Goal: Task Accomplishment & Management: Complete application form

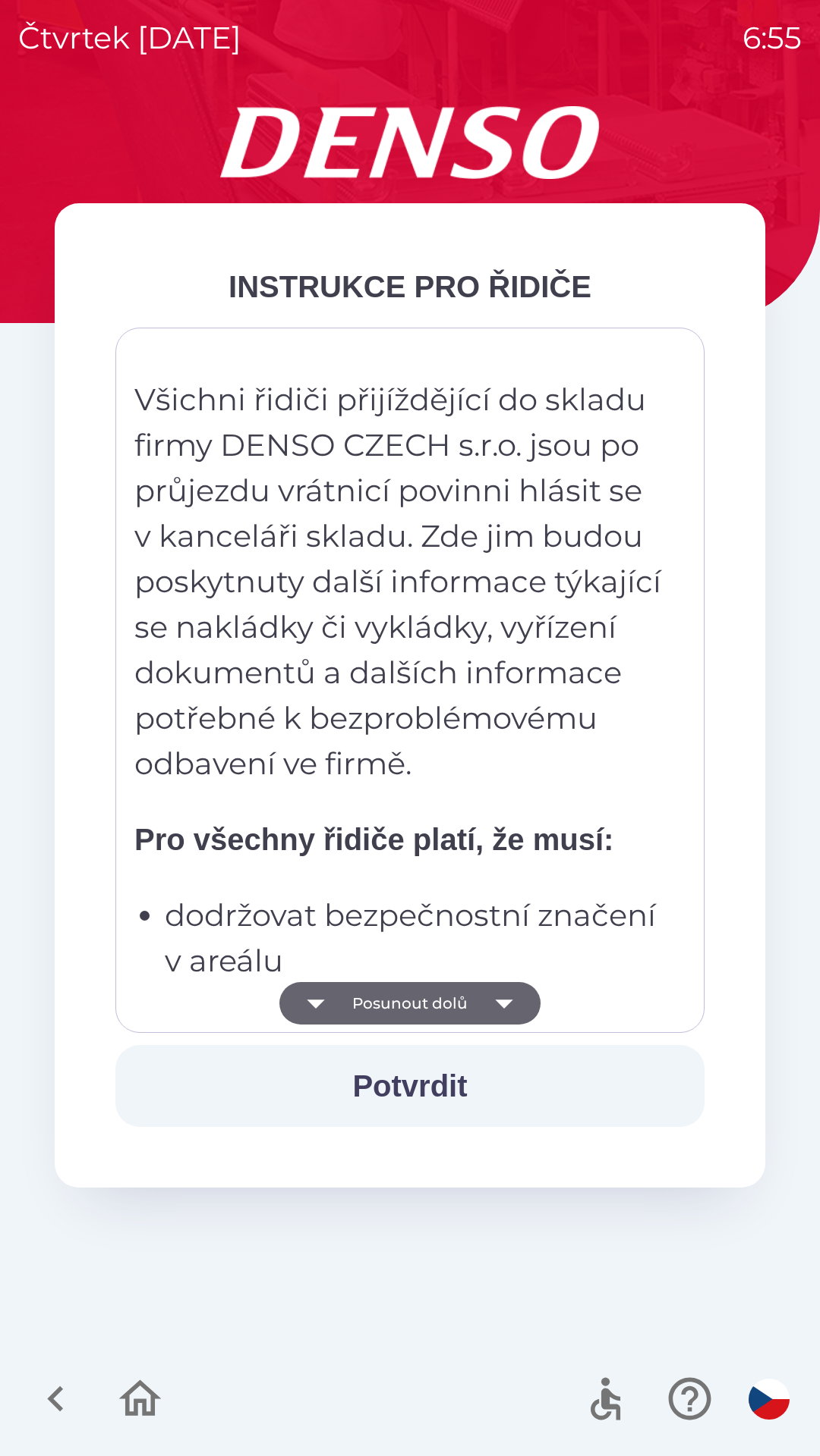
click at [490, 1020] on icon "button" at bounding box center [504, 1004] width 42 height 42
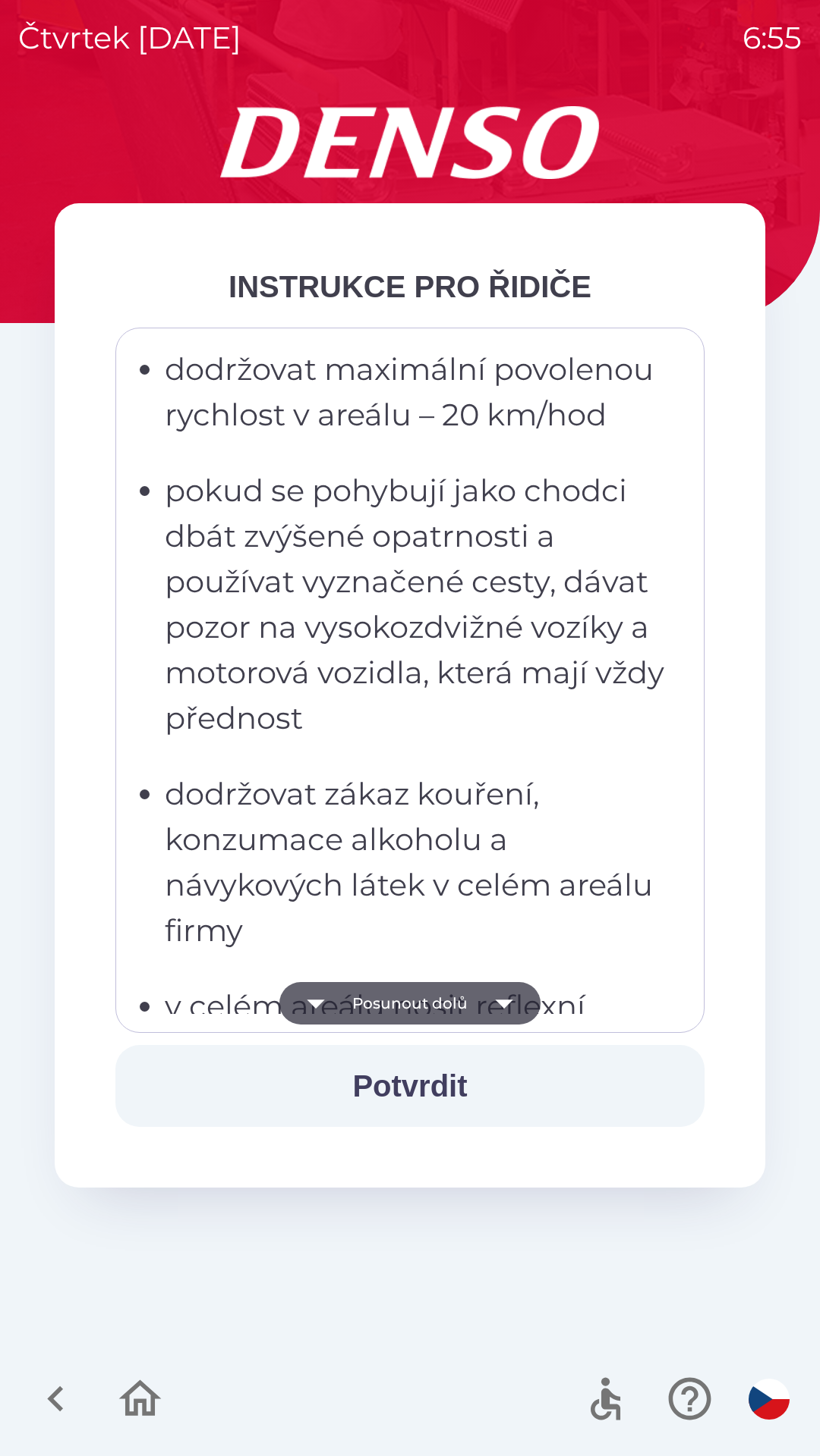
click at [479, 1011] on button "Posunout dolů" at bounding box center [410, 1004] width 261 height 42
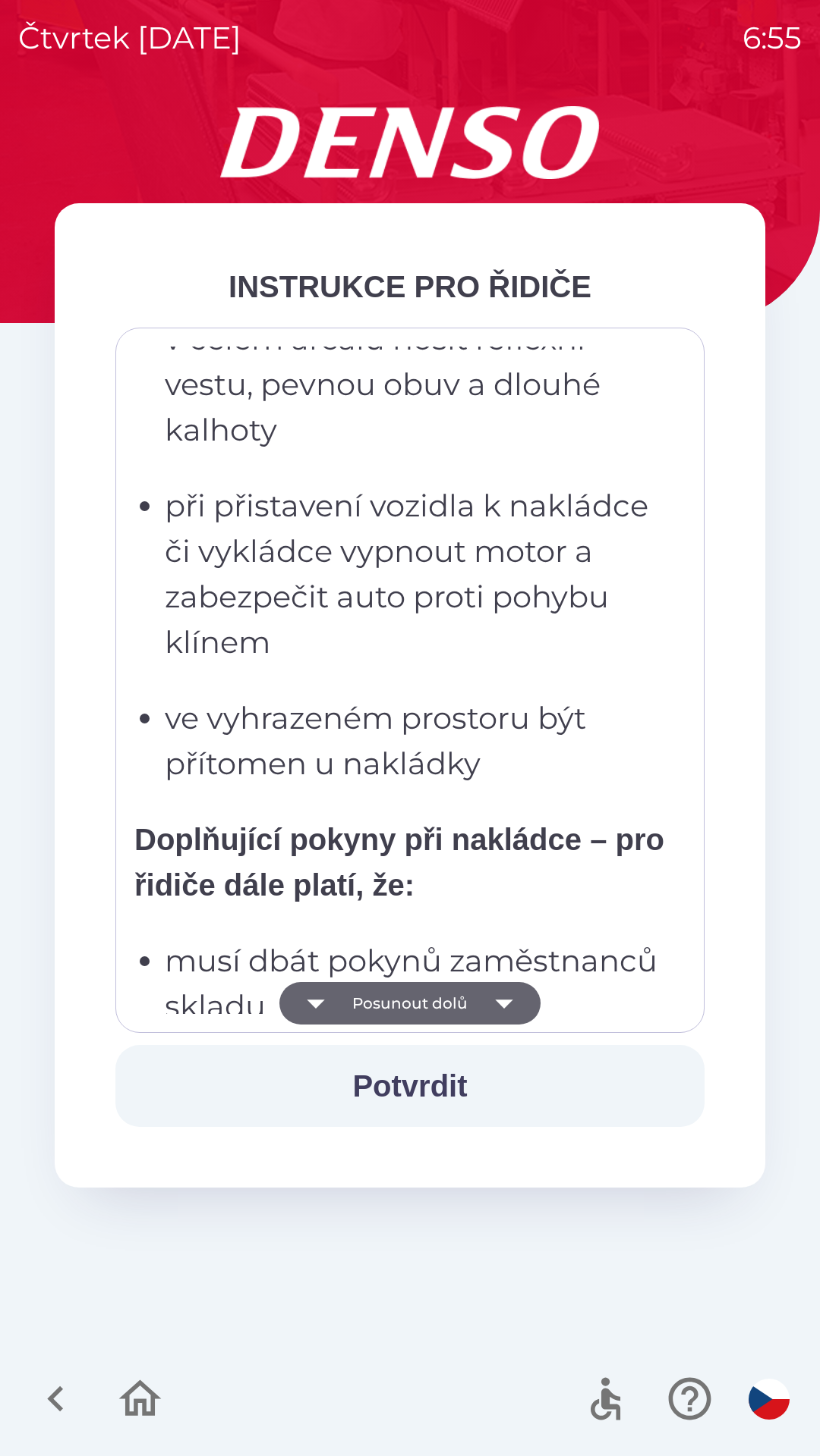
click at [483, 995] on icon "button" at bounding box center [504, 1004] width 42 height 42
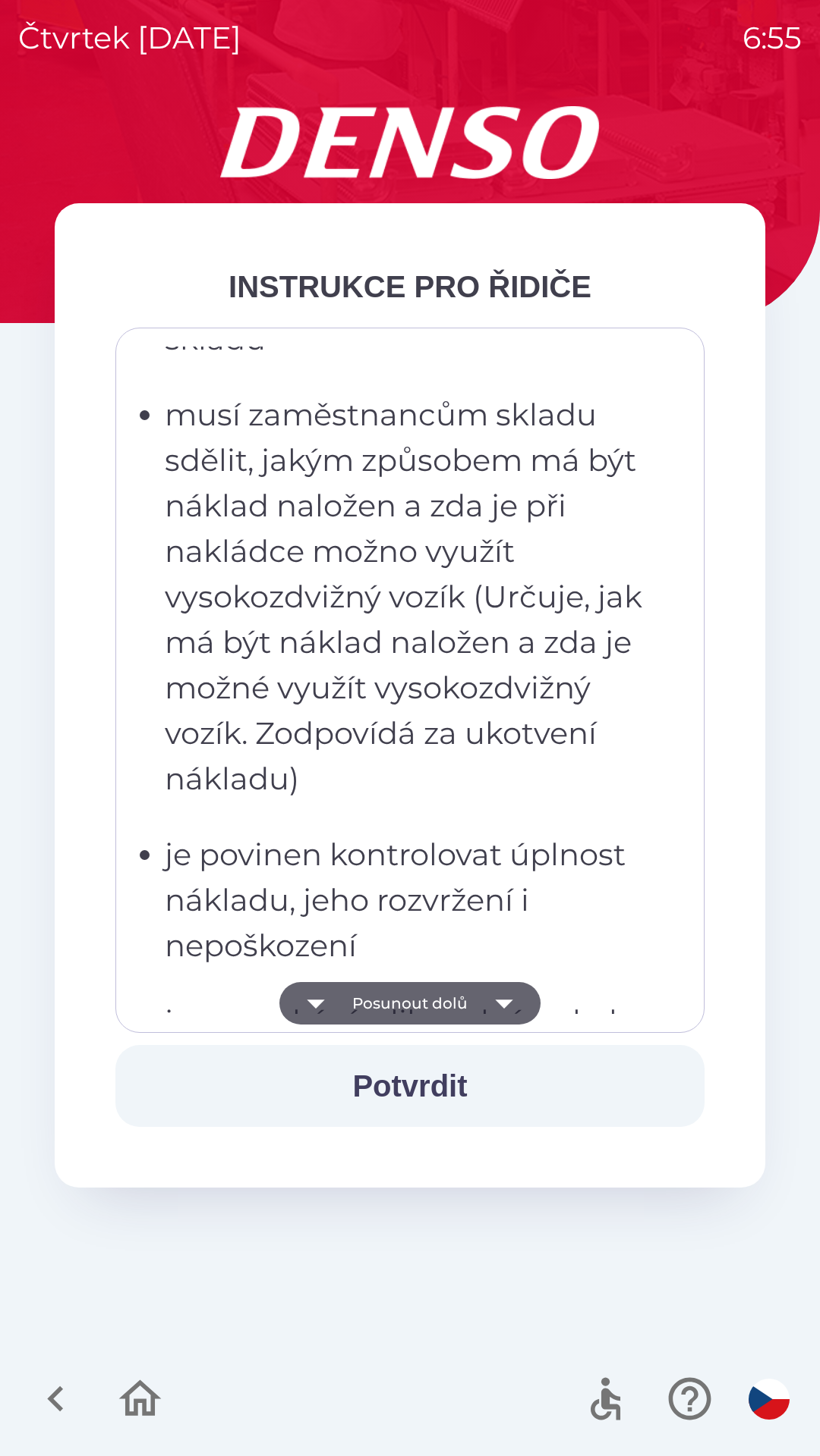
click at [483, 1005] on icon "button" at bounding box center [504, 1004] width 42 height 42
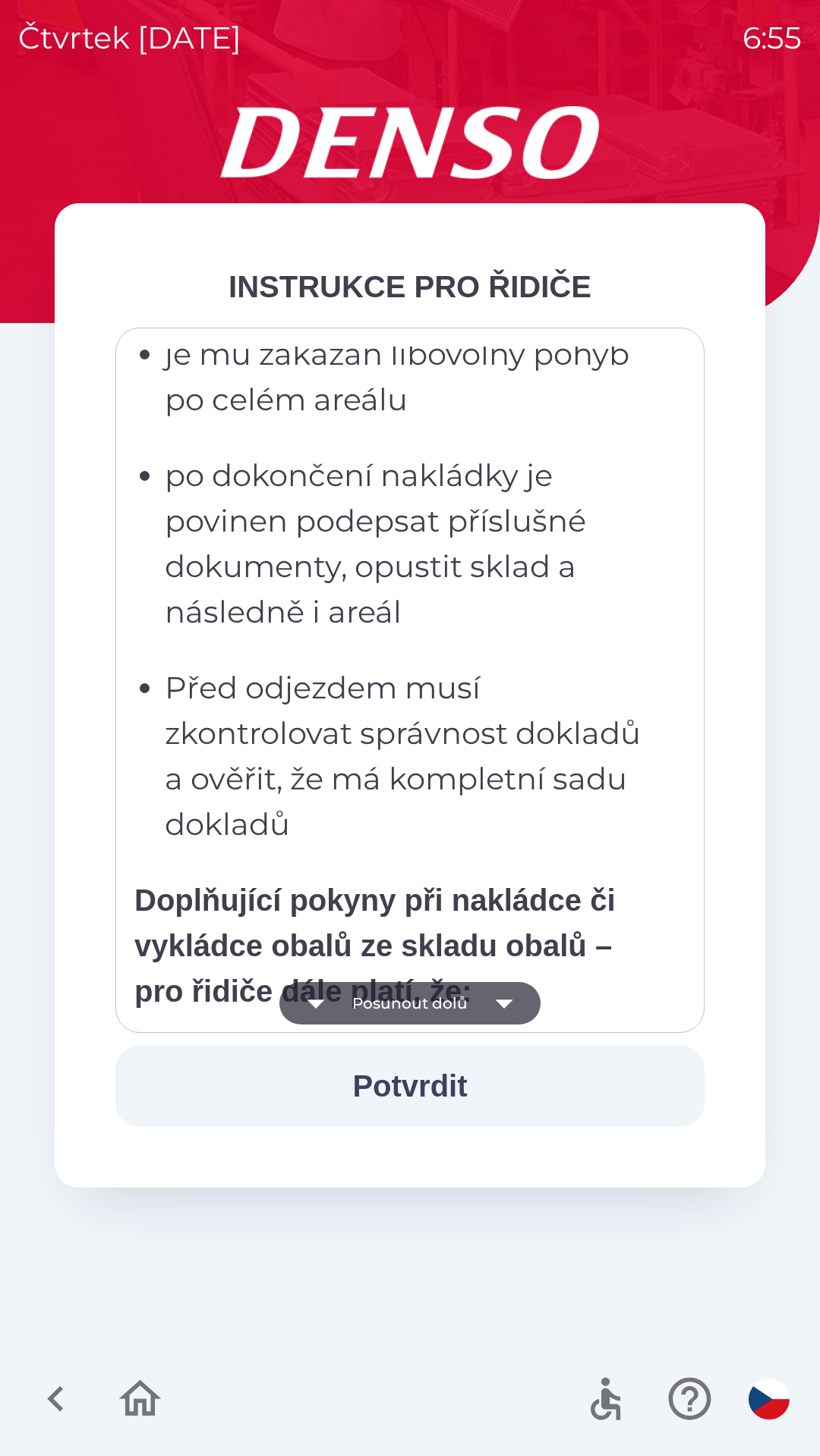
click at [491, 1011] on icon "button" at bounding box center [504, 1004] width 42 height 42
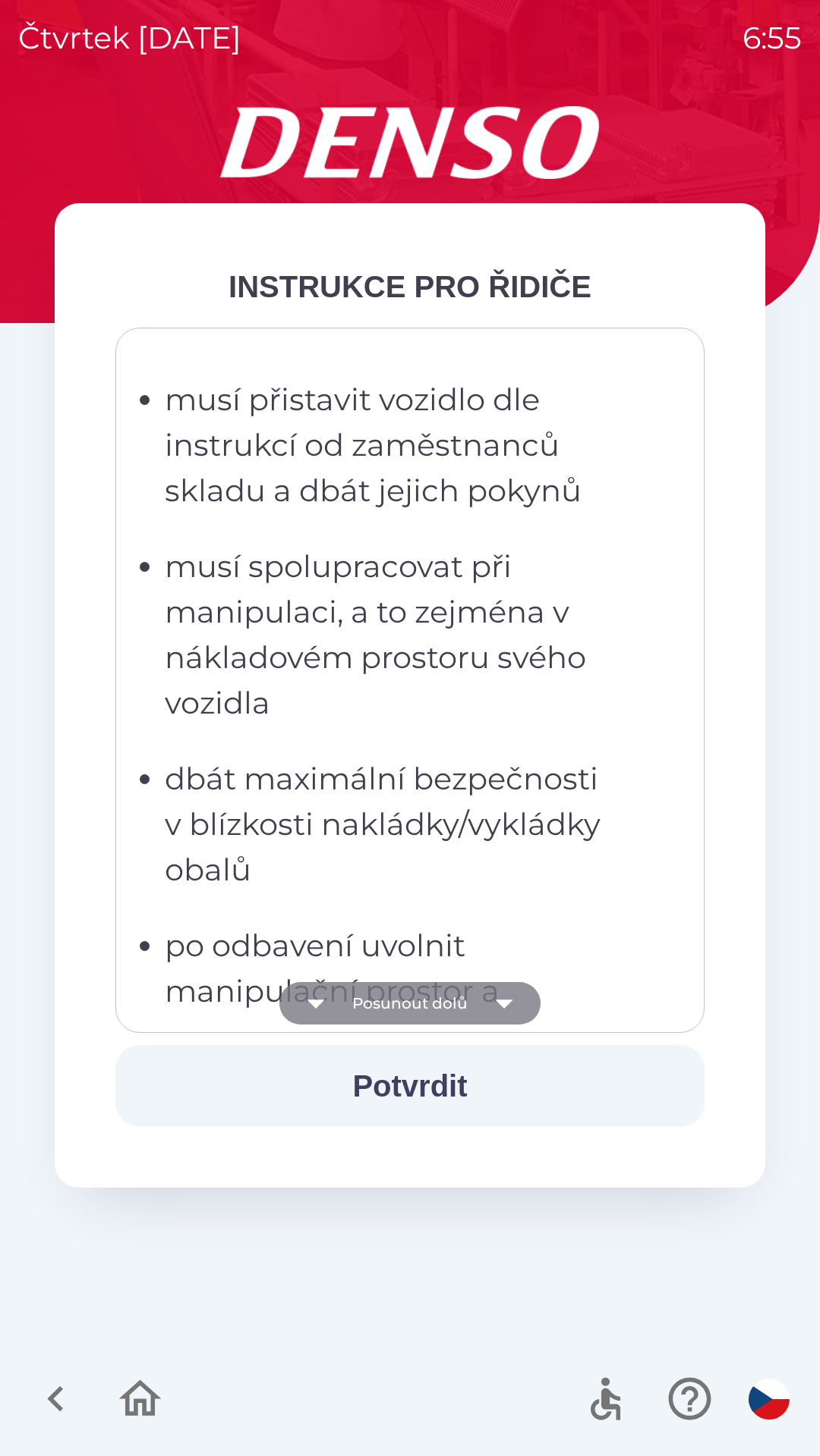
click at [484, 1015] on icon "button" at bounding box center [504, 1004] width 42 height 42
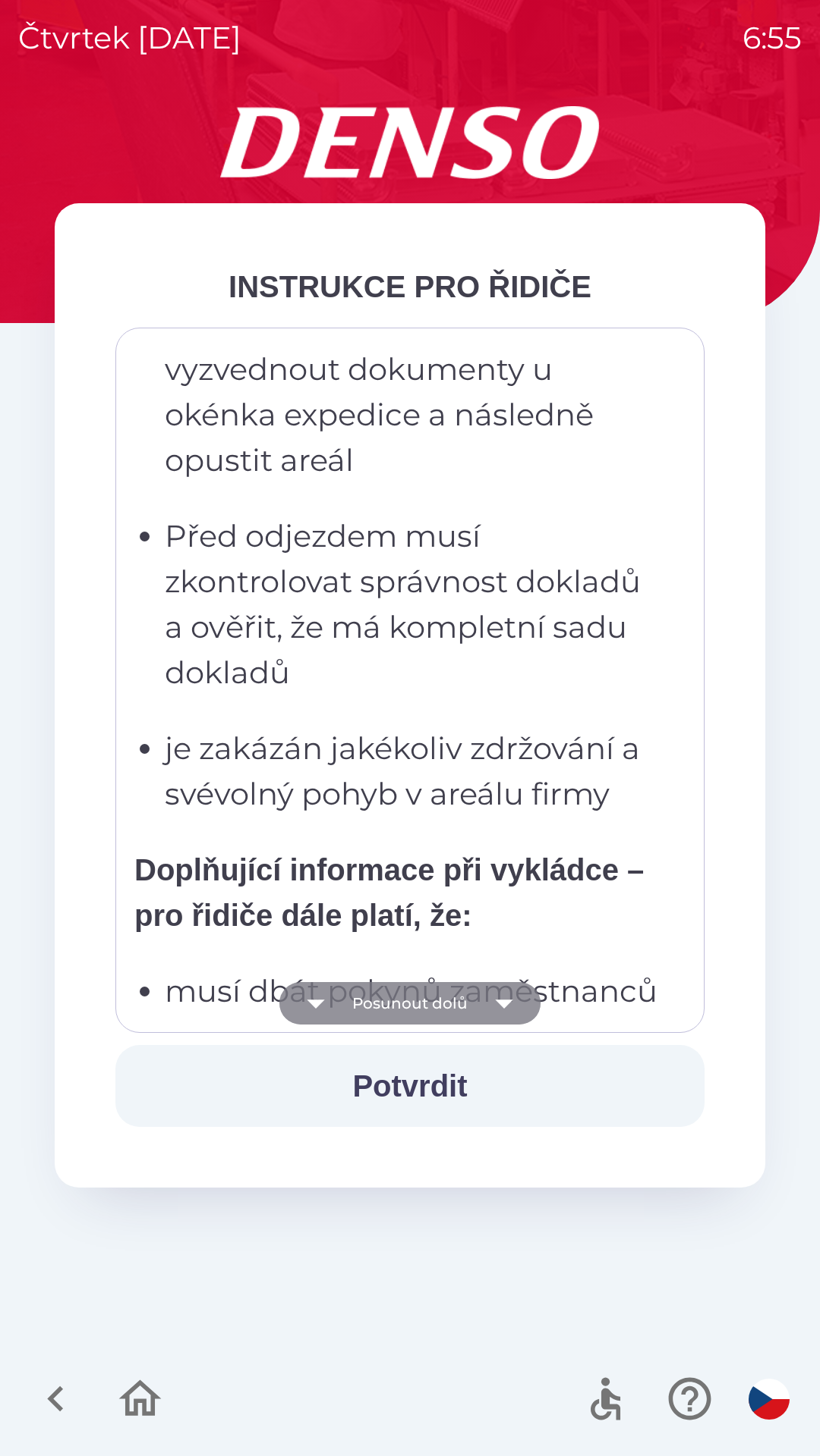
click at [483, 1008] on icon "button" at bounding box center [504, 1004] width 42 height 42
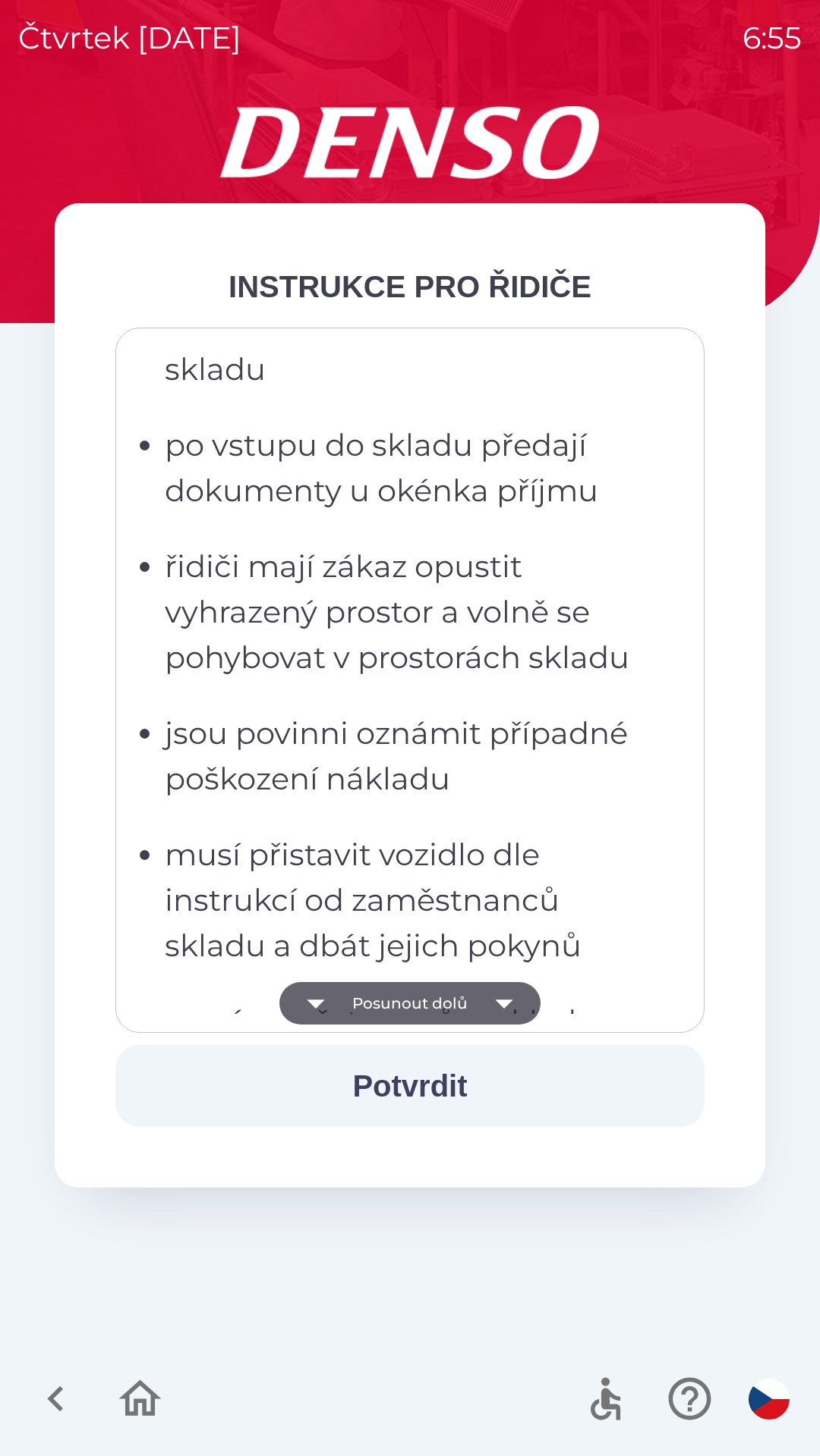
click at [480, 1007] on button "Posunout dolů" at bounding box center [410, 1004] width 261 height 42
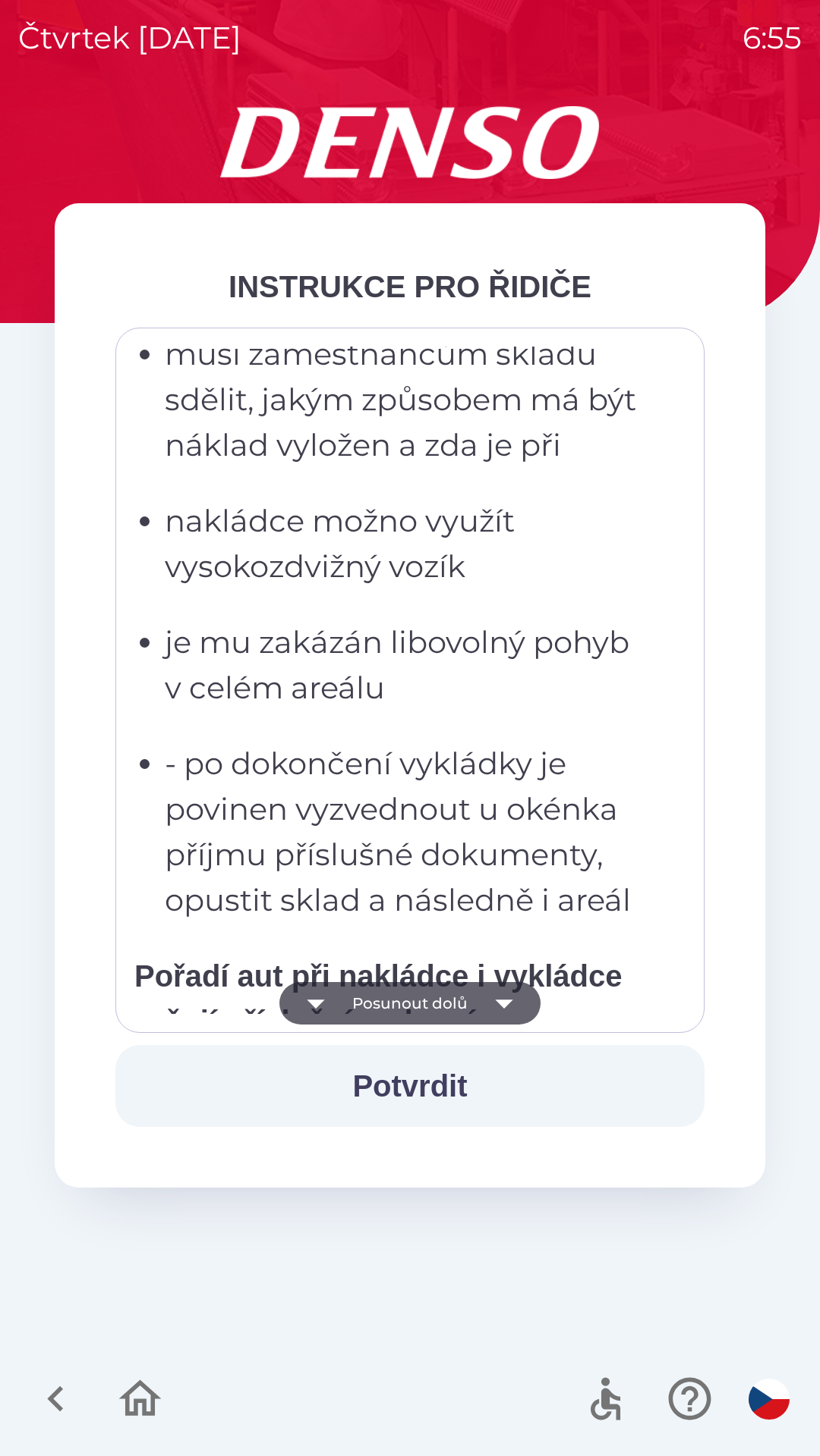
click at [473, 1007] on button "Posunout dolů" at bounding box center [410, 1004] width 261 height 42
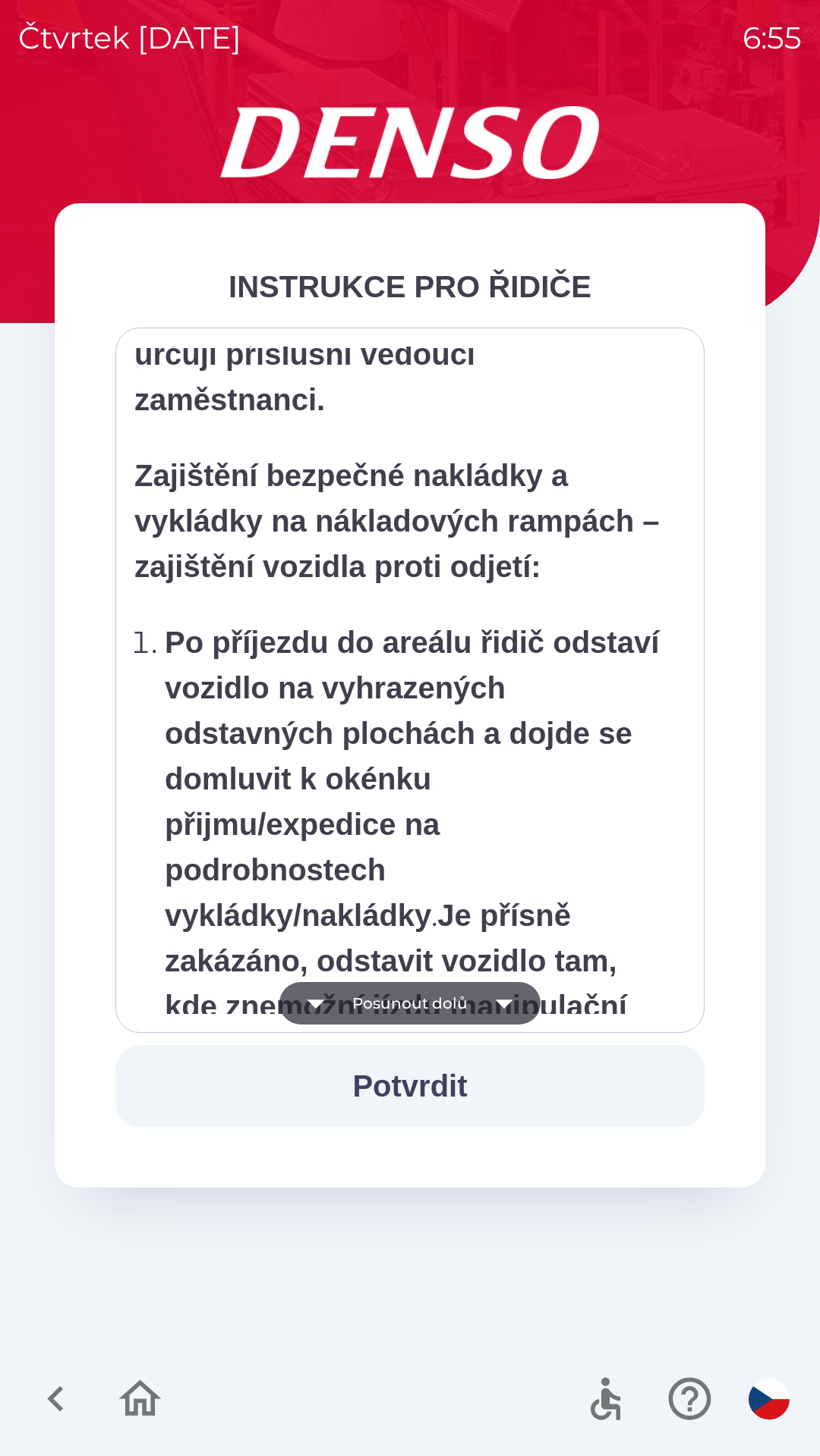
click at [467, 1004] on button "Posunout dolů" at bounding box center [410, 1004] width 261 height 42
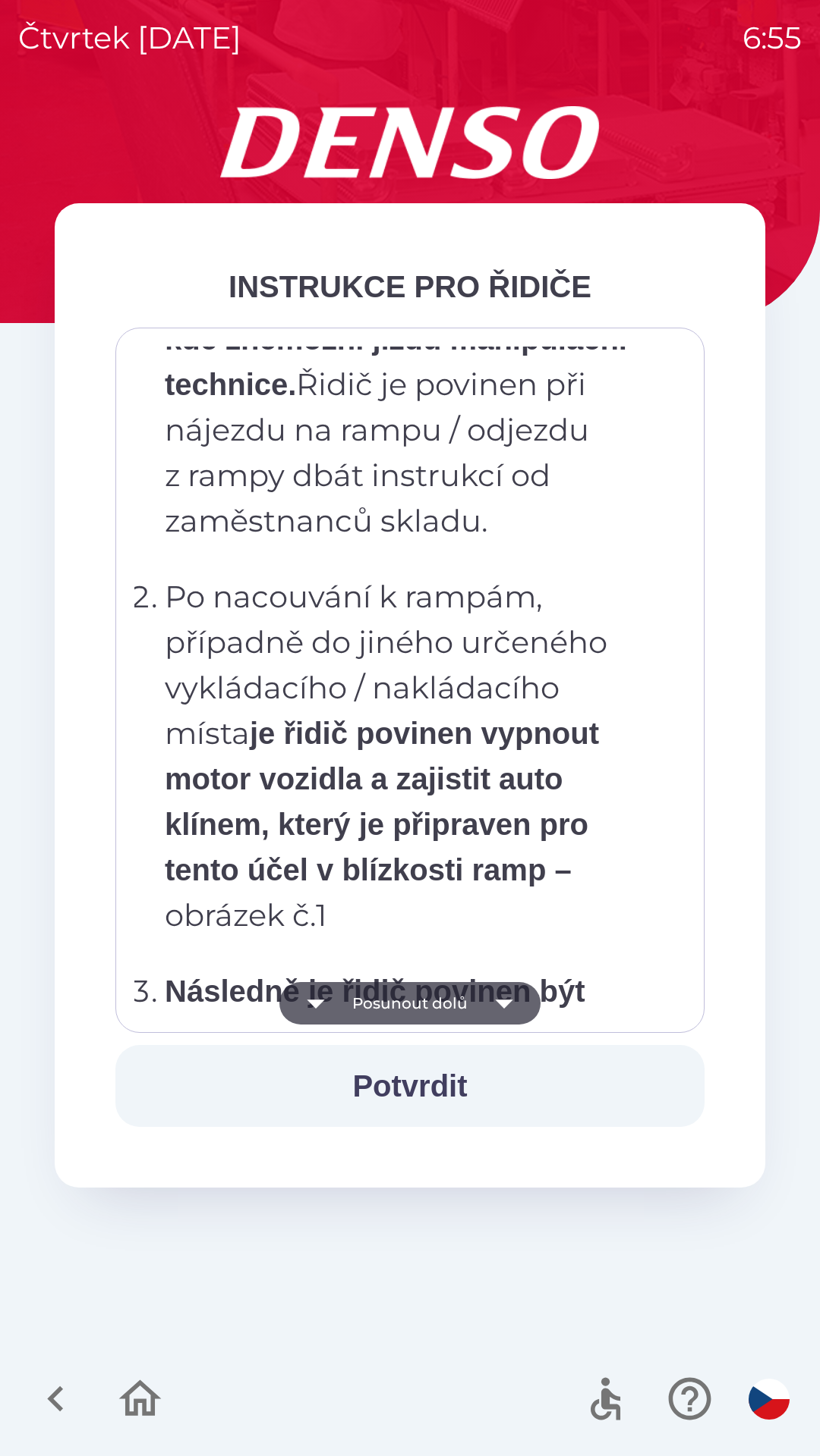
click at [464, 1004] on button "Posunout dolů" at bounding box center [410, 1004] width 261 height 42
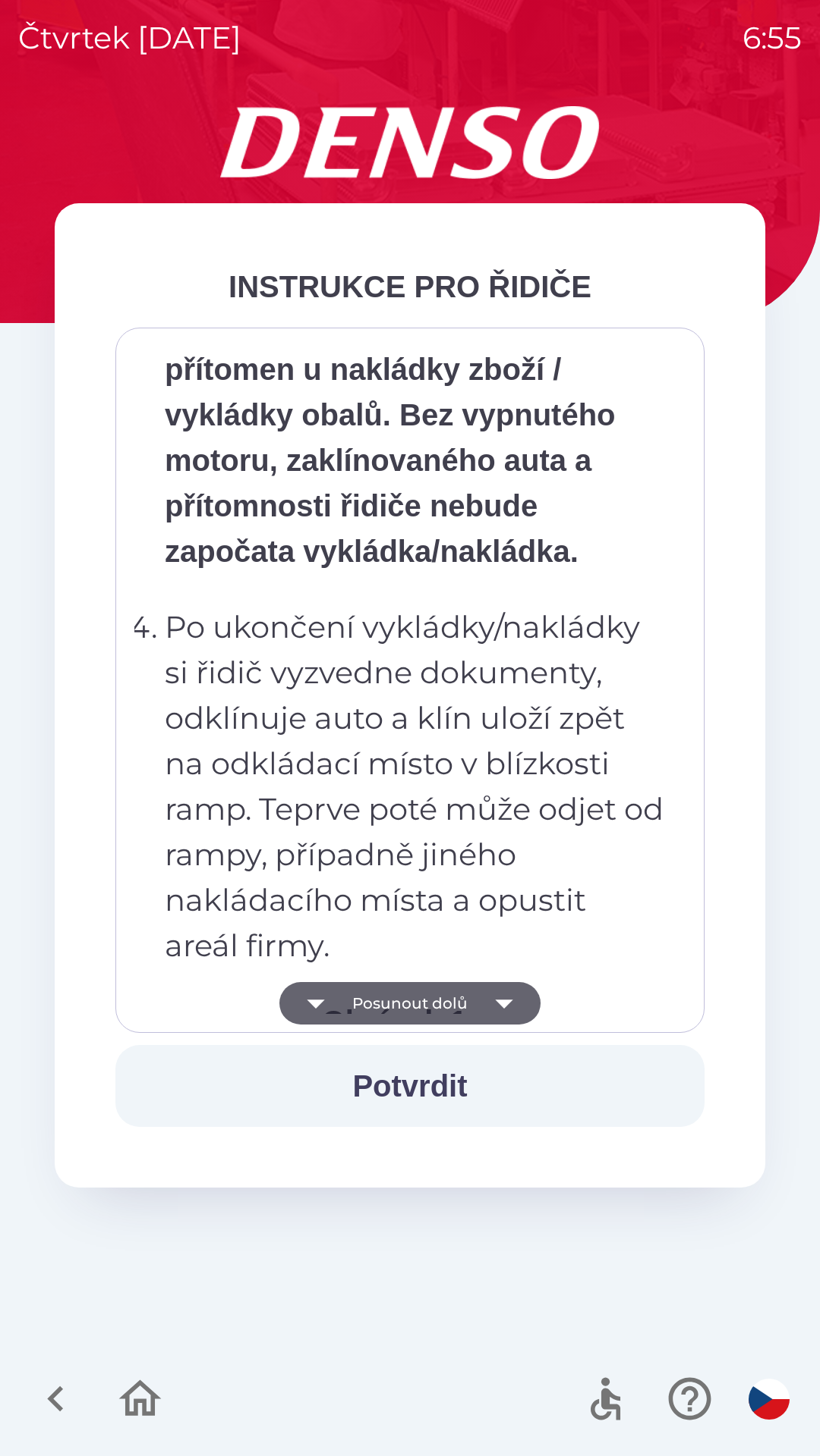
click at [459, 1003] on button "Posunout dolů" at bounding box center [410, 1004] width 261 height 42
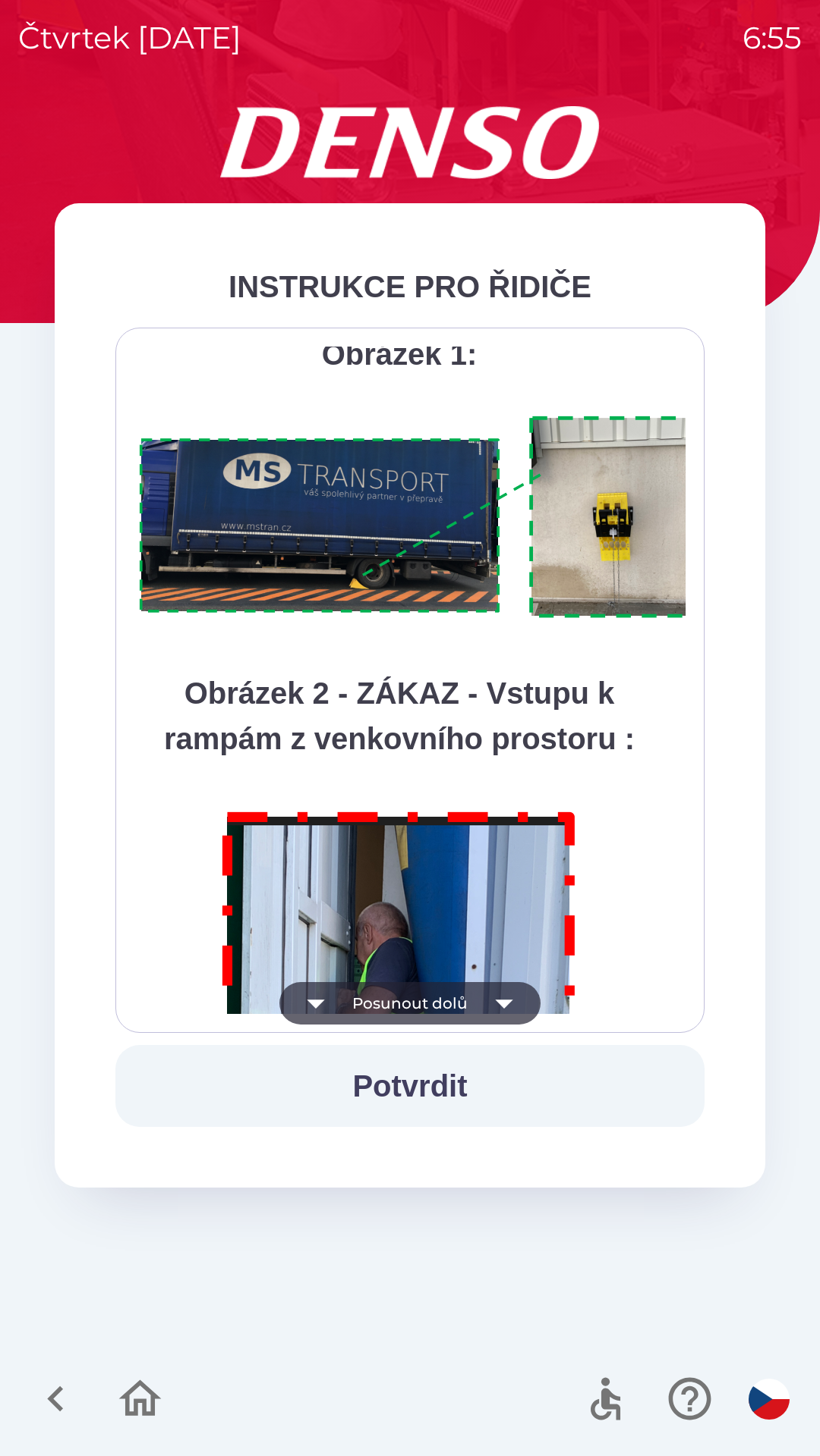
click at [458, 1006] on button "Posunout dolů" at bounding box center [410, 1004] width 261 height 42
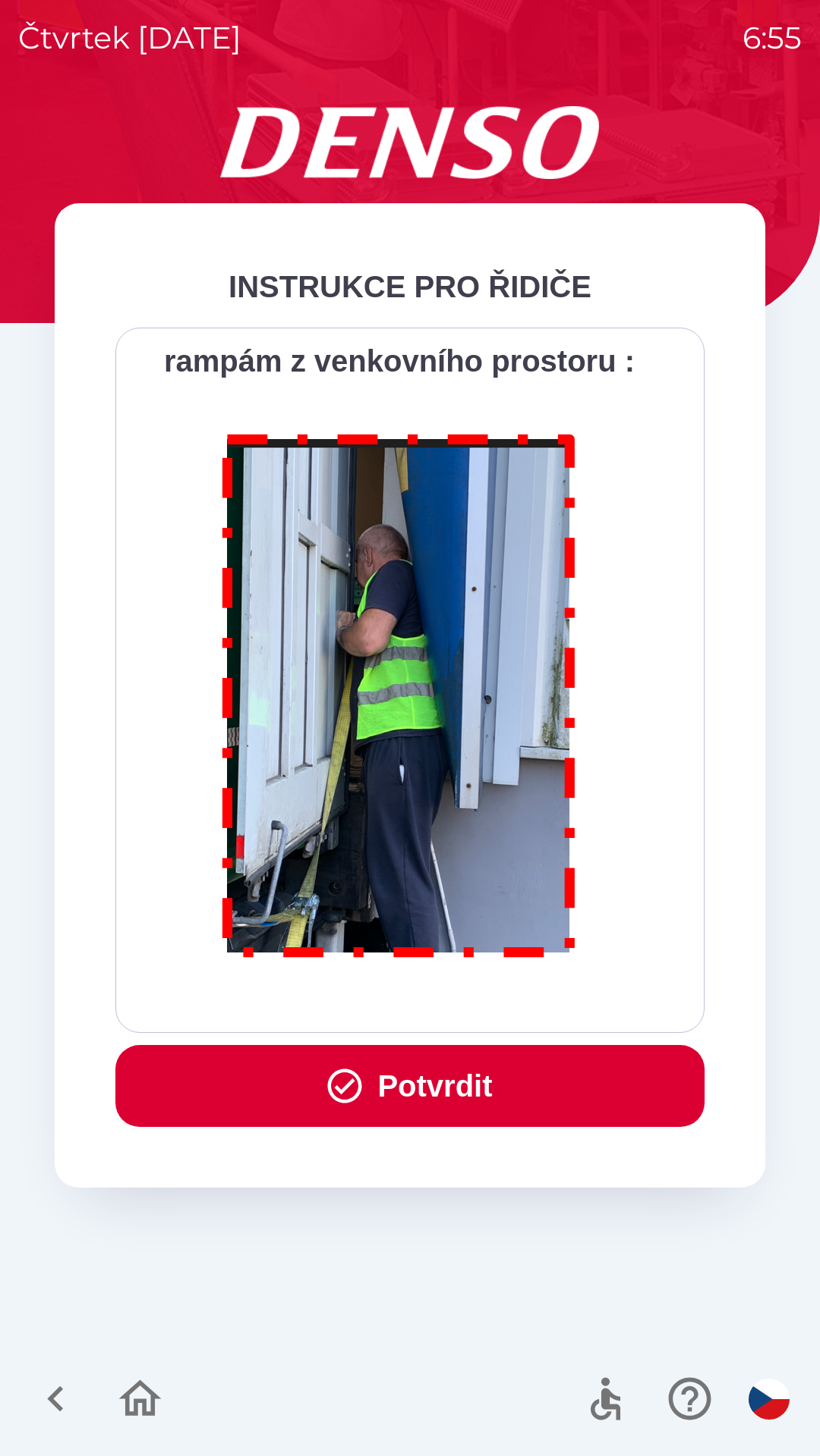
click at [469, 992] on div "Všichni řidiči přijíždějící do skladu firmy DENSO CZECH s.r.o. jsou po průjezdu…" at bounding box center [410, 680] width 551 height 668
click at [508, 1098] on button "Potvrdit" at bounding box center [410, 1085] width 589 height 82
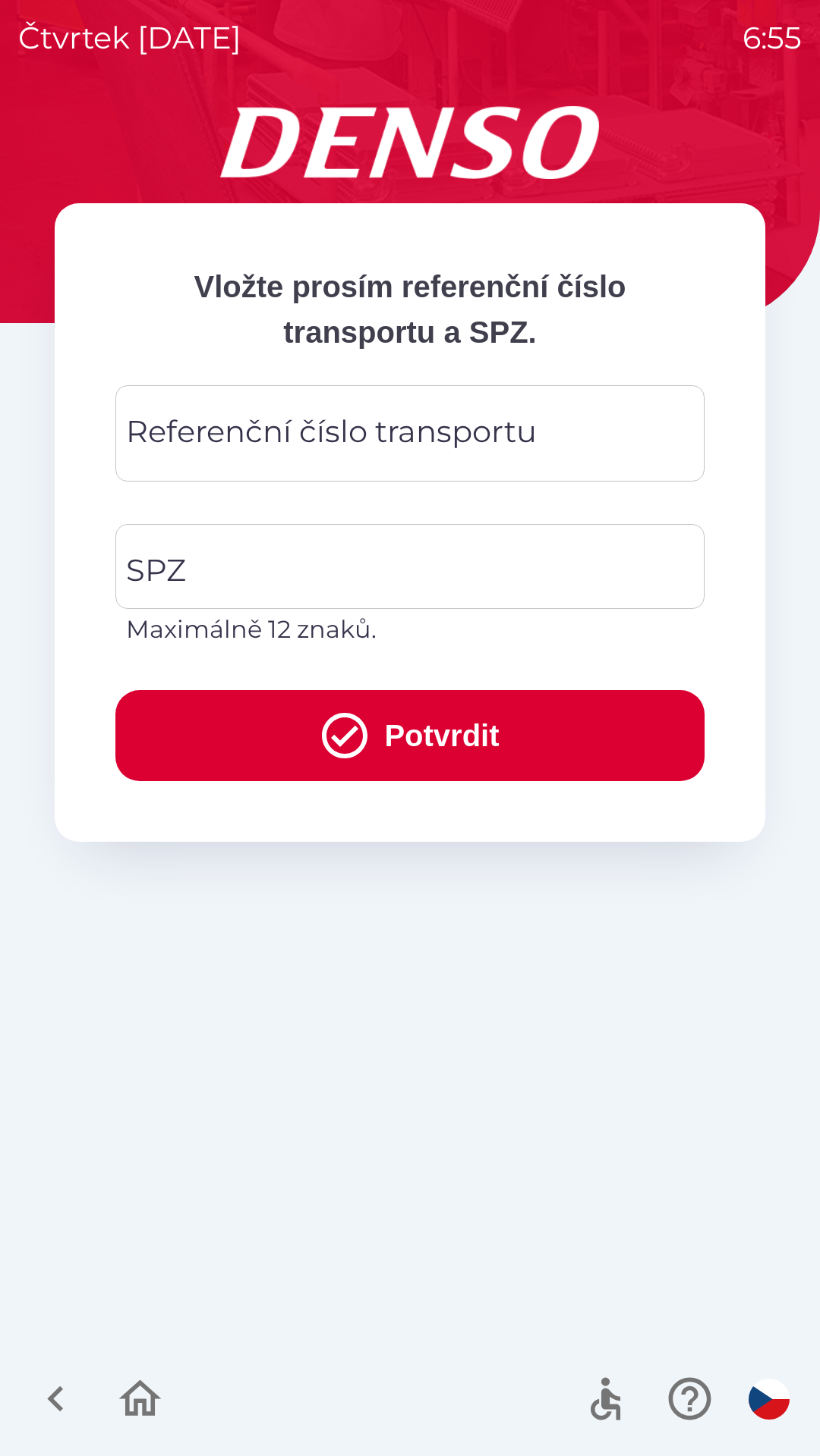
click at [261, 443] on div "Referenční číslo transportu Referenční číslo transportu" at bounding box center [410, 434] width 589 height 96
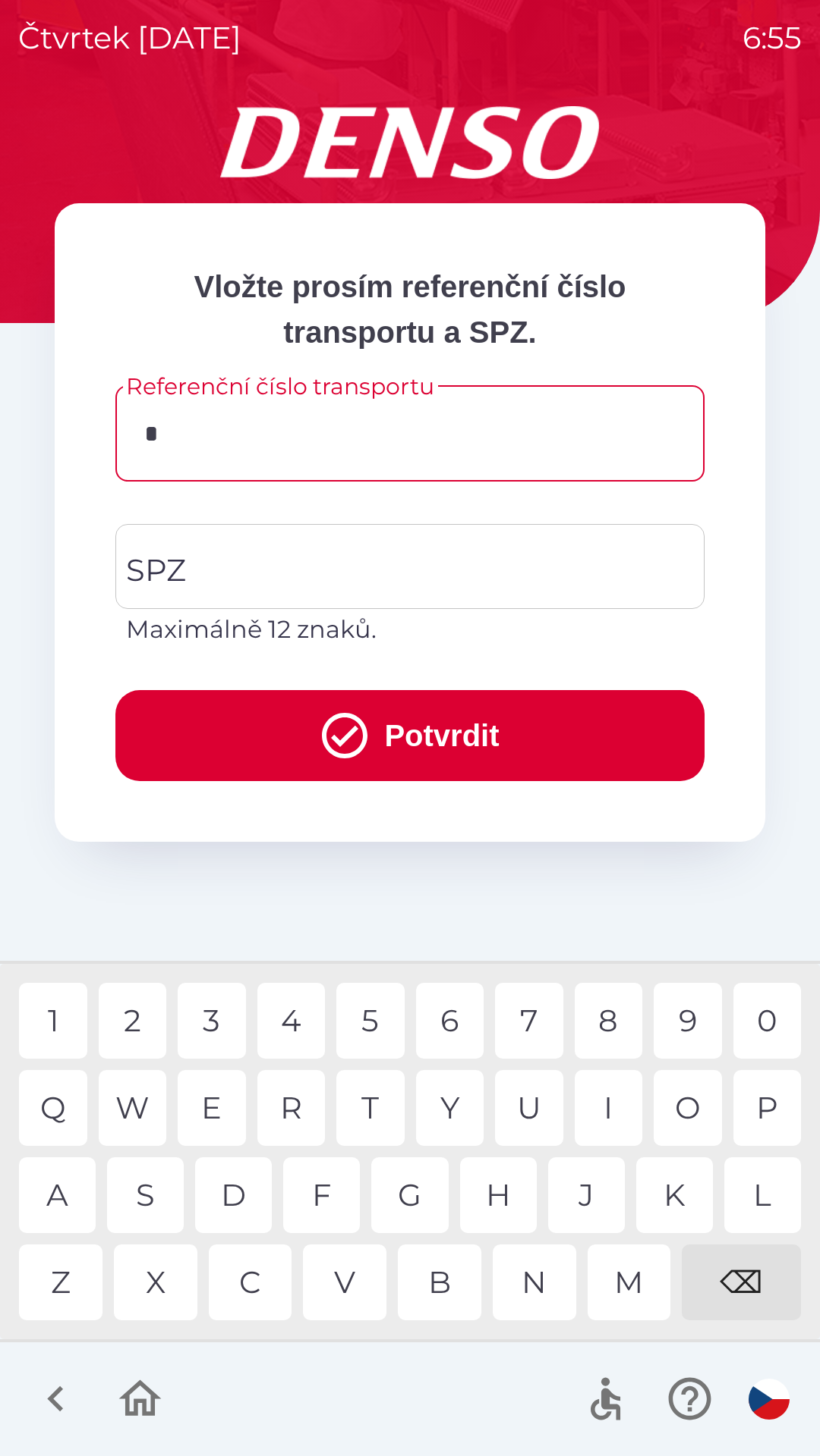
click at [515, 1022] on div "7" at bounding box center [529, 1021] width 68 height 76
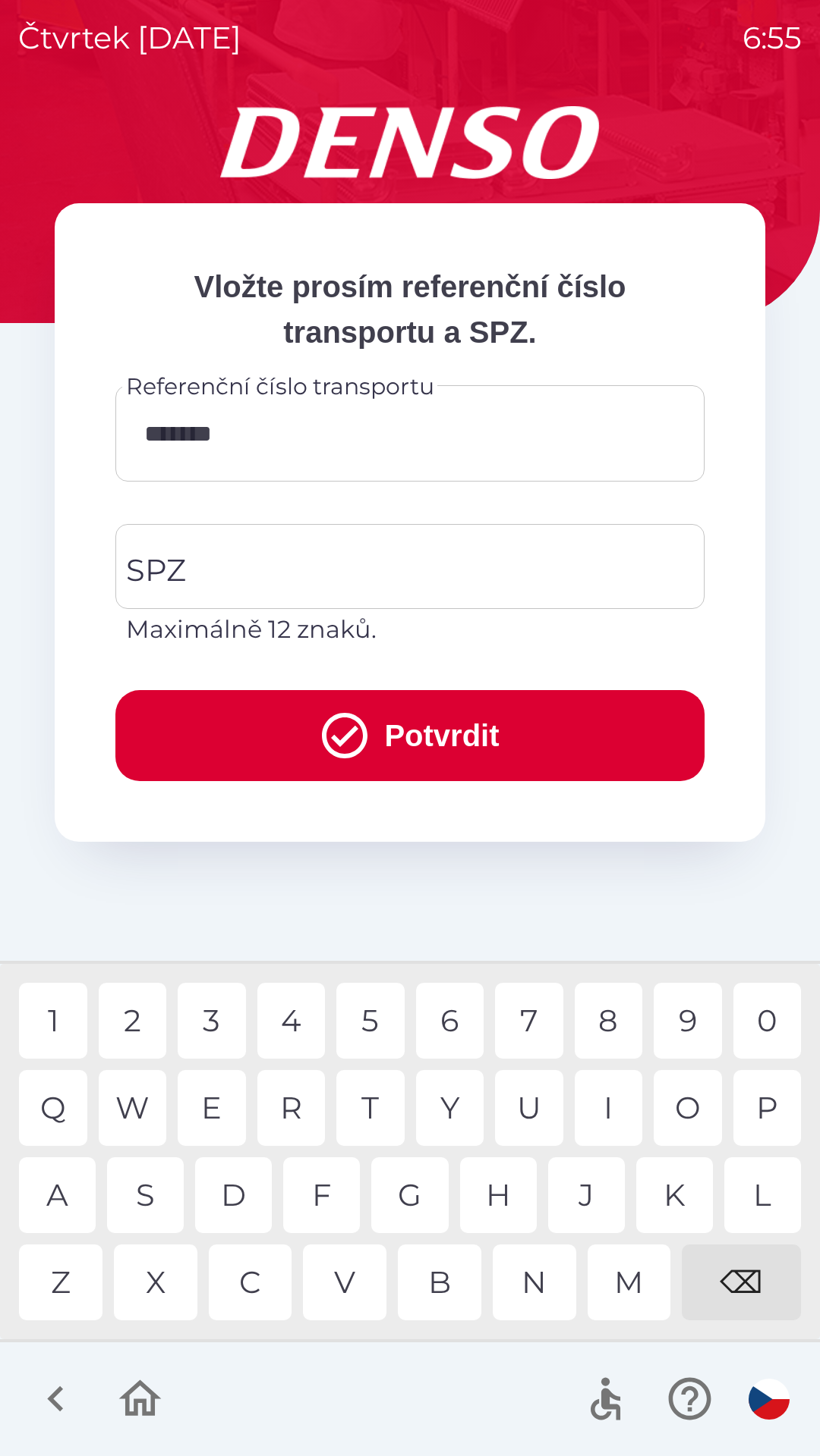
click at [293, 1020] on div "4" at bounding box center [291, 1021] width 68 height 76
type input "********"
click at [291, 564] on input "SPZ" at bounding box center [399, 566] width 552 height 71
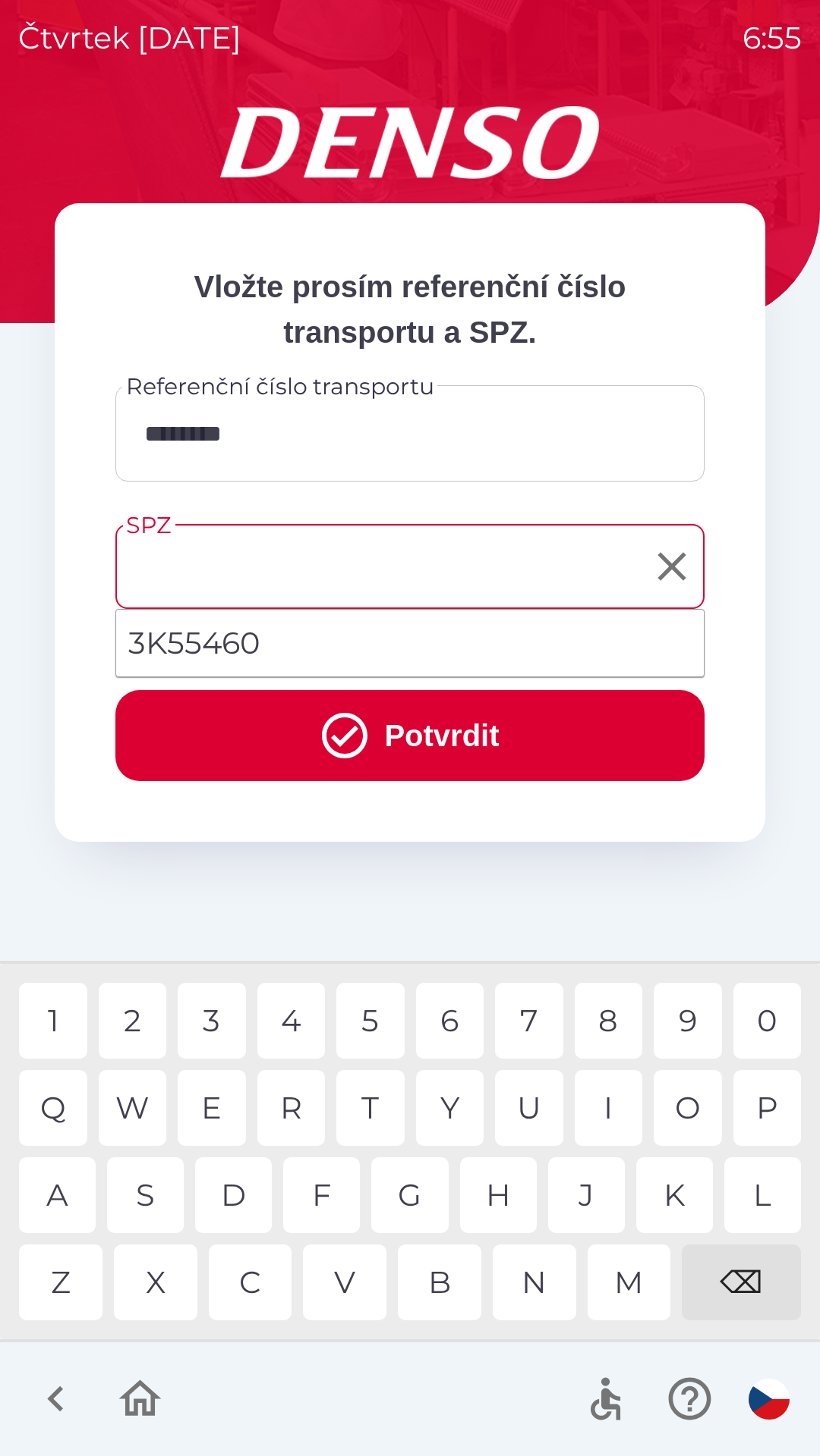
click at [261, 653] on li "3K55460" at bounding box center [410, 643] width 588 height 55
type input "*******"
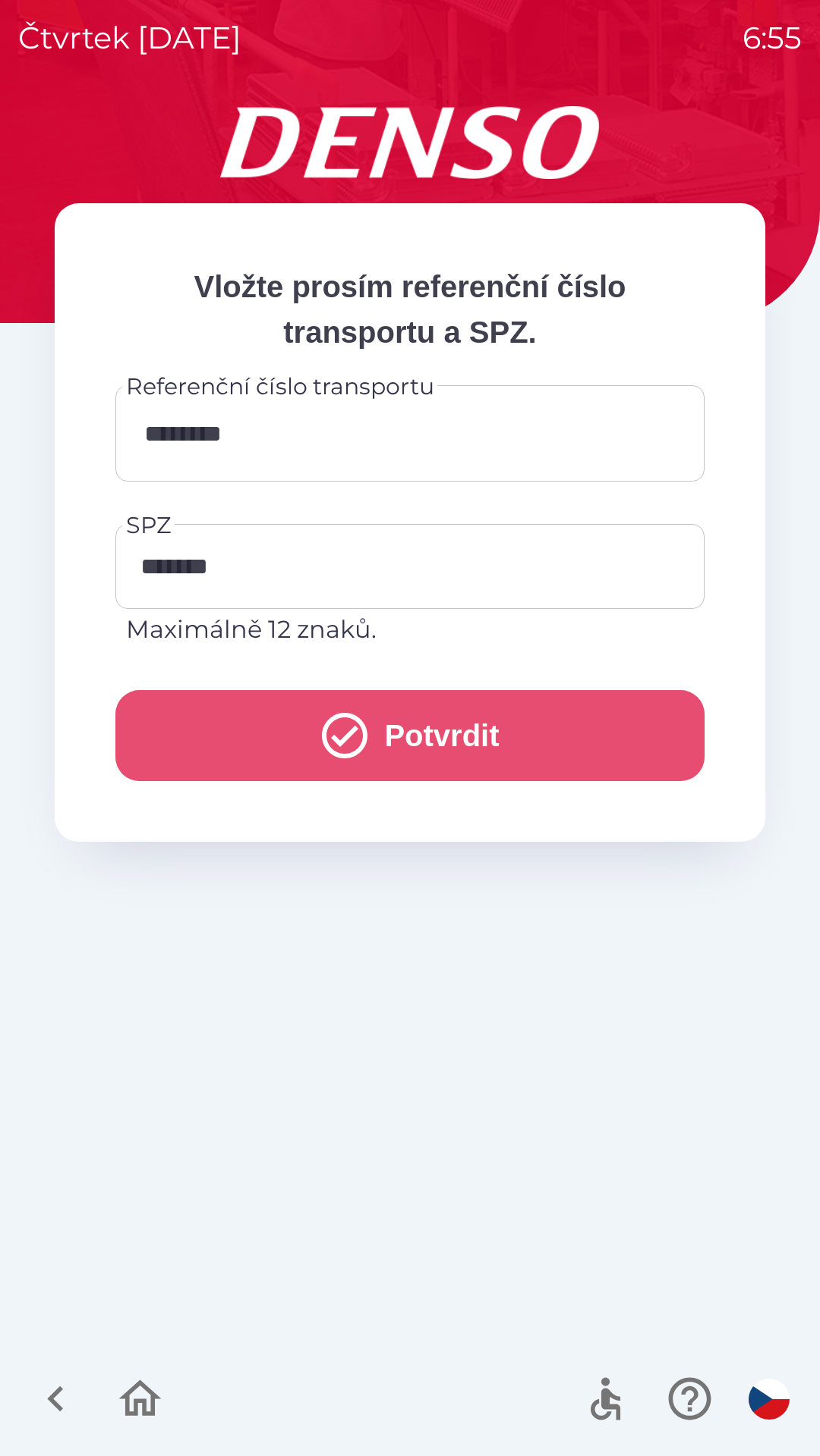
click at [350, 722] on icon "submit" at bounding box center [345, 736] width 46 height 46
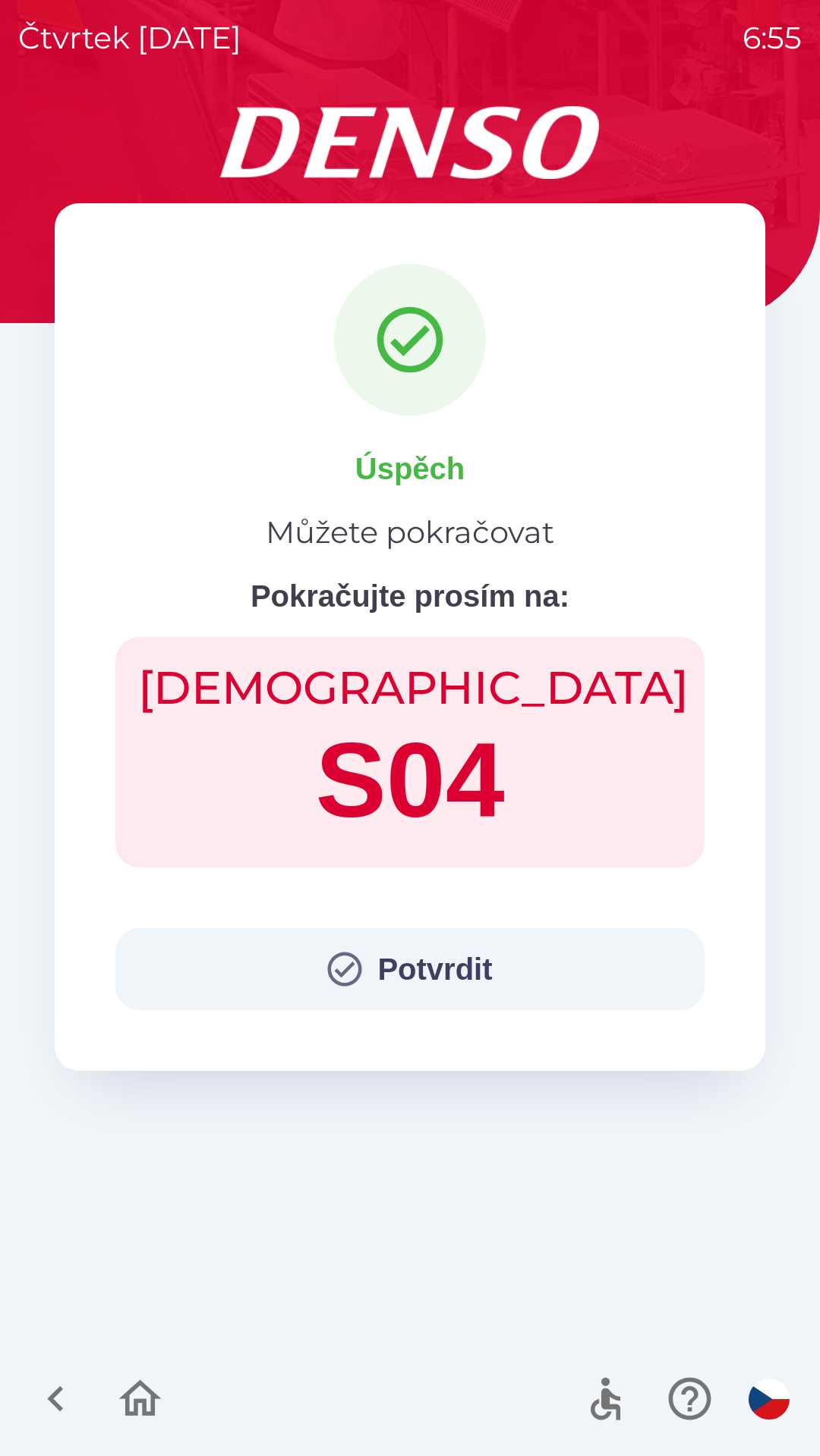
click at [469, 954] on button "Potvrdit" at bounding box center [410, 969] width 589 height 82
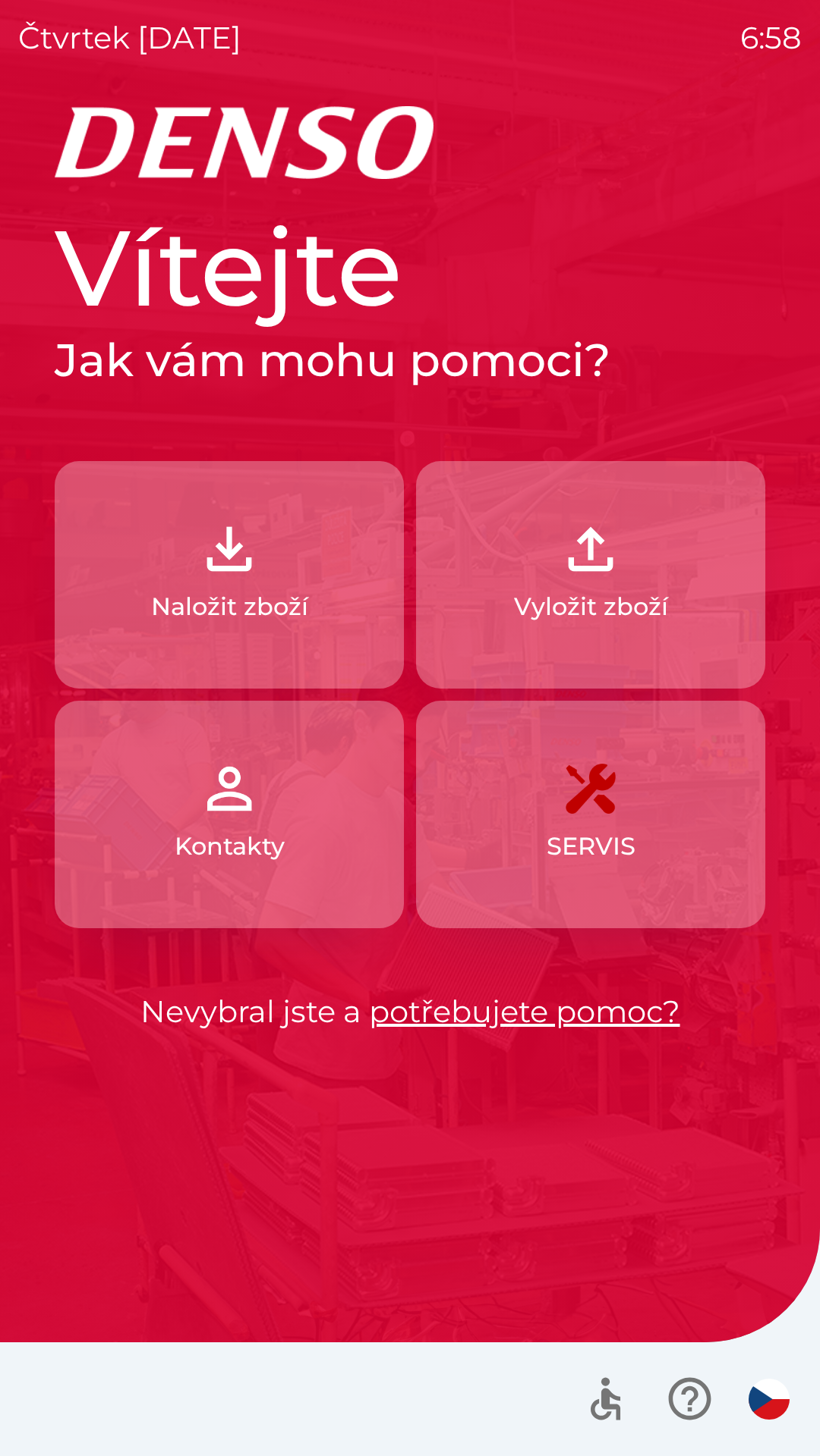
click at [606, 582] on img "button" at bounding box center [590, 549] width 67 height 67
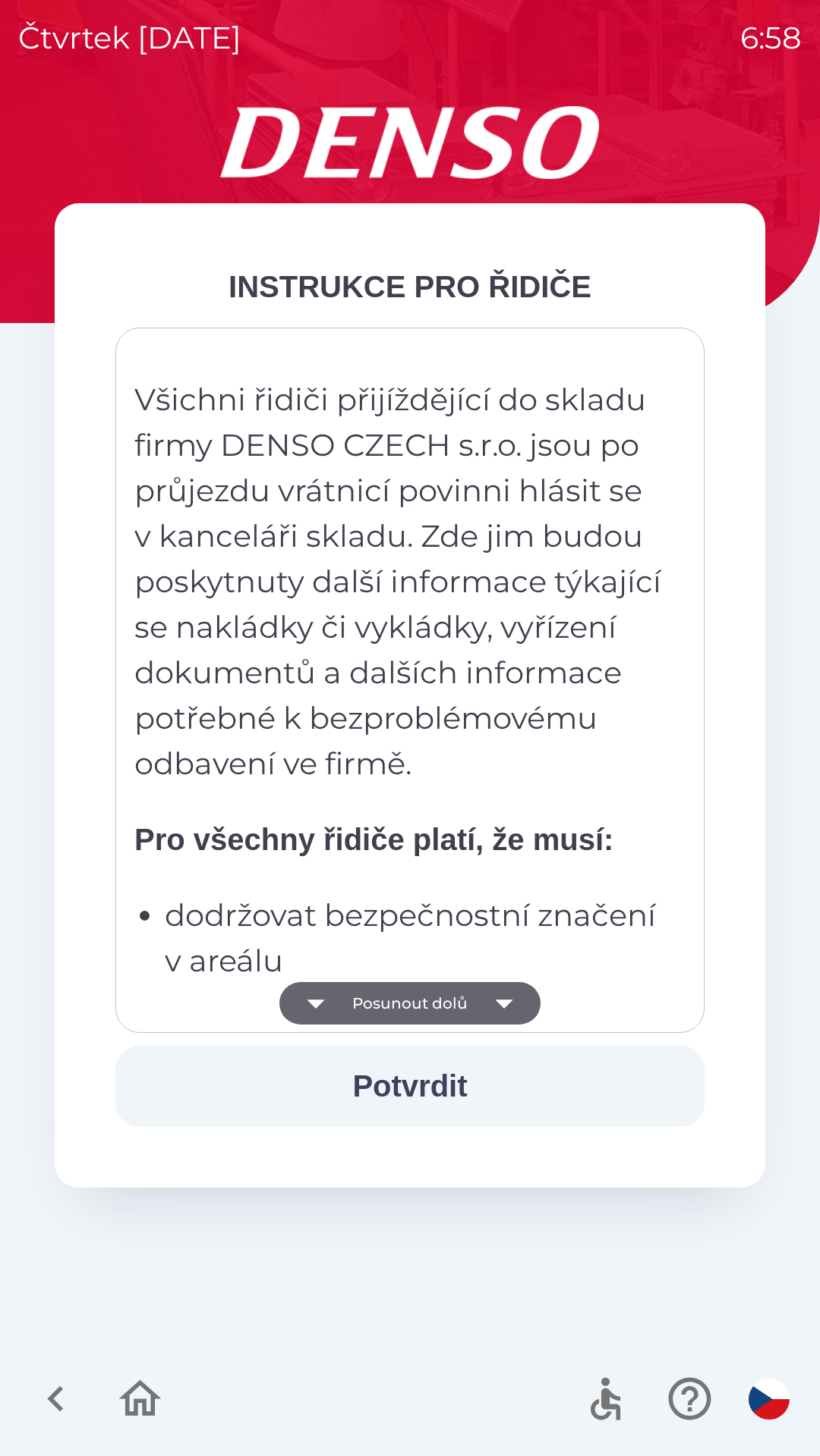
click at [440, 1080] on button "Potvrdit" at bounding box center [410, 1085] width 589 height 82
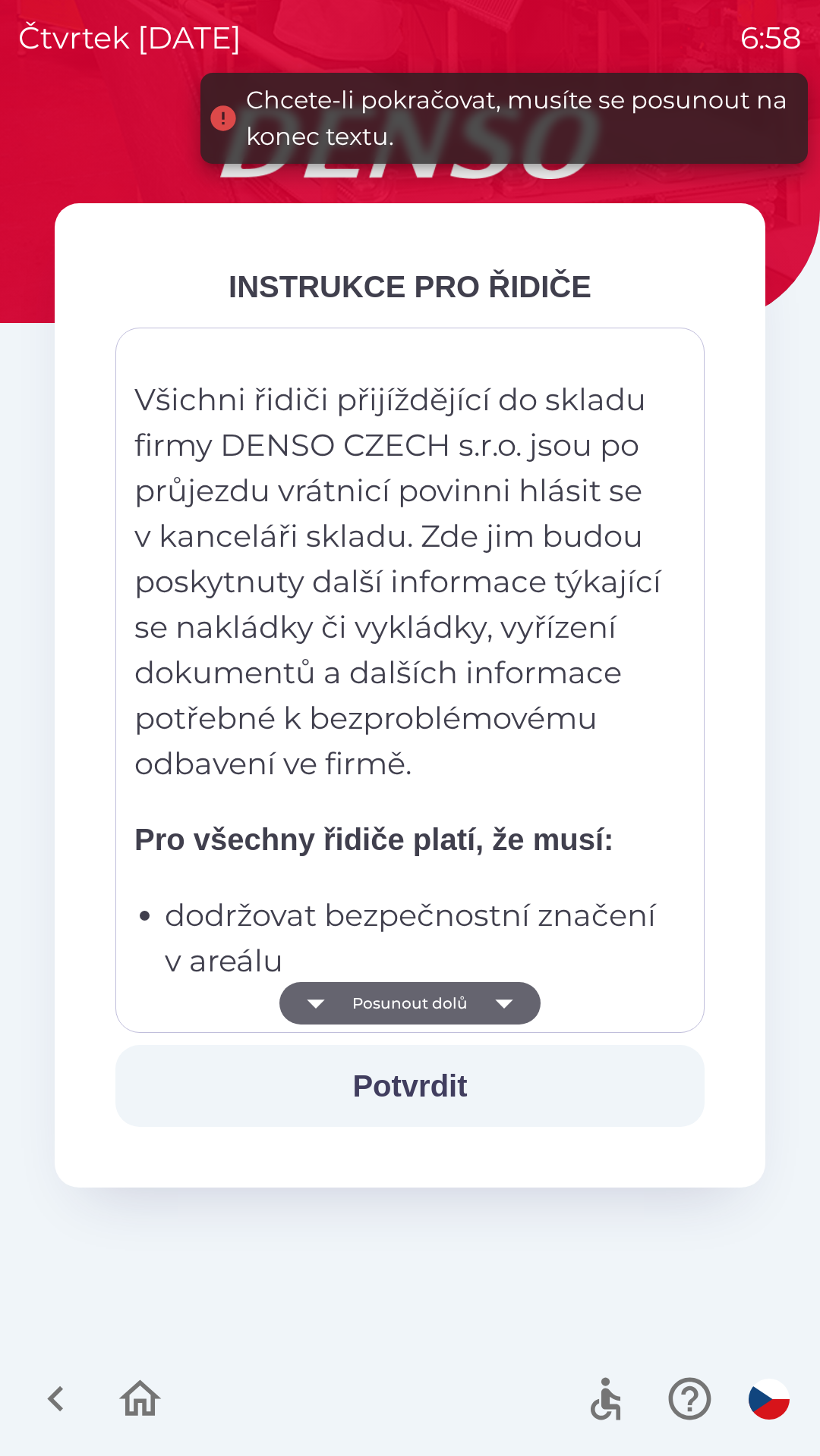
click at [486, 1002] on icon "button" at bounding box center [504, 1004] width 42 height 42
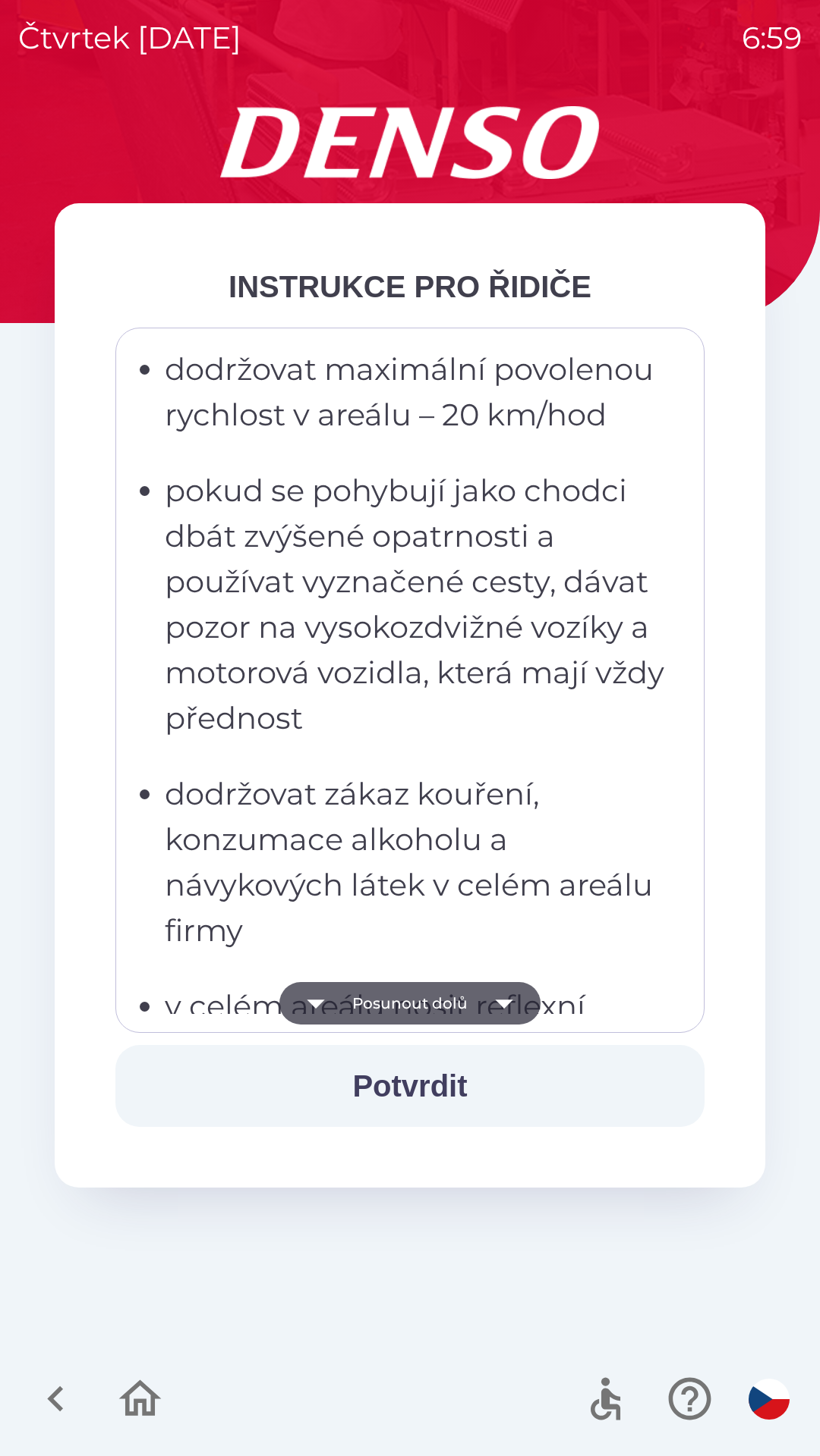
click at [460, 1003] on button "Posunout dolů" at bounding box center [410, 1004] width 261 height 42
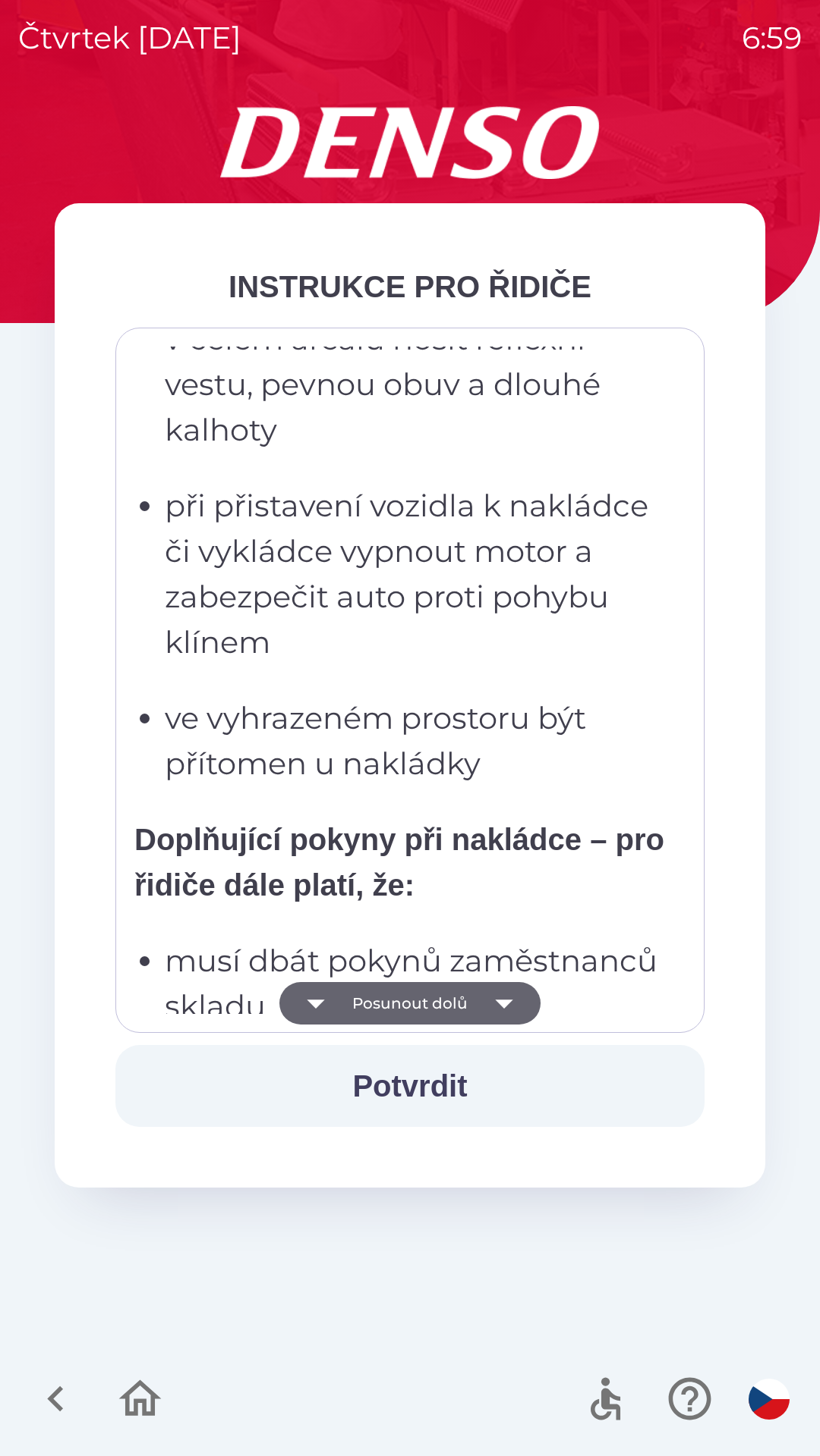
click at [445, 1001] on button "Posunout dolů" at bounding box center [410, 1004] width 261 height 42
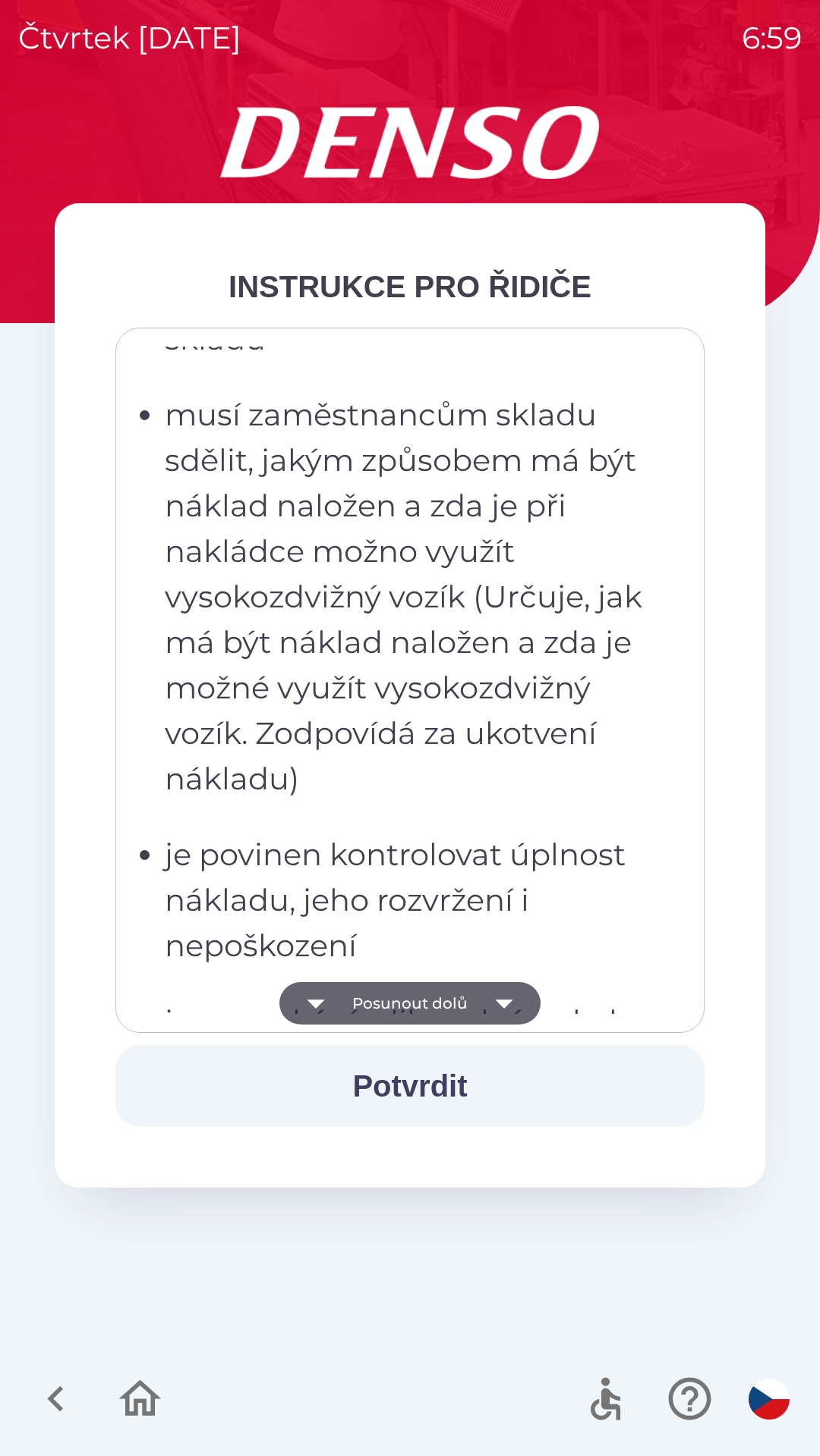
click at [451, 1001] on button "Posunout dolů" at bounding box center [410, 1004] width 261 height 42
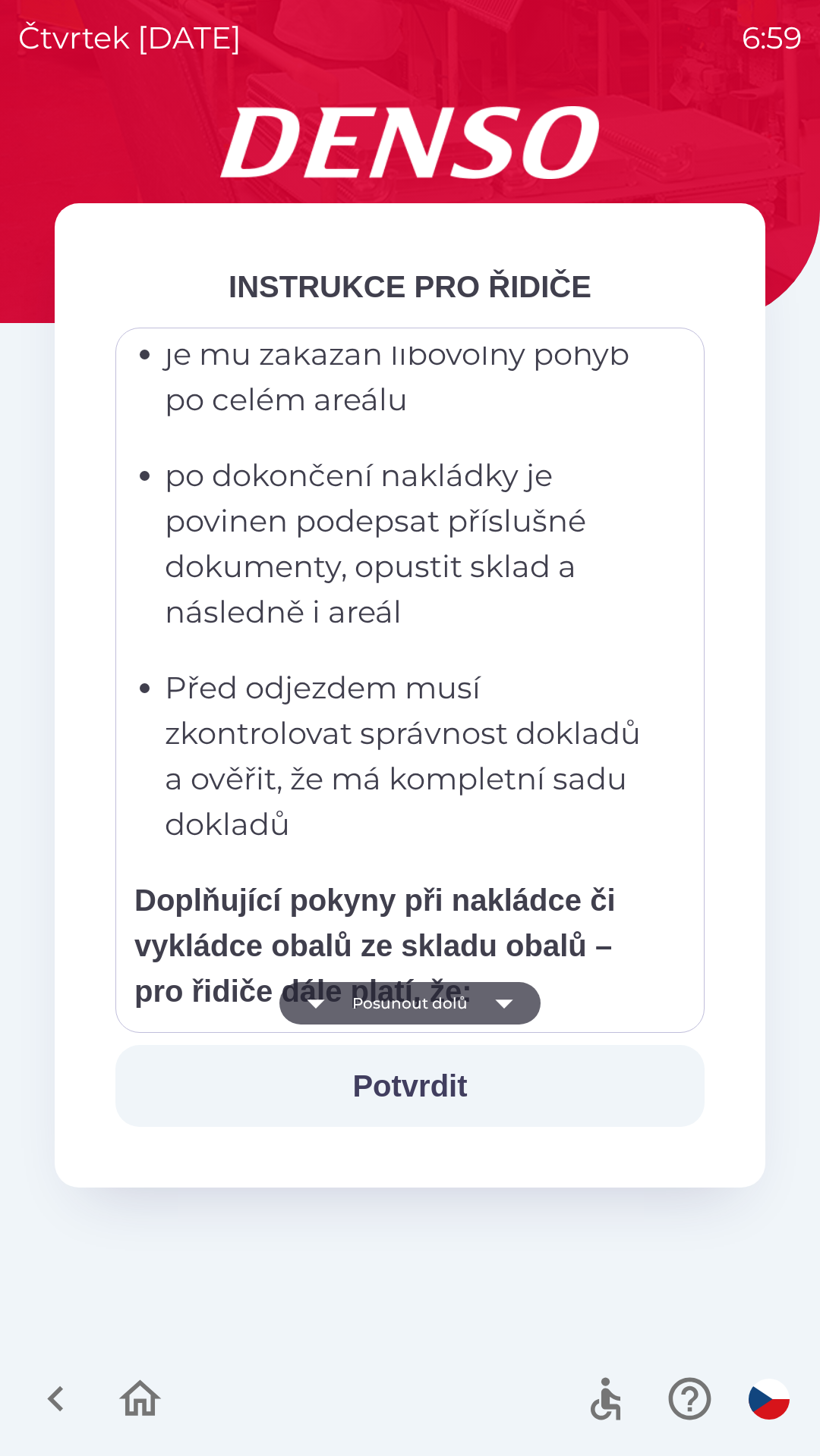
click at [439, 1001] on button "Posunout dolů" at bounding box center [410, 1004] width 261 height 42
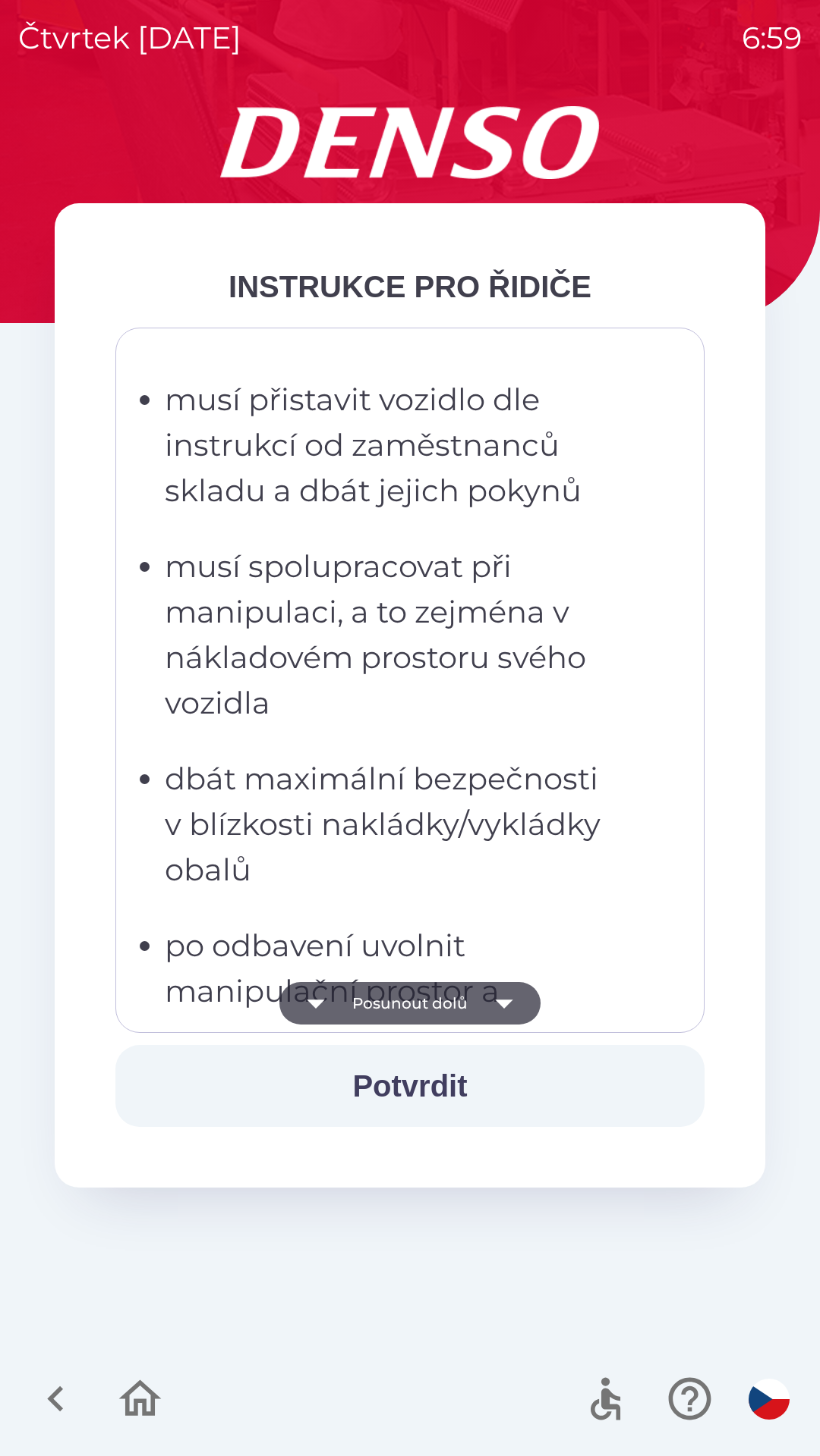
click at [422, 998] on button "Posunout dolů" at bounding box center [410, 1004] width 261 height 42
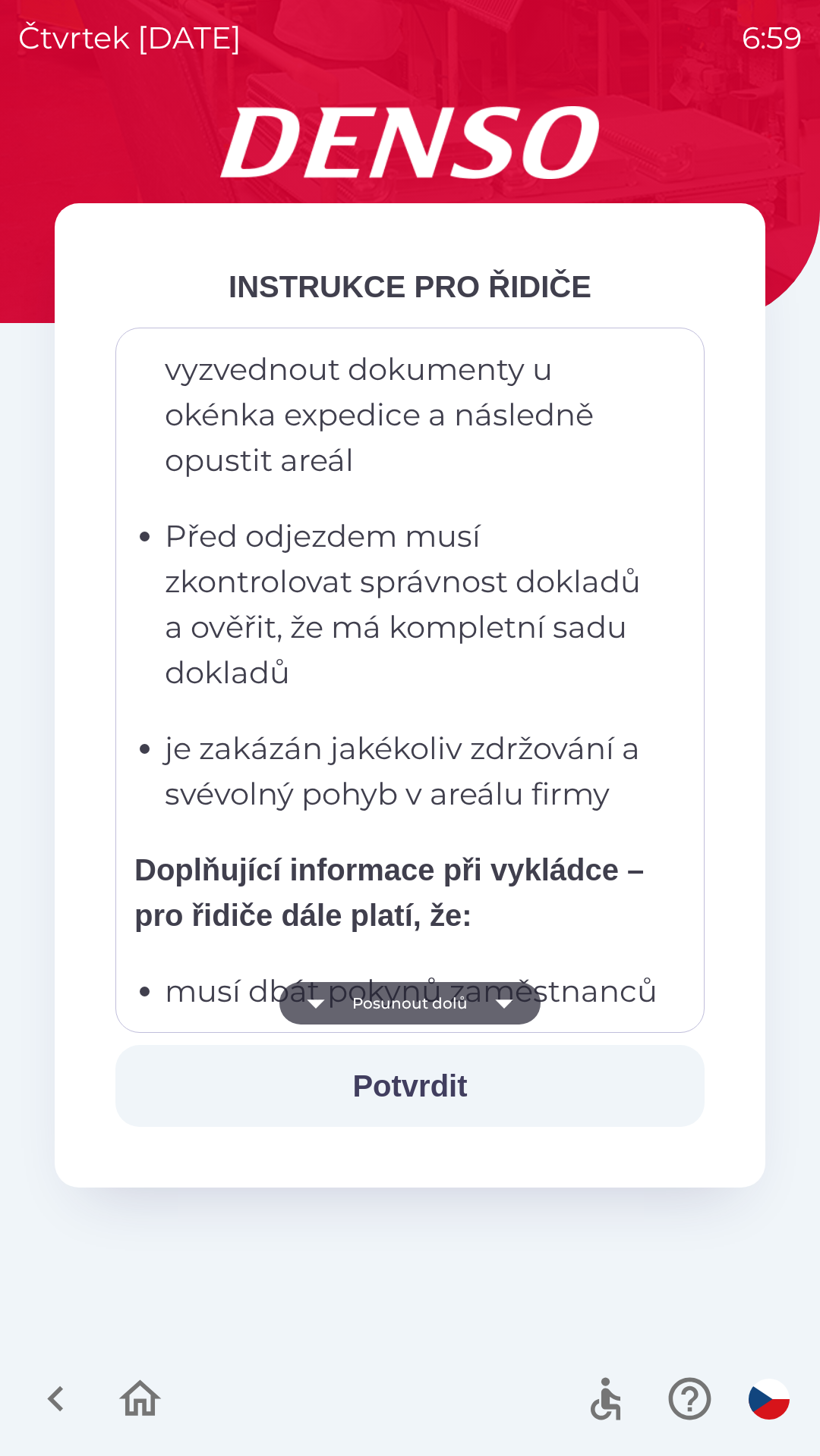
click at [447, 1011] on button "Posunout dolů" at bounding box center [410, 1004] width 261 height 42
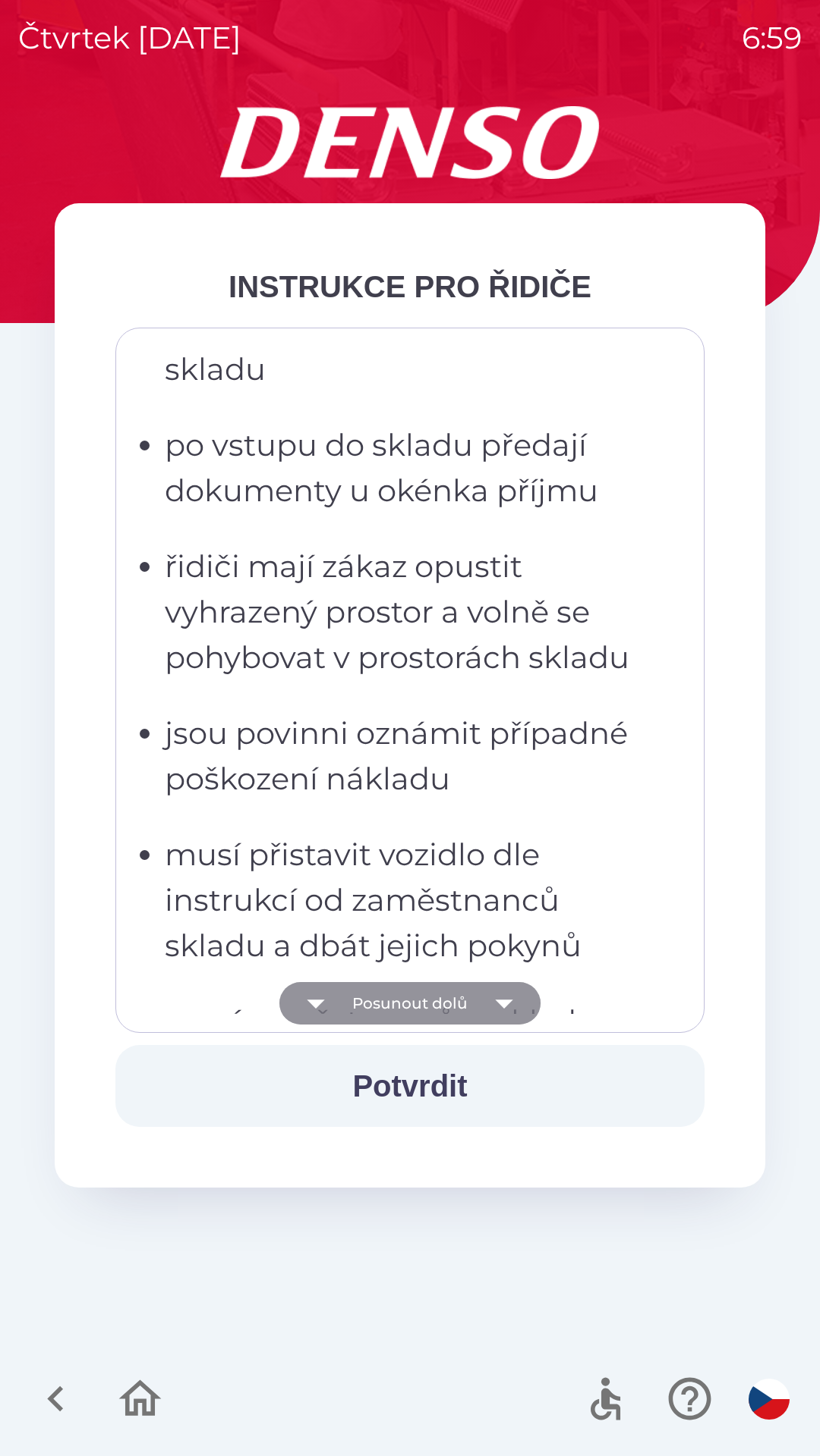
click at [441, 1003] on button "Posunout dolů" at bounding box center [410, 1004] width 261 height 42
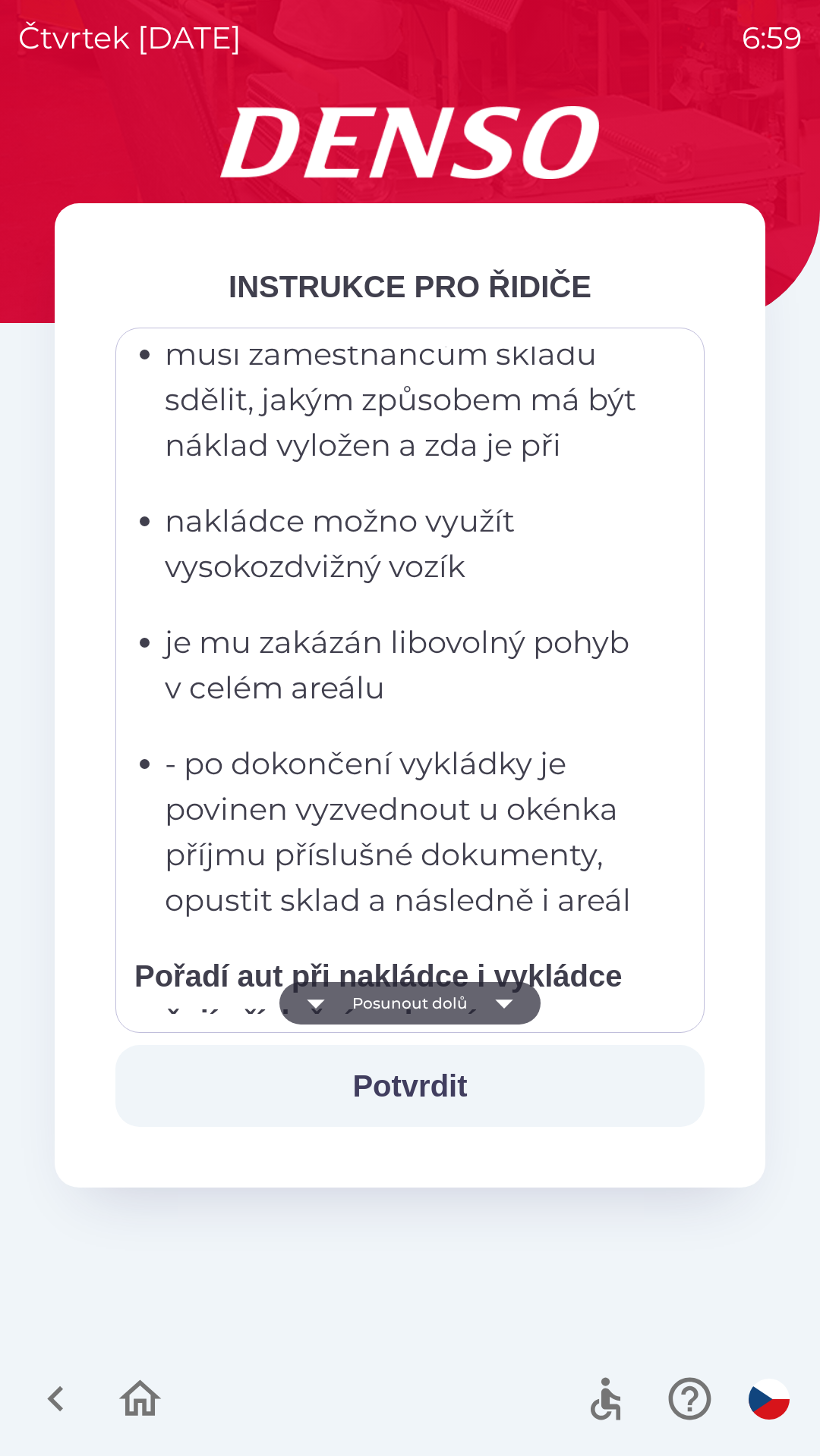
click at [449, 1007] on button "Posunout dolů" at bounding box center [410, 1004] width 261 height 42
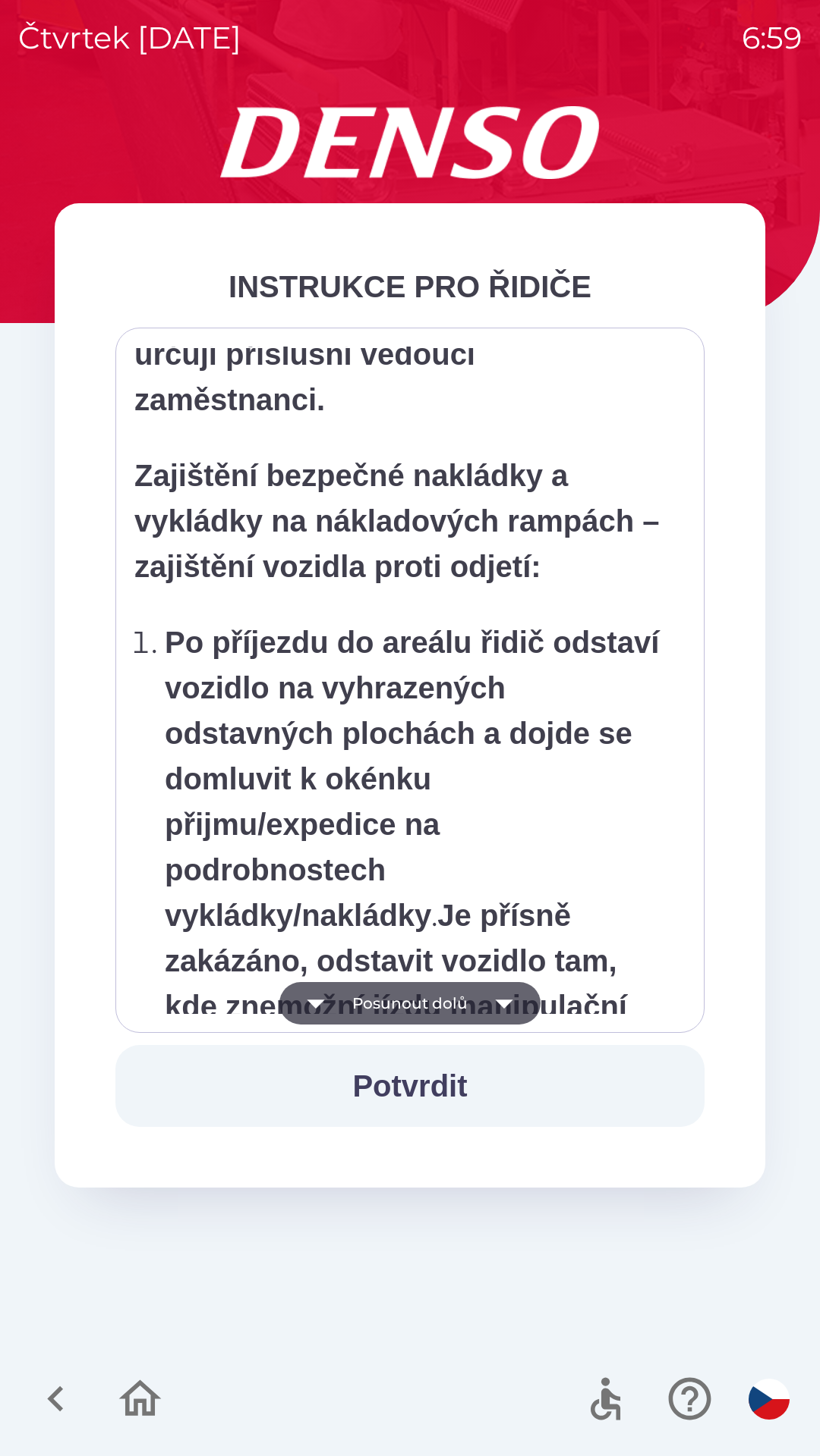
click at [451, 1004] on button "Posunout dolů" at bounding box center [410, 1004] width 261 height 42
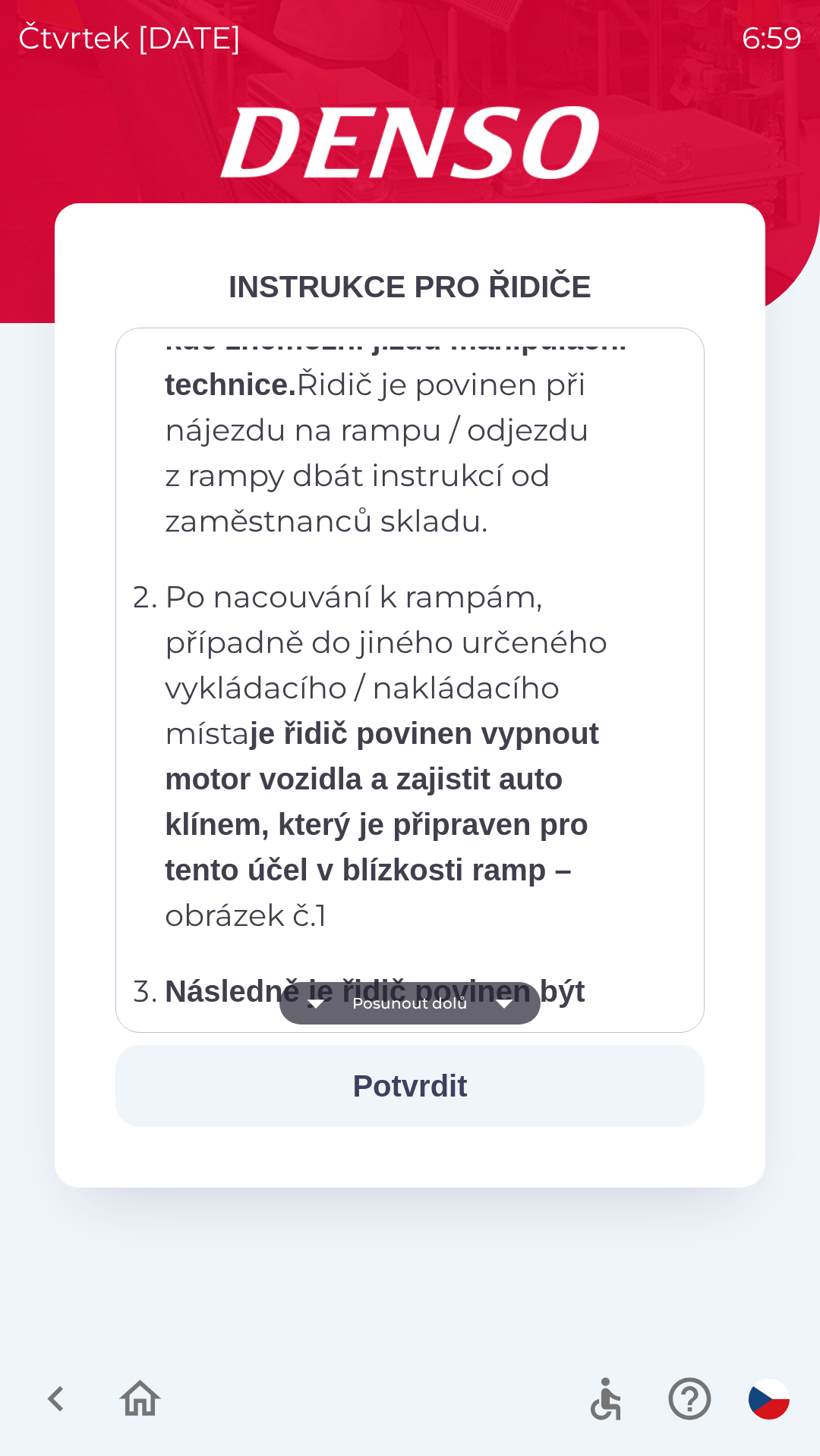
click at [445, 1010] on button "Posunout dolů" at bounding box center [410, 1004] width 261 height 42
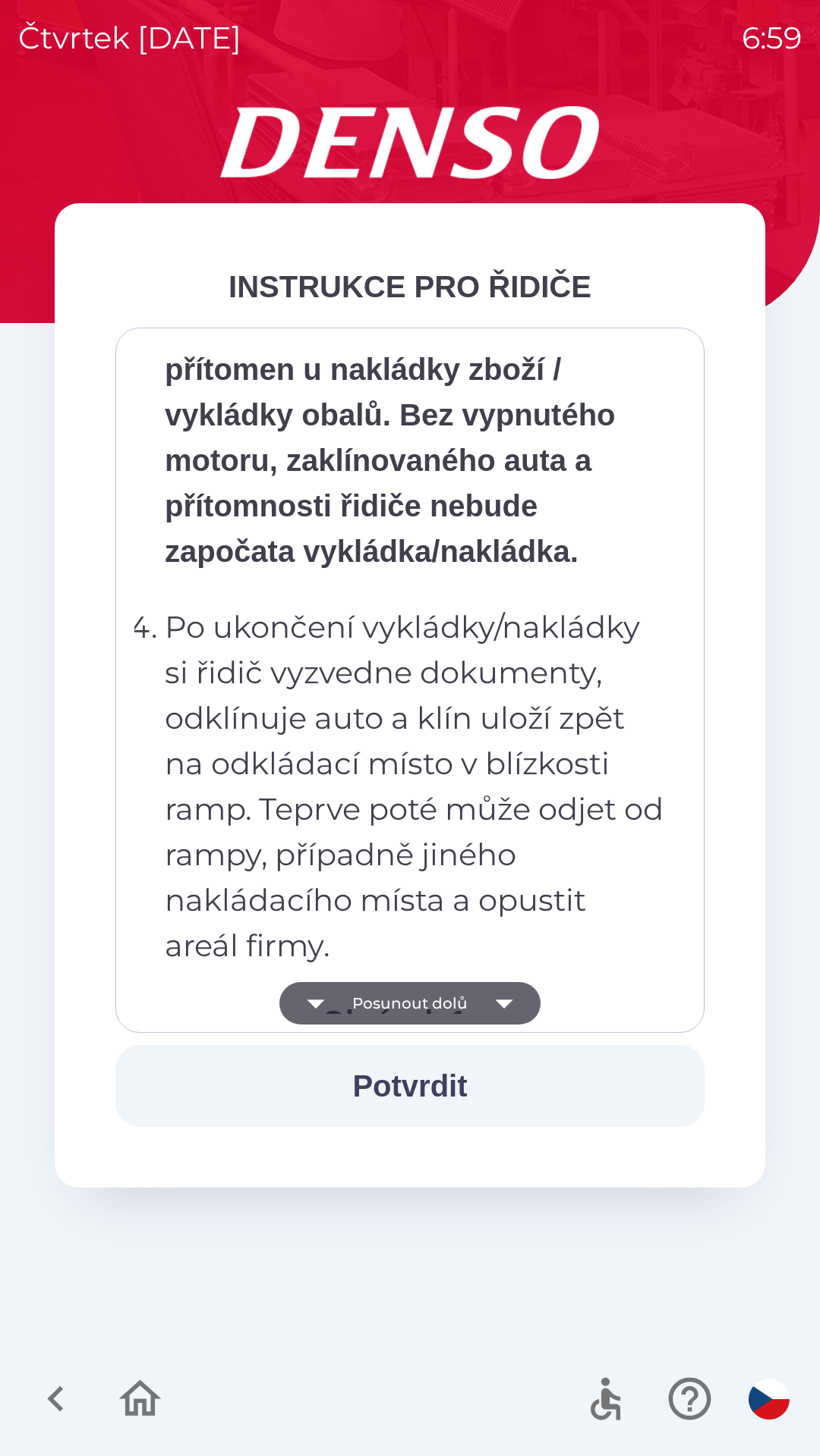
click at [449, 1007] on button "Posunout dolů" at bounding box center [410, 1004] width 261 height 42
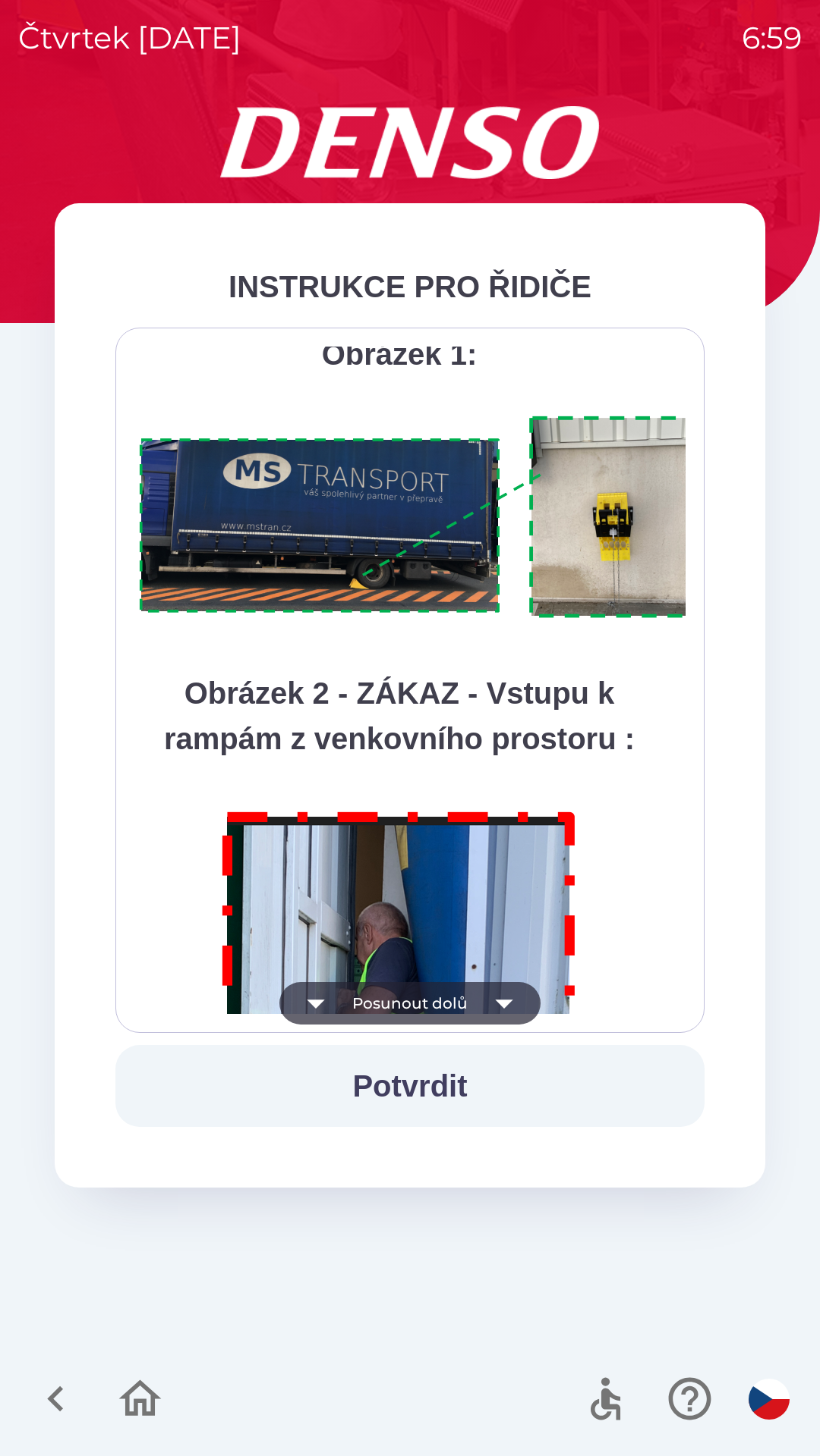
click at [453, 994] on button "Posunout dolů" at bounding box center [410, 1004] width 261 height 42
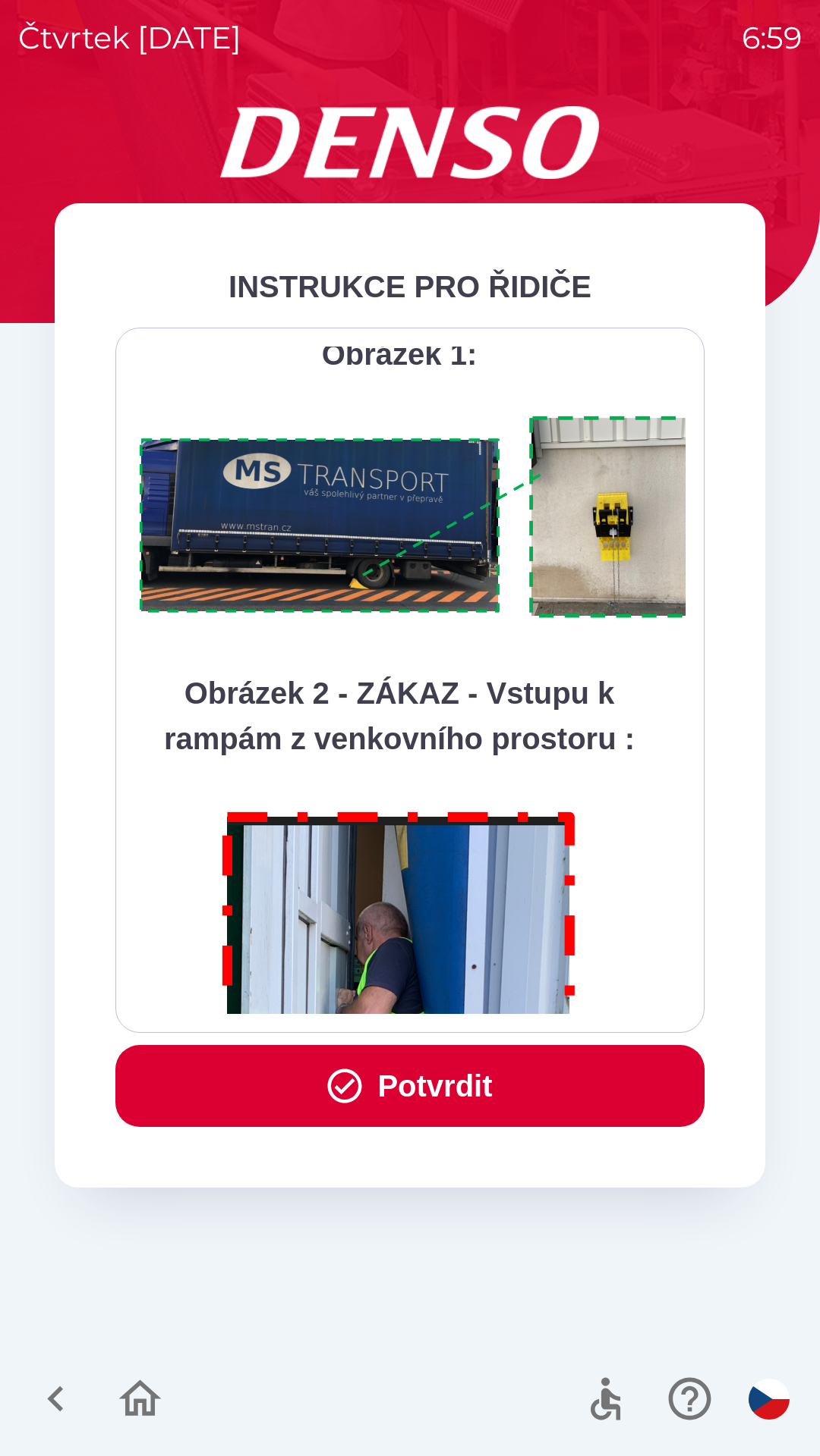
scroll to position [8524, 0]
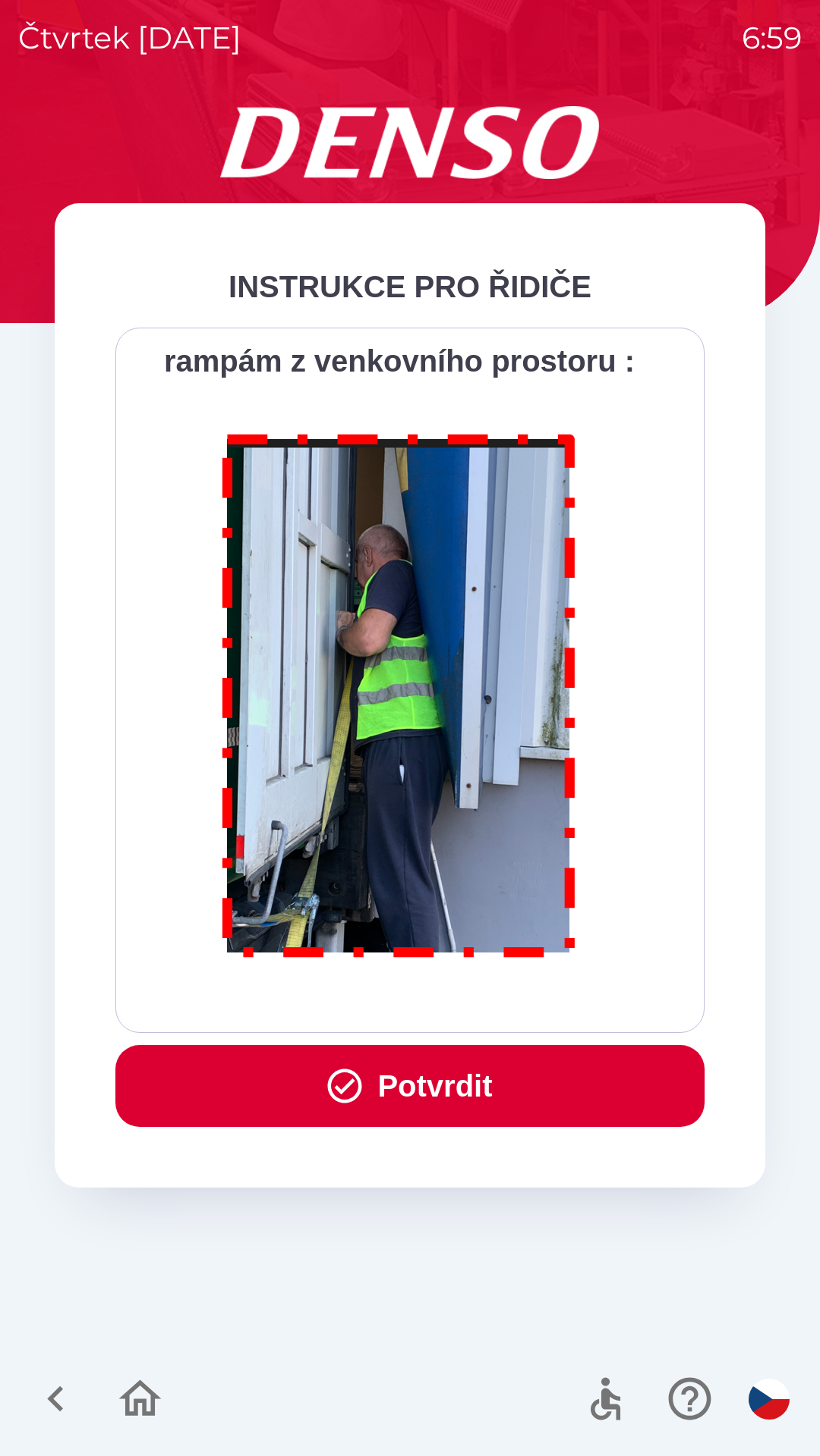
click at [459, 1090] on button "Potvrdit" at bounding box center [410, 1085] width 589 height 82
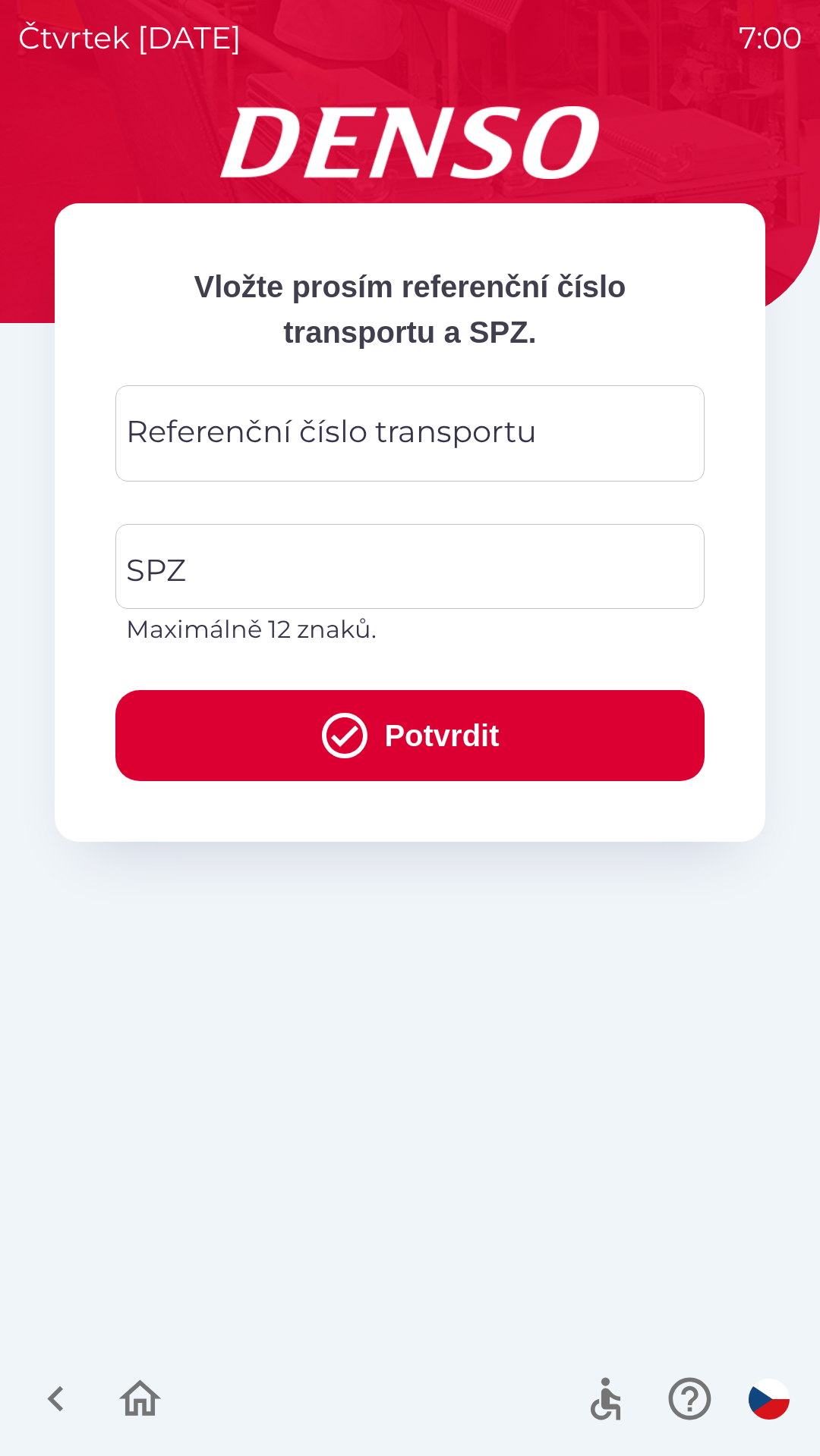
click at [161, 436] on div "Referenční číslo transportu Referenční číslo transportu" at bounding box center [410, 434] width 589 height 96
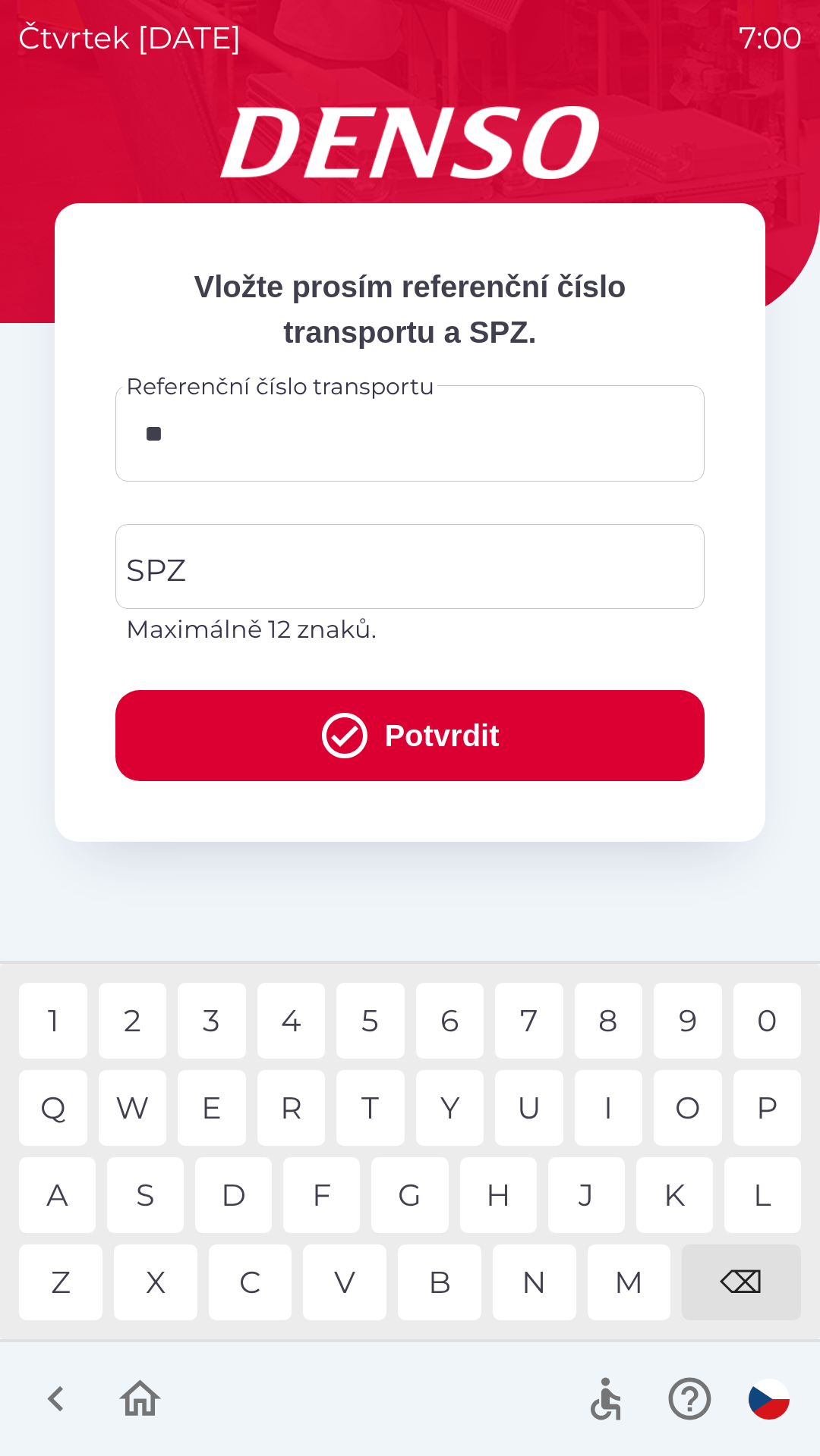
click at [686, 1101] on div "O" at bounding box center [687, 1108] width 68 height 76
click at [372, 1023] on div "5" at bounding box center [370, 1021] width 68 height 76
click at [377, 1019] on div "5" at bounding box center [370, 1021] width 68 height 76
type input "**********"
click at [617, 1016] on div "8" at bounding box center [608, 1021] width 68 height 76
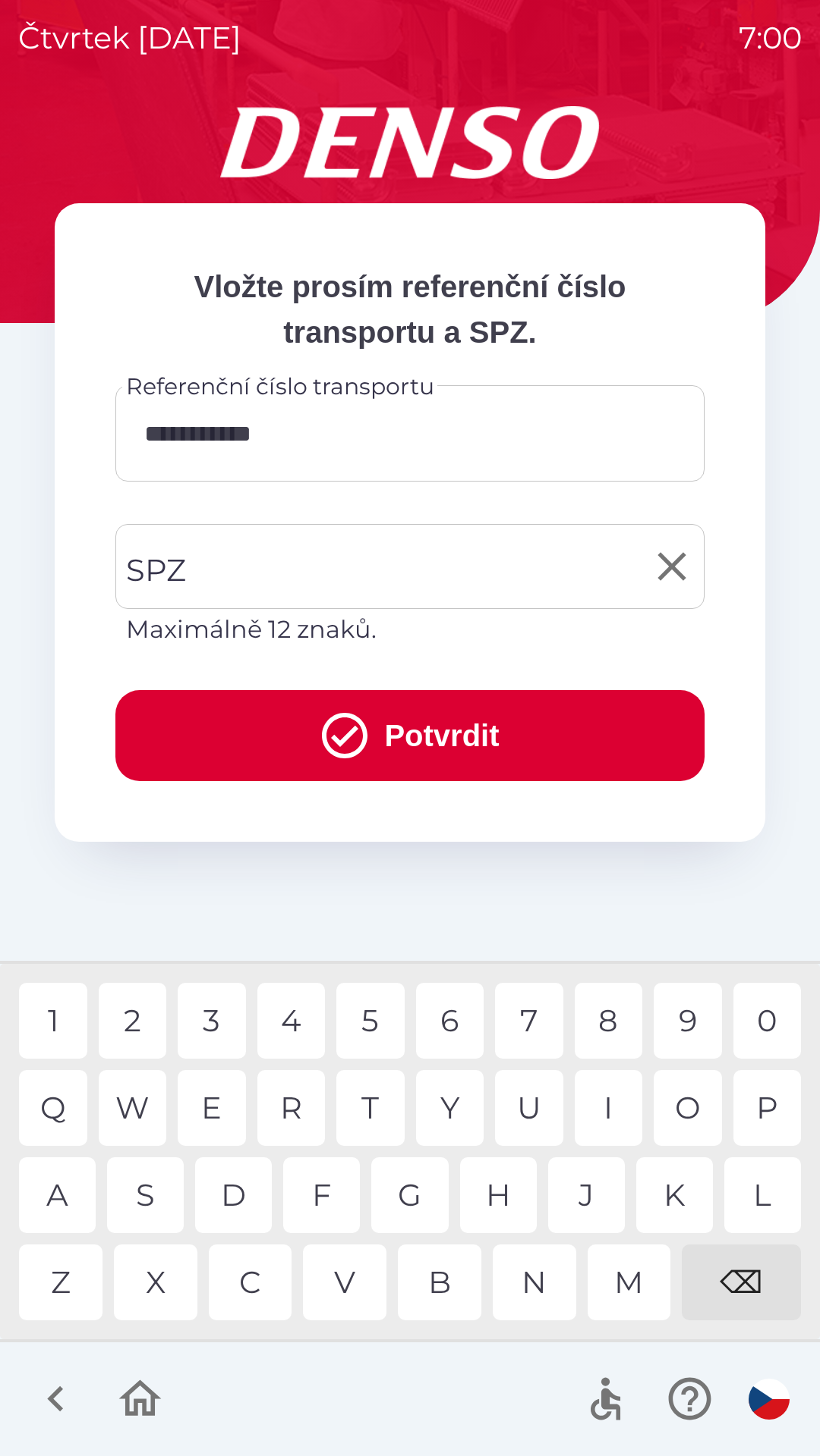
click at [160, 566] on div "SPZ SPZ Maximálně 12 znaků." at bounding box center [410, 586] width 589 height 123
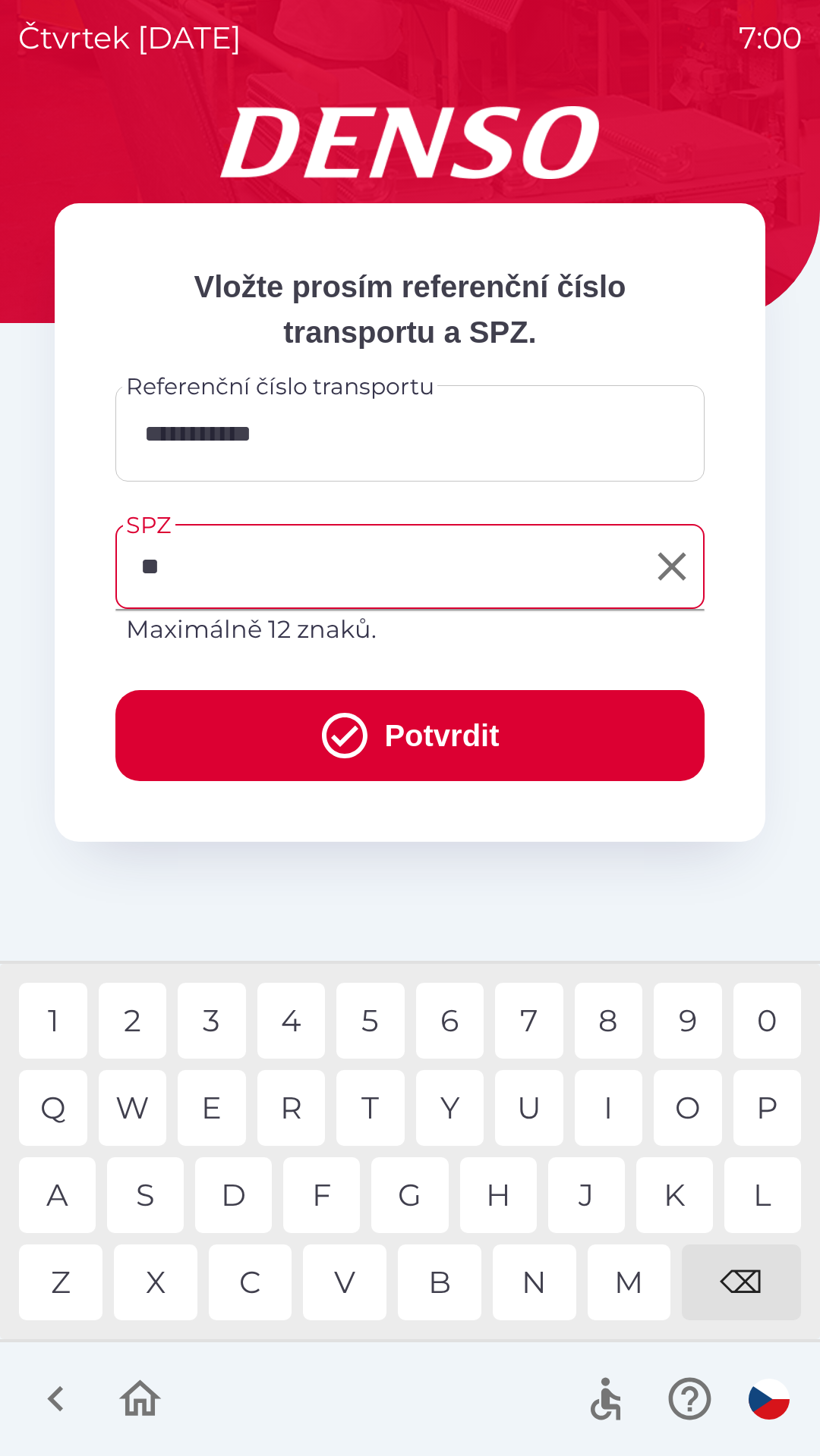
click at [153, 1199] on div "S" at bounding box center [145, 1195] width 77 height 76
click at [765, 1020] on div "0" at bounding box center [767, 1021] width 68 height 76
type input "*******"
click at [431, 737] on button "Potvrdit" at bounding box center [410, 736] width 589 height 91
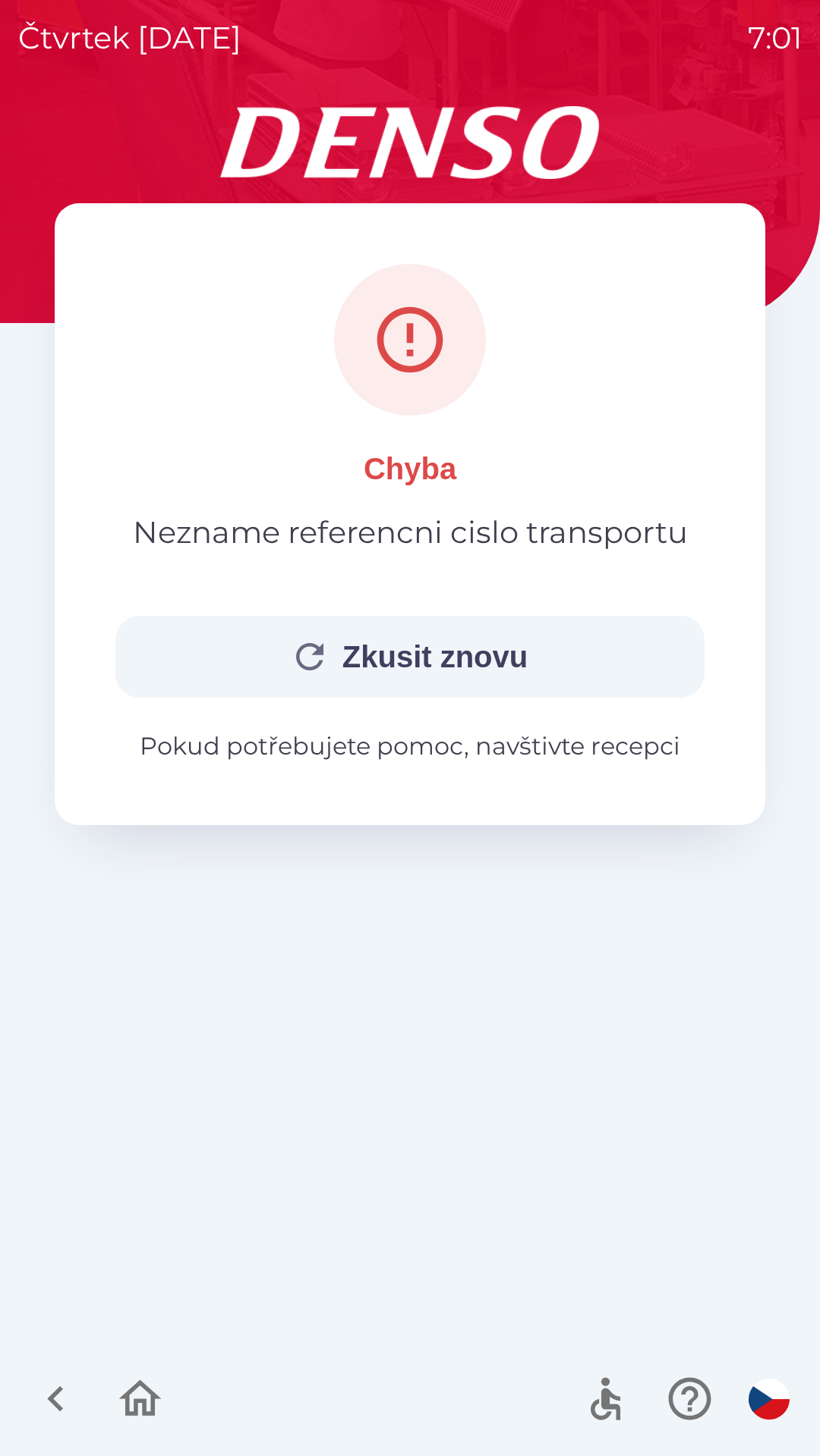
click at [451, 663] on button "Zkusit znovu" at bounding box center [410, 657] width 589 height 82
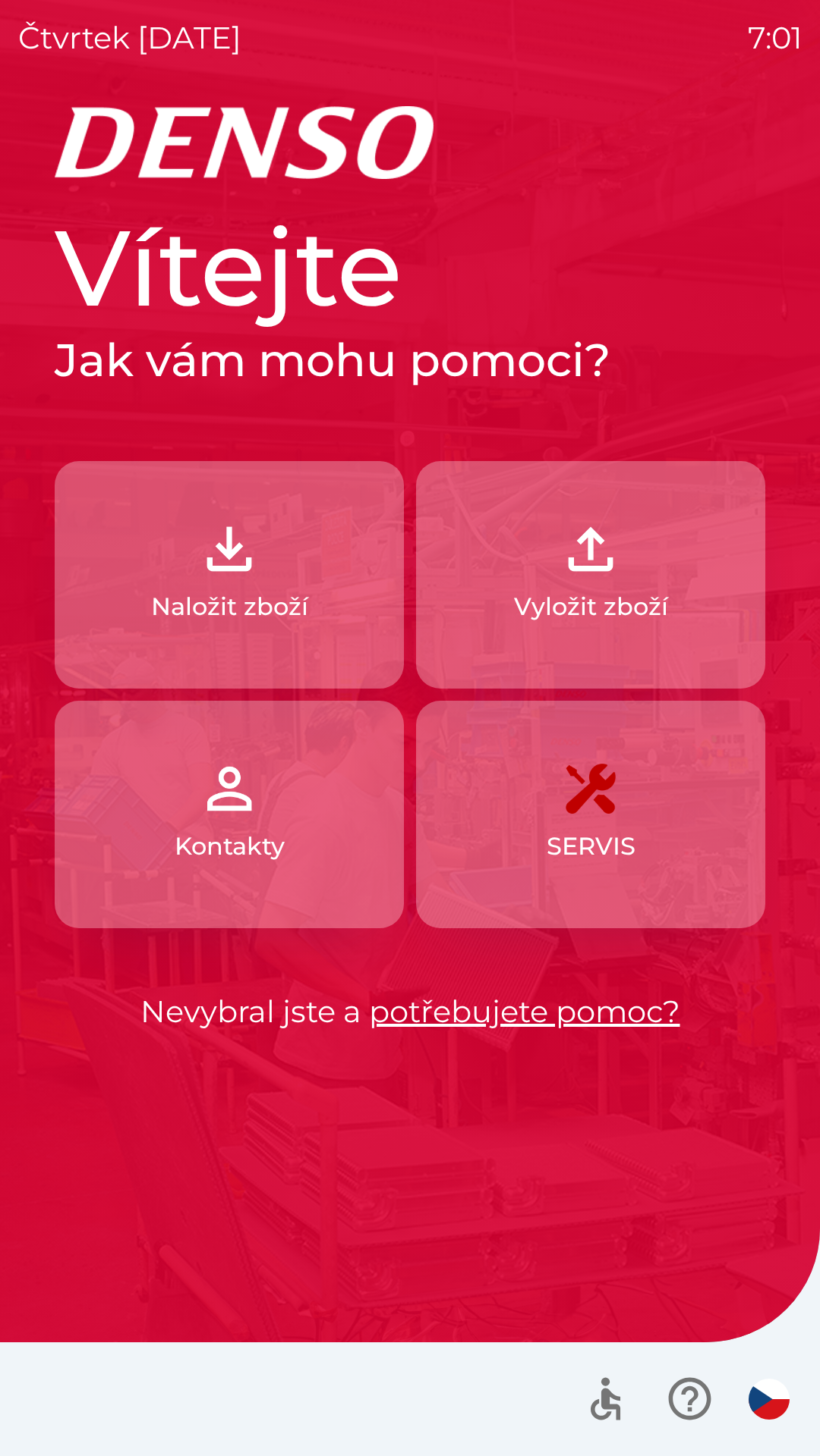
click at [642, 581] on button "Vyložit zboží" at bounding box center [589, 575] width 349 height 228
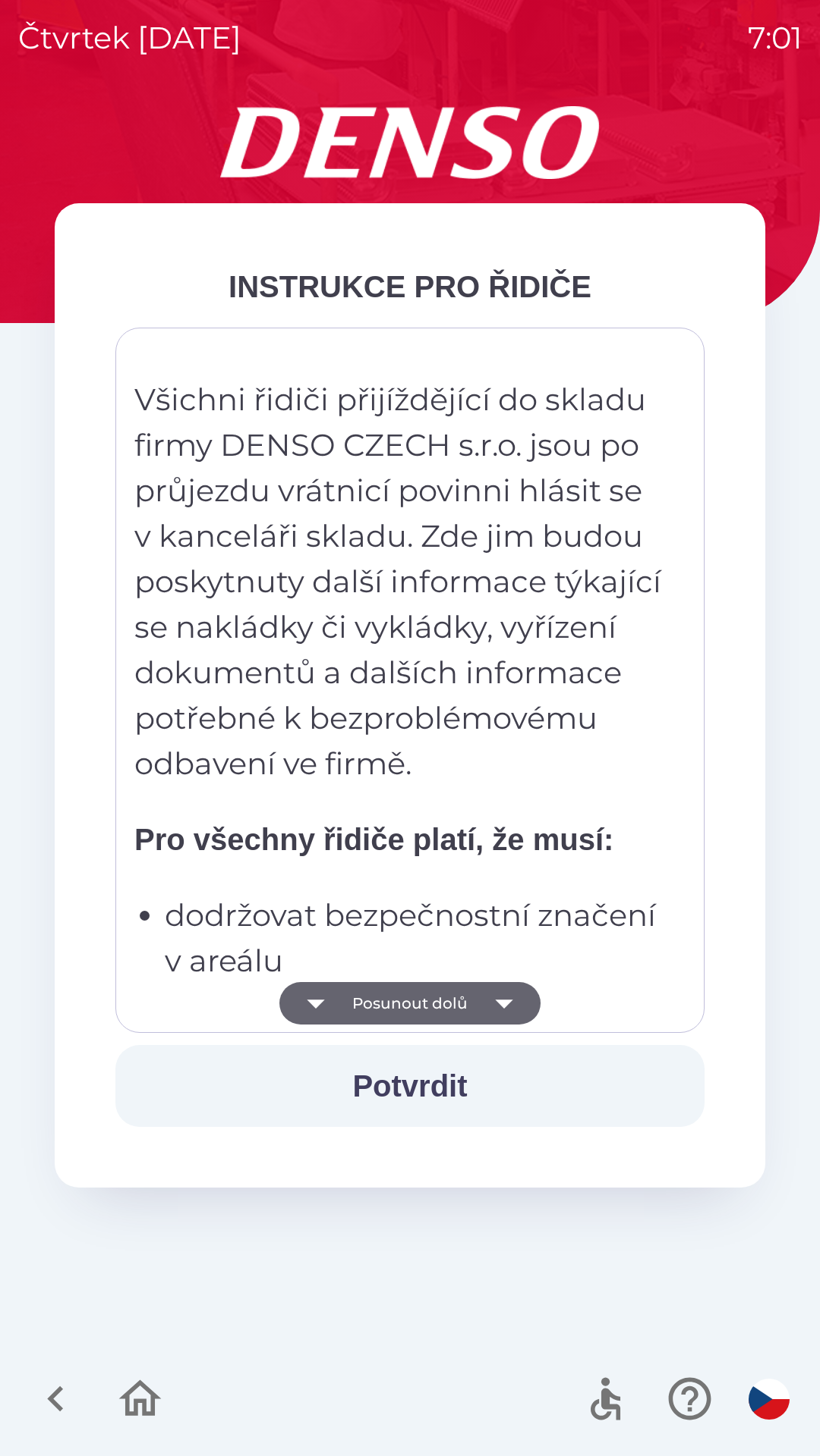
click at [443, 1006] on button "Posunout dolů" at bounding box center [410, 1004] width 261 height 42
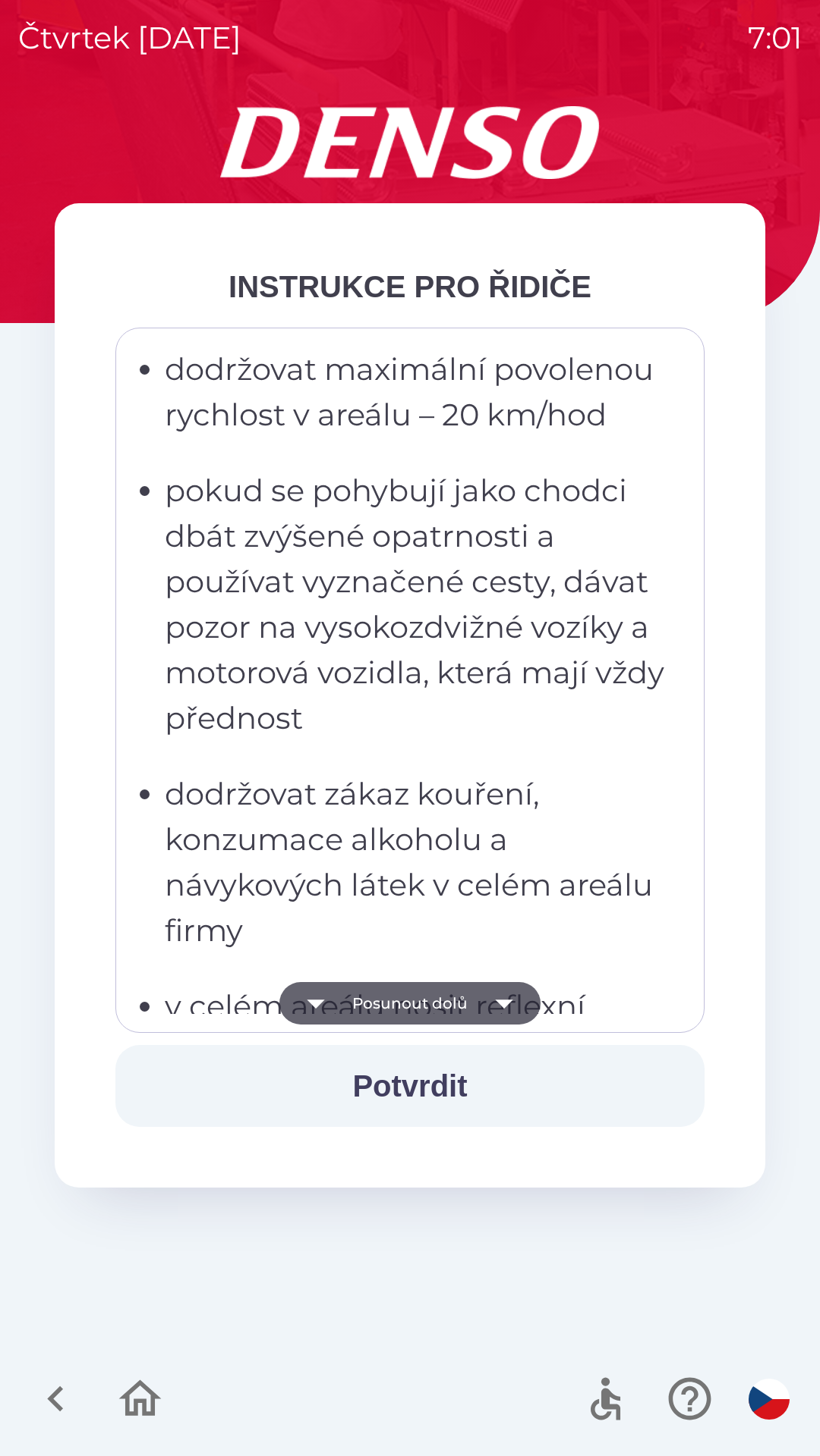
click at [448, 1009] on button "Posunout dolů" at bounding box center [410, 1004] width 261 height 42
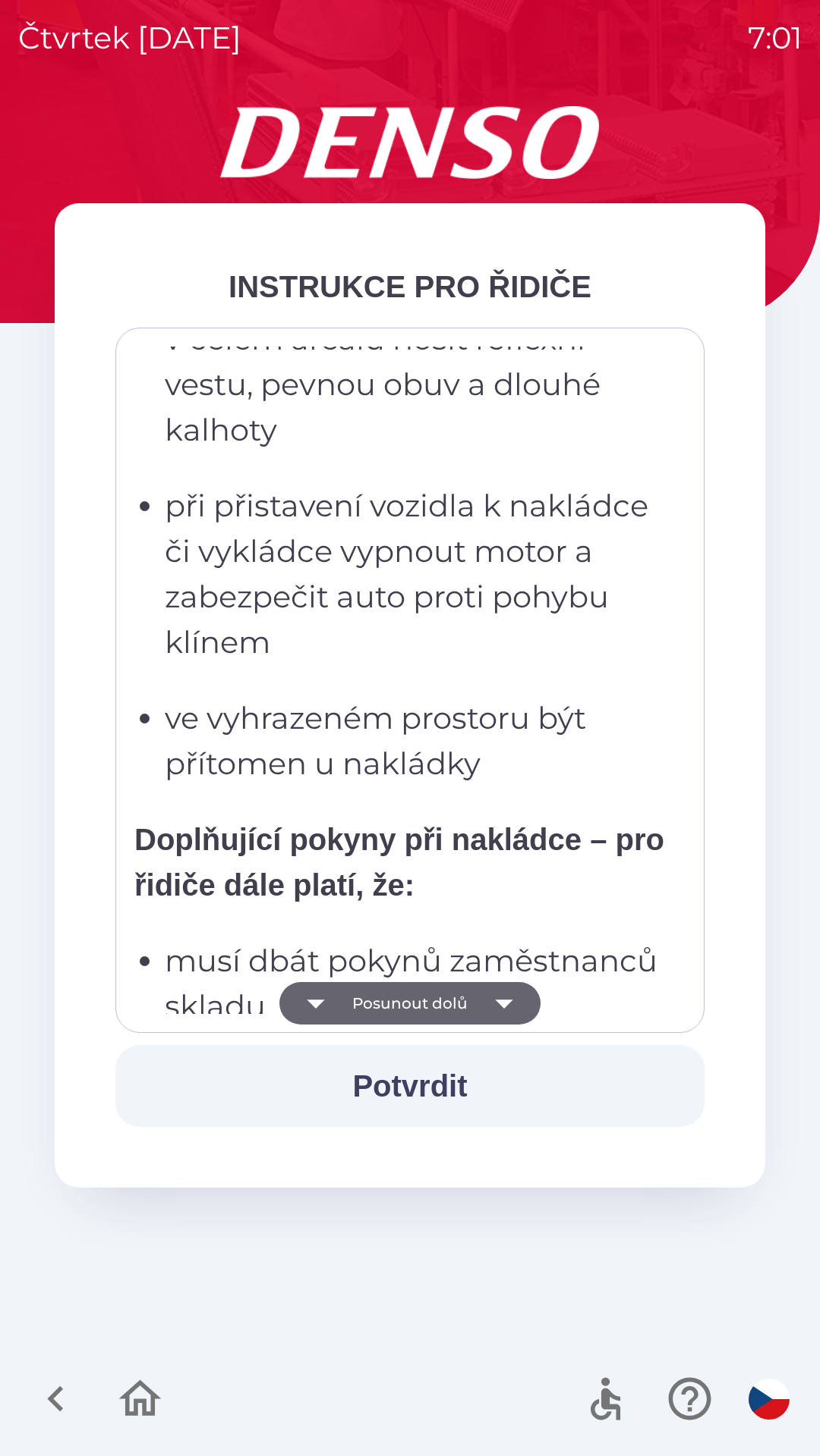
click at [453, 1015] on button "Posunout dolů" at bounding box center [410, 1004] width 261 height 42
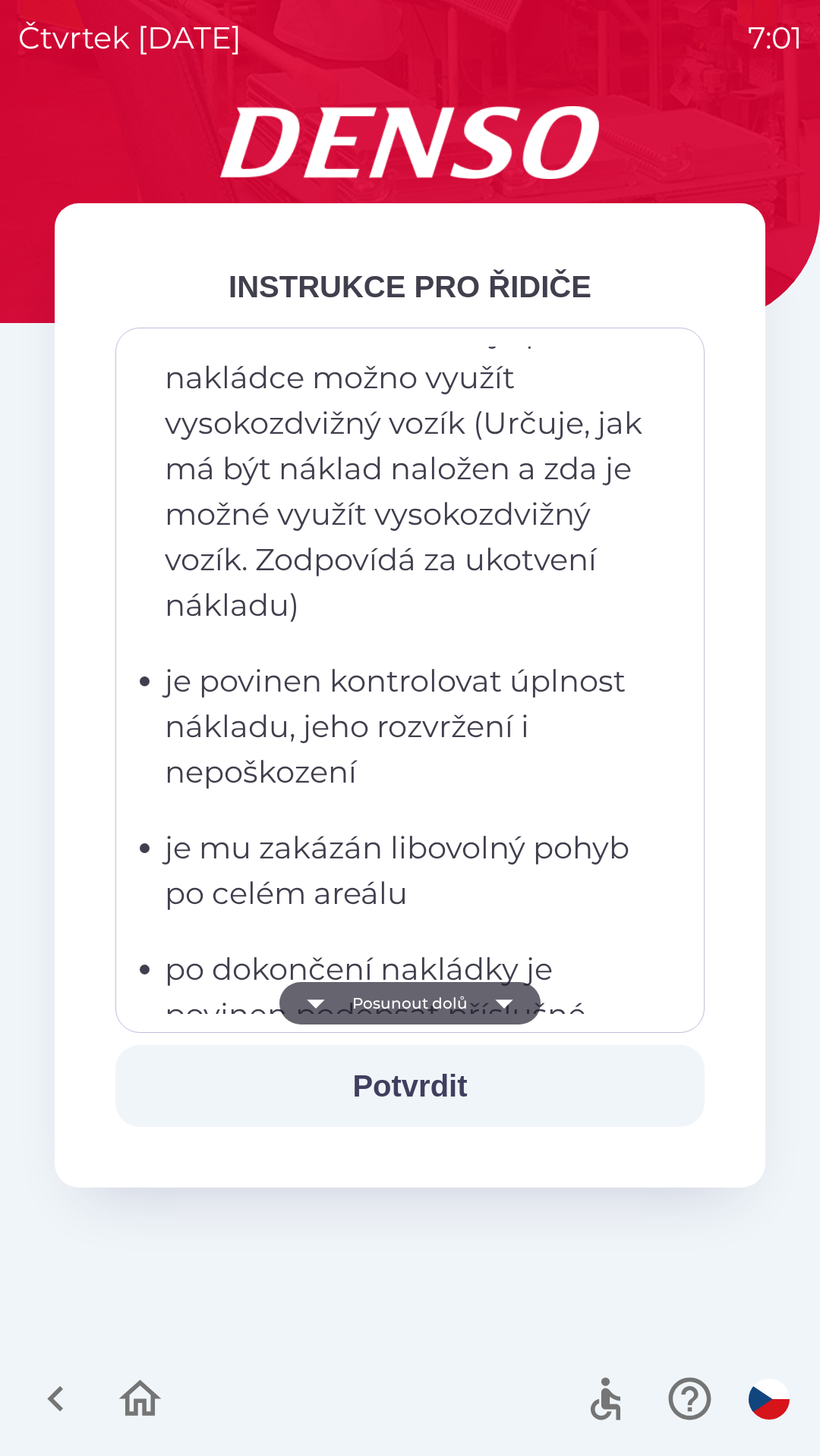
click at [470, 1004] on button "Posunout dolů" at bounding box center [410, 1004] width 261 height 42
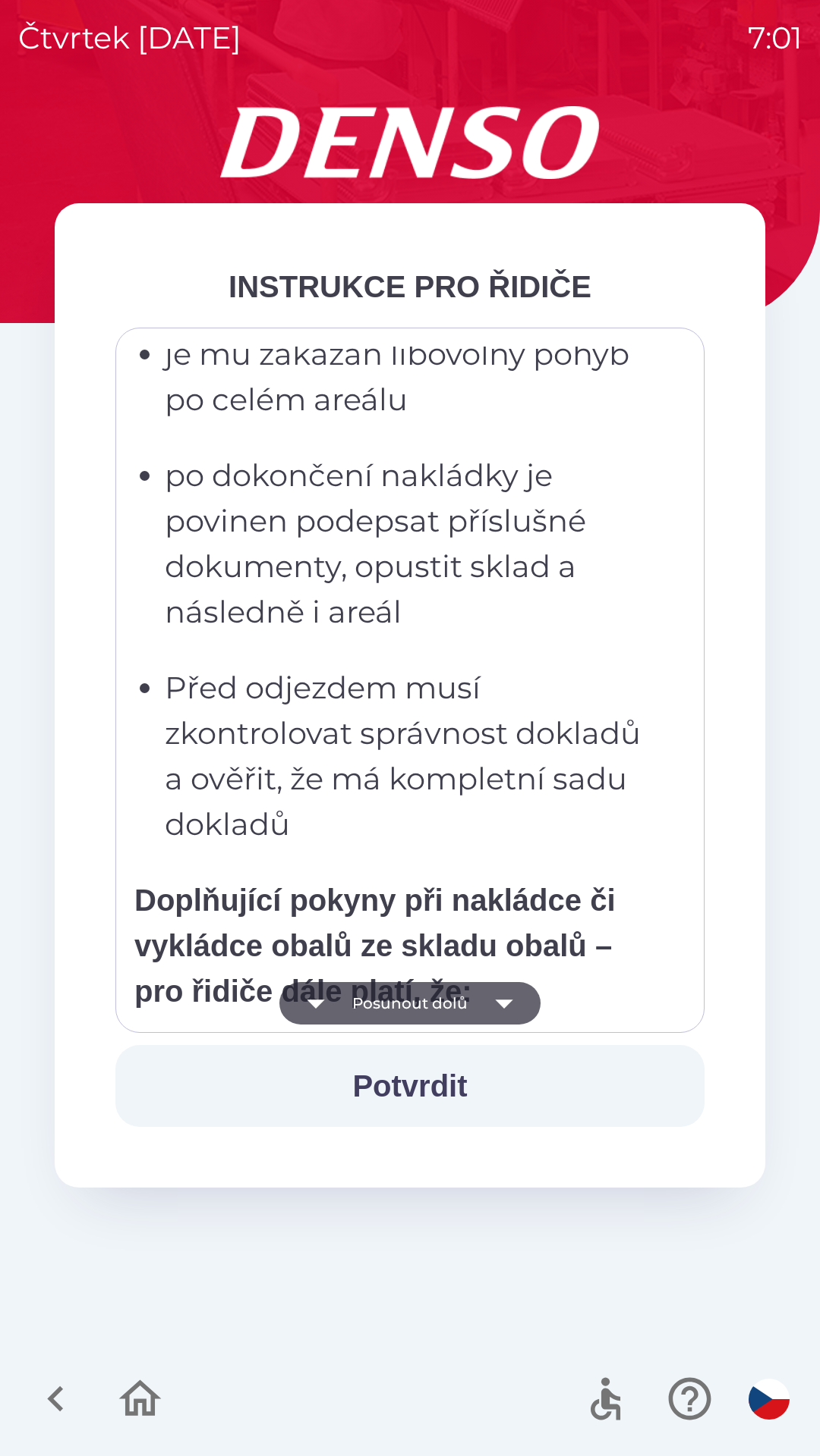
click at [470, 1013] on button "Posunout dolů" at bounding box center [410, 1004] width 261 height 42
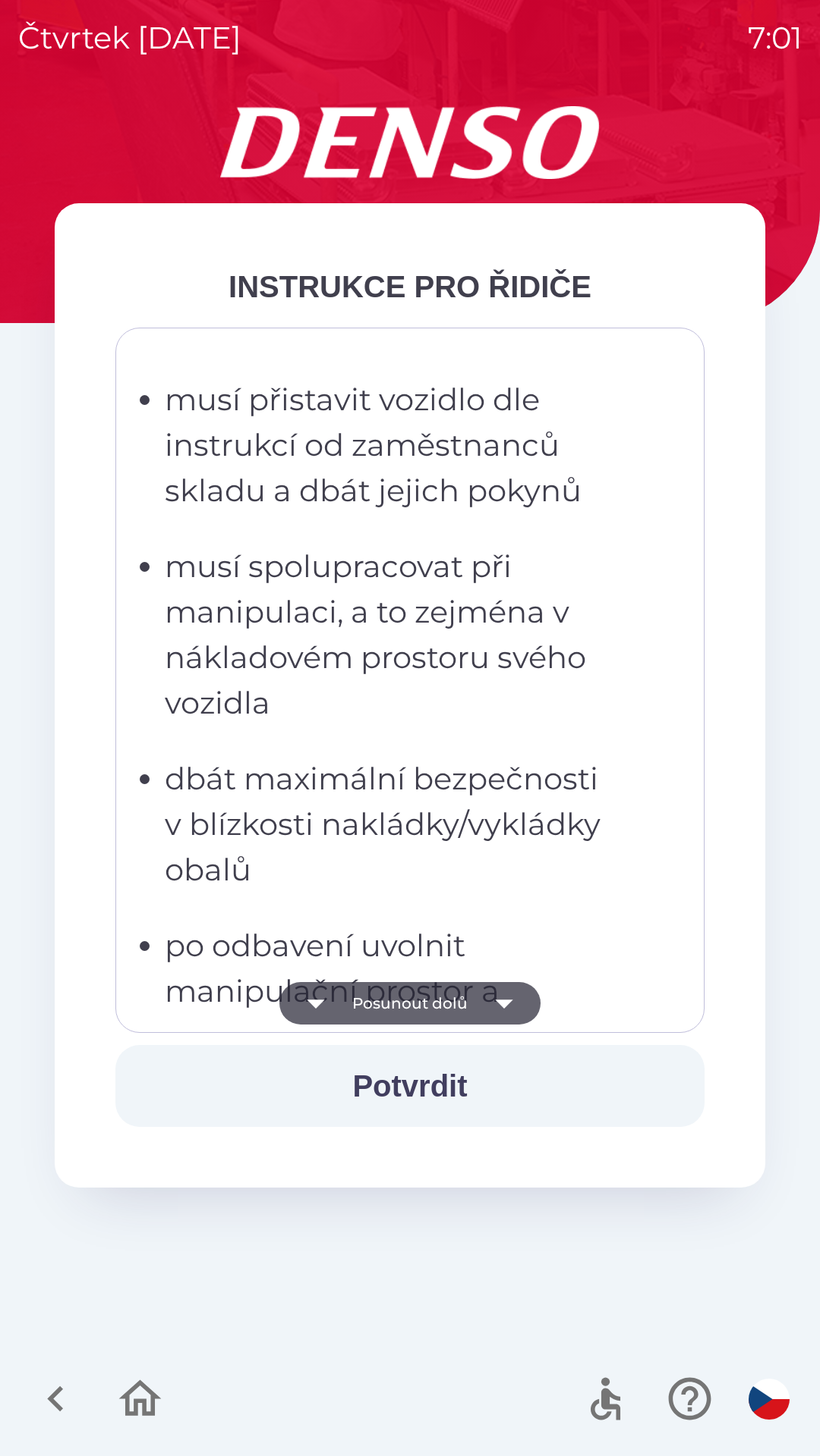
click at [485, 999] on icon "button" at bounding box center [504, 1004] width 42 height 42
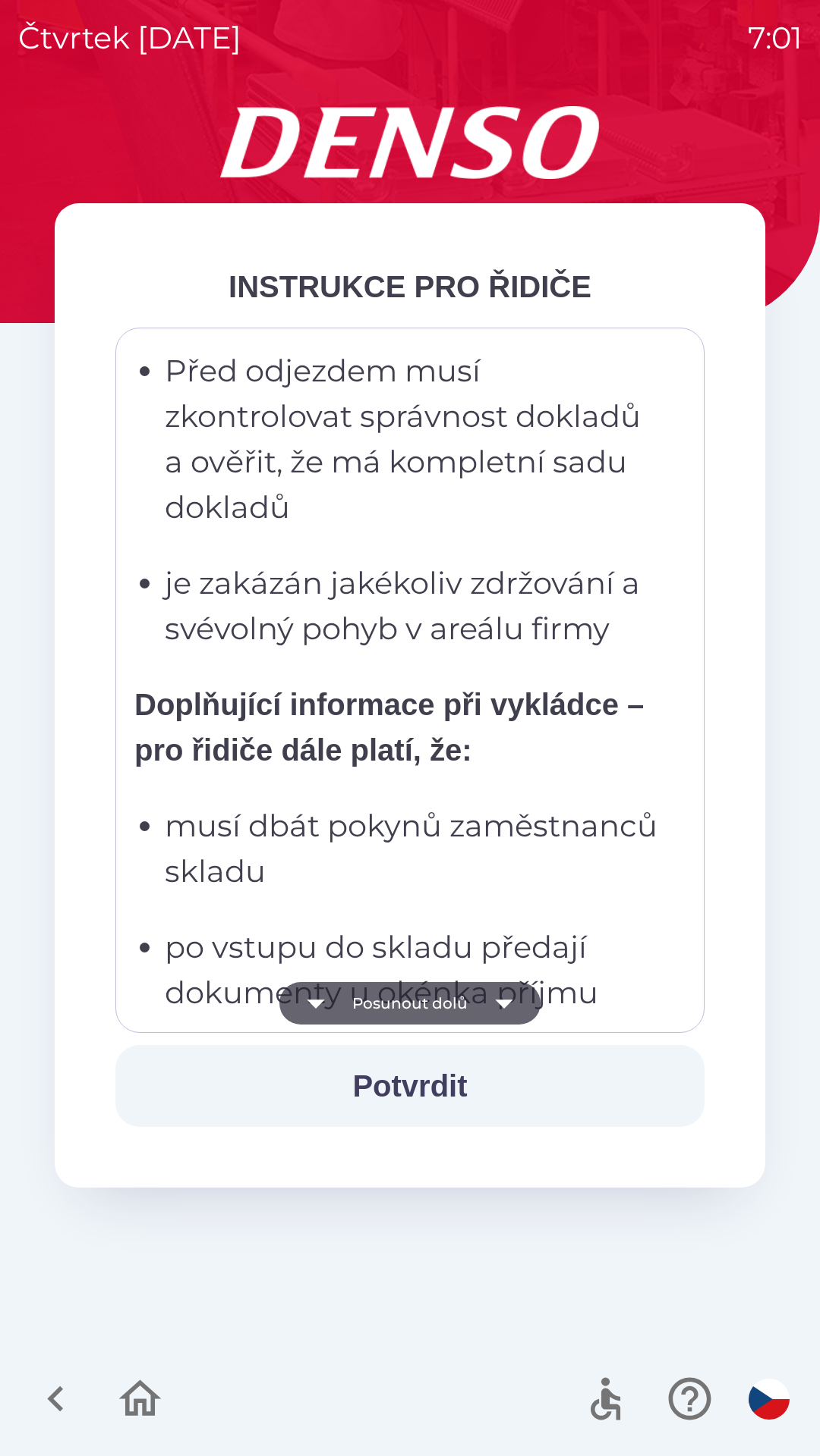
click at [492, 1010] on icon "button" at bounding box center [504, 1004] width 42 height 42
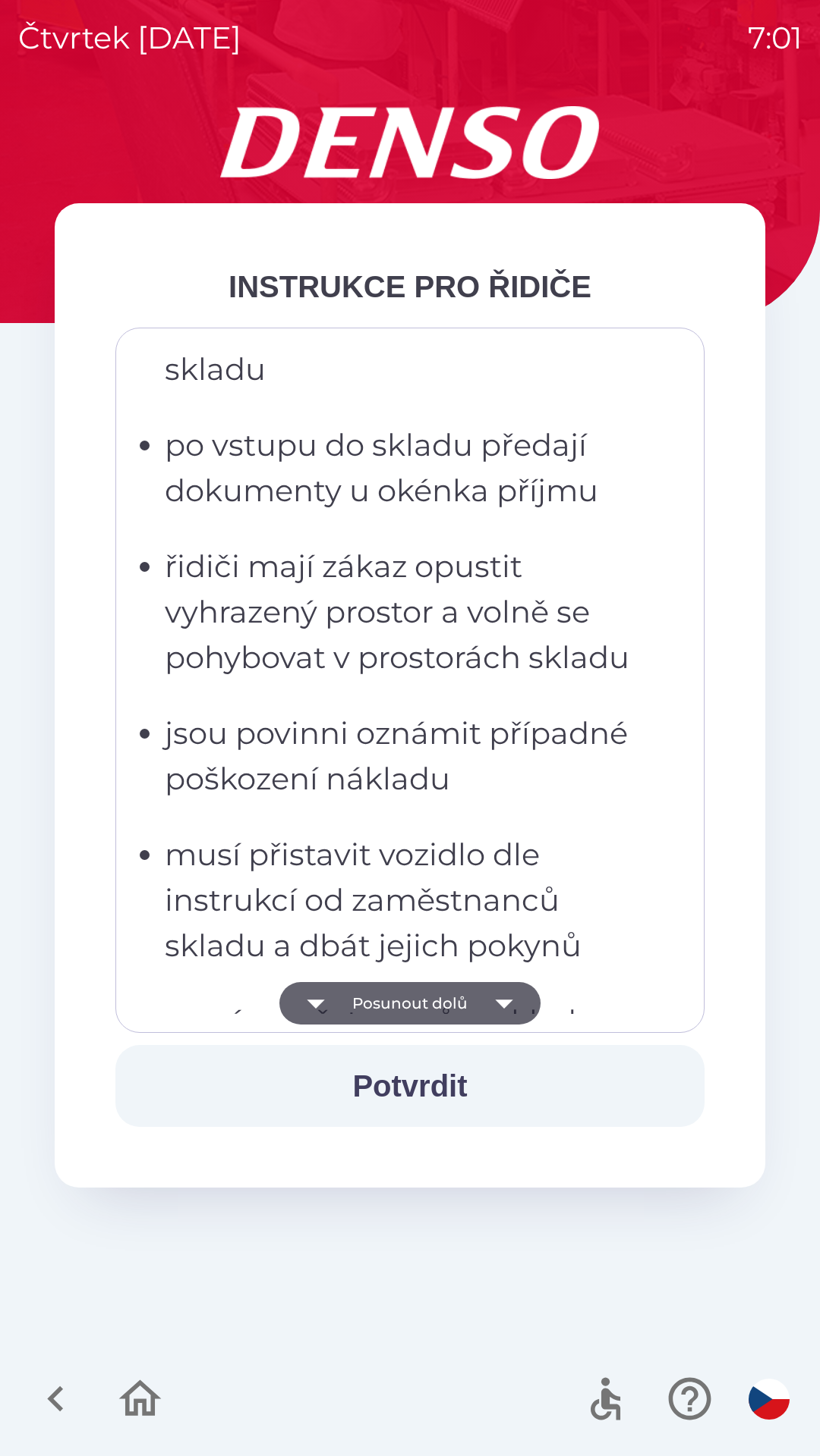
click at [489, 996] on icon "button" at bounding box center [504, 1004] width 42 height 42
click at [491, 990] on icon "button" at bounding box center [504, 1004] width 42 height 42
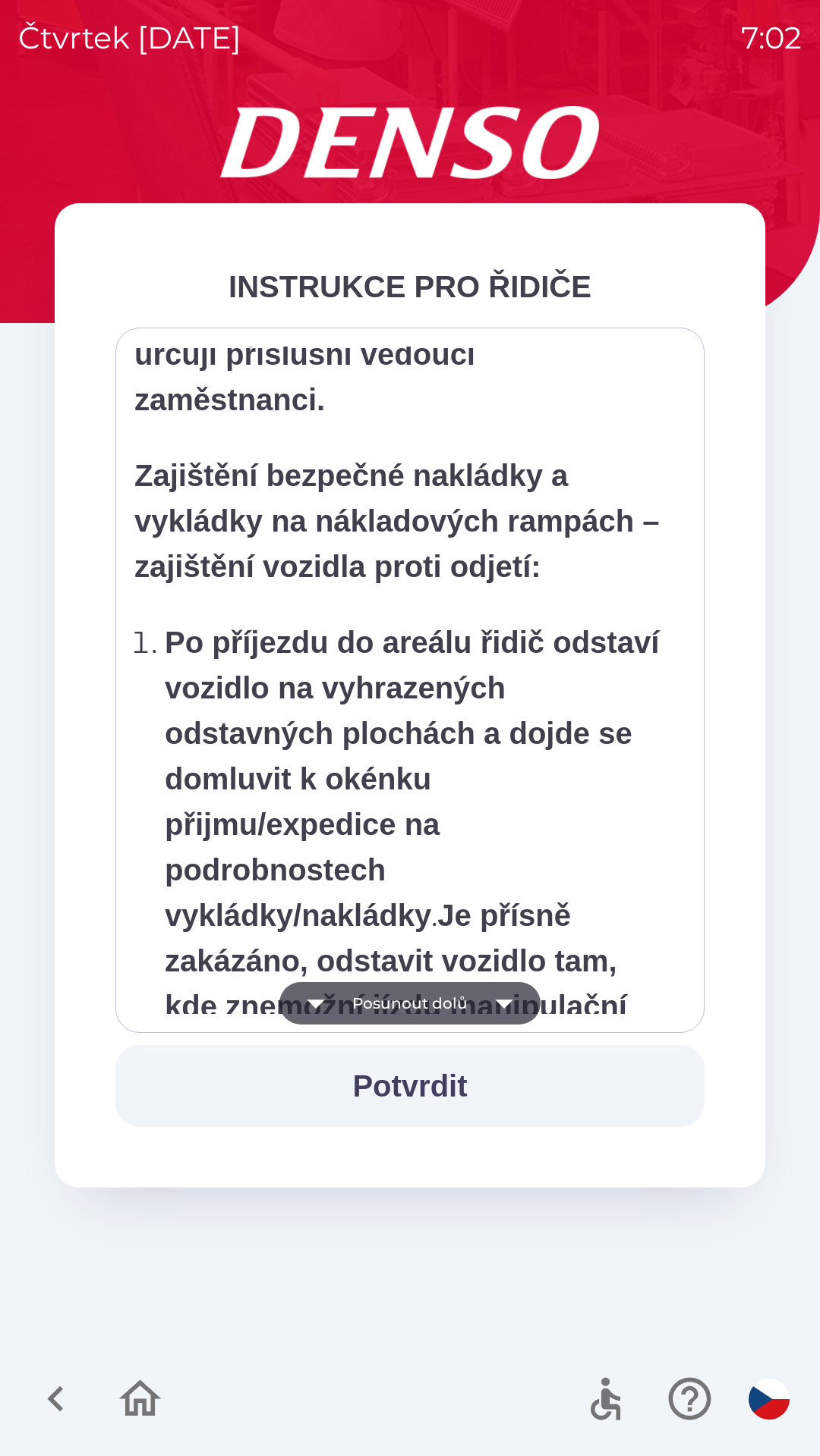
click at [467, 1000] on button "Posunout dolů" at bounding box center [410, 1004] width 261 height 42
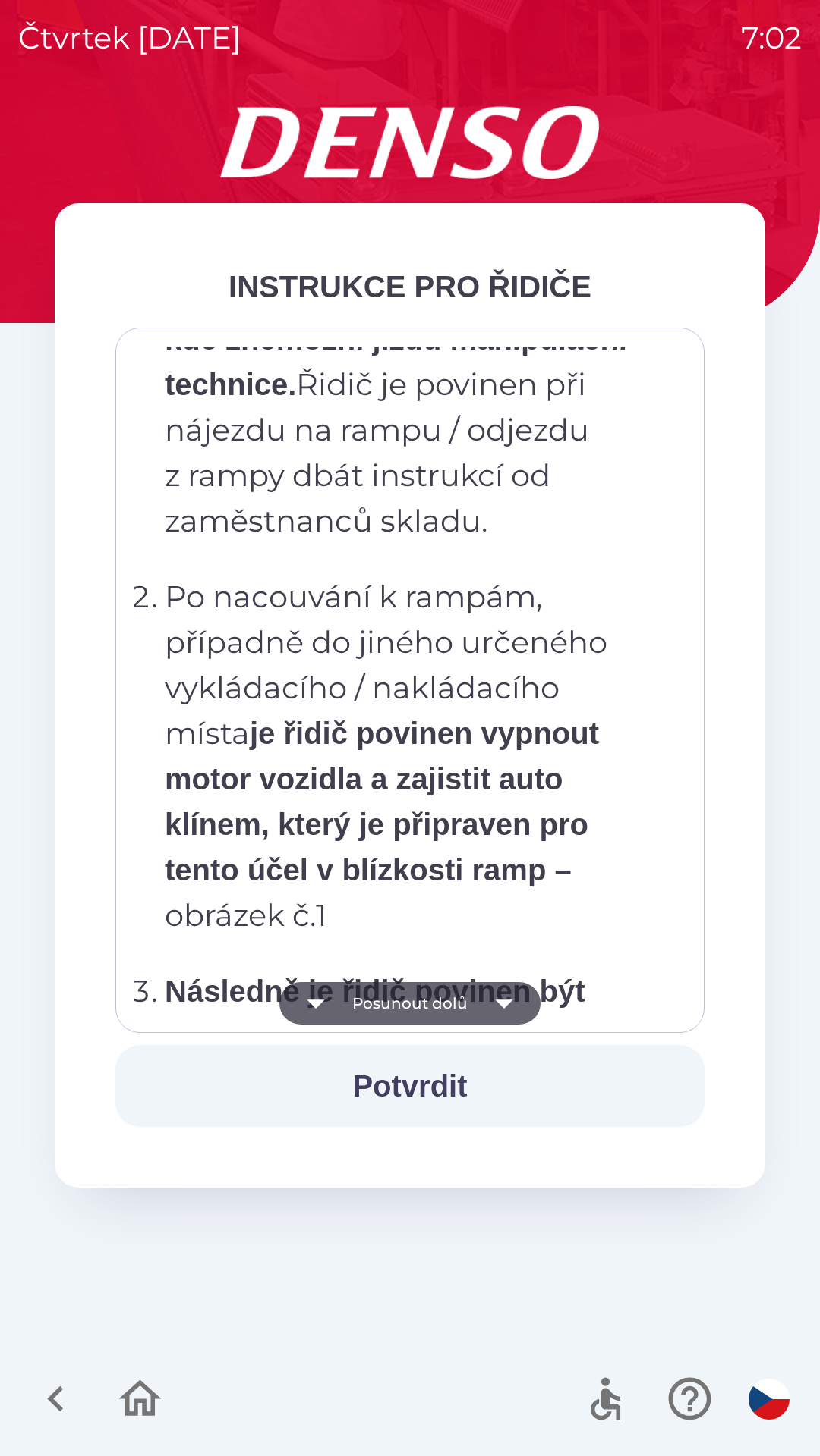
click at [485, 1016] on icon "button" at bounding box center [504, 1004] width 42 height 42
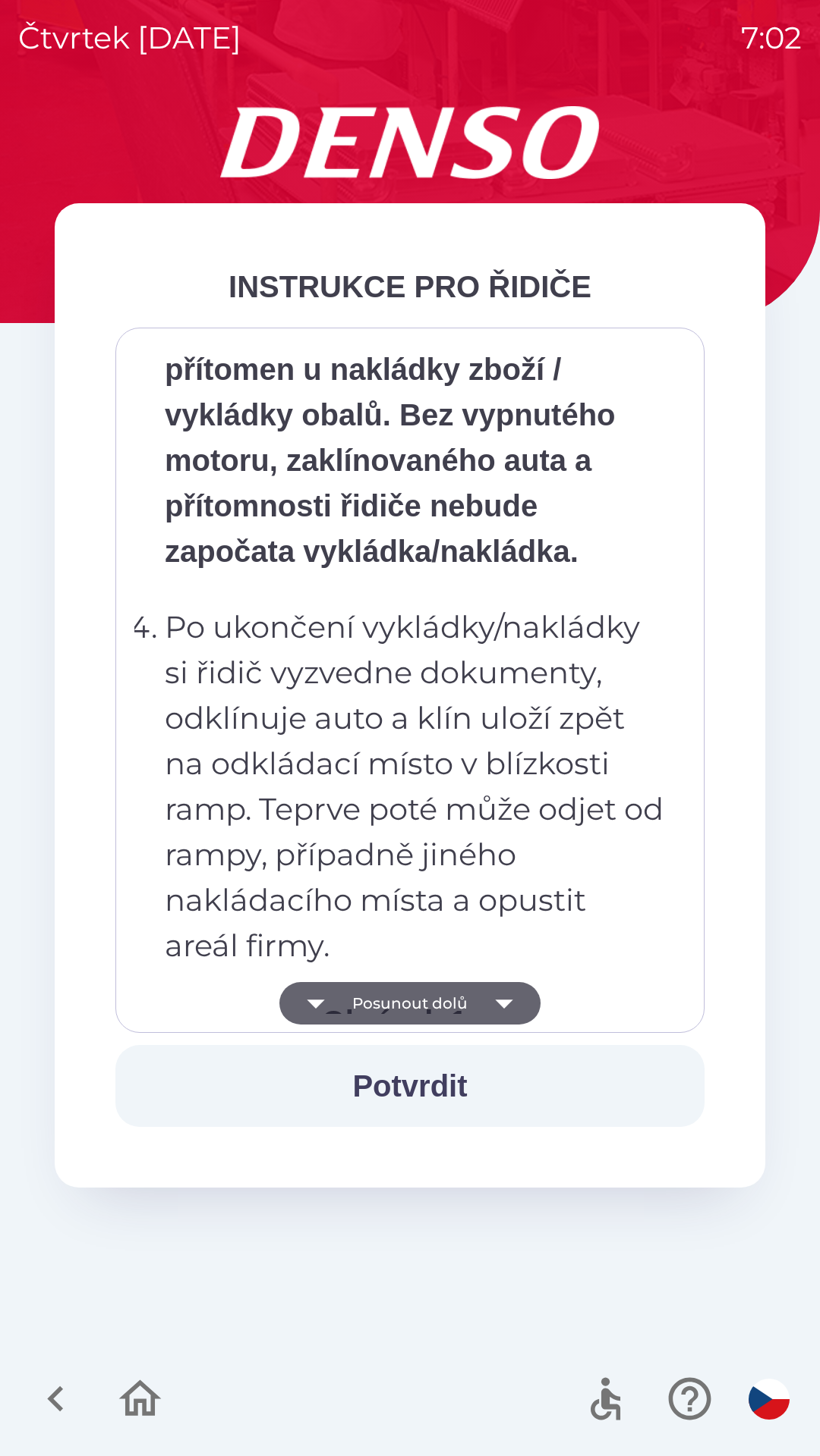
click at [484, 990] on icon "button" at bounding box center [504, 1004] width 42 height 42
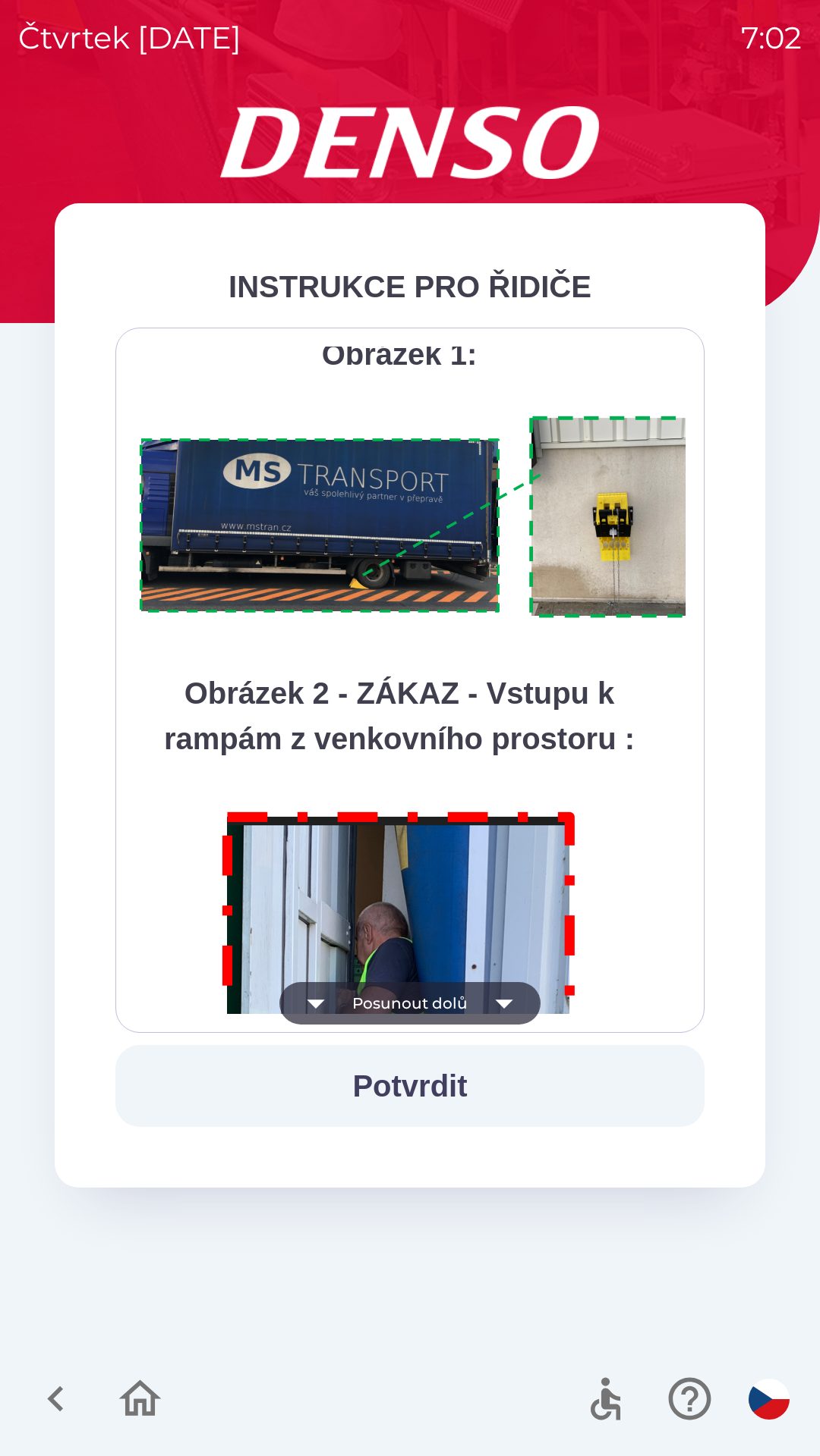
click at [474, 1007] on button "Posunout dolů" at bounding box center [410, 1004] width 261 height 42
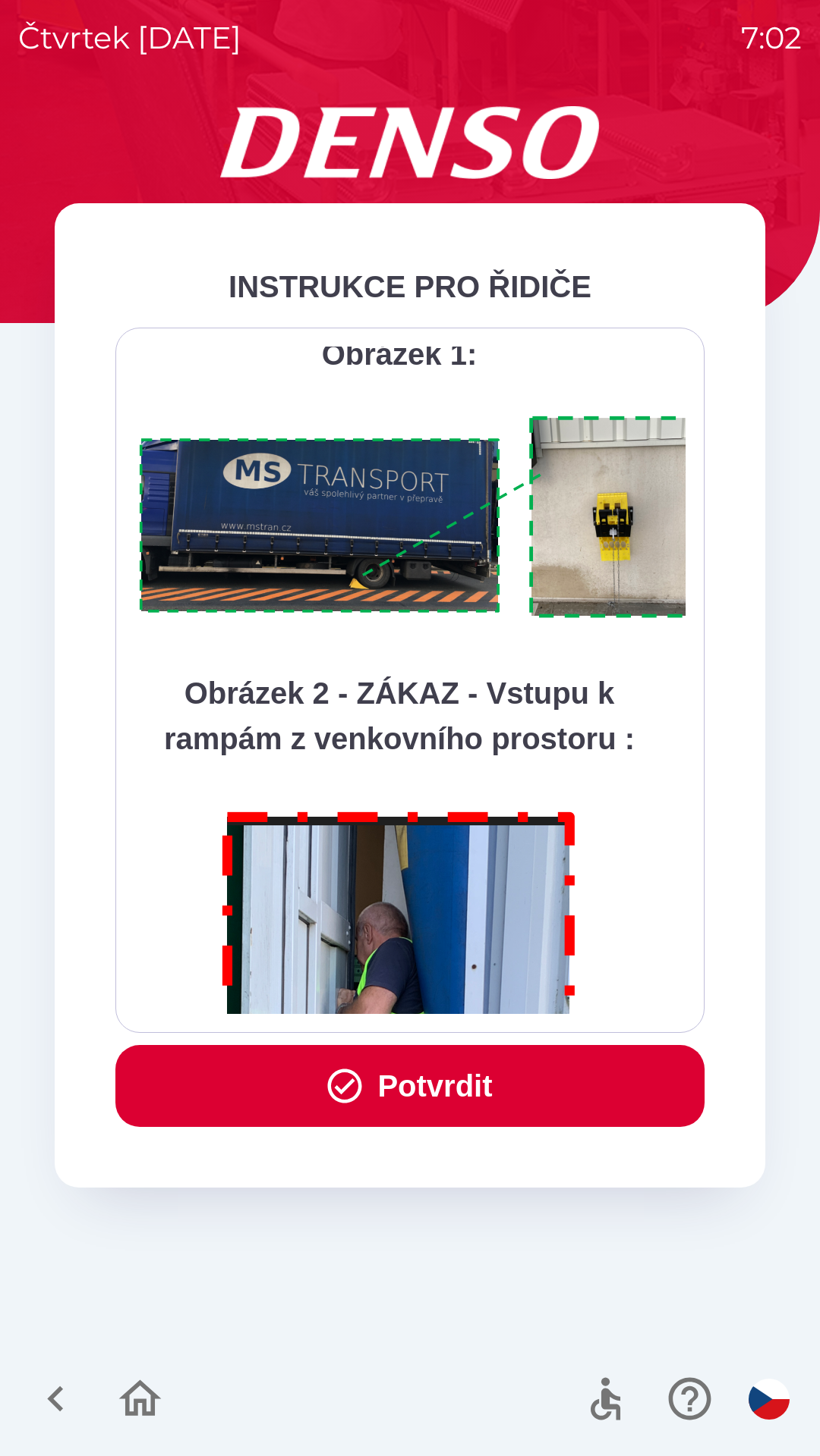
scroll to position [8524, 0]
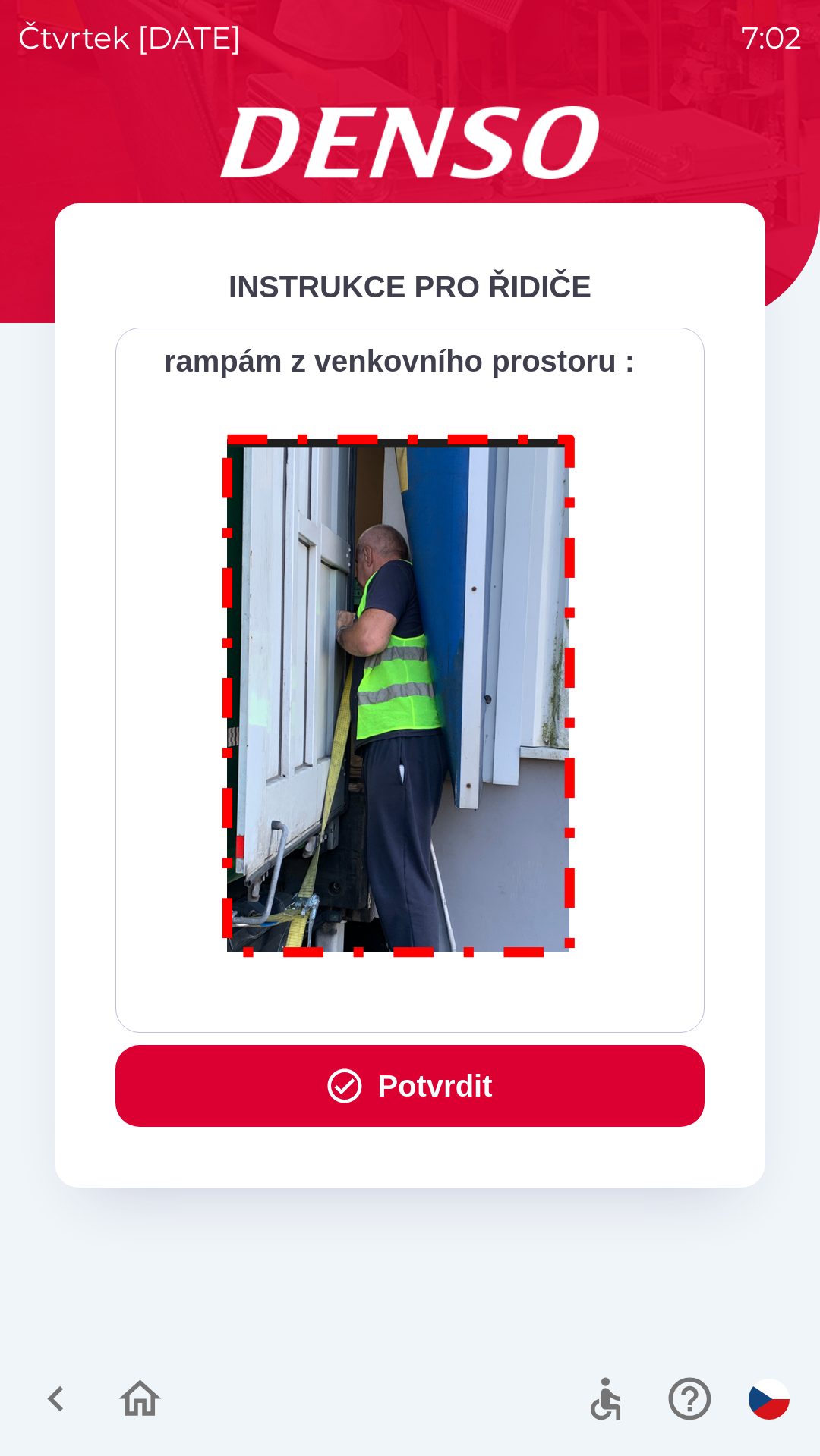
click at [470, 1008] on div "Všichni řidiči přijíždějící do skladu firmy DENSO CZECH s.r.o. jsou po průjezdu…" at bounding box center [410, 680] width 551 height 668
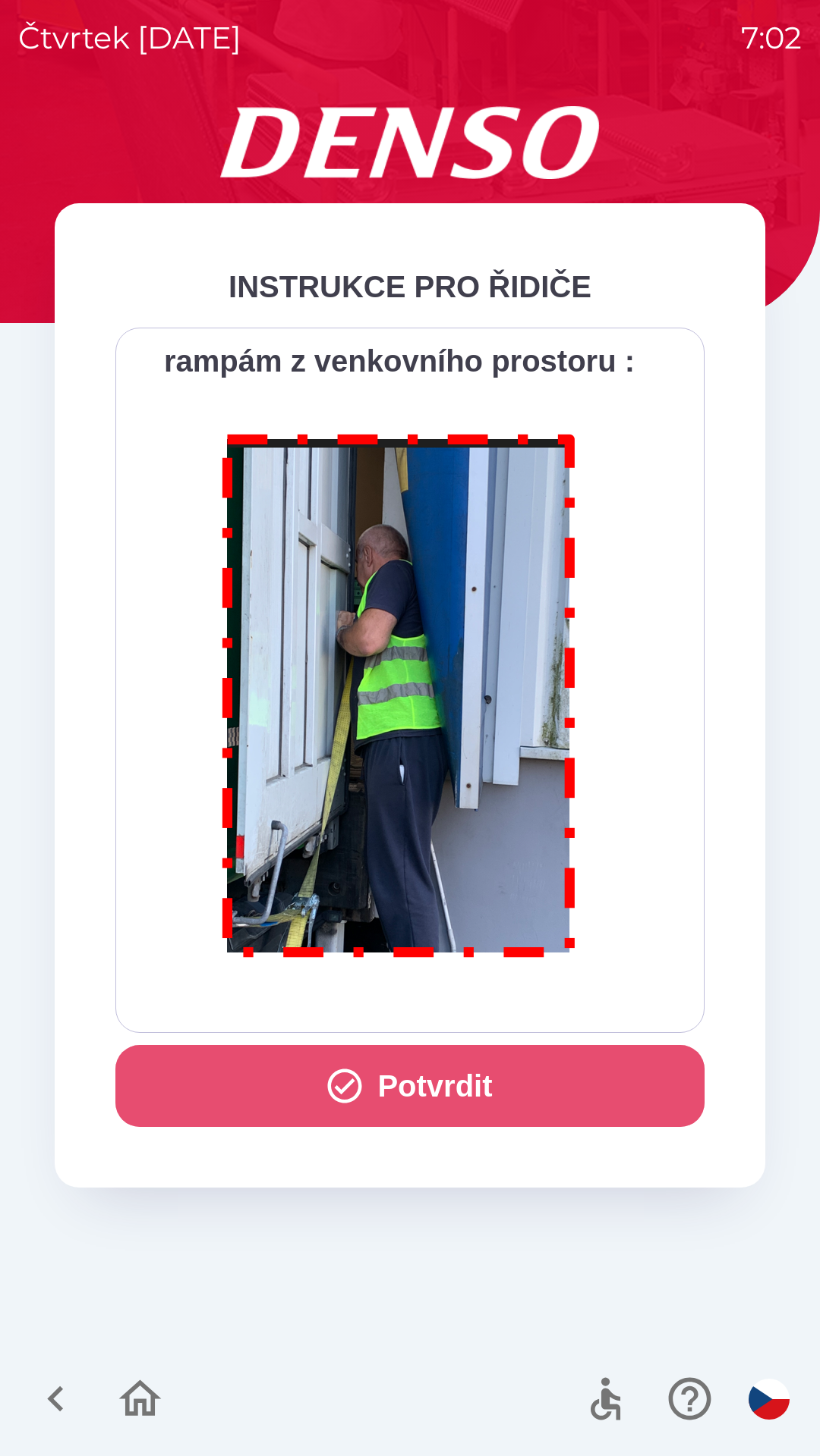
click at [444, 1090] on button "Potvrdit" at bounding box center [410, 1085] width 589 height 82
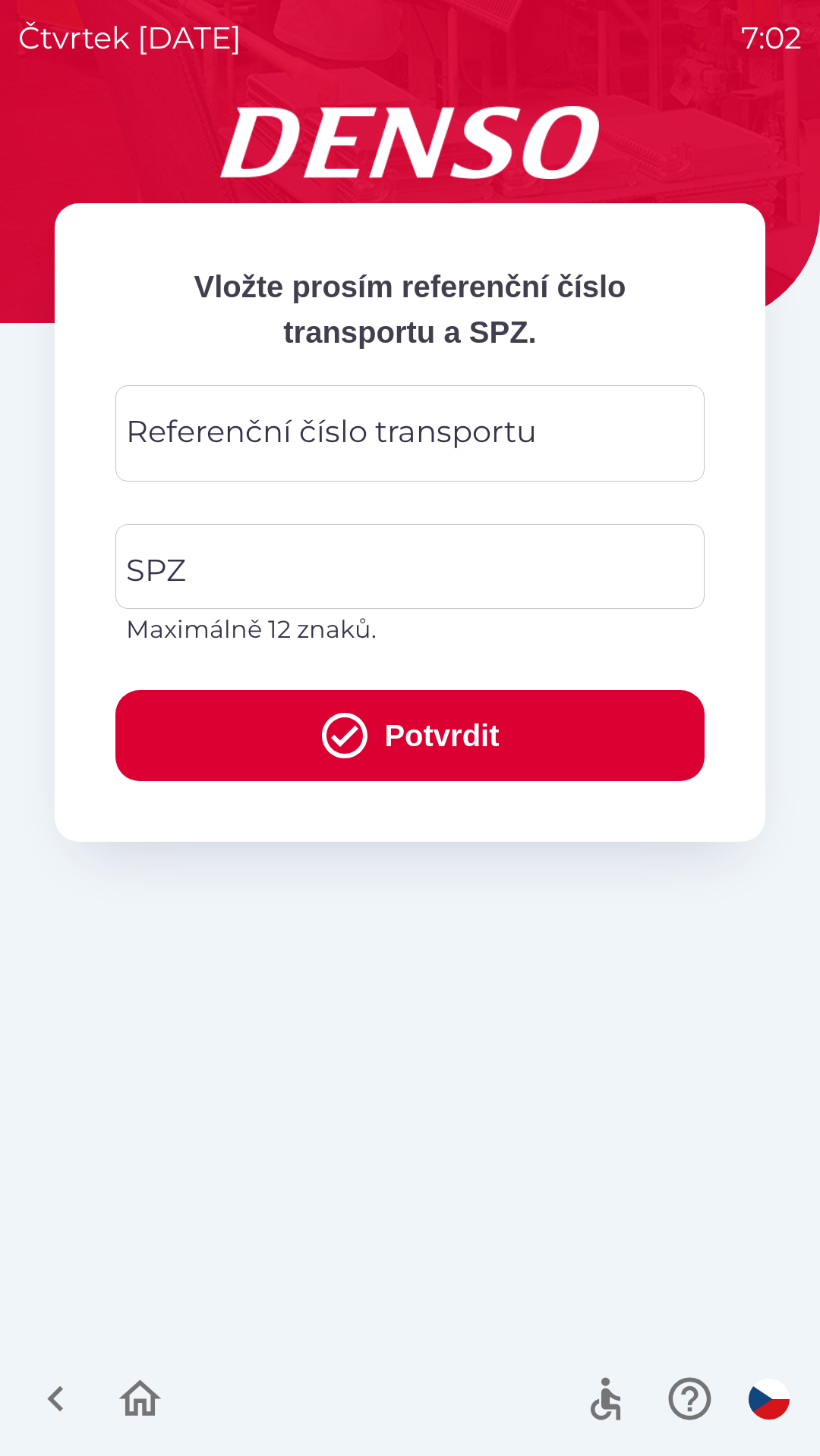
click at [172, 421] on div "Referenční číslo transportu Referenční číslo transportu" at bounding box center [410, 434] width 589 height 96
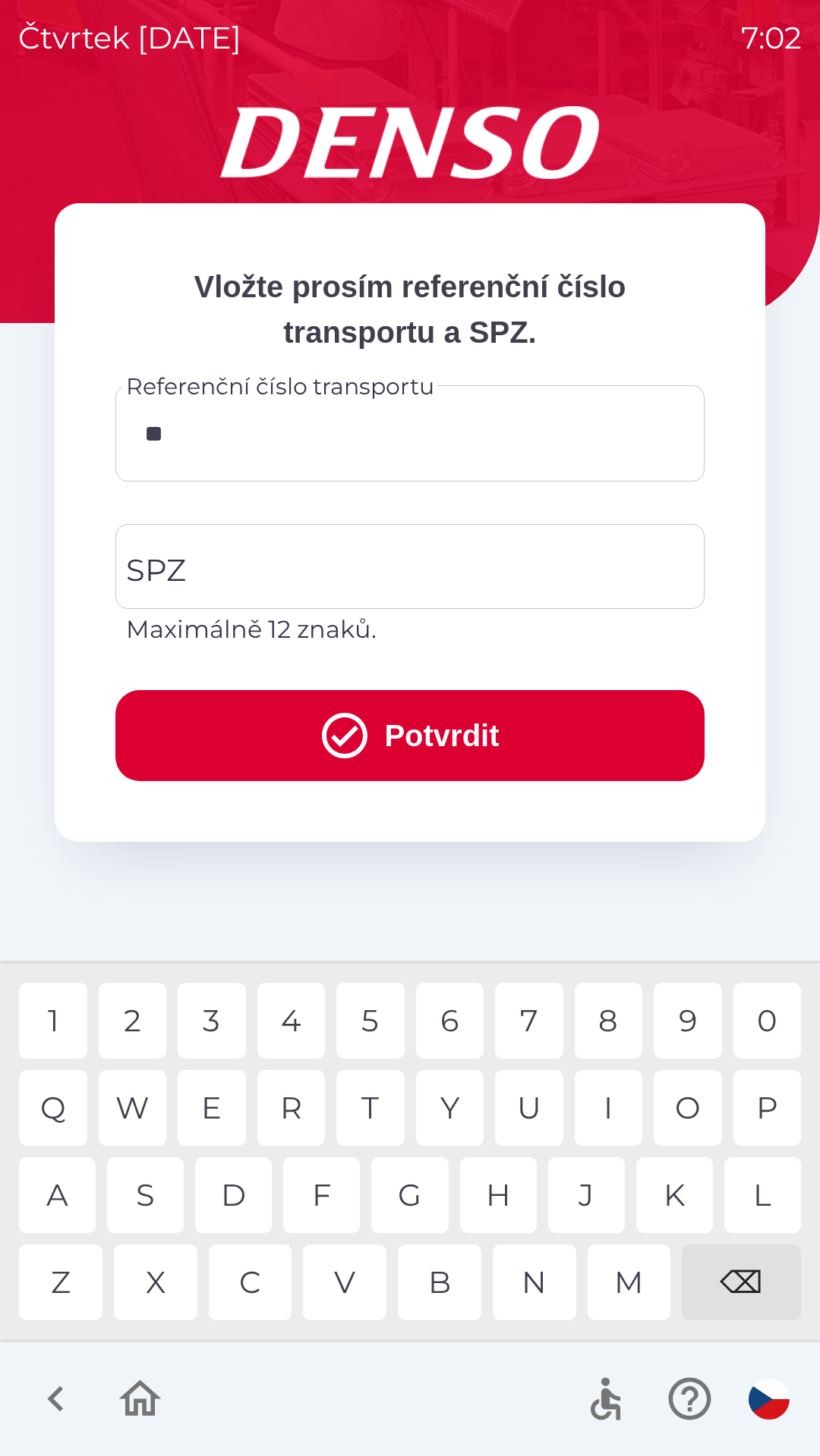
click at [685, 1101] on div "O" at bounding box center [687, 1108] width 68 height 76
click at [253, 1295] on div "C" at bounding box center [250, 1283] width 84 height 76
click at [534, 1090] on div "U" at bounding box center [529, 1108] width 68 height 76
click at [378, 1030] on div "5" at bounding box center [370, 1021] width 68 height 76
click at [220, 1035] on div "3" at bounding box center [211, 1021] width 68 height 76
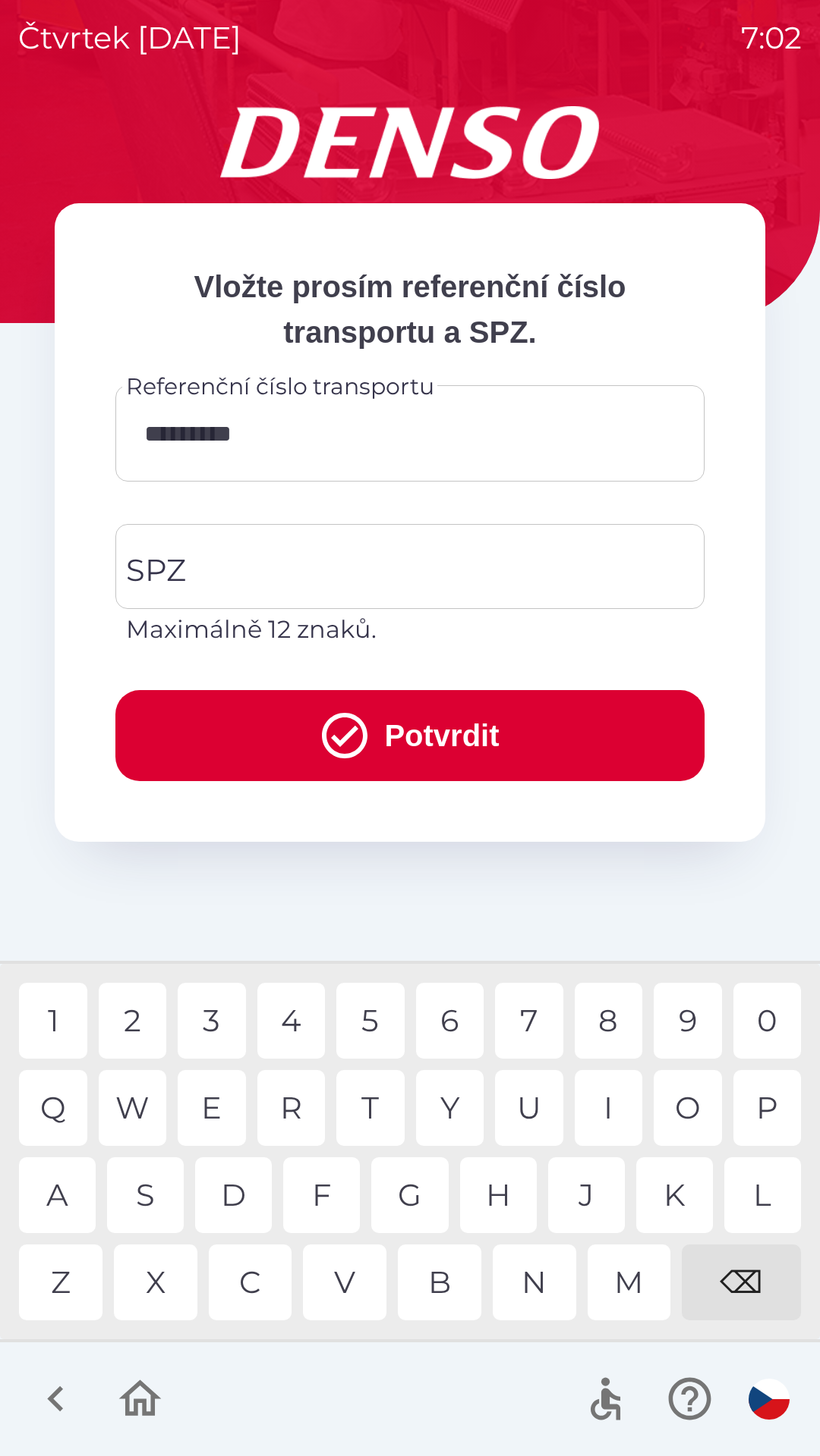
click at [54, 1024] on div "1" at bounding box center [52, 1021] width 68 height 76
type input "**********"
click at [611, 1022] on div "8" at bounding box center [608, 1021] width 68 height 76
click at [163, 565] on div "SPZ SPZ Maximálně 12 znaků." at bounding box center [410, 586] width 589 height 123
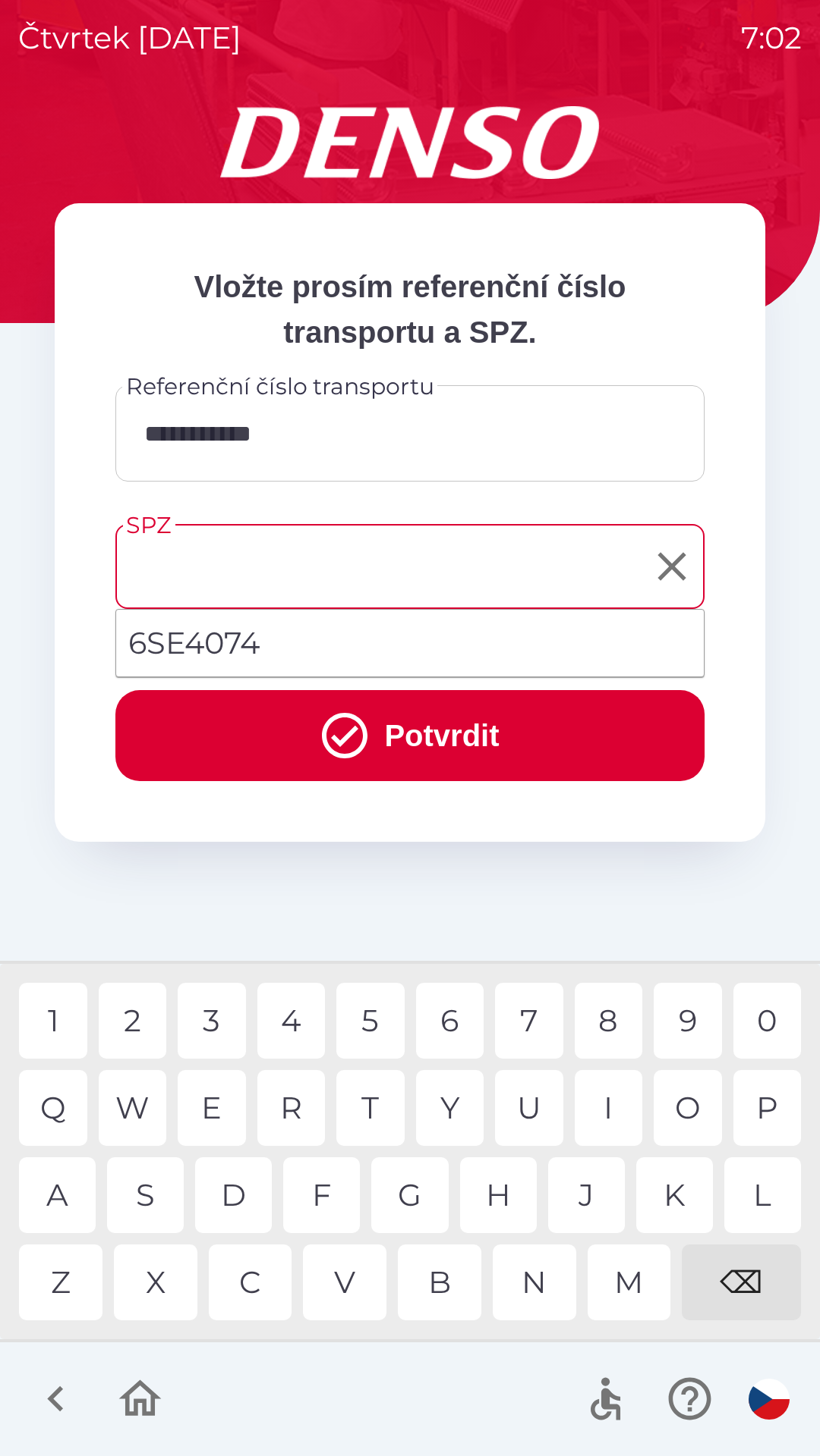
click at [226, 640] on li "6SE4074" at bounding box center [410, 643] width 588 height 55
type input "*******"
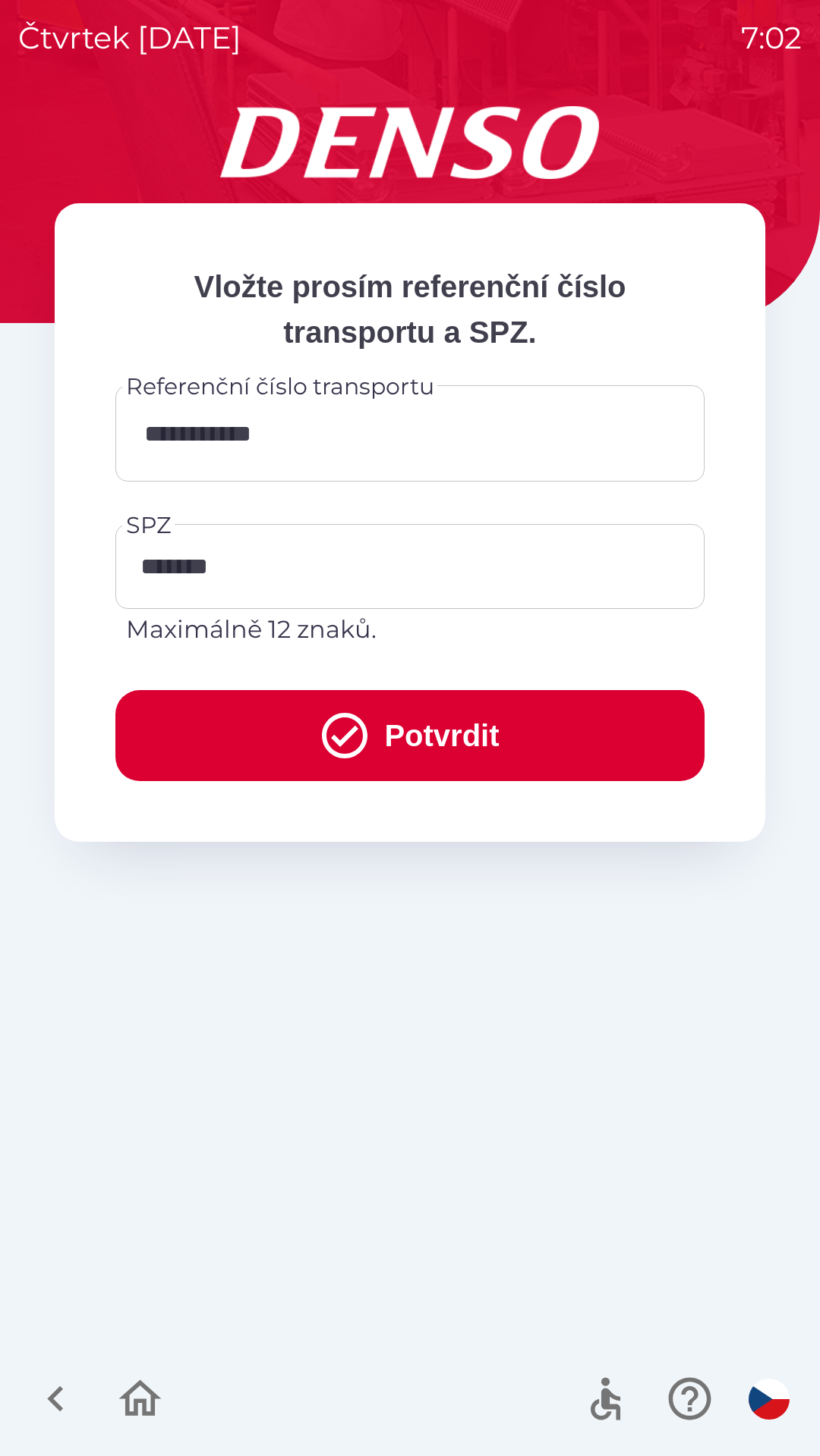
click at [426, 741] on button "Potvrdit" at bounding box center [410, 736] width 589 height 91
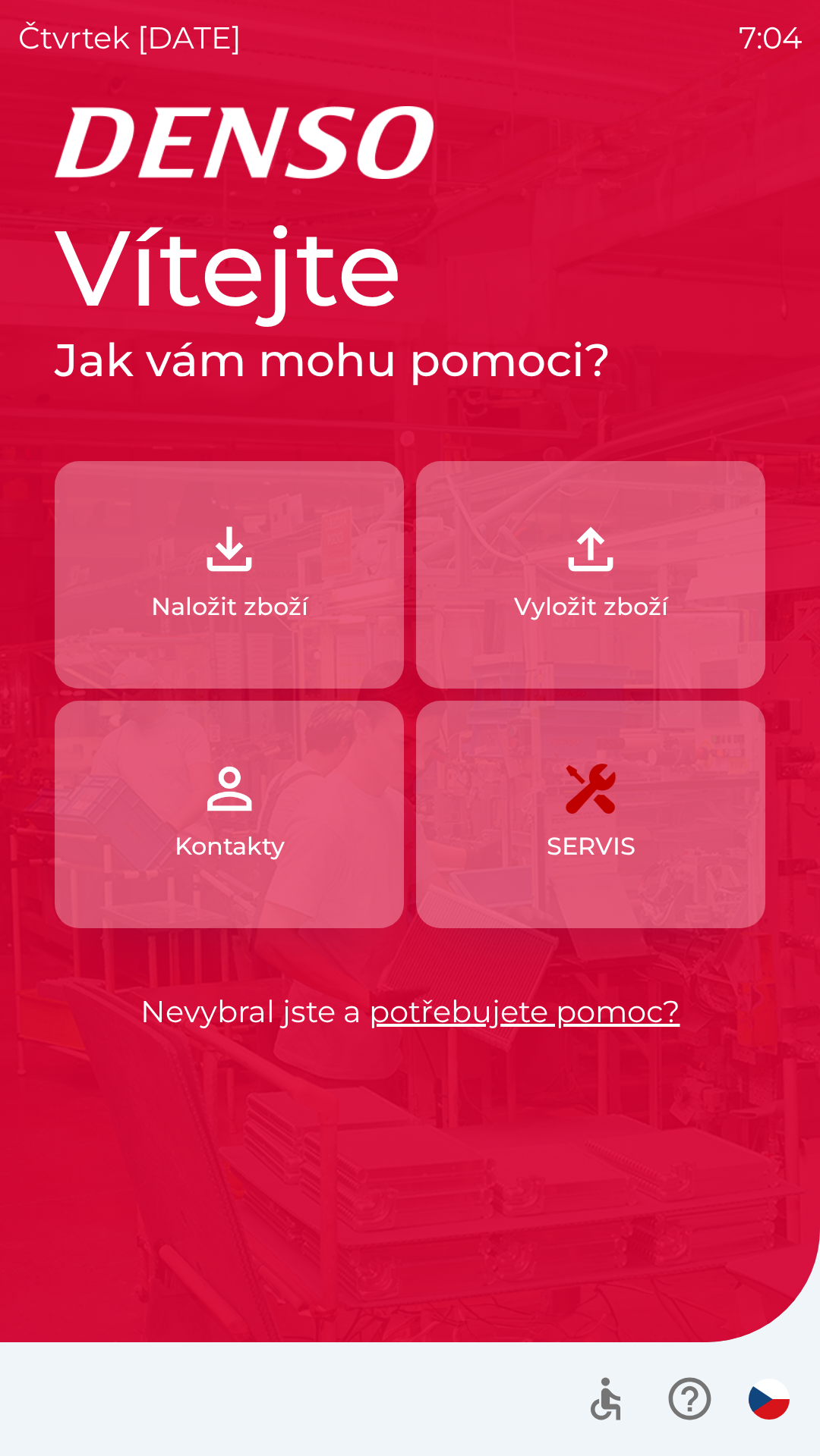
click at [600, 596] on p "Vyložit zboží" at bounding box center [590, 606] width 154 height 36
click at [616, 599] on div "Vítejte Jak vám mohu pomoci? Naložit zboží Vyložit zboží Kontakty SERVIS Nevybr…" at bounding box center [410, 782] width 783 height 1350
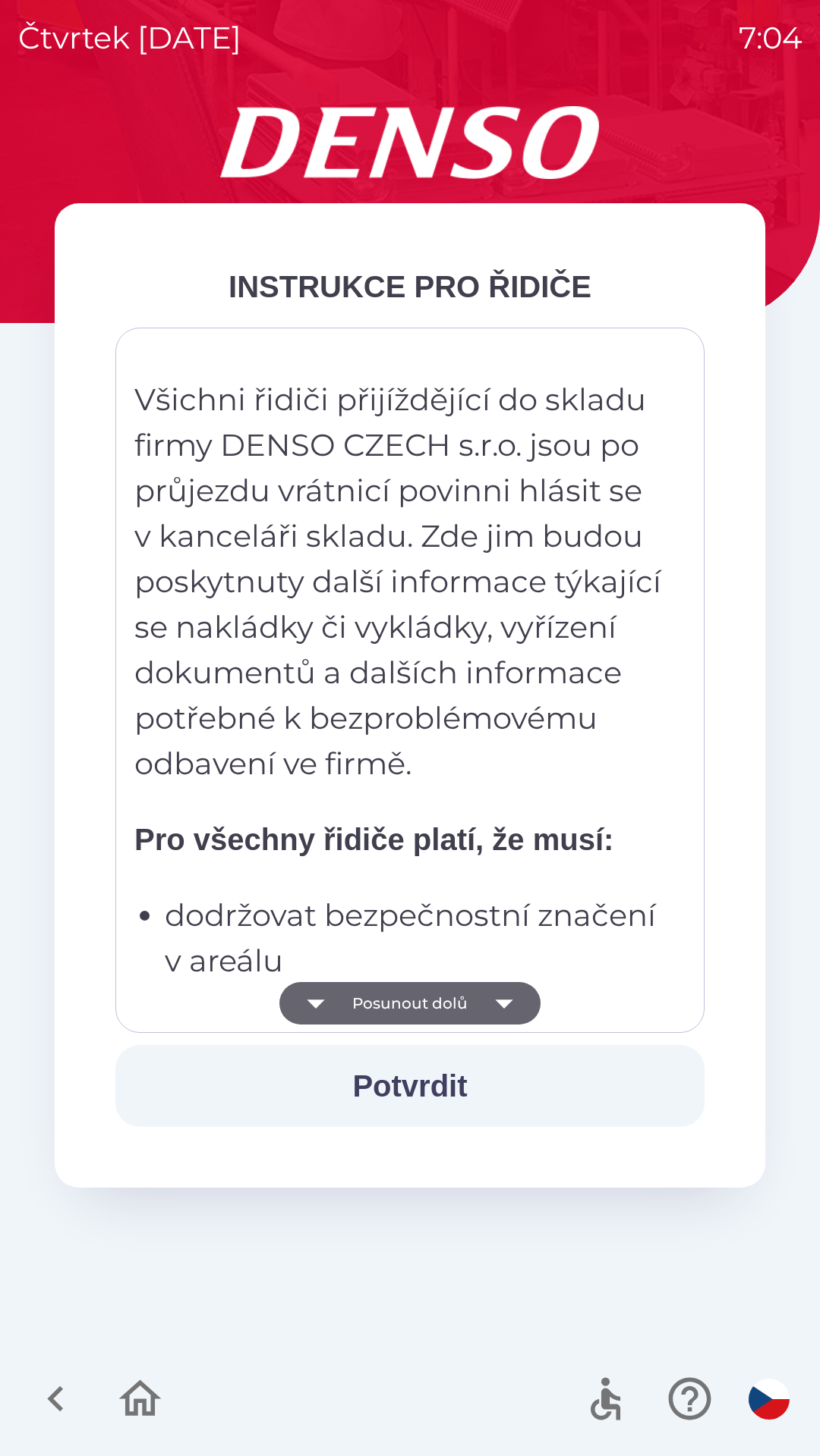
click at [439, 1005] on button "Posunout dolů" at bounding box center [410, 1004] width 261 height 42
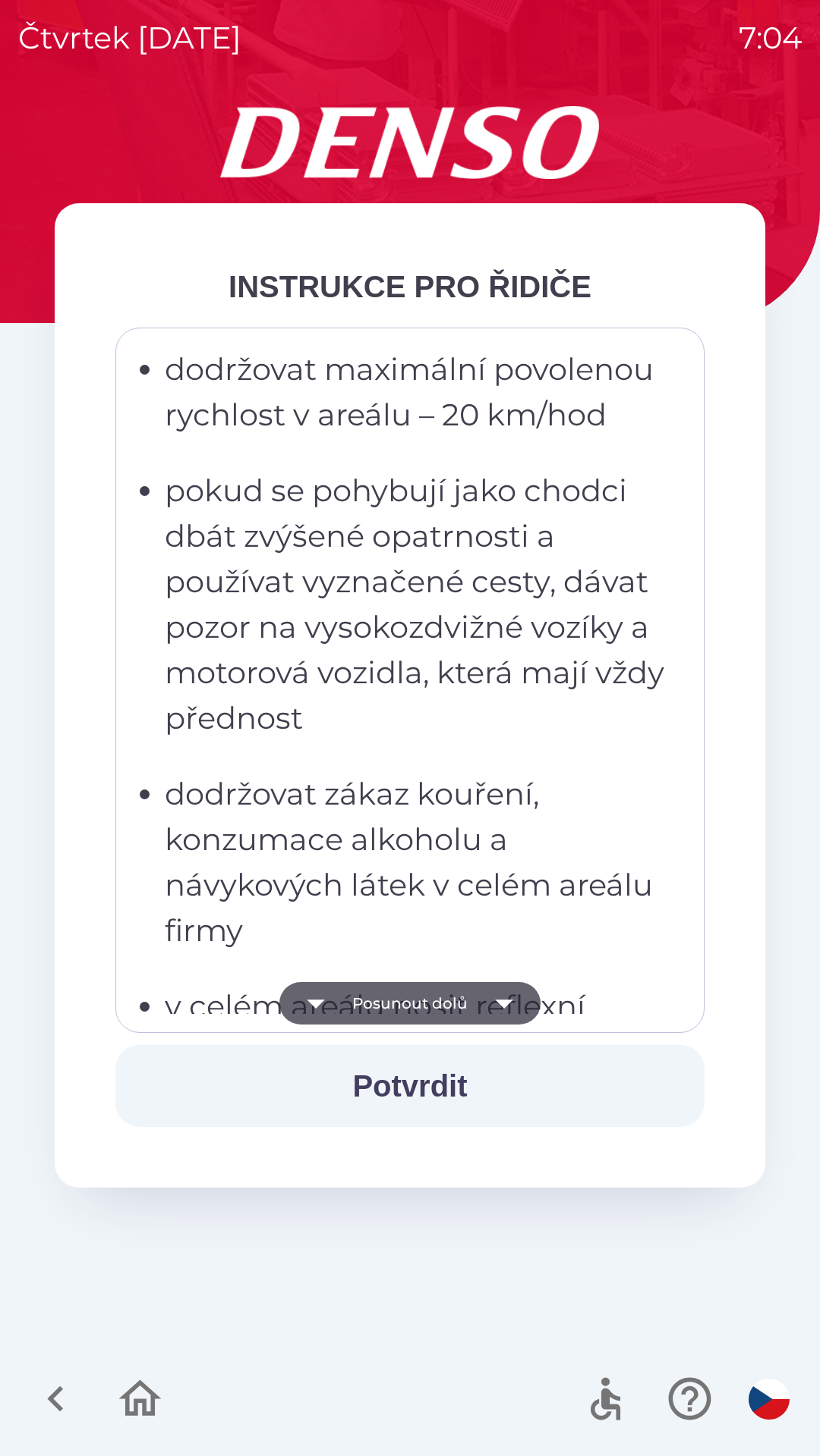
click at [450, 997] on button "Posunout dolů" at bounding box center [410, 1004] width 261 height 42
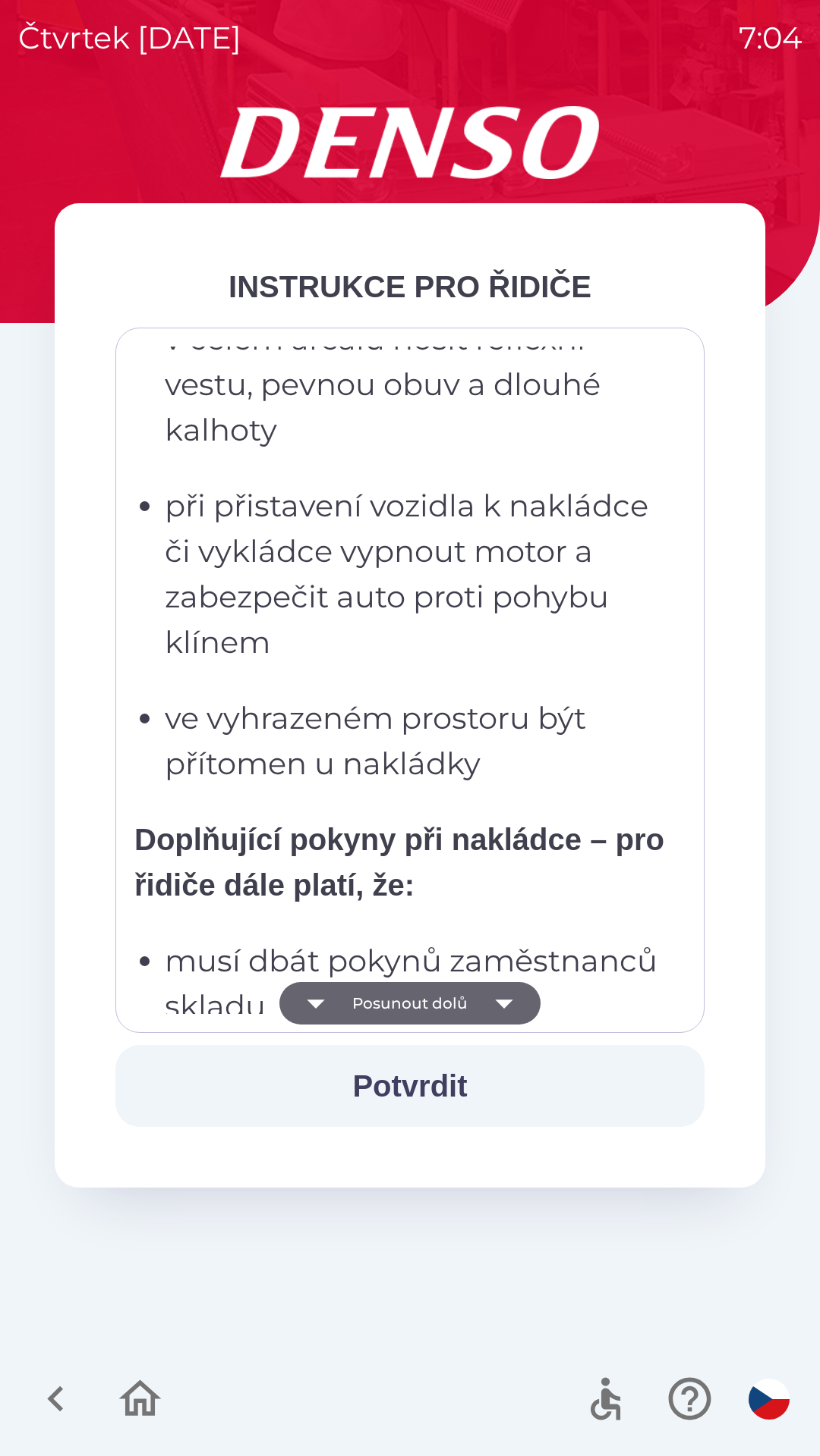
click at [458, 1001] on button "Posunout dolů" at bounding box center [410, 1004] width 261 height 42
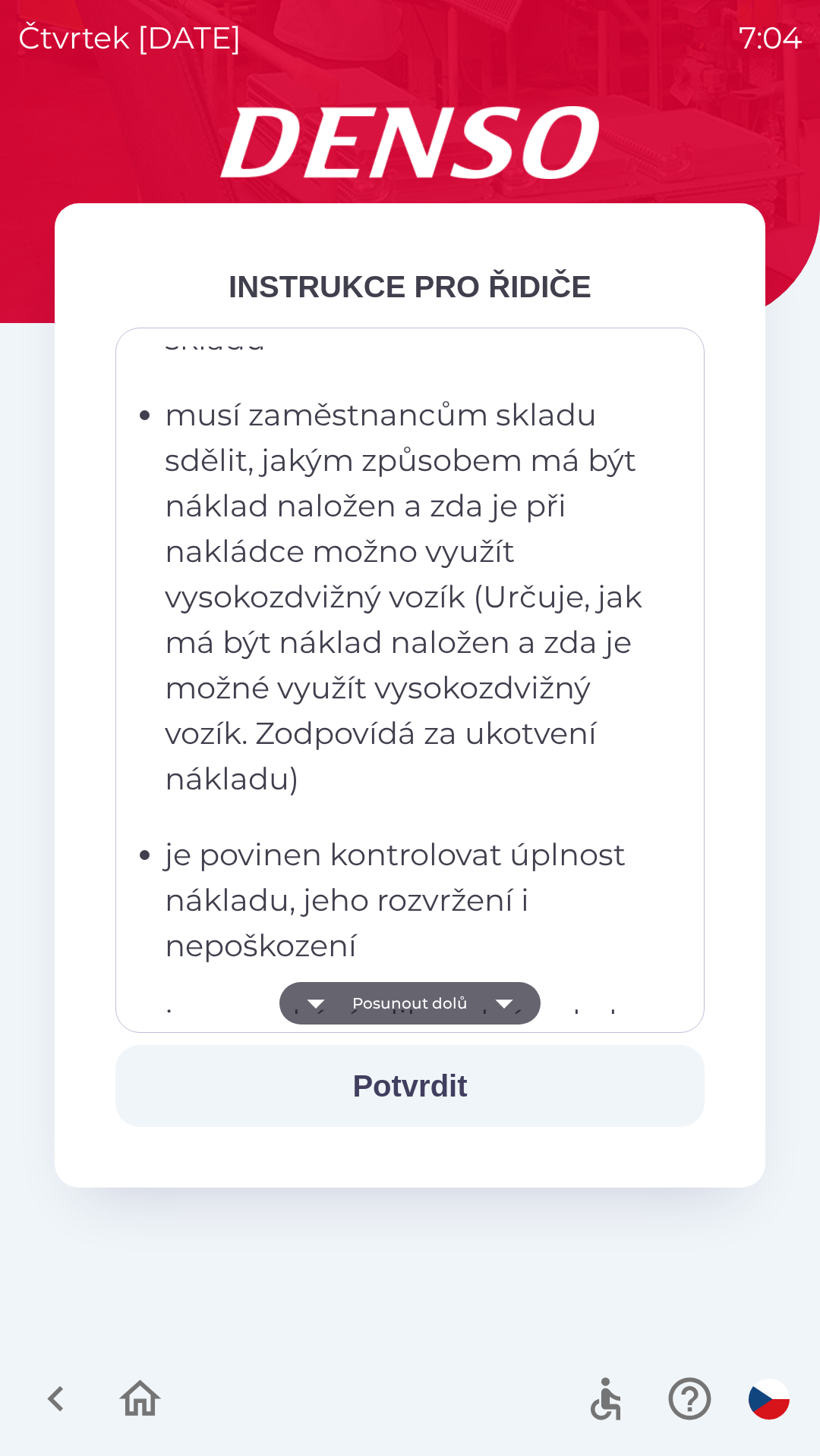
click at [453, 1007] on button "Posunout dolů" at bounding box center [410, 1004] width 261 height 42
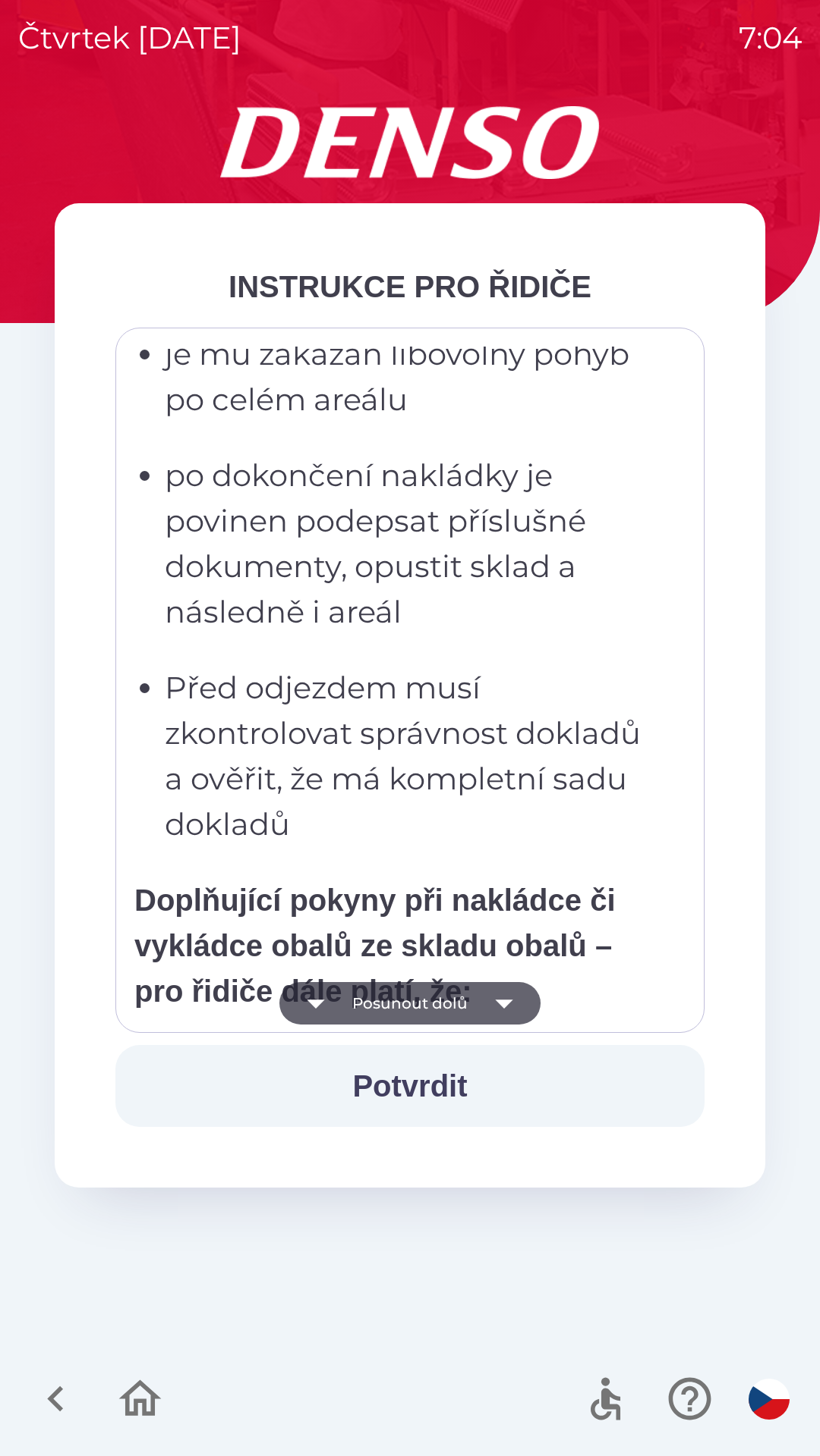
click at [450, 1002] on button "Posunout dolů" at bounding box center [410, 1004] width 261 height 42
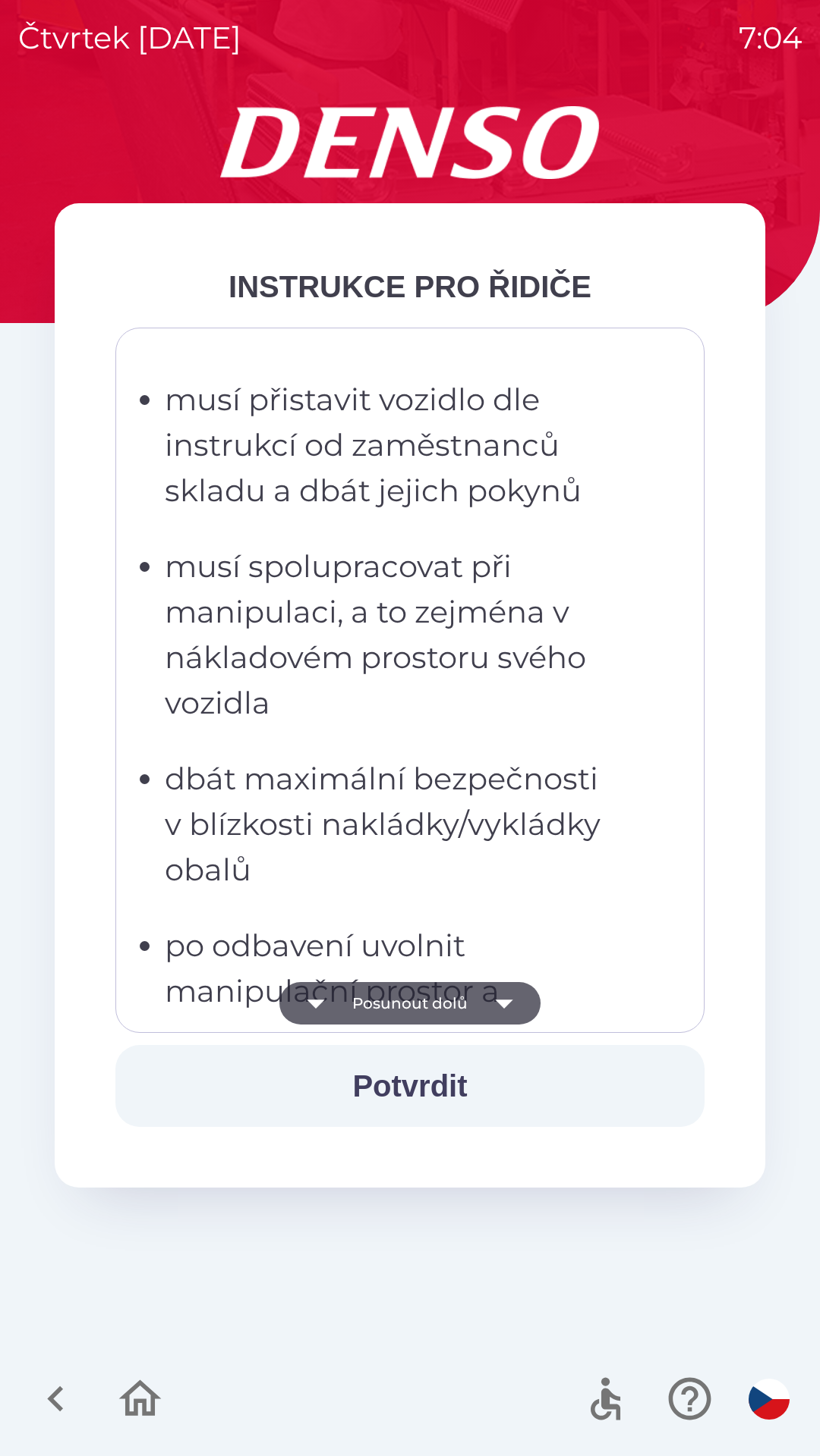
click at [443, 1004] on button "Posunout dolů" at bounding box center [410, 1004] width 261 height 42
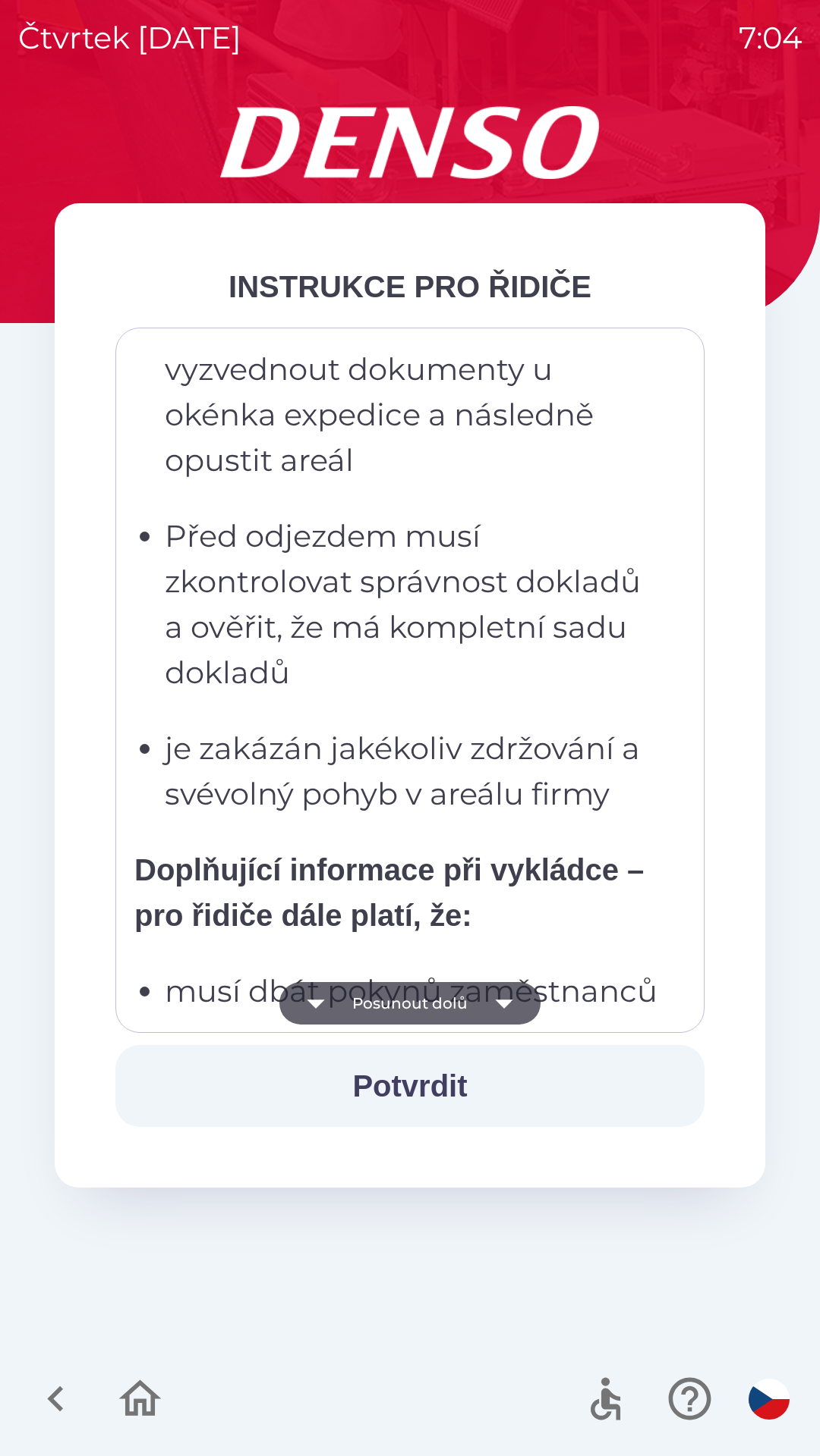
click at [443, 1005] on button "Posunout dolů" at bounding box center [410, 1004] width 261 height 42
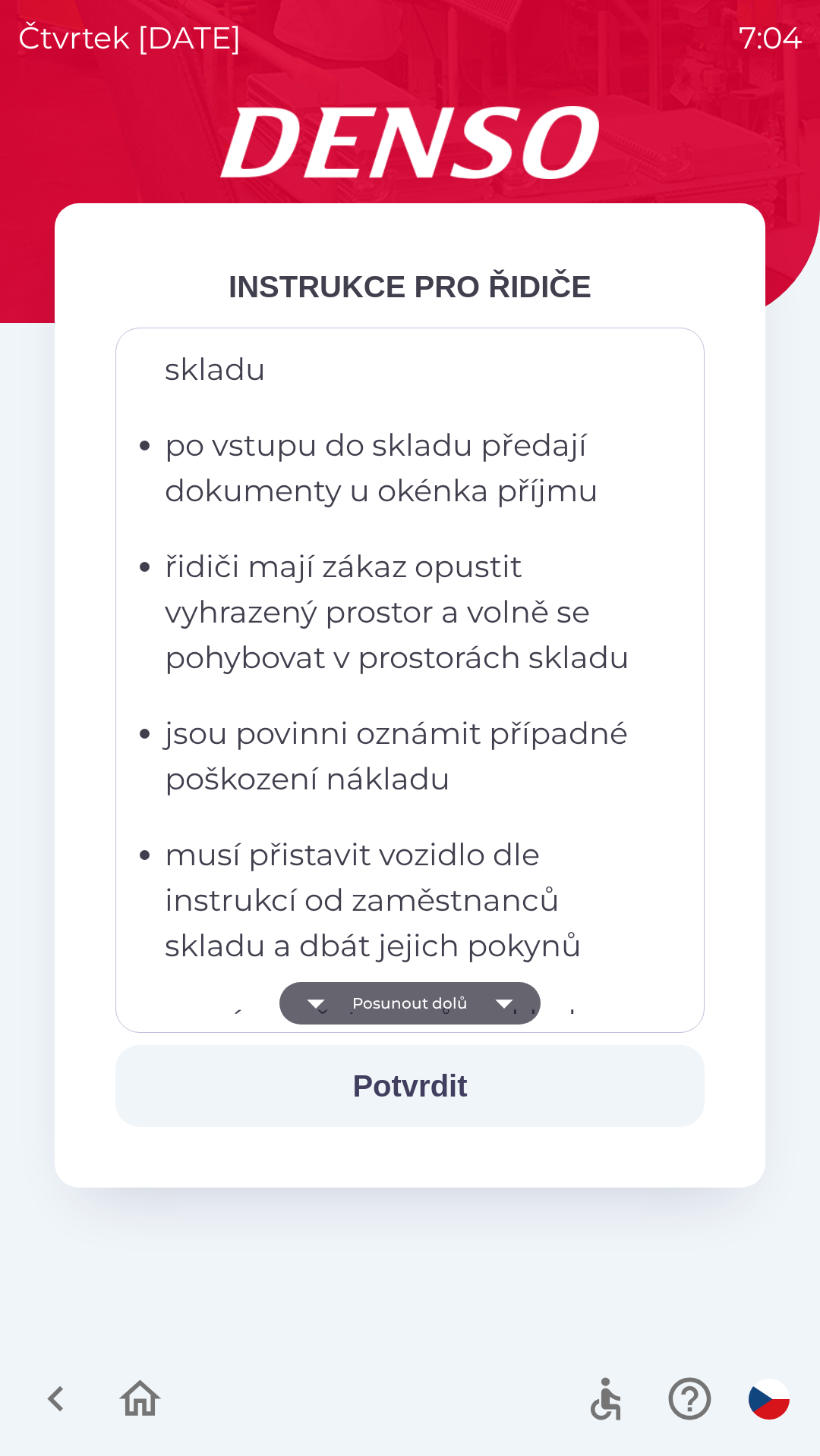
click at [438, 1006] on button "Posunout dolů" at bounding box center [410, 1004] width 261 height 42
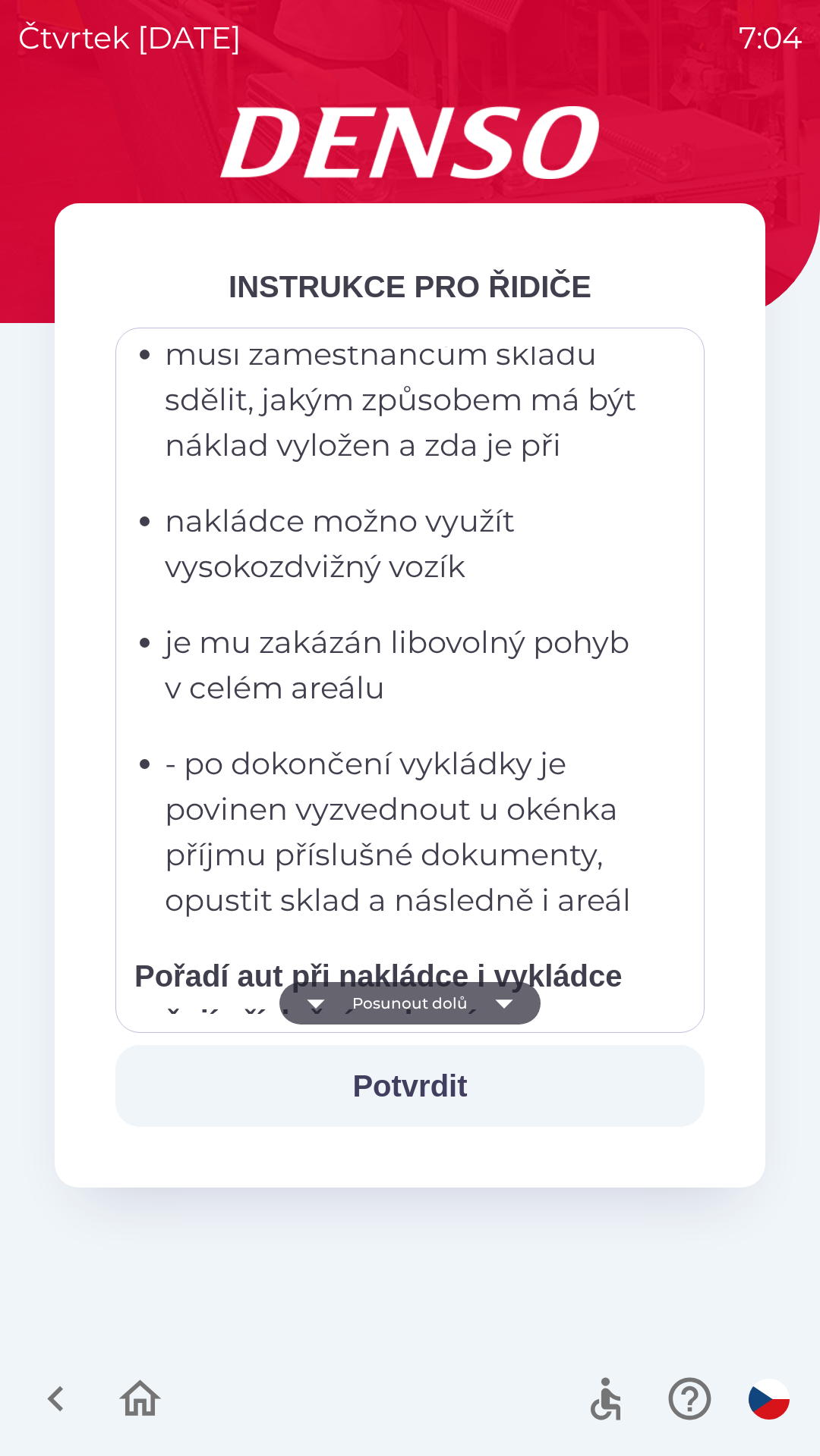
click at [436, 1004] on button "Posunout dolů" at bounding box center [410, 1004] width 261 height 42
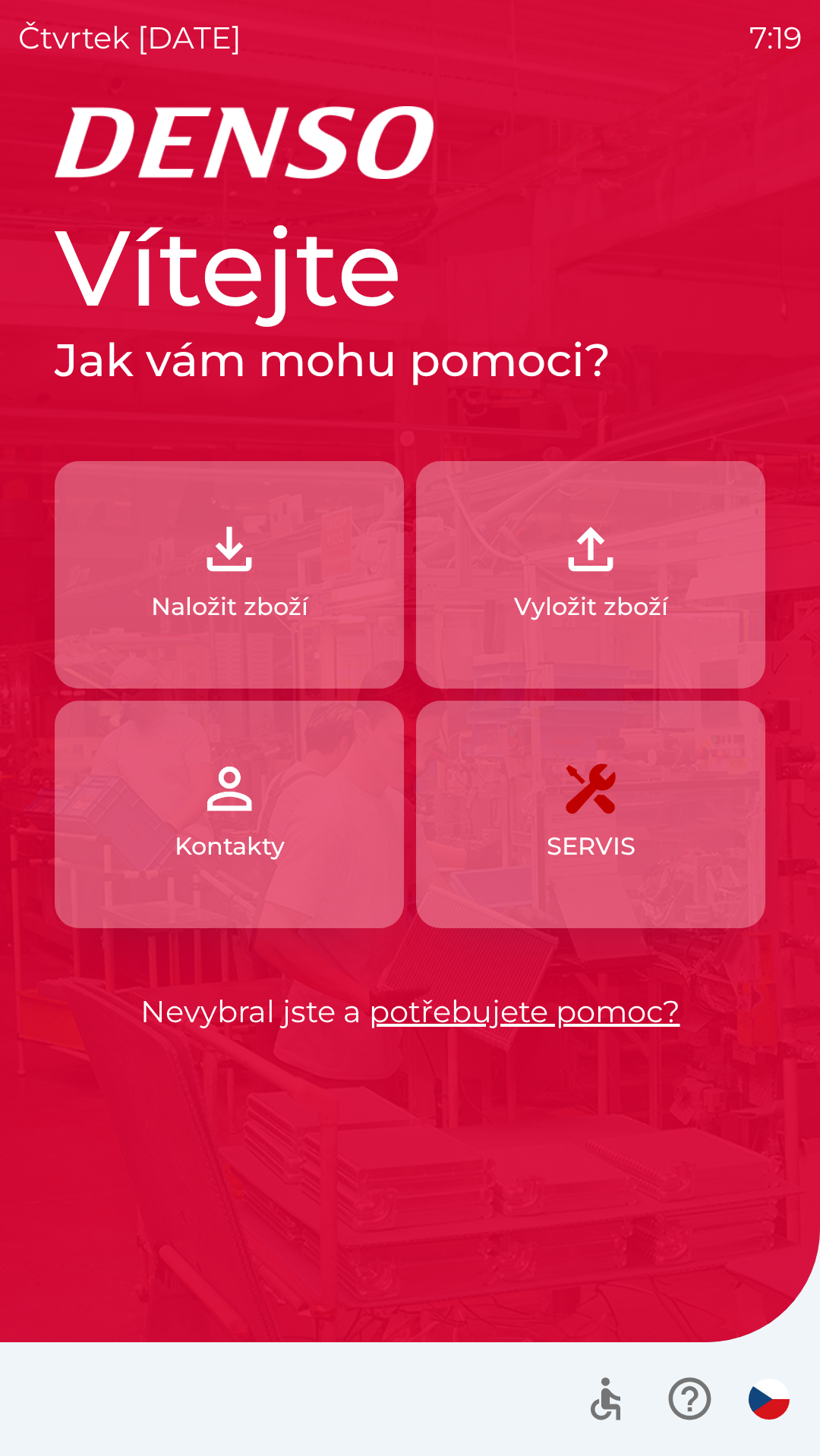
click at [633, 587] on button "Vyložit zboží" at bounding box center [589, 575] width 349 height 228
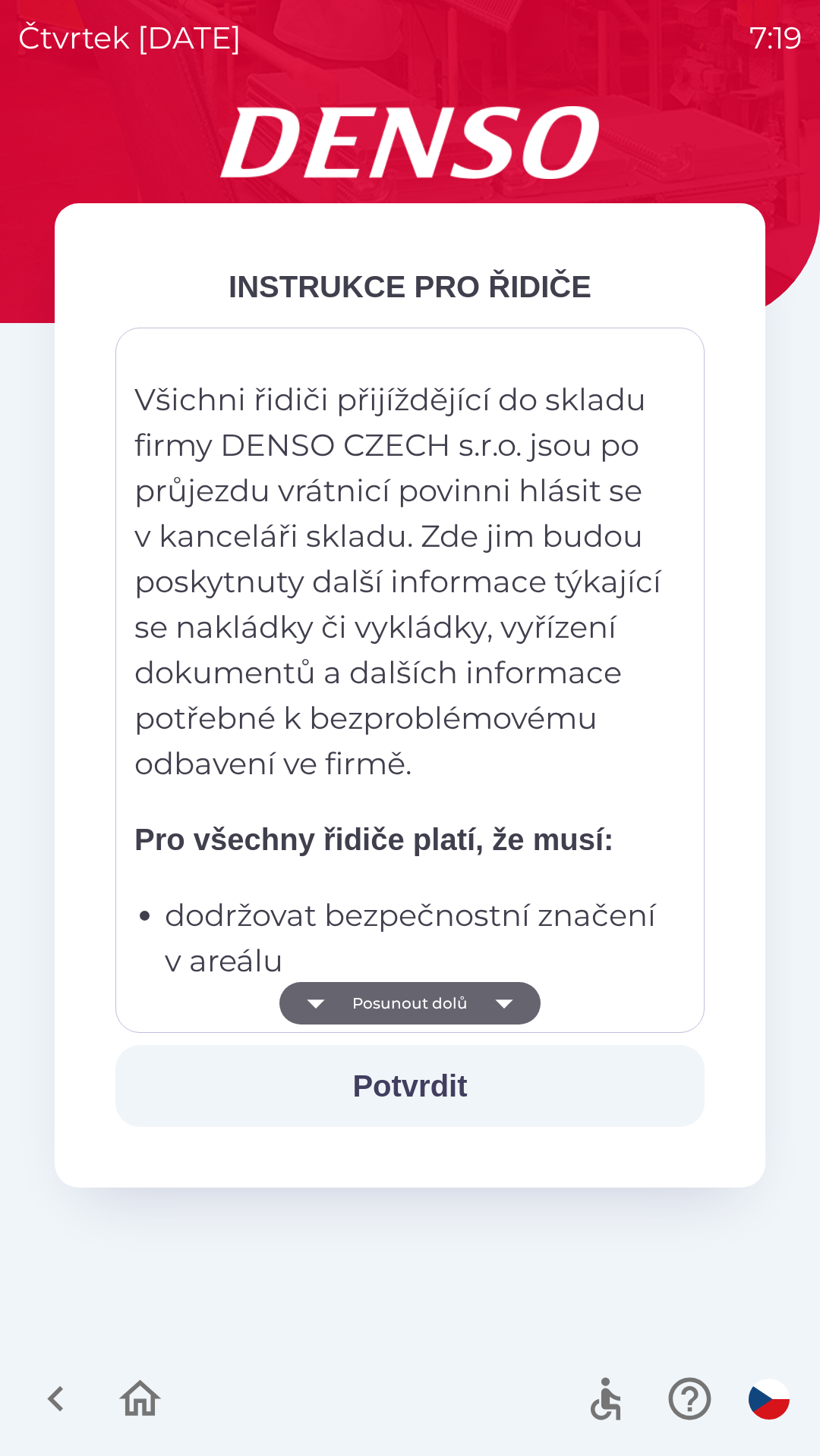
click at [497, 999] on icon "button" at bounding box center [504, 1004] width 42 height 42
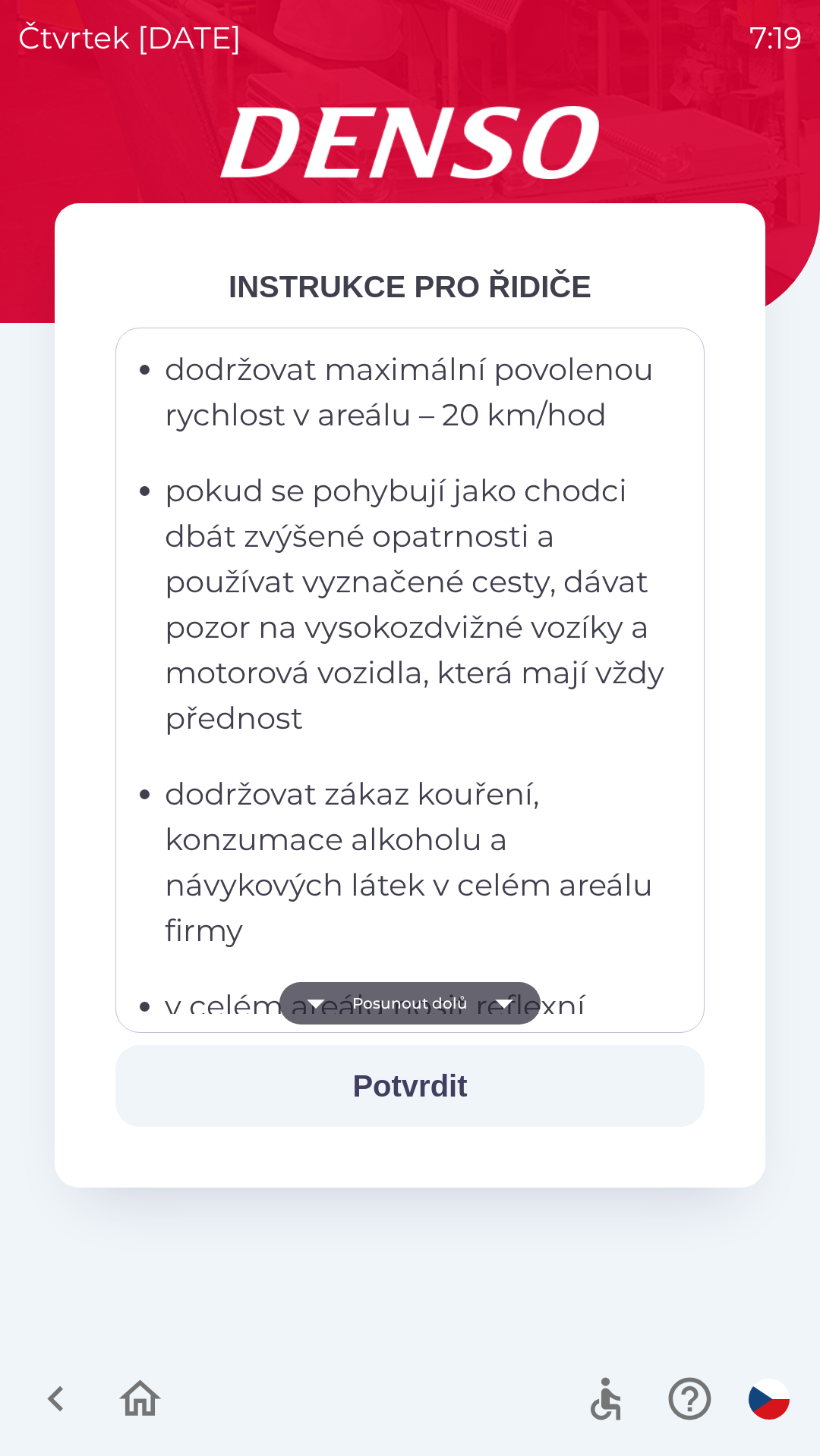
click at [507, 999] on icon "button" at bounding box center [504, 1004] width 42 height 42
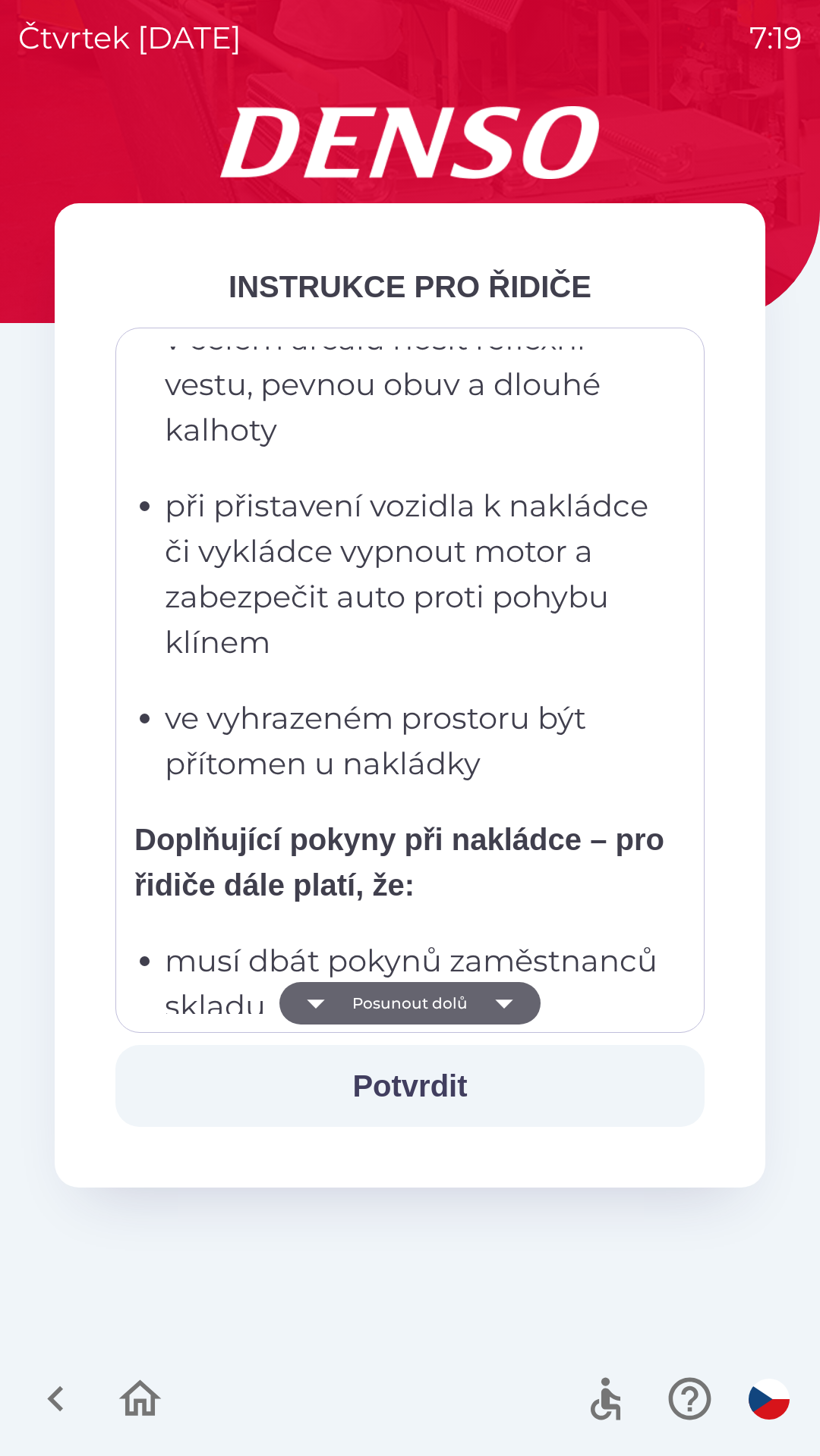
click at [508, 1007] on icon "button" at bounding box center [504, 1004] width 42 height 42
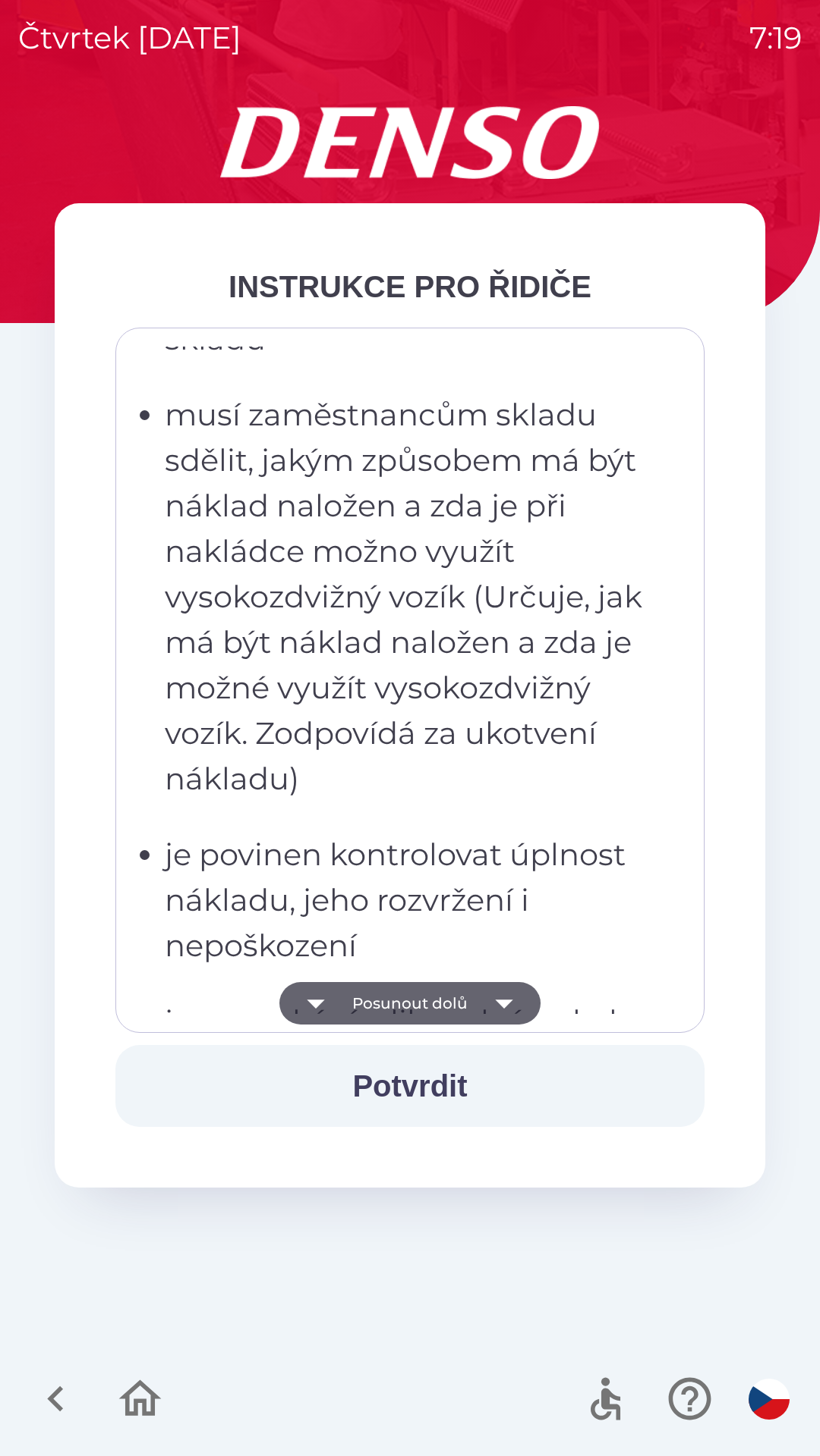
click at [513, 996] on icon "button" at bounding box center [504, 1004] width 42 height 42
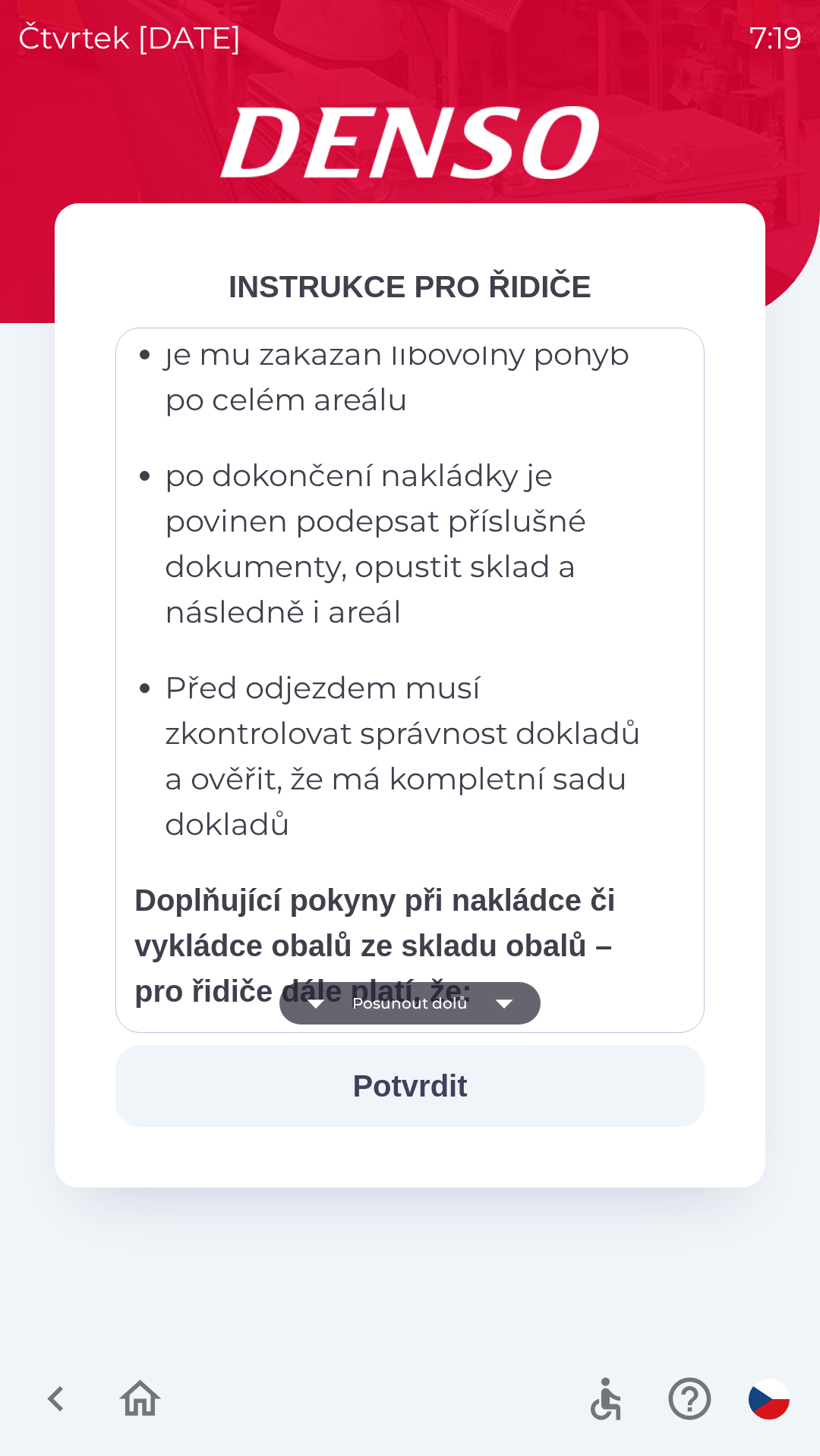
click at [513, 1002] on icon "button" at bounding box center [504, 1004] width 42 height 42
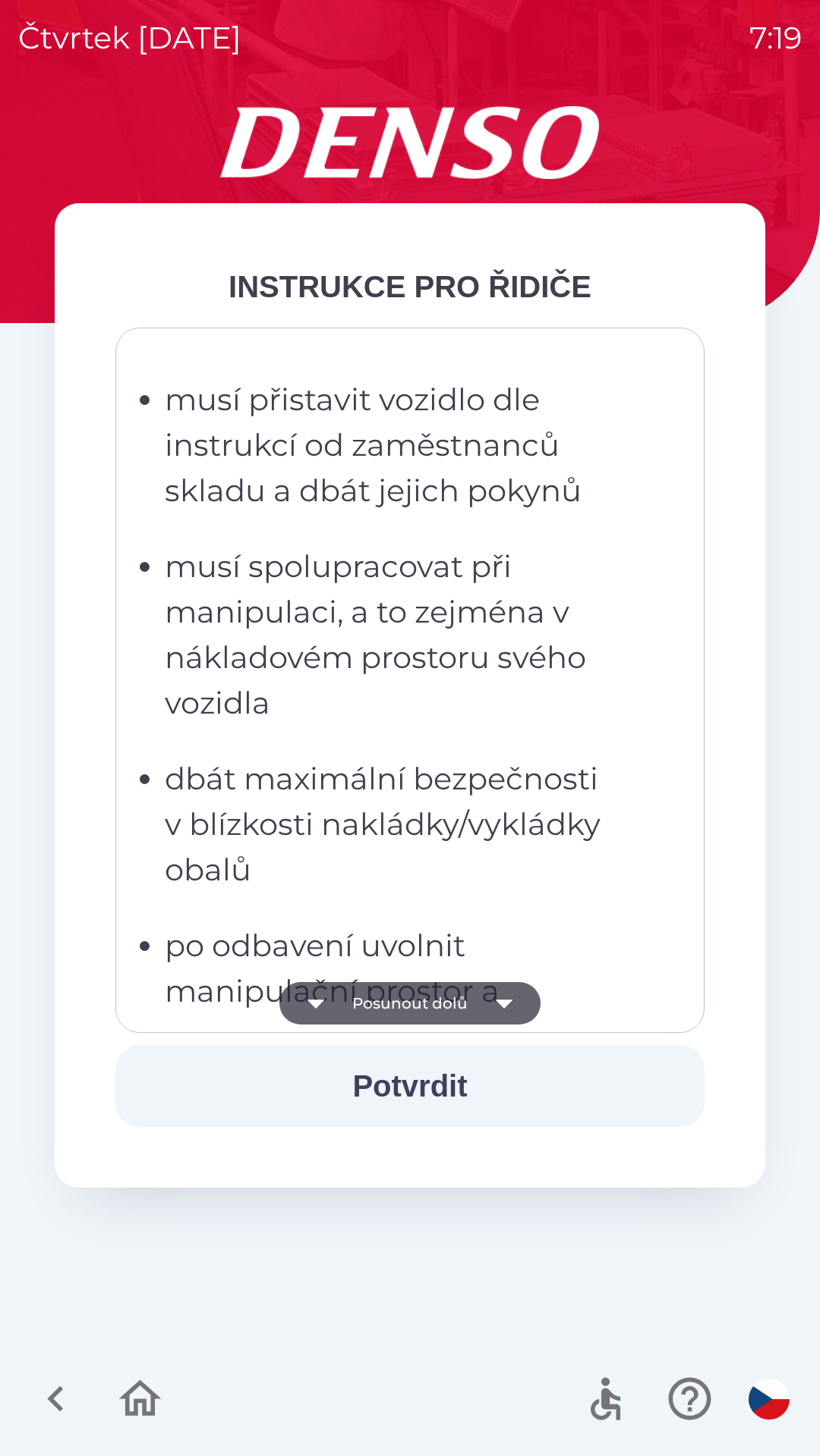
click at [512, 1004] on icon "button" at bounding box center [504, 1004] width 42 height 42
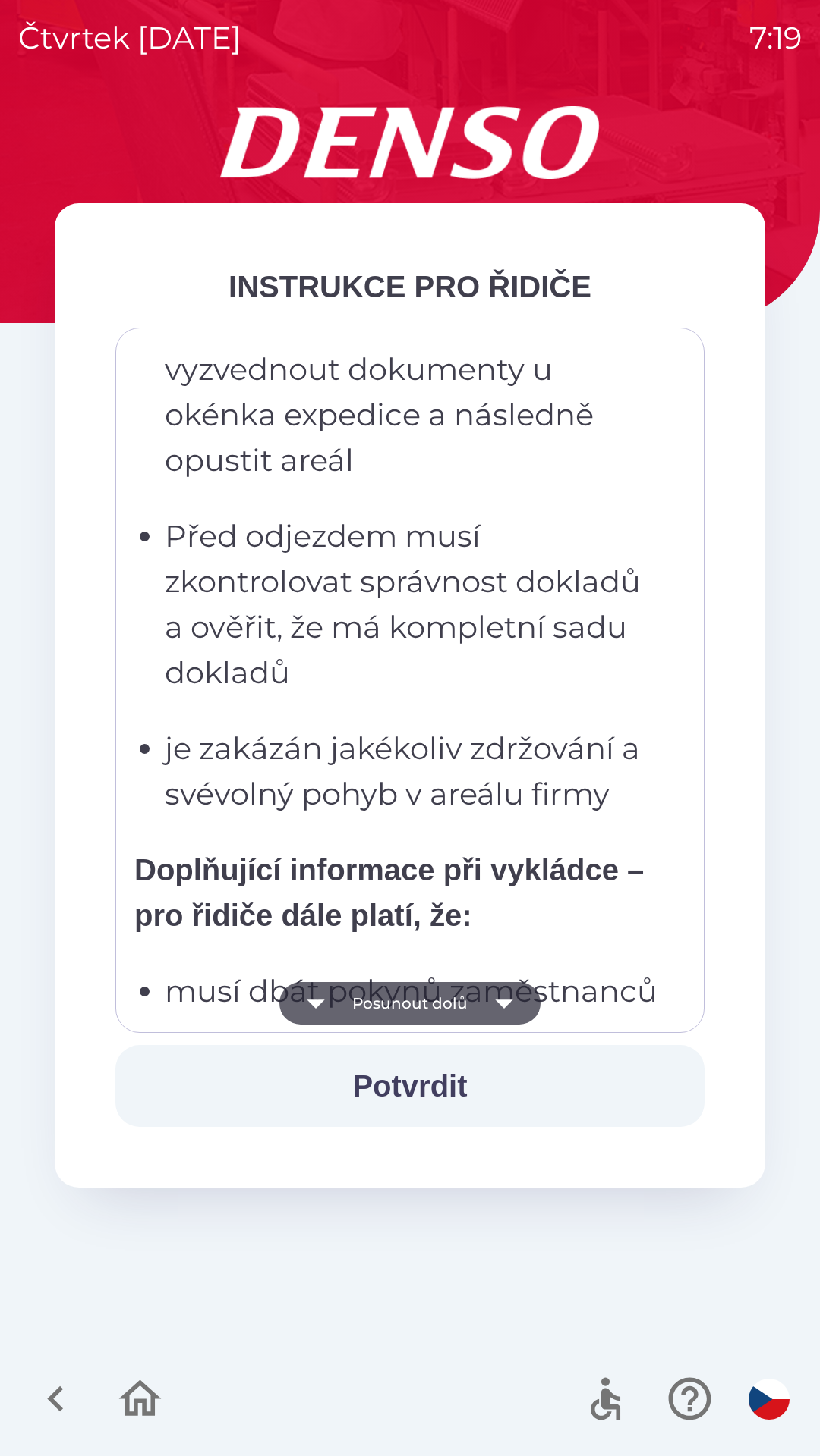
click at [513, 1001] on icon "button" at bounding box center [504, 1004] width 42 height 42
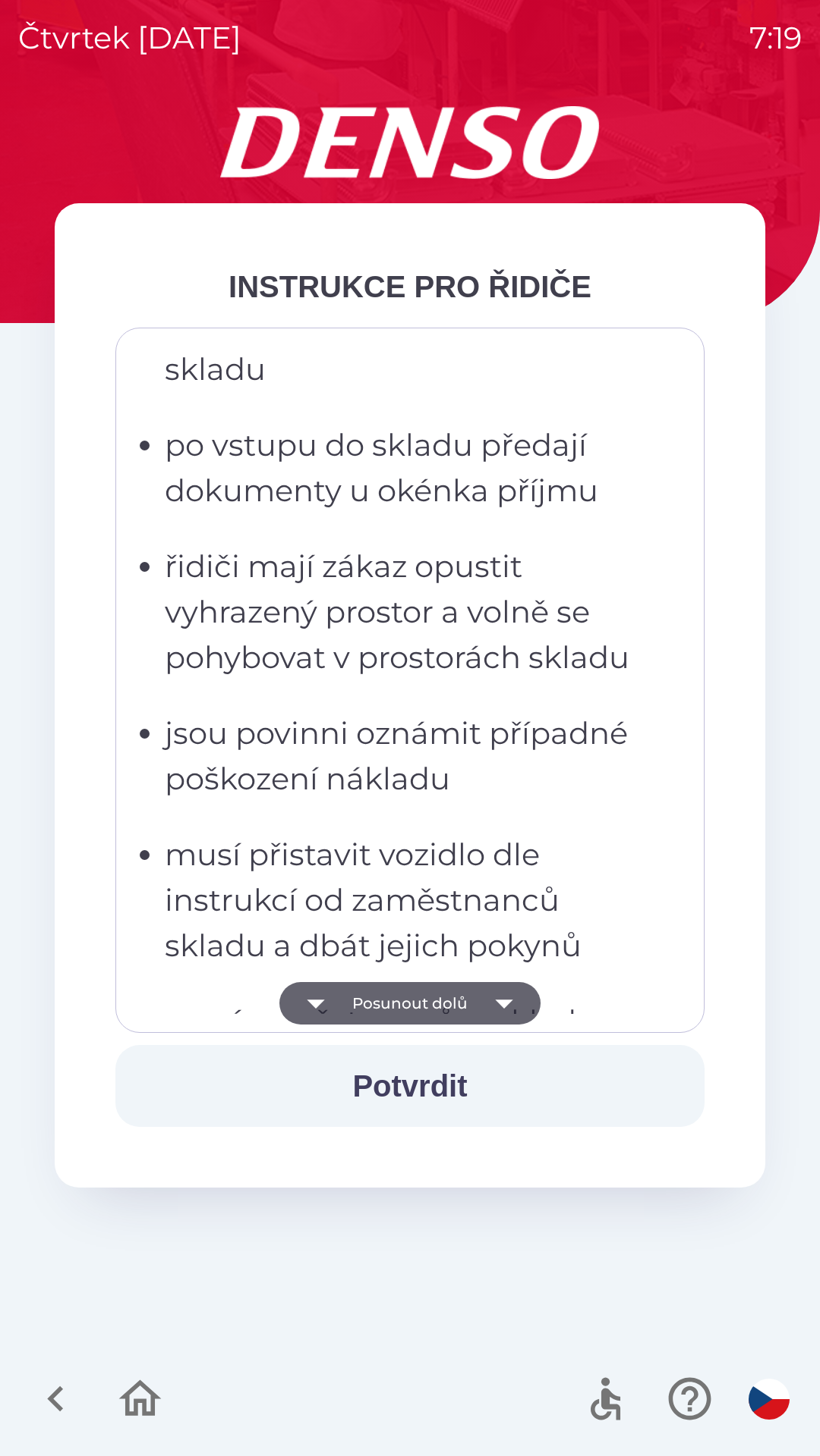
click at [503, 1004] on icon "button" at bounding box center [503, 1004] width 18 height 9
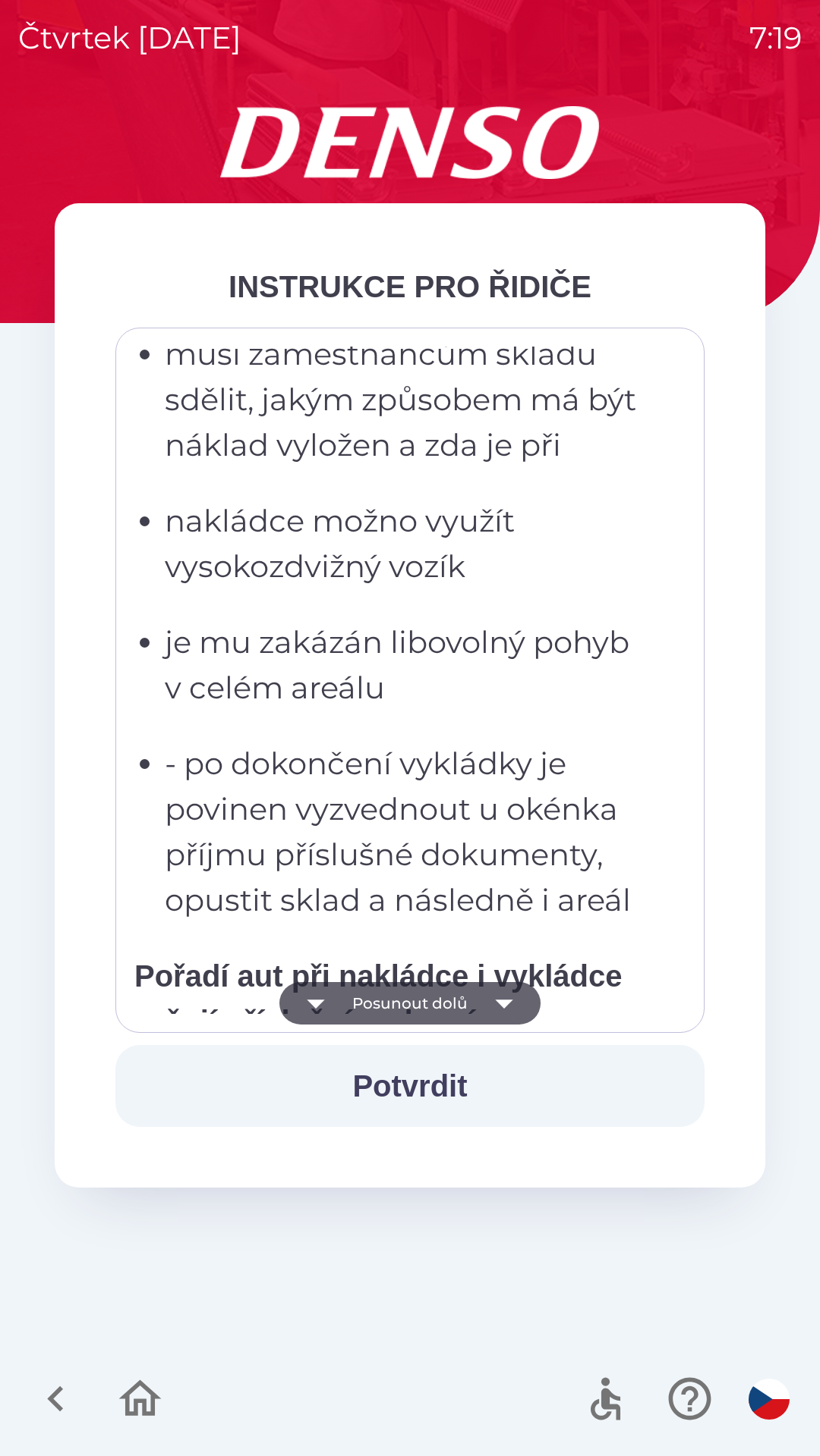
click at [513, 1008] on icon "button" at bounding box center [504, 1004] width 42 height 42
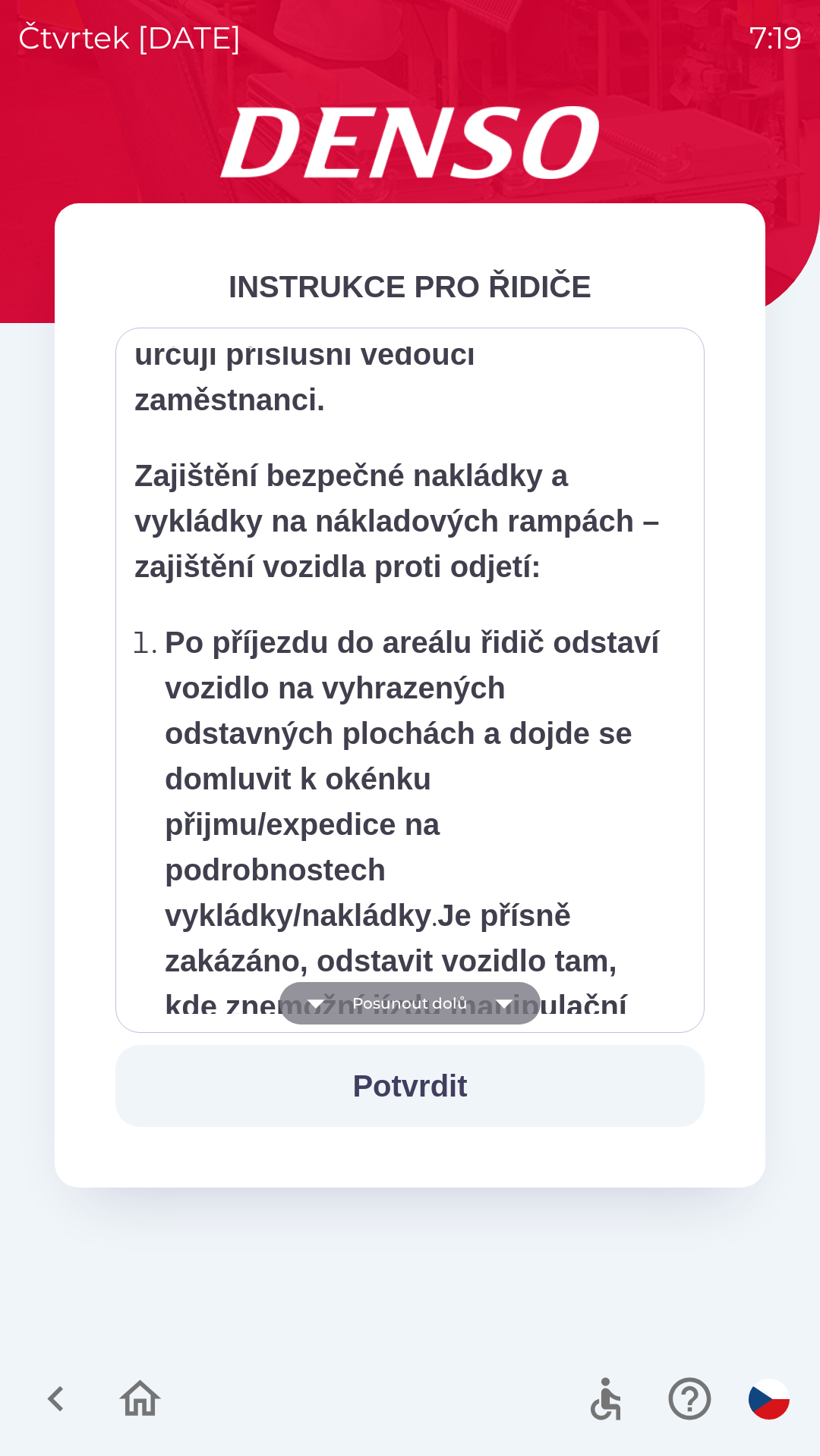
click at [512, 1001] on icon "button" at bounding box center [504, 1004] width 42 height 42
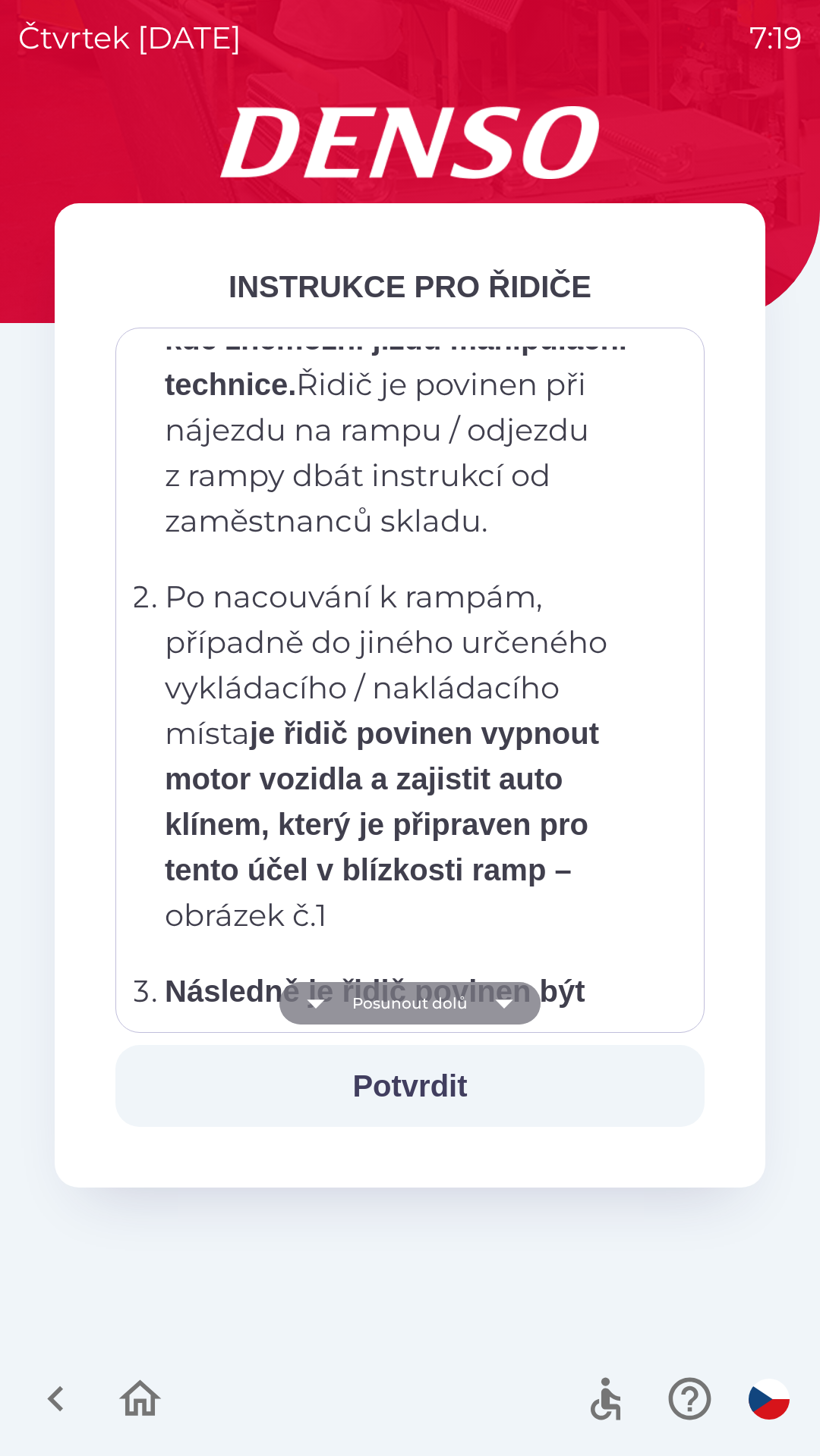
click at [513, 1004] on icon "button" at bounding box center [504, 1004] width 42 height 42
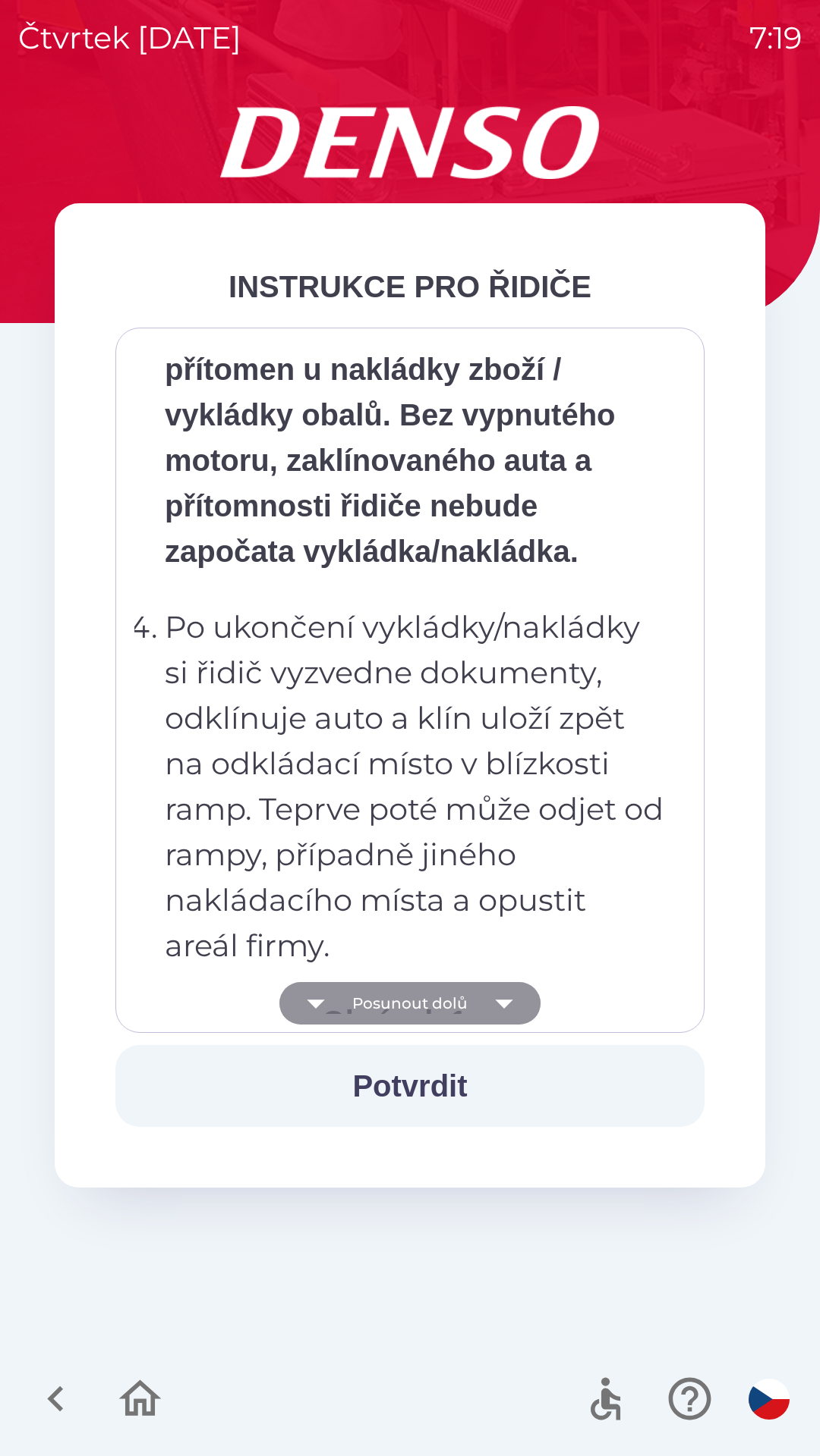
click at [506, 1000] on icon "button" at bounding box center [503, 1004] width 18 height 9
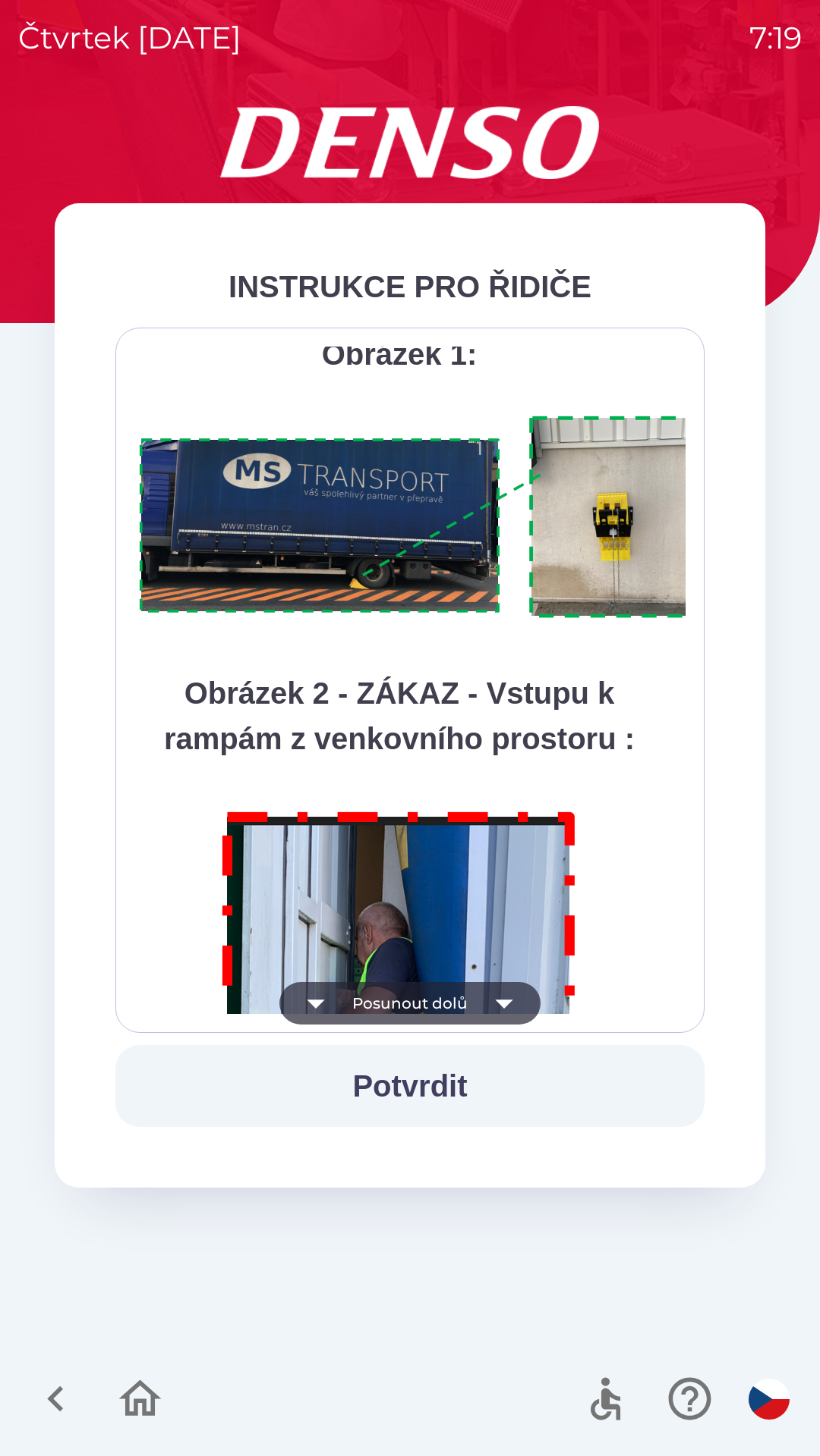
click at [497, 1003] on icon "button" at bounding box center [504, 1004] width 42 height 42
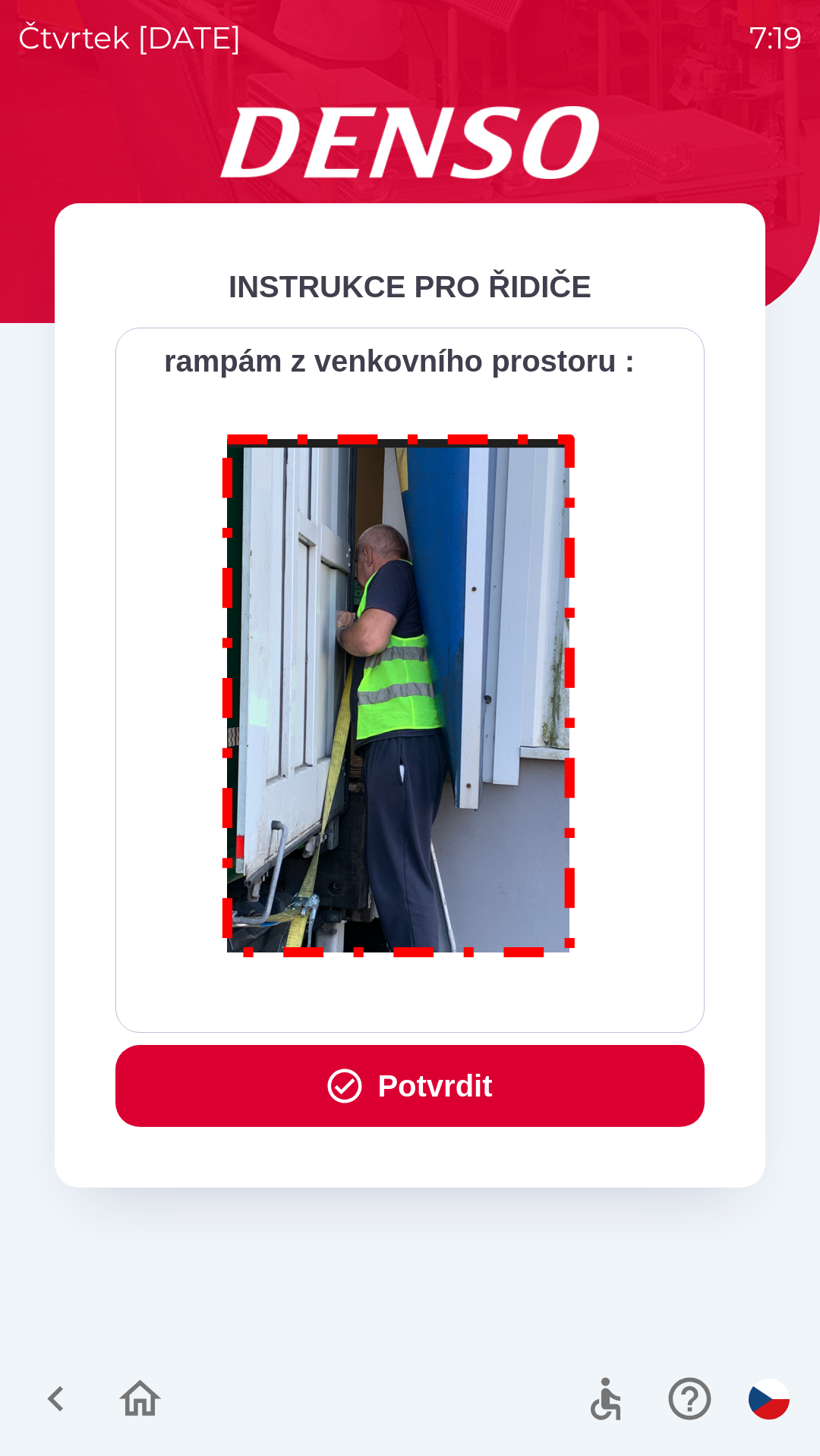
click at [470, 1083] on button "Potvrdit" at bounding box center [410, 1085] width 589 height 82
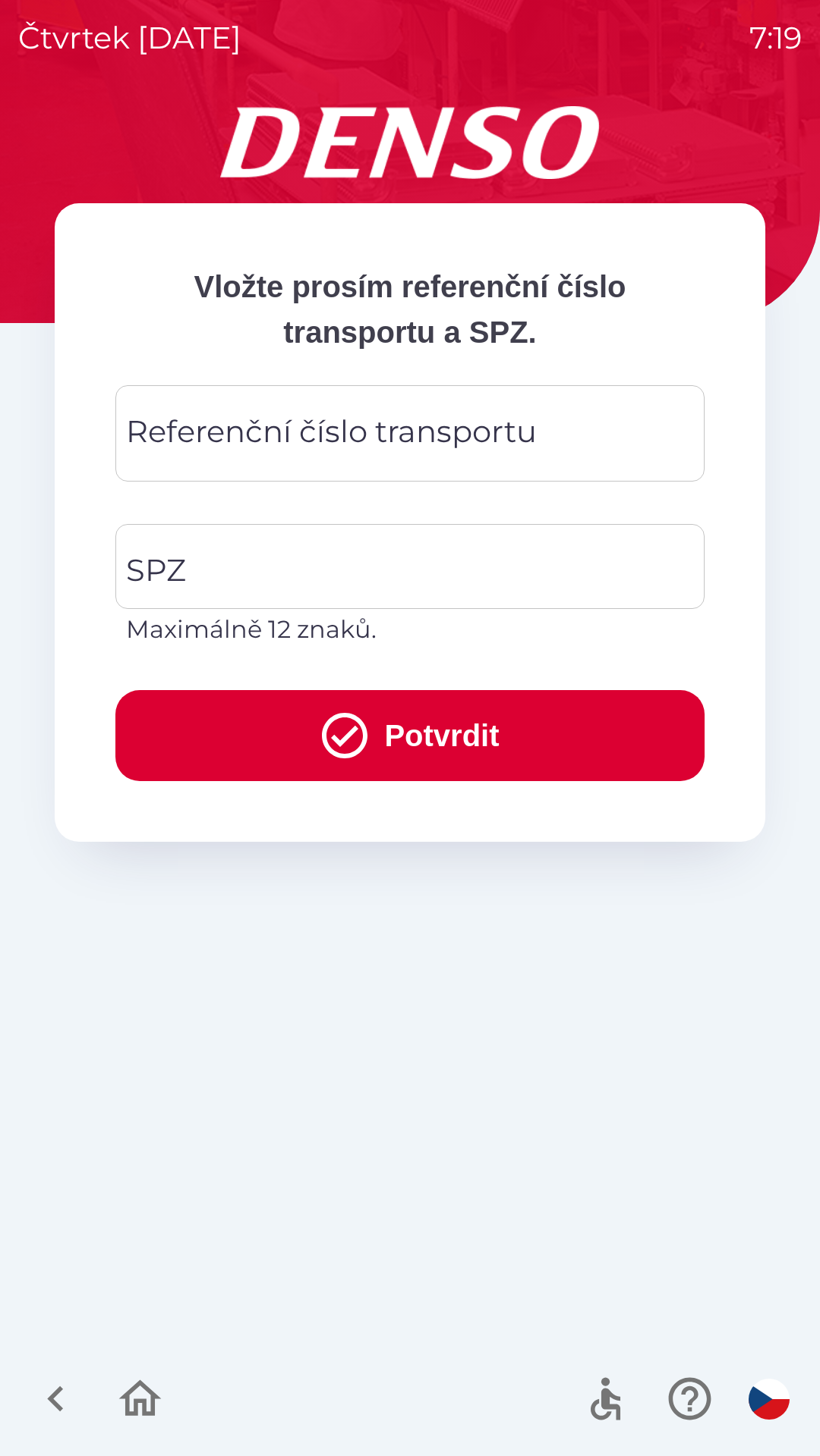
click at [398, 433] on div "Referenční číslo transportu Referenční číslo transportu" at bounding box center [410, 434] width 589 height 96
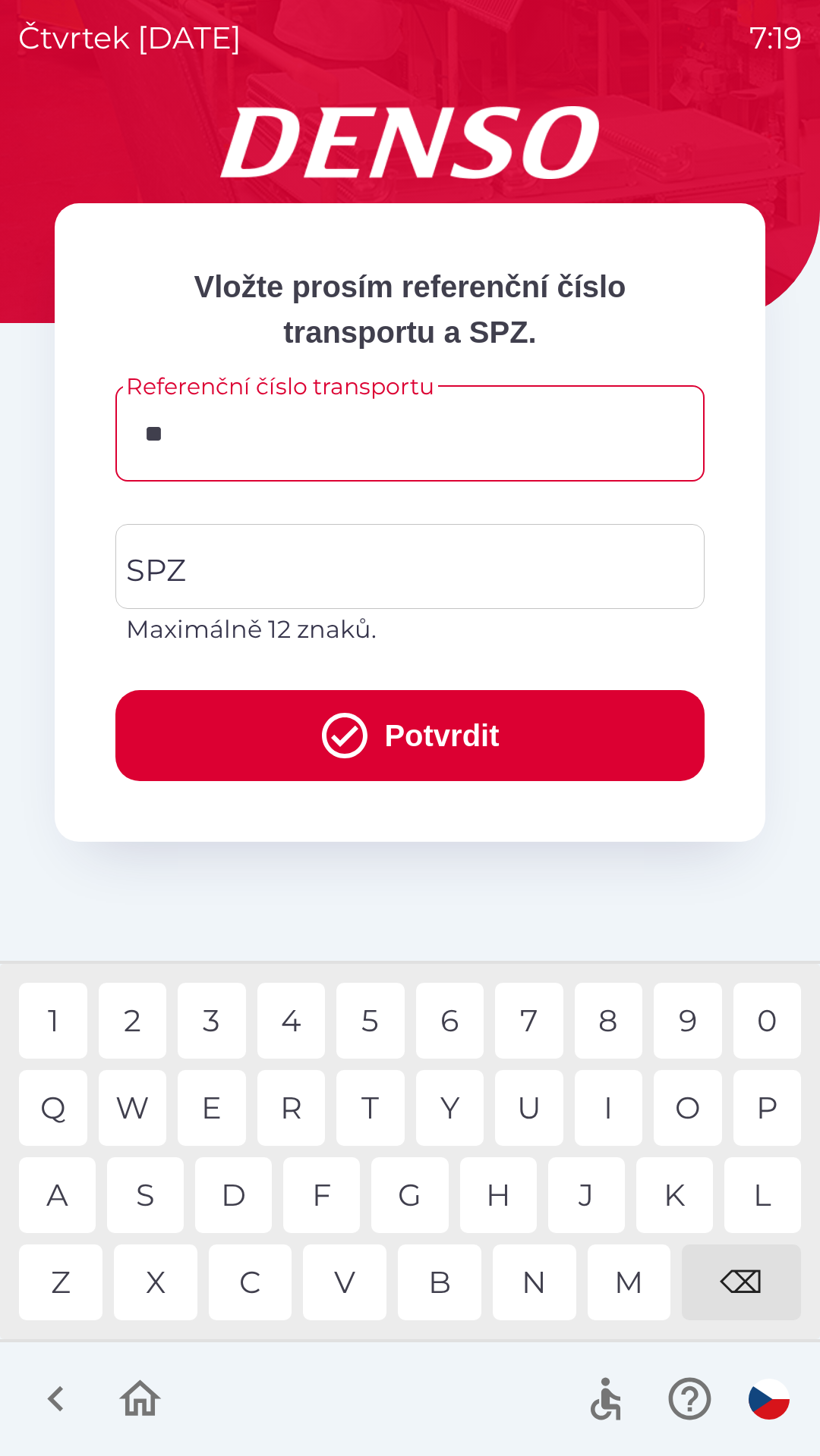
click at [68, 1111] on div "Q" at bounding box center [52, 1108] width 68 height 76
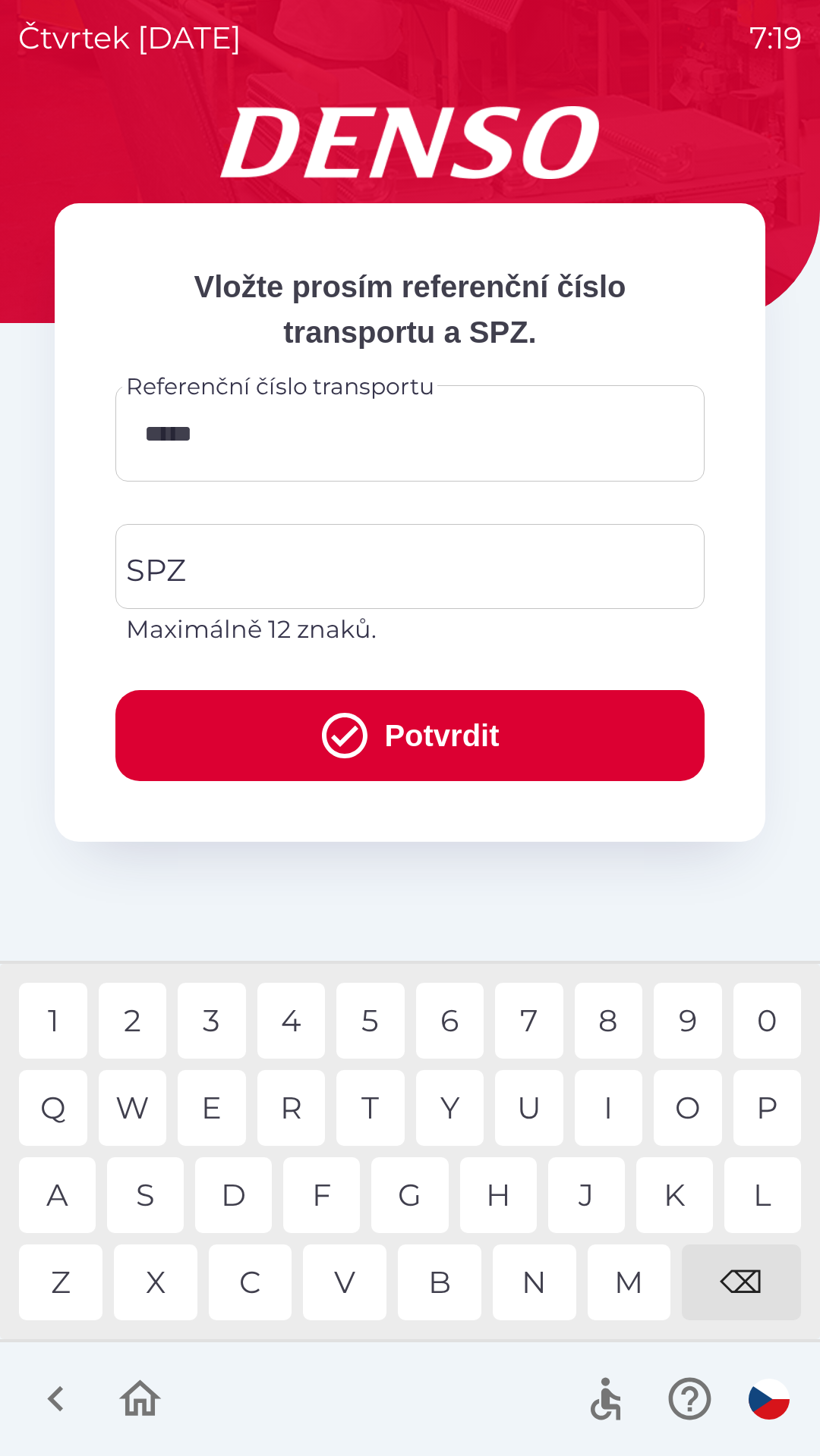
click at [772, 1024] on div "0" at bounding box center [767, 1021] width 68 height 76
click at [144, 1108] on div "W" at bounding box center [133, 1108] width 68 height 76
type input "*********"
click at [421, 573] on input "SPZ" at bounding box center [399, 566] width 552 height 71
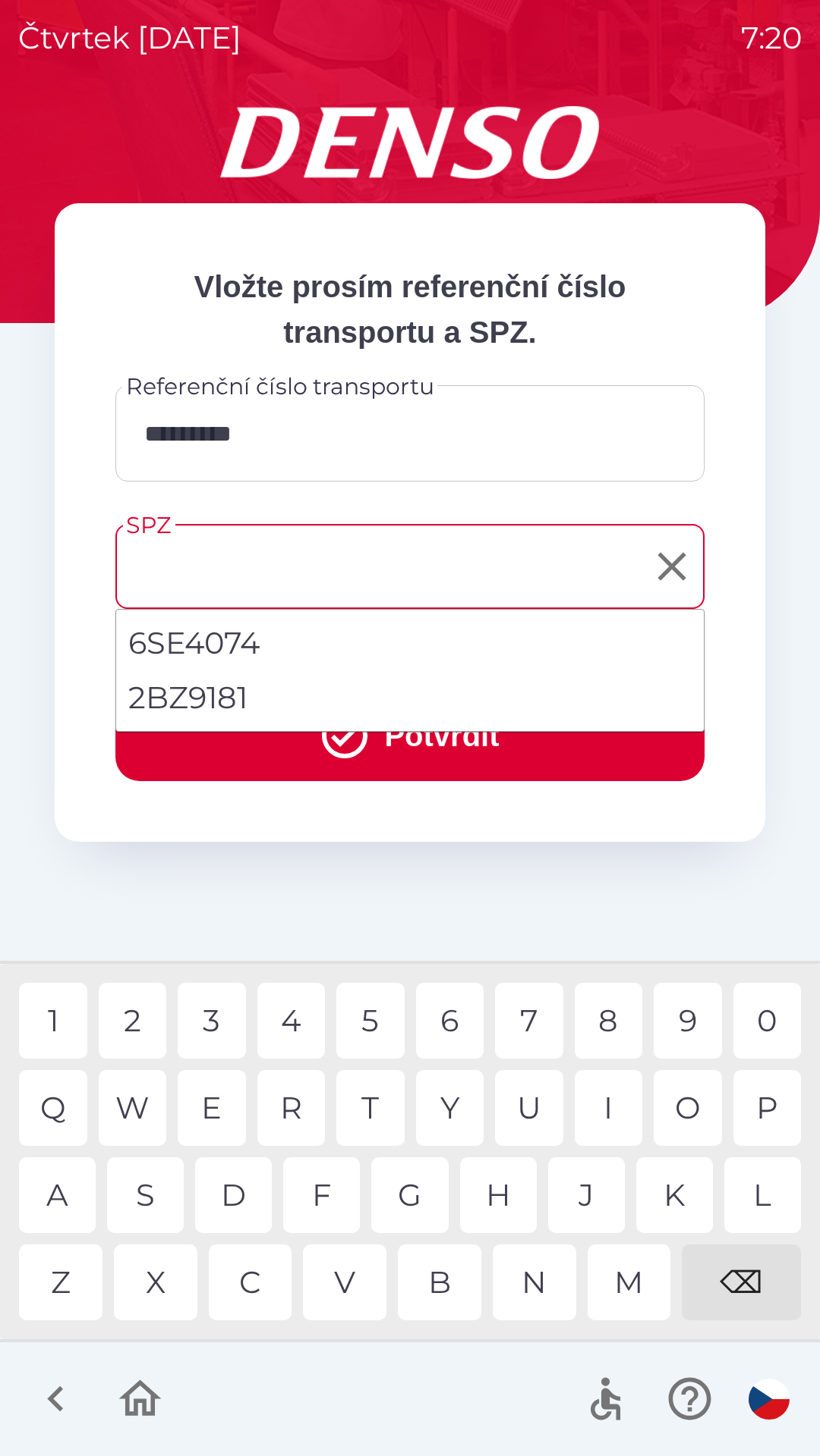
click at [241, 700] on li "2BZ9181" at bounding box center [410, 697] width 588 height 55
type input "*******"
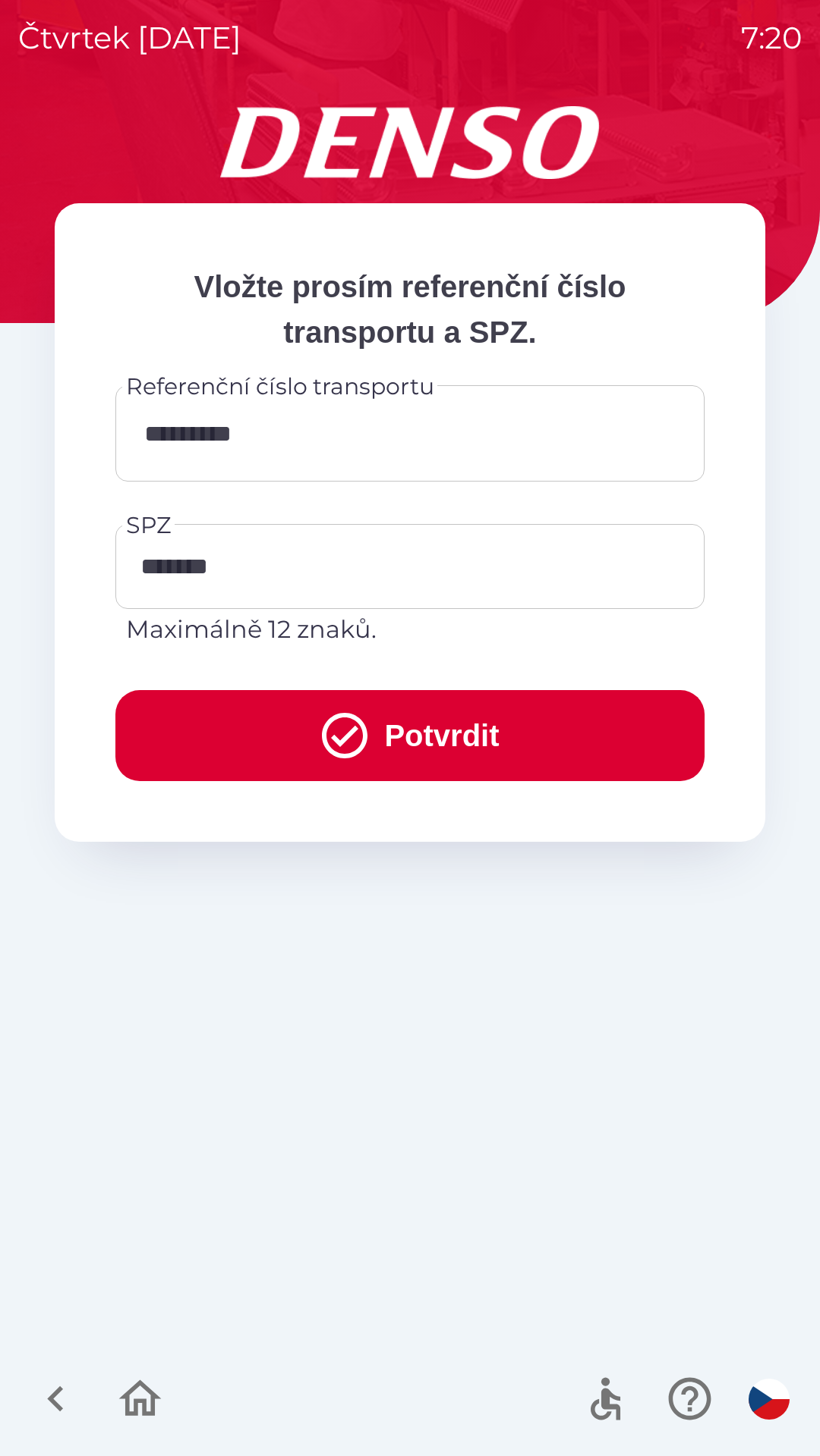
click at [453, 748] on button "Potvrdit" at bounding box center [410, 736] width 589 height 91
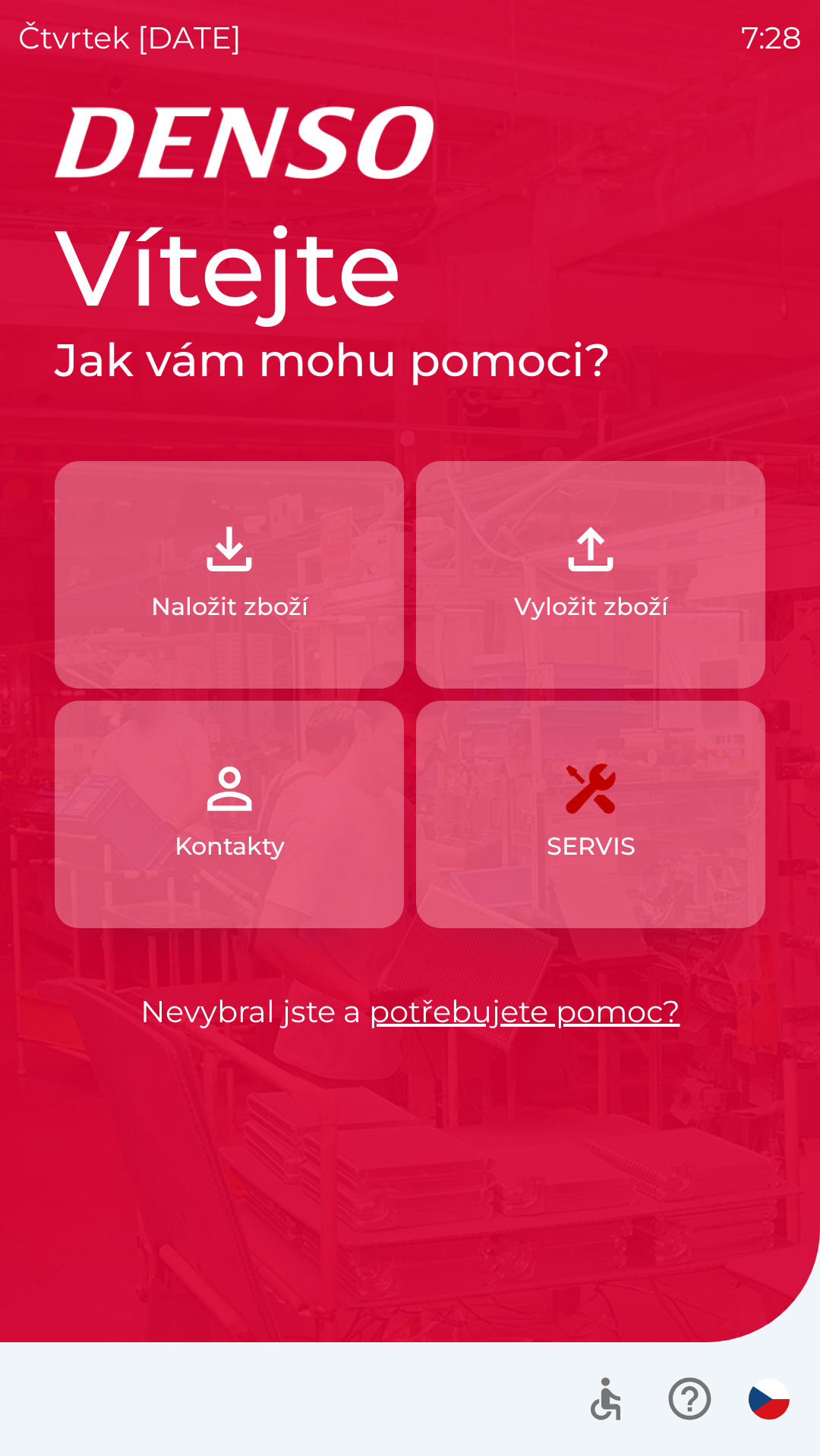
click at [180, 617] on p "Naložit zboží" at bounding box center [230, 606] width 157 height 36
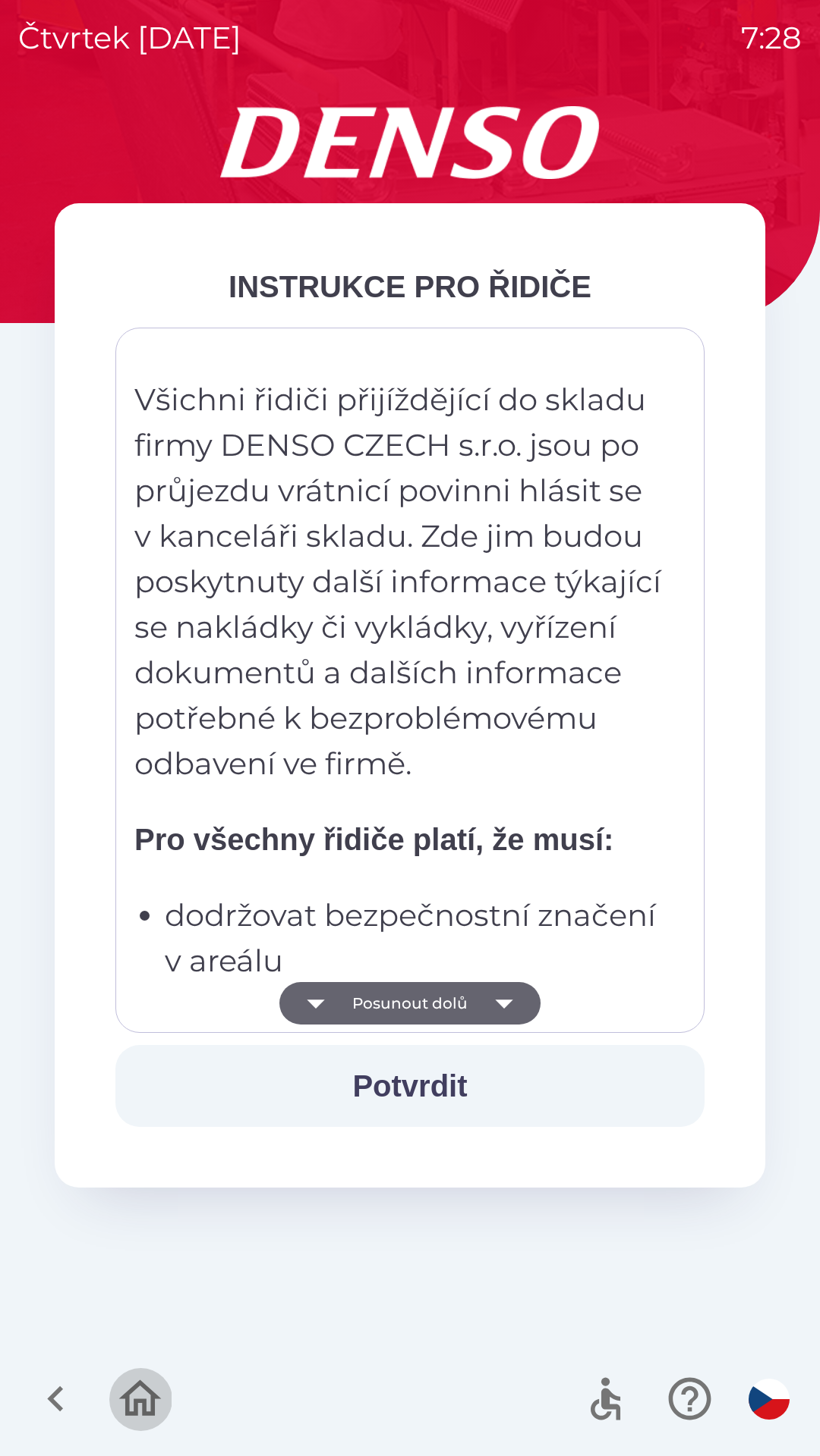
click at [124, 1406] on icon "button" at bounding box center [140, 1399] width 51 height 51
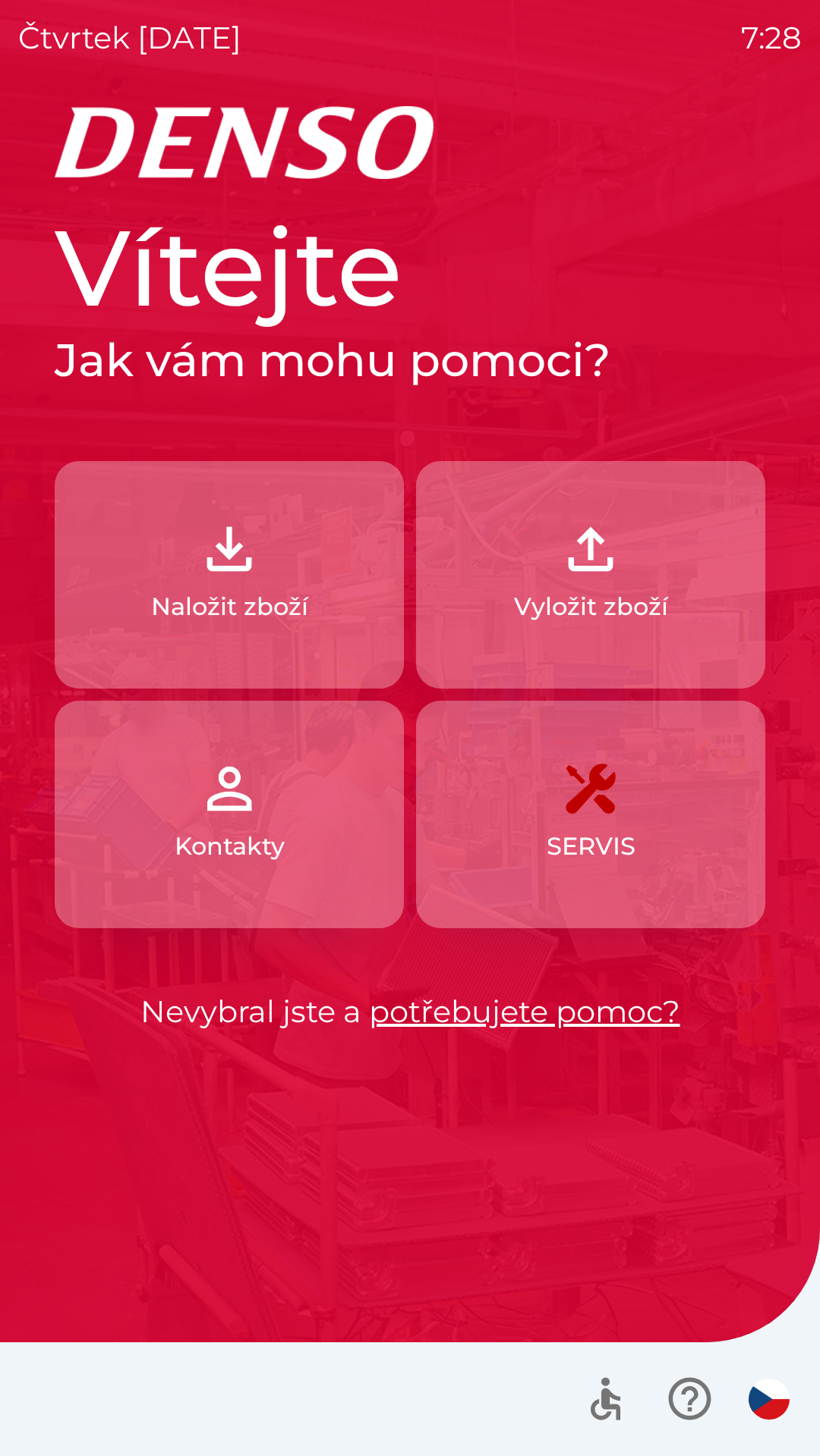
click at [537, 610] on p "Vyložit zboží" at bounding box center [590, 606] width 154 height 36
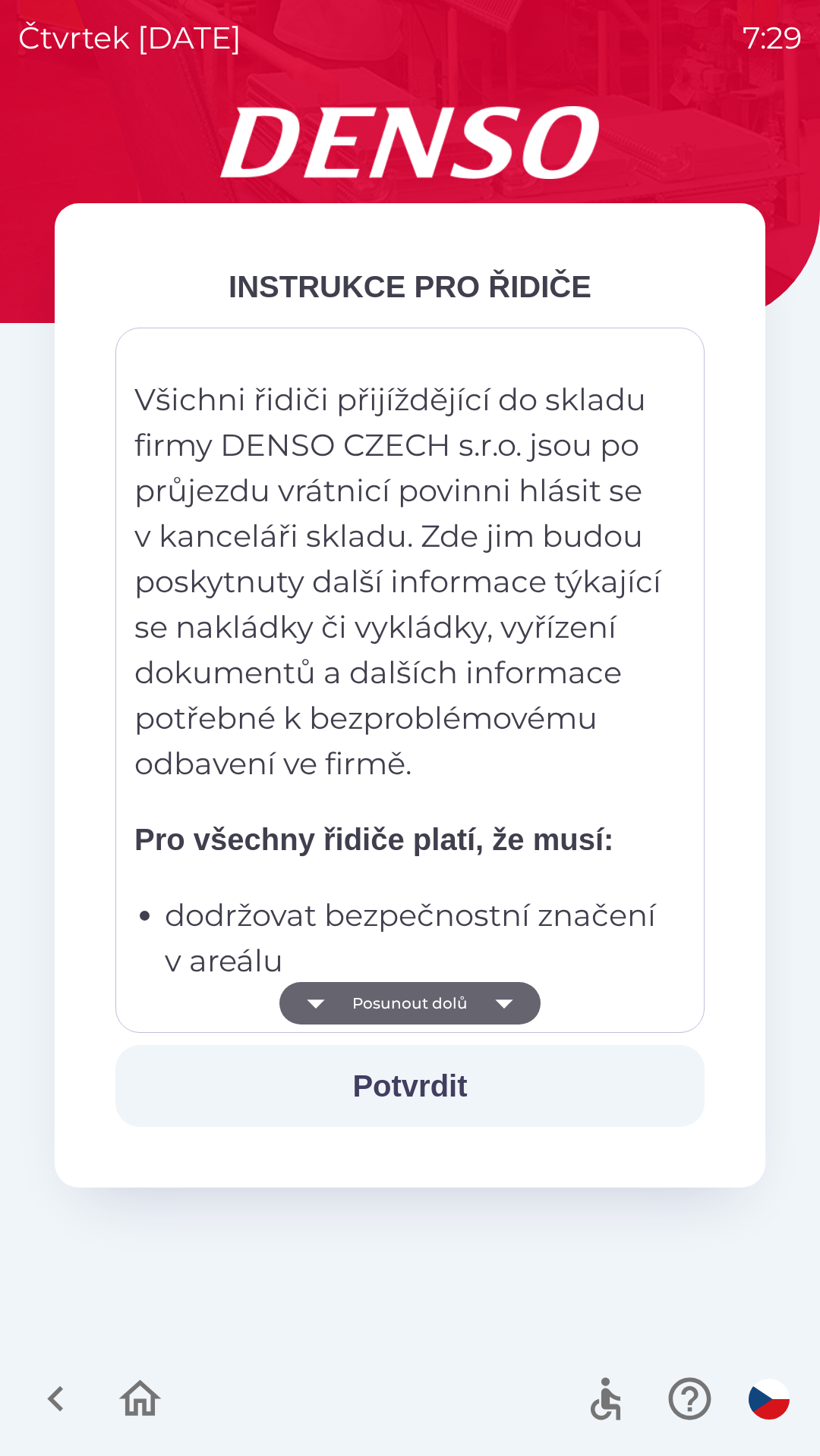
click at [356, 1009] on button "Posunout dolů" at bounding box center [410, 1004] width 261 height 42
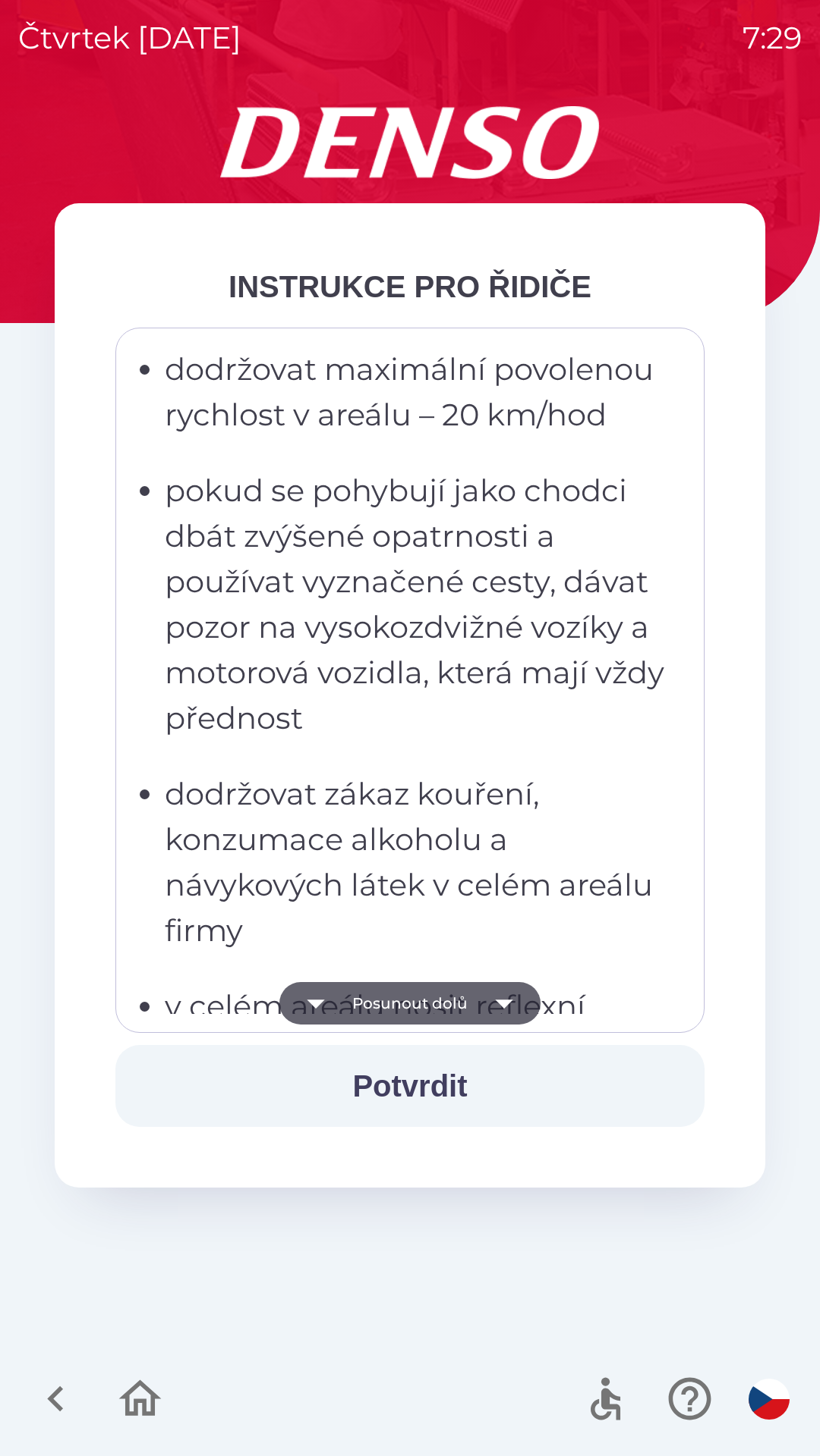
click at [367, 1015] on button "Posunout dolů" at bounding box center [410, 1004] width 261 height 42
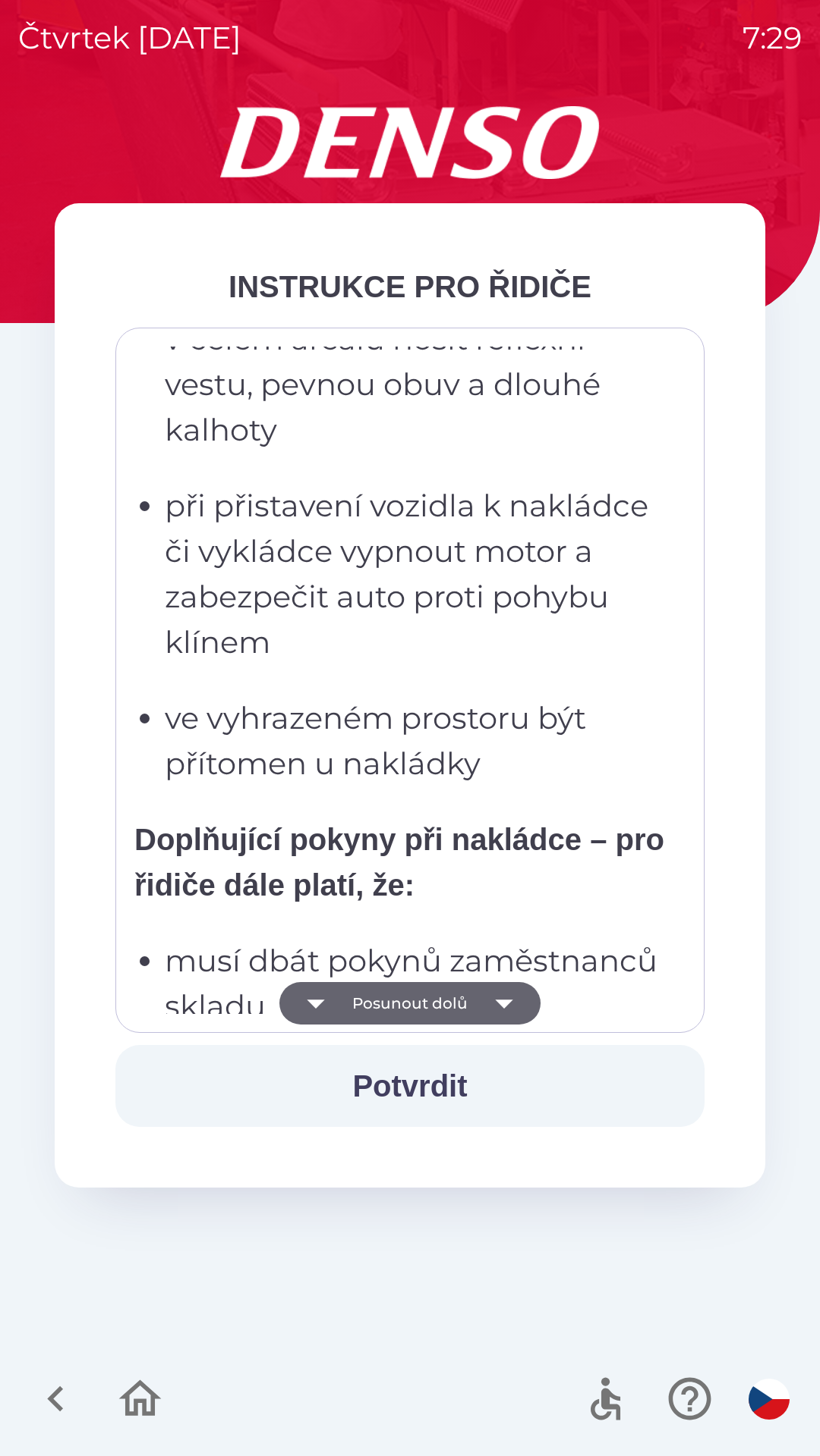
click at [381, 1011] on button "Posunout dolů" at bounding box center [410, 1004] width 261 height 42
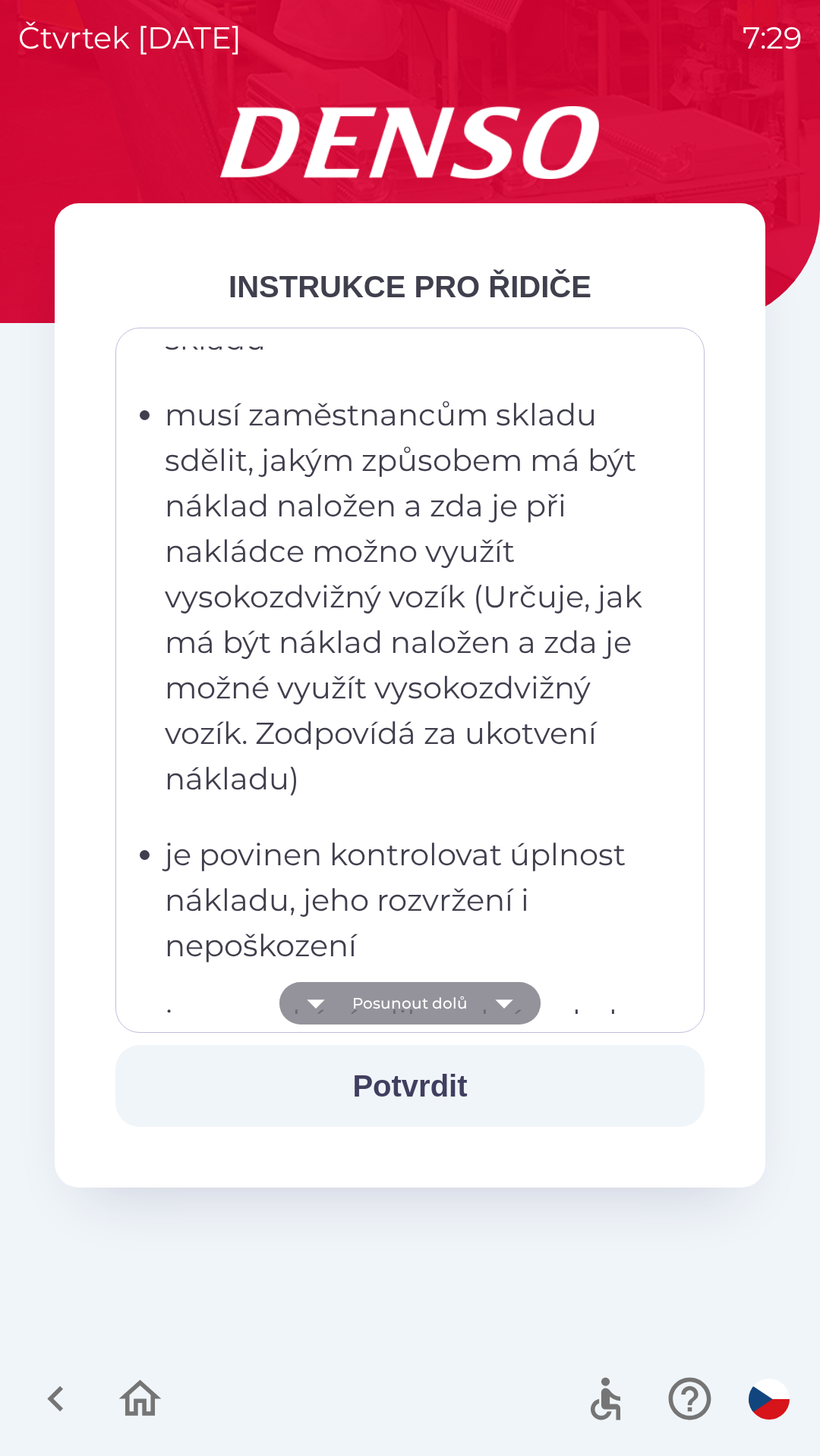
click at [383, 1010] on button "Posunout dolů" at bounding box center [410, 1004] width 261 height 42
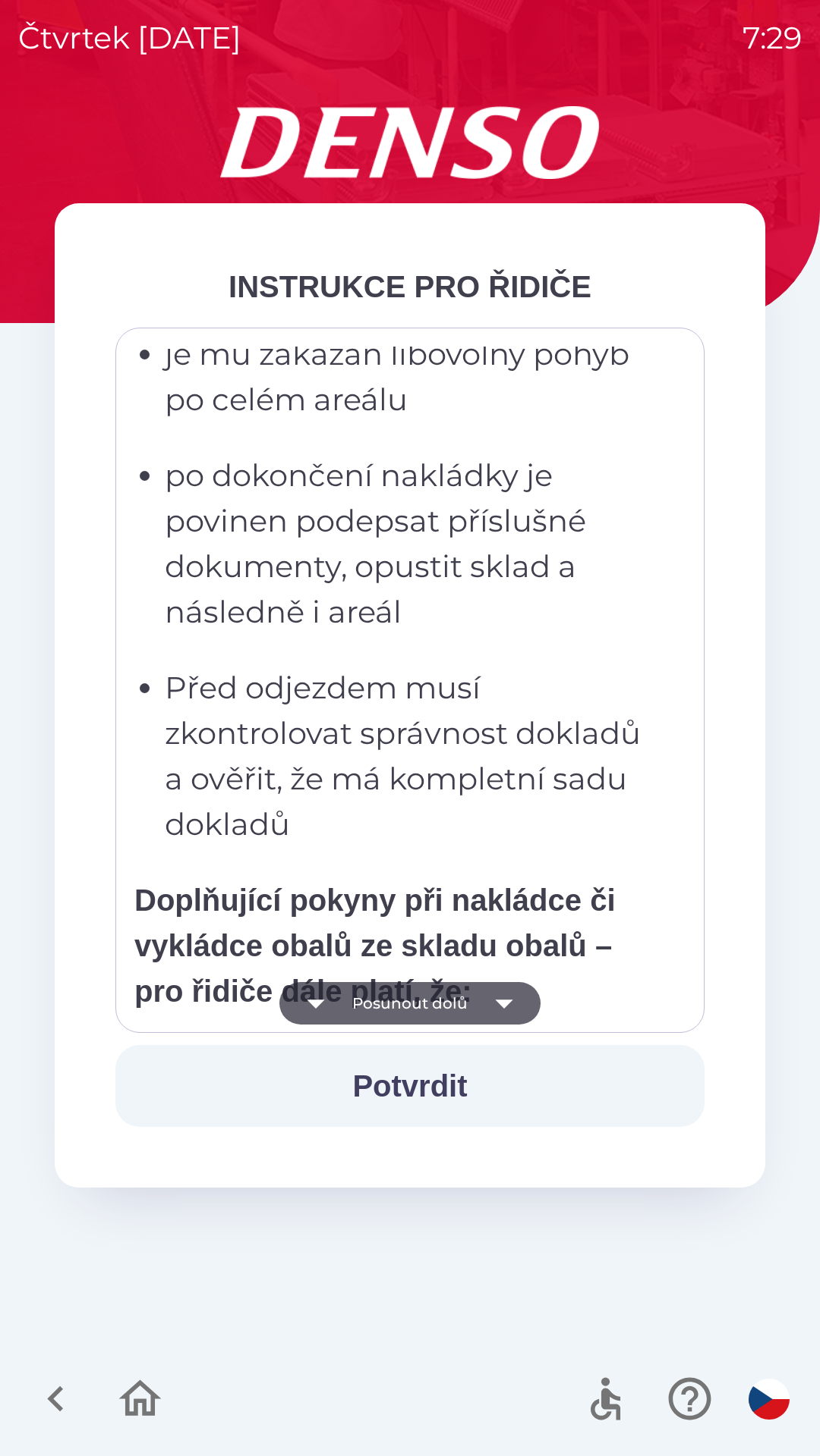
click at [386, 1010] on button "Posunout dolů" at bounding box center [410, 1004] width 261 height 42
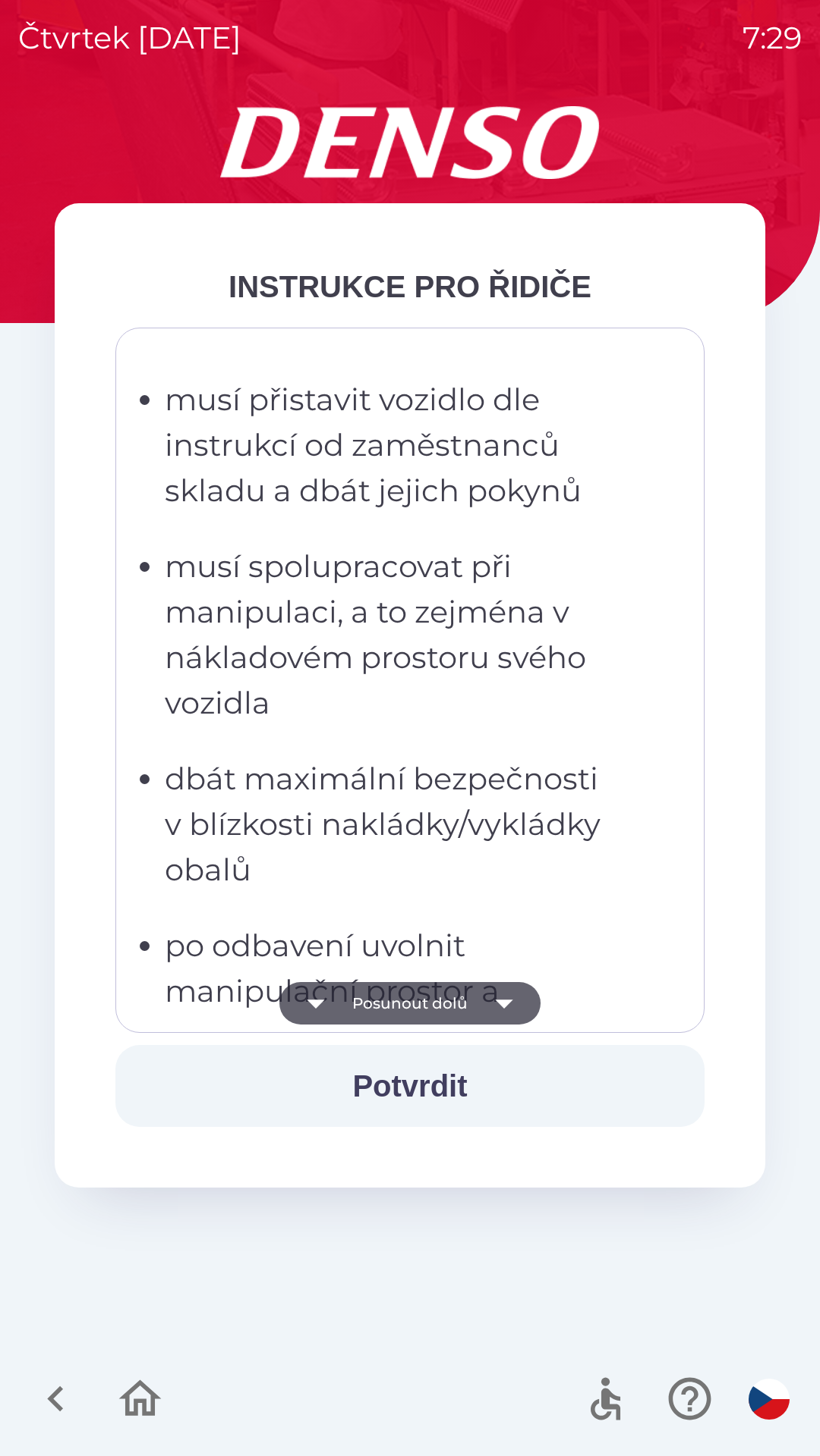
click at [394, 1017] on button "Posunout dolů" at bounding box center [410, 1004] width 261 height 42
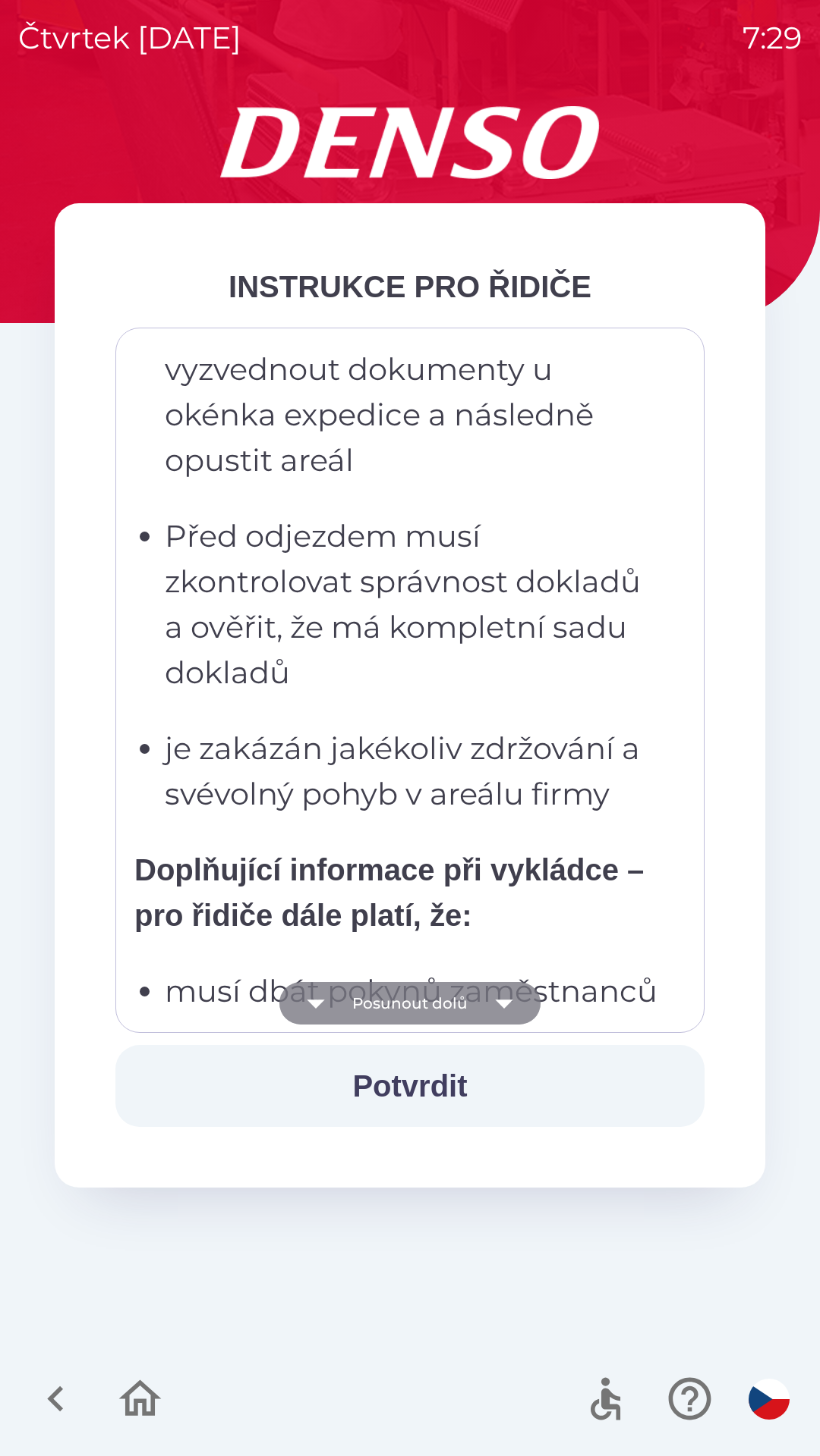
click at [389, 1009] on button "Posunout dolů" at bounding box center [410, 1004] width 261 height 42
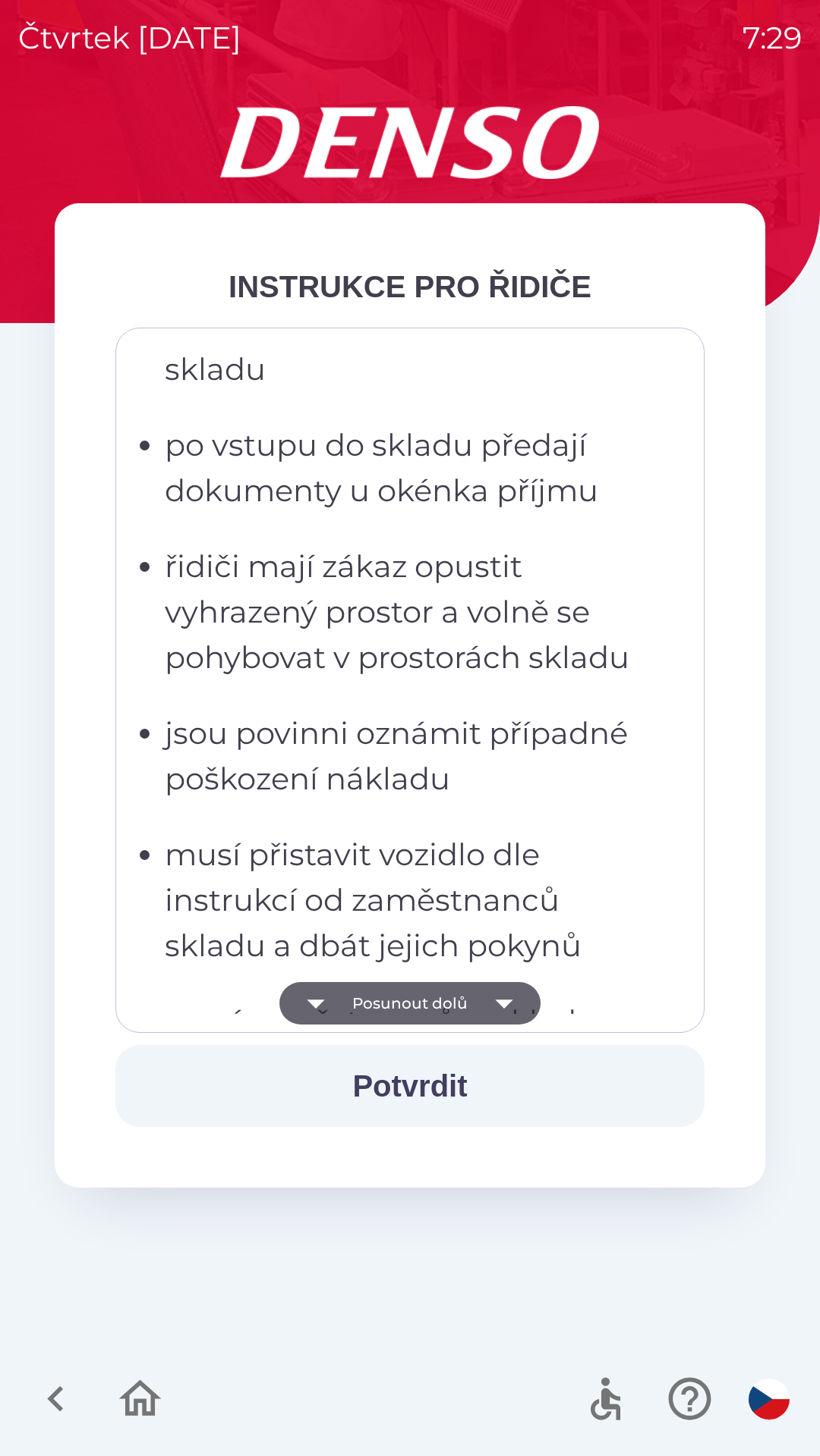
click at [385, 1007] on button "Posunout dolů" at bounding box center [410, 1004] width 261 height 42
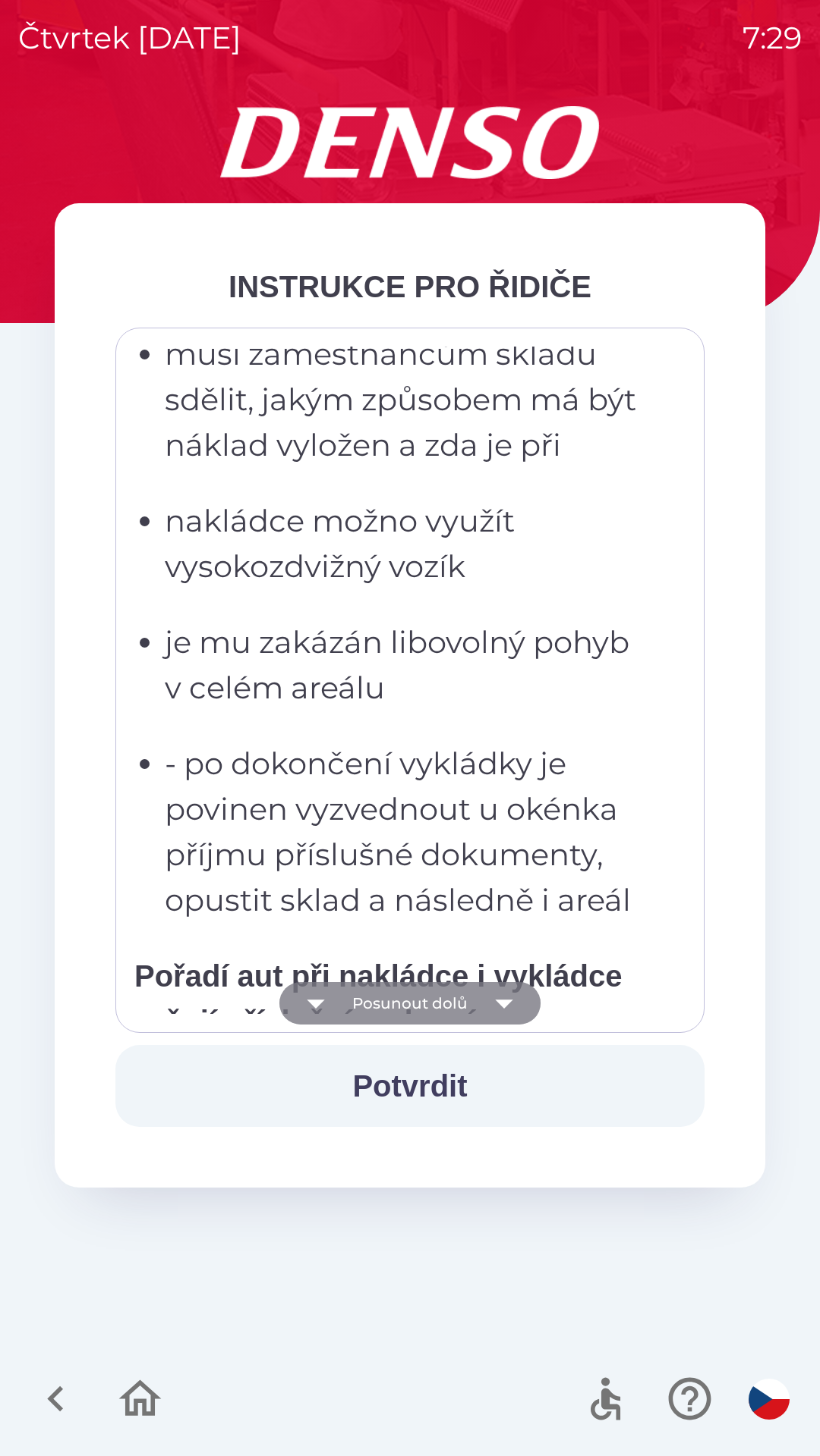
click at [388, 1015] on button "Posunout dolů" at bounding box center [410, 1004] width 261 height 42
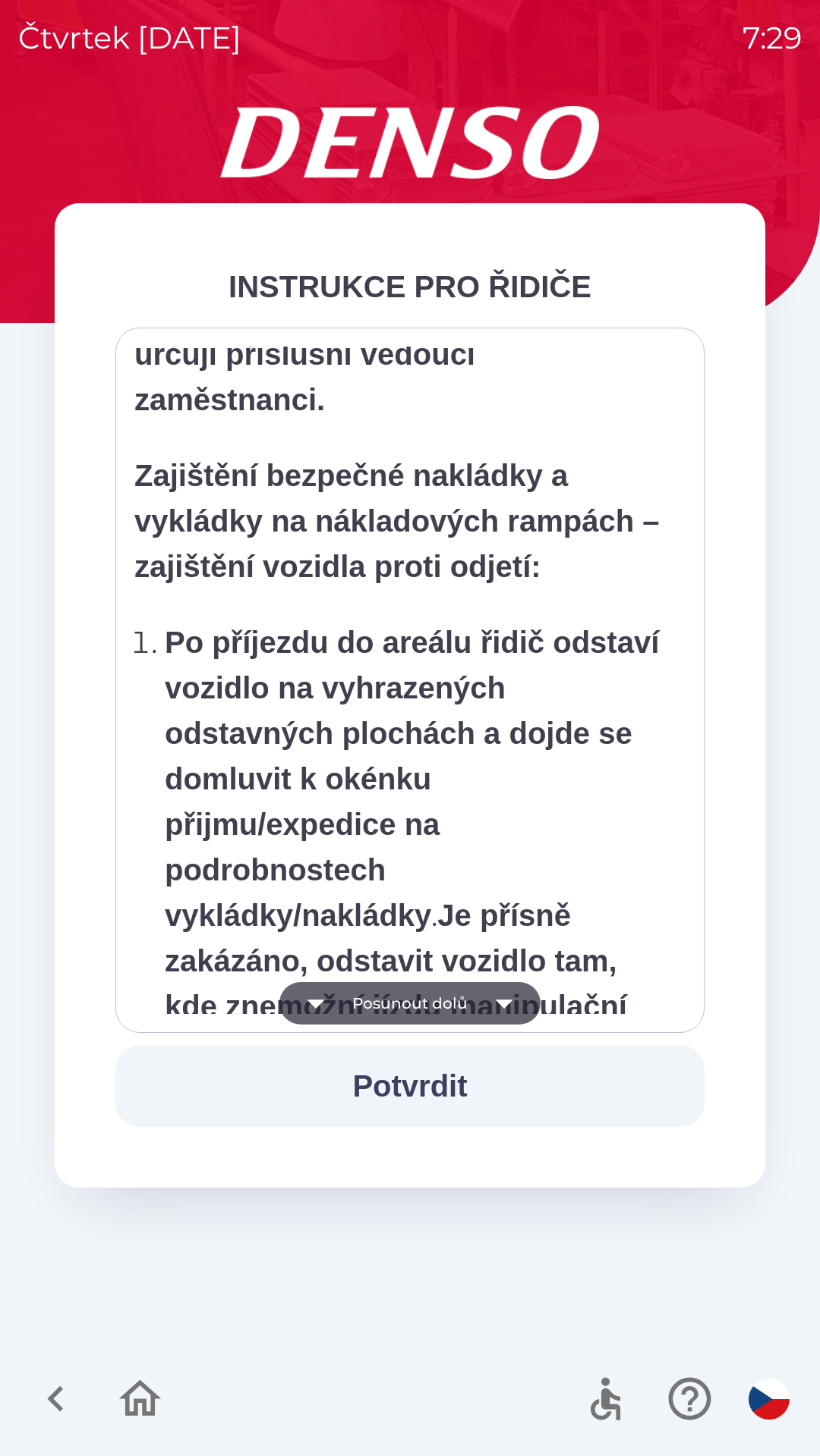
click at [386, 1003] on button "Posunout dolů" at bounding box center [410, 1004] width 261 height 42
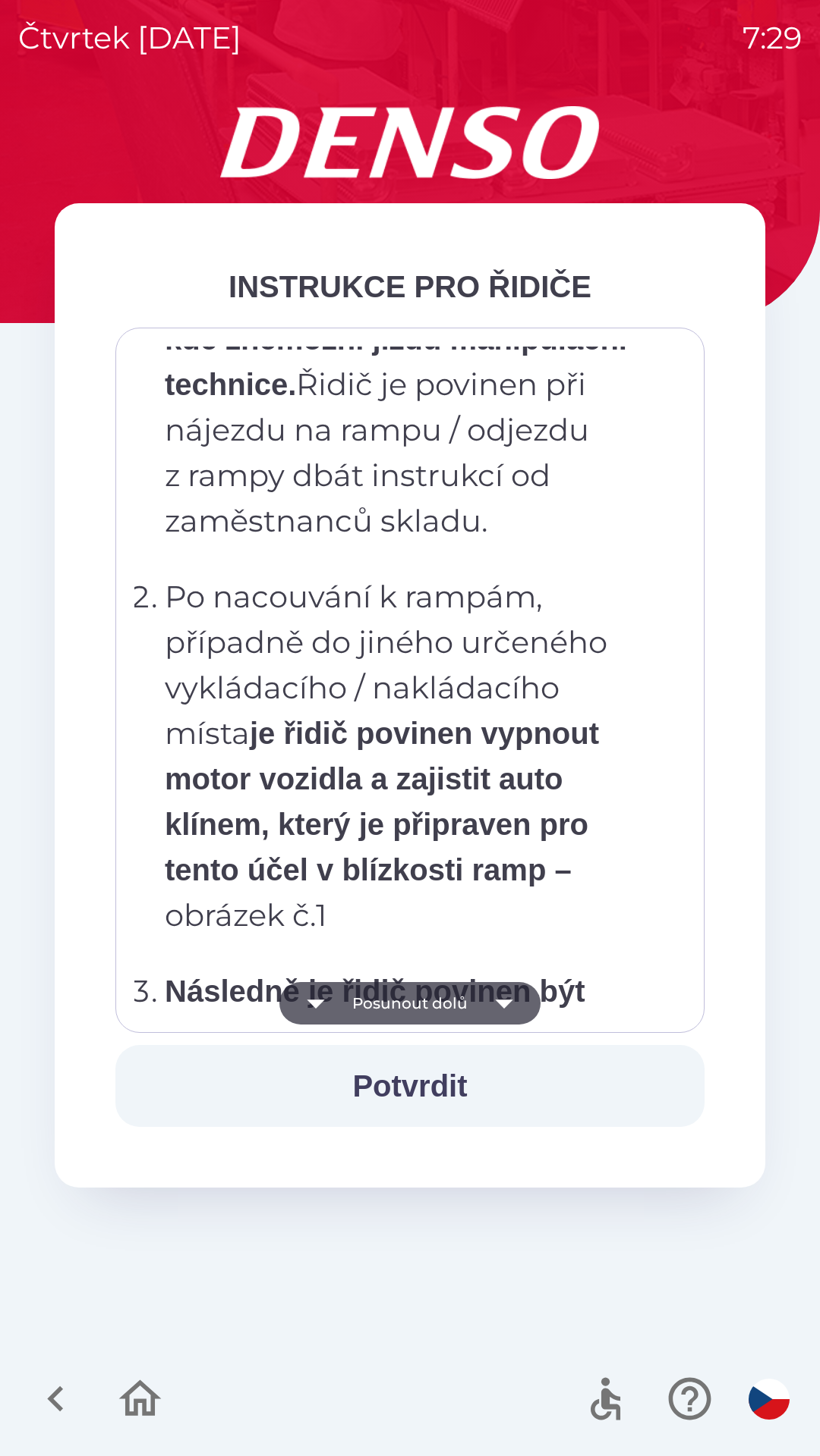
click at [389, 1015] on button "Posunout dolů" at bounding box center [410, 1004] width 261 height 42
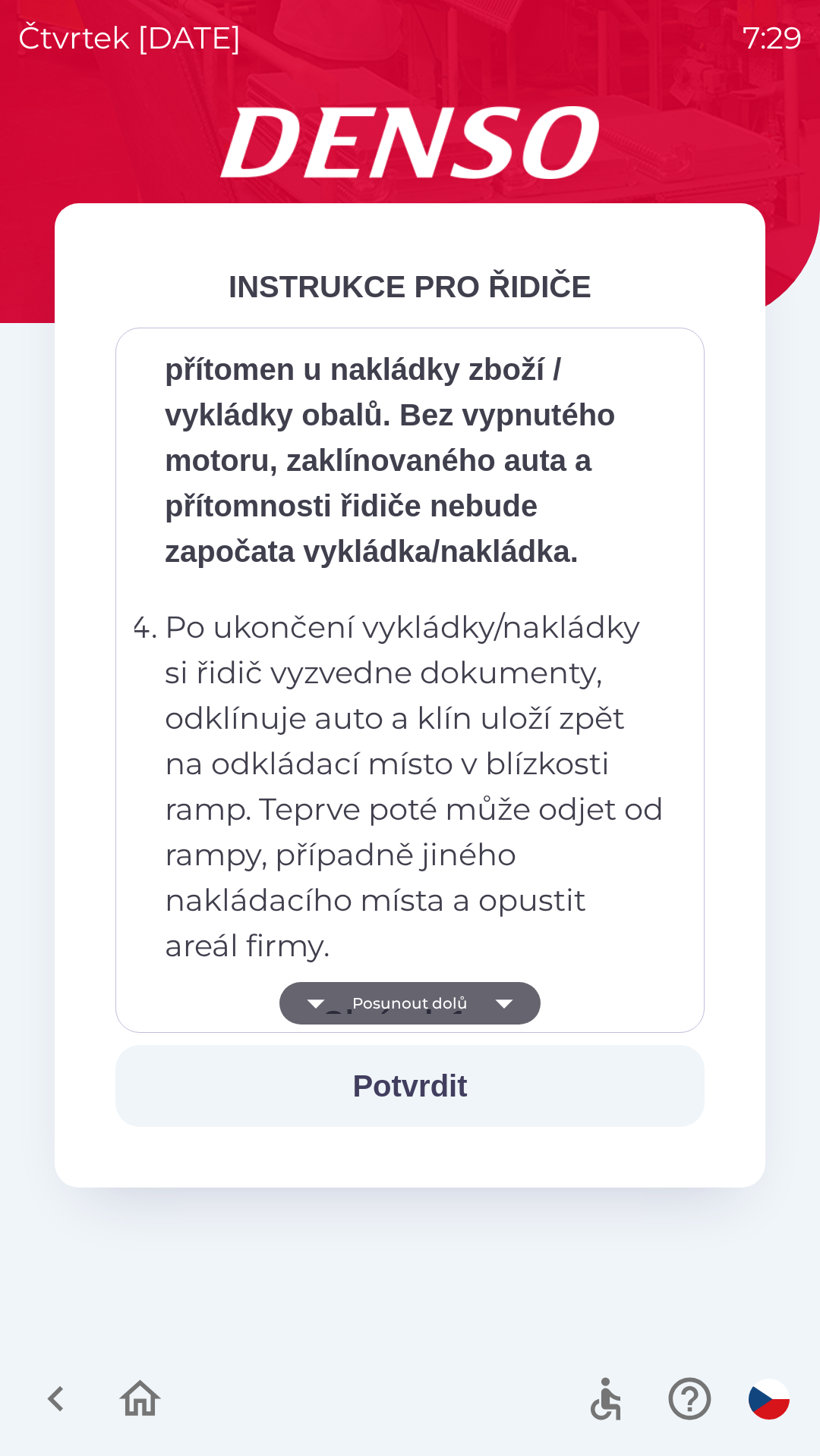
click at [387, 1004] on button "Posunout dolů" at bounding box center [410, 1004] width 261 height 42
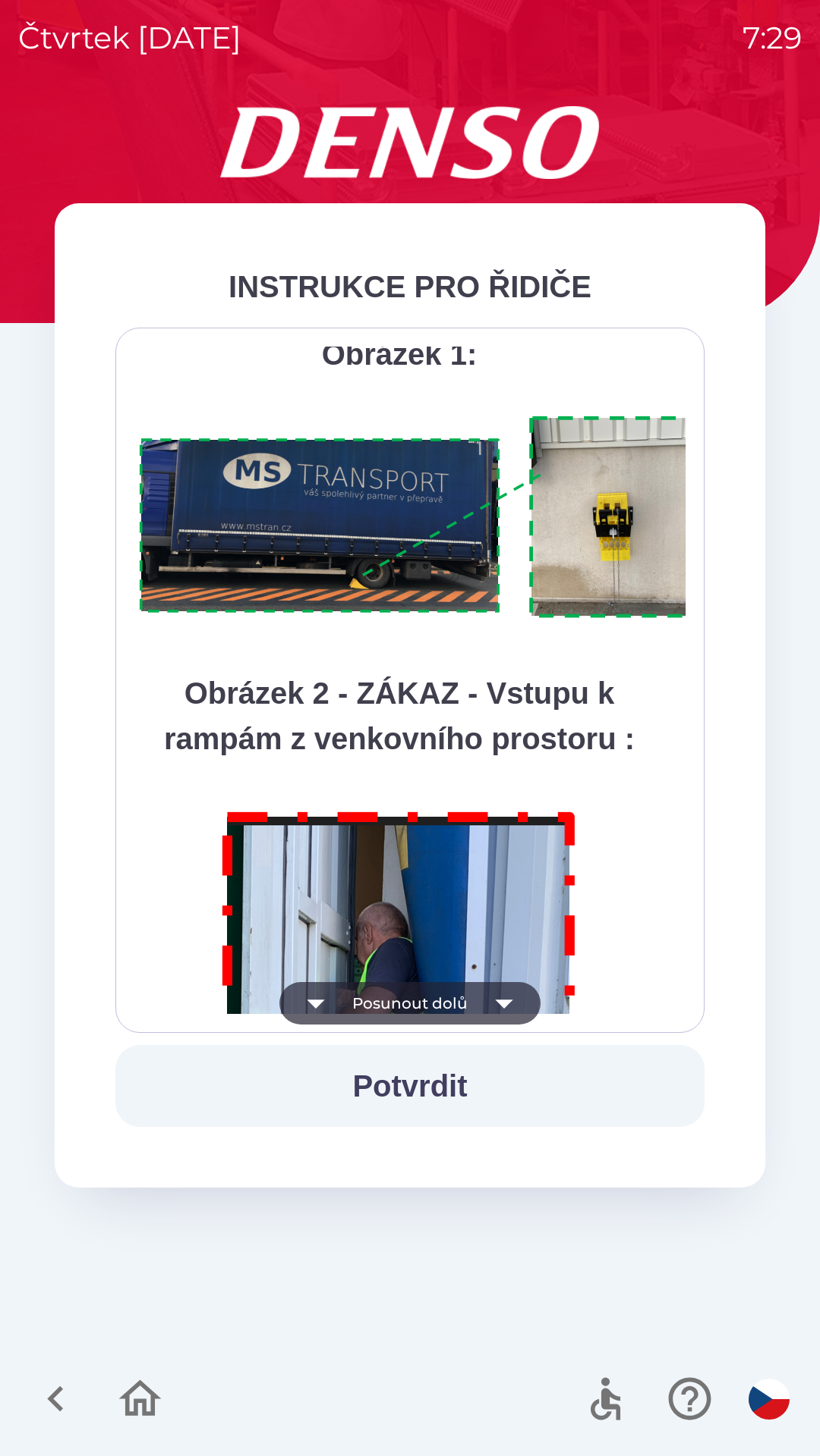
click at [392, 1011] on button "Posunout dolů" at bounding box center [410, 1004] width 261 height 42
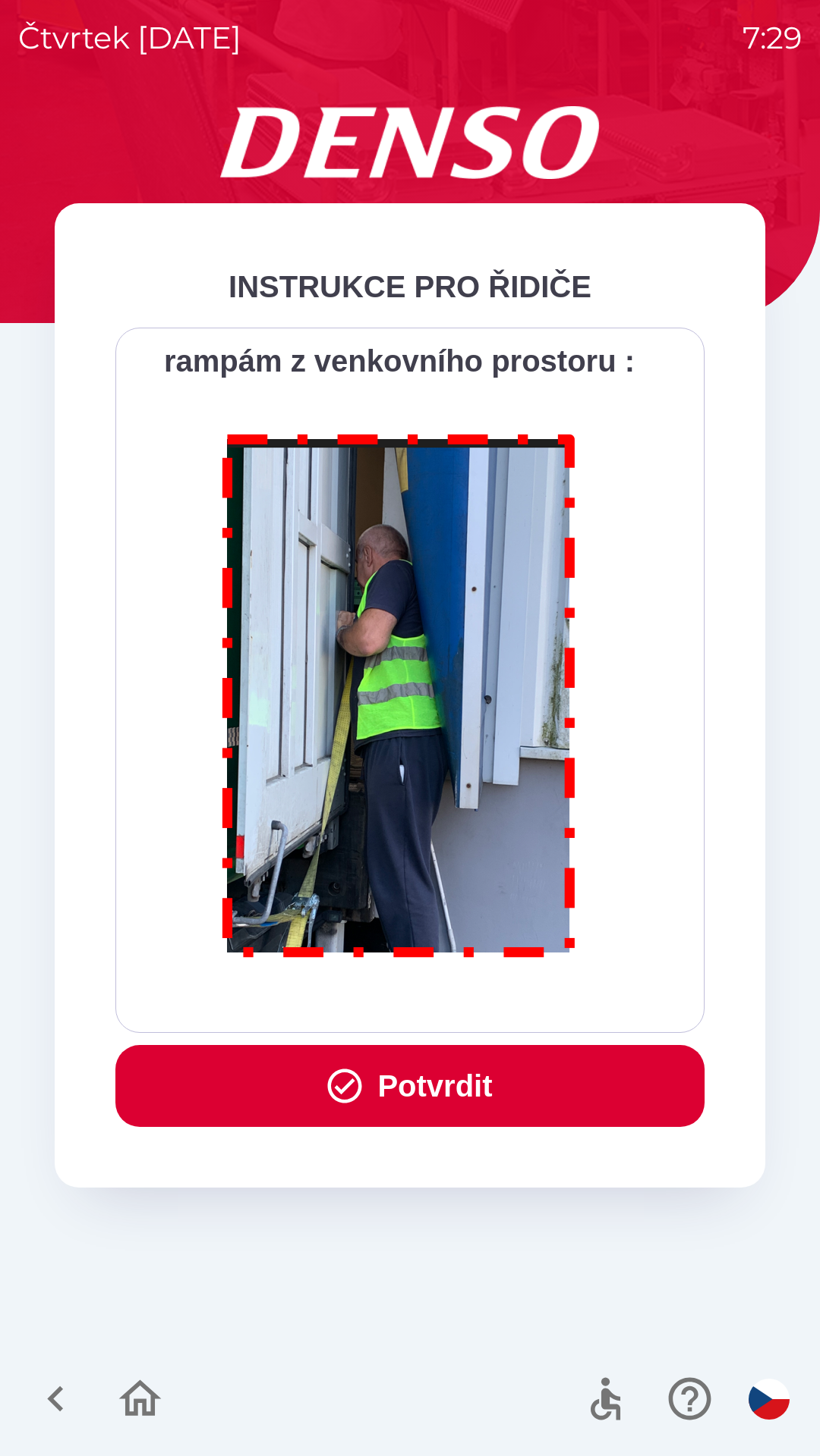
click at [386, 1014] on div "Všichni řidiči přijíždějící do skladu firmy DENSO CZECH s.r.o. jsou po průjezdu…" at bounding box center [410, 680] width 551 height 668
click at [402, 1081] on button "Potvrdit" at bounding box center [410, 1085] width 589 height 82
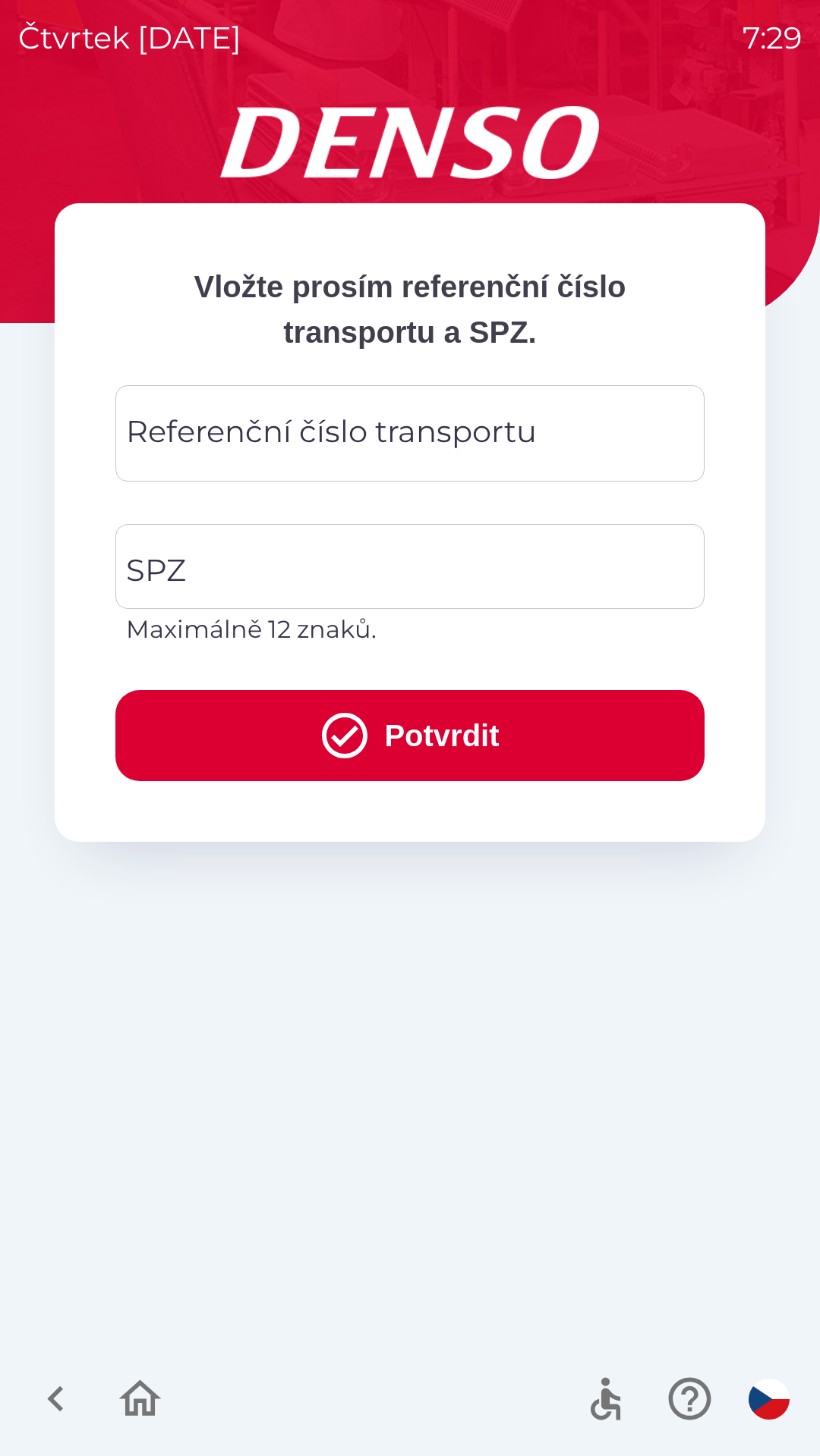
click at [183, 446] on div "Referenční číslo transportu Referenční číslo transportu" at bounding box center [410, 434] width 589 height 96
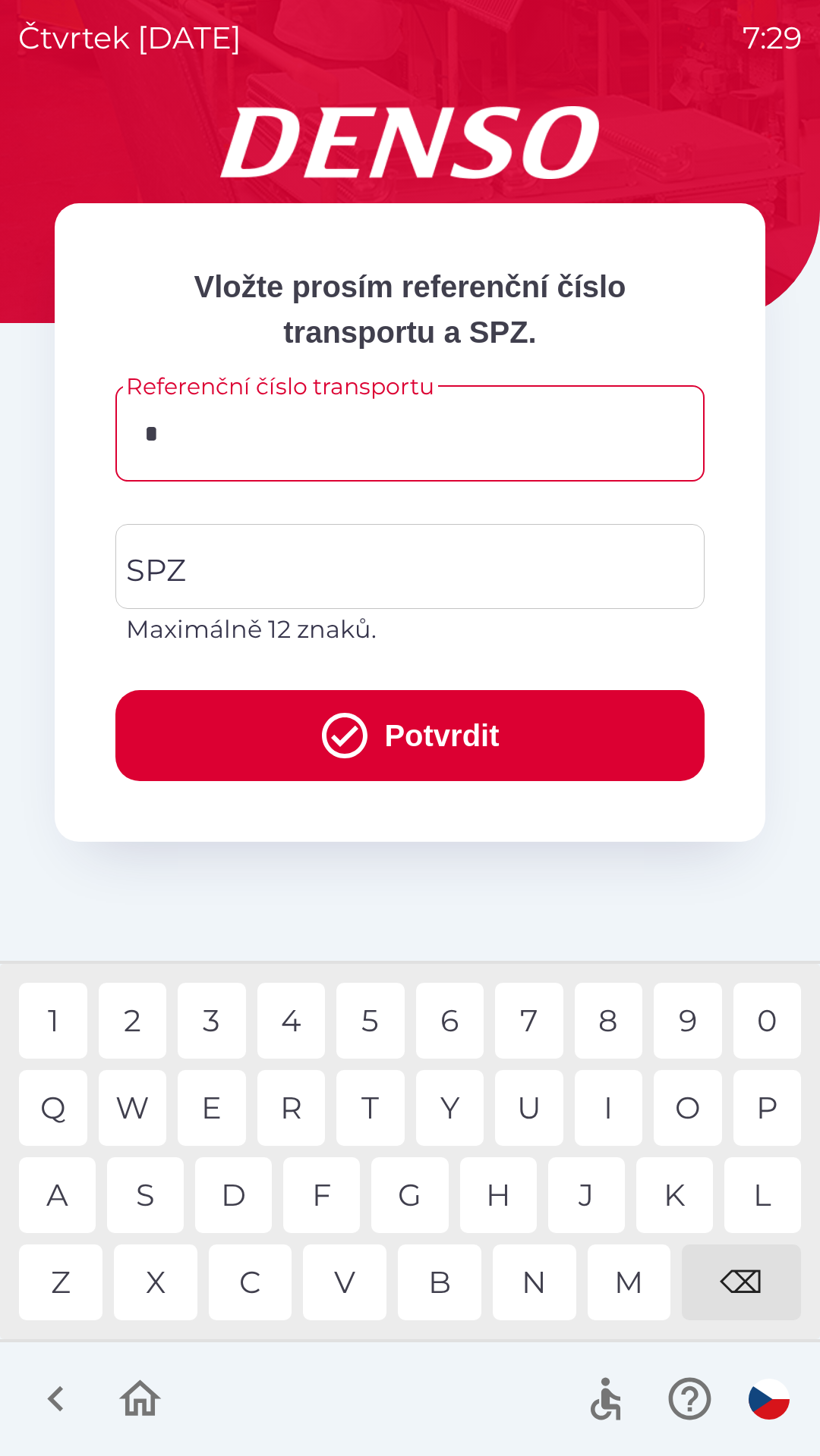
click at [214, 1026] on div "3" at bounding box center [211, 1021] width 68 height 76
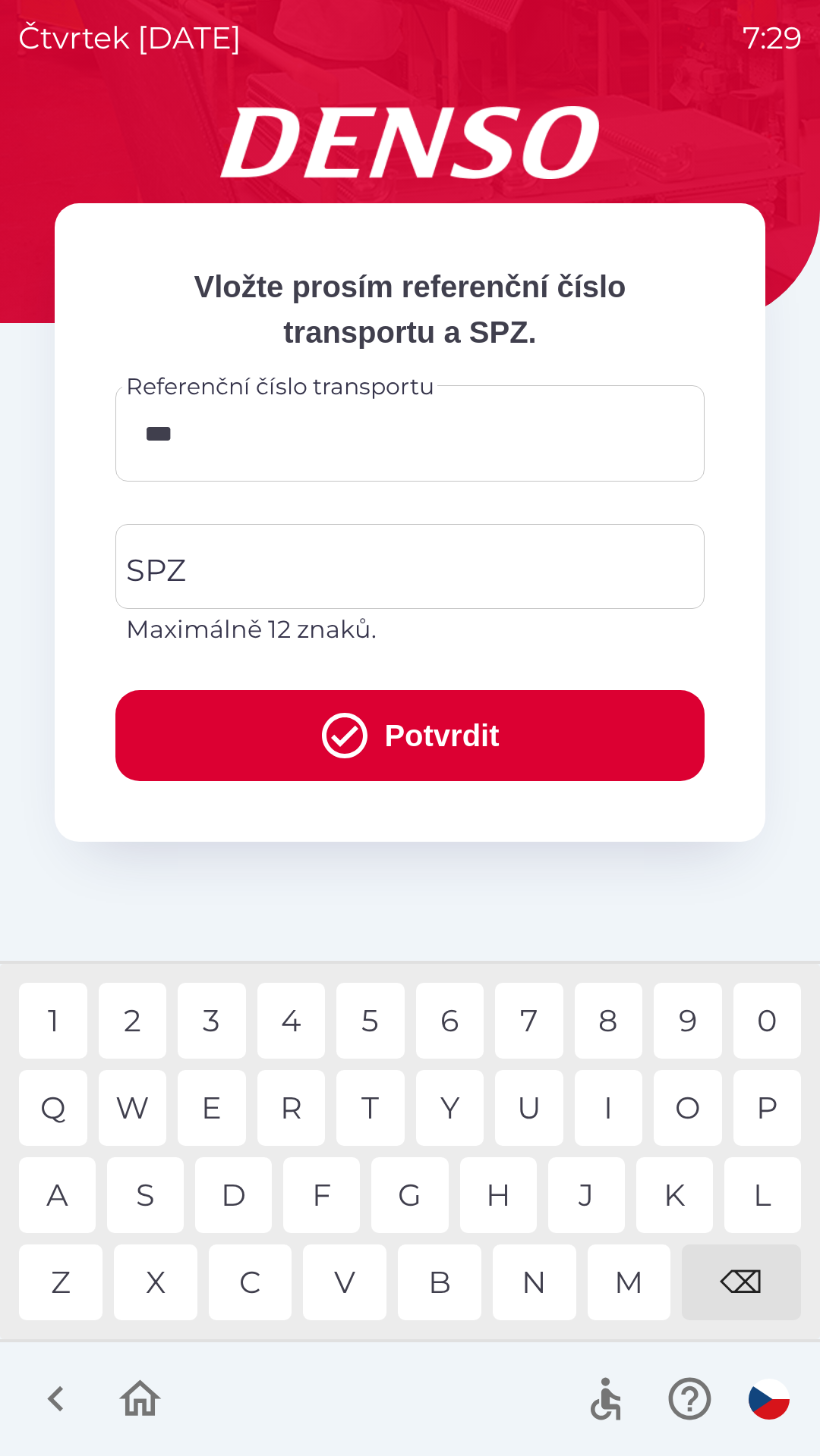
click at [603, 1033] on div "8" at bounding box center [608, 1021] width 68 height 76
click at [768, 1019] on div "0" at bounding box center [767, 1021] width 68 height 76
click at [758, 1015] on div "0" at bounding box center [767, 1021] width 68 height 76
type input "******"
click at [62, 1023] on div "1" at bounding box center [52, 1021] width 68 height 76
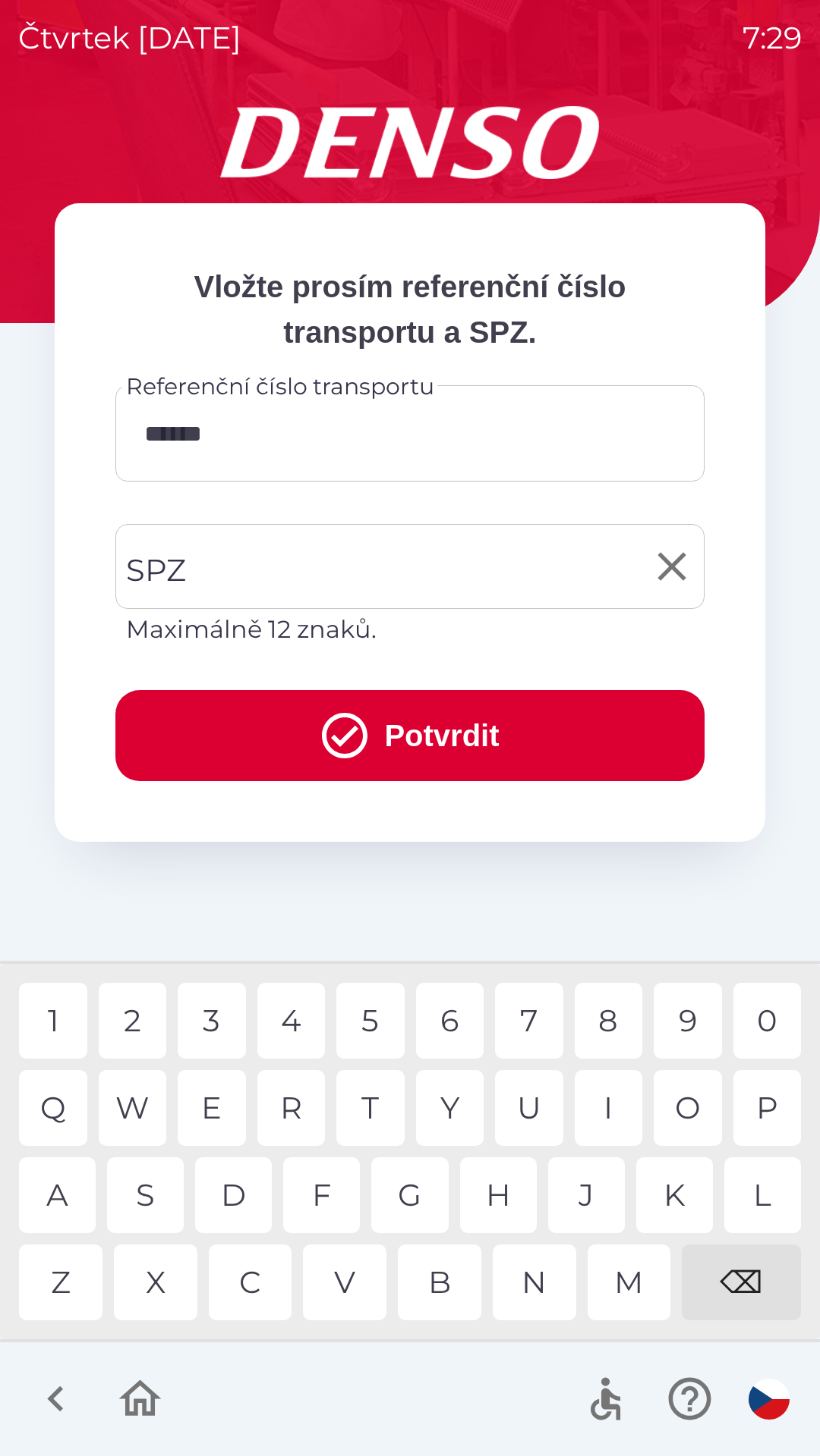
click at [206, 583] on input "SPZ" at bounding box center [399, 566] width 552 height 71
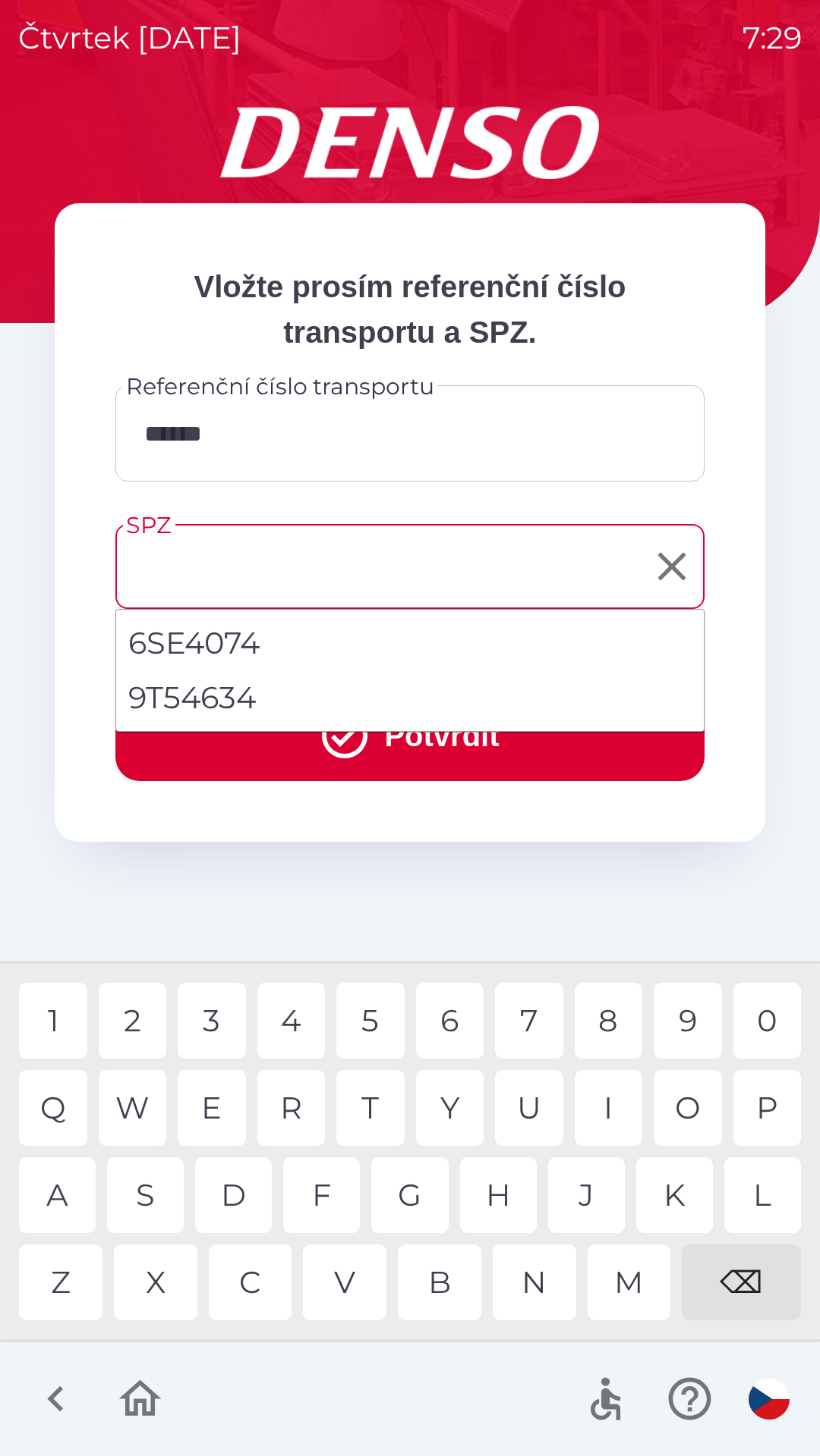
click at [163, 700] on li "9T54634" at bounding box center [410, 697] width 588 height 55
type input "*******"
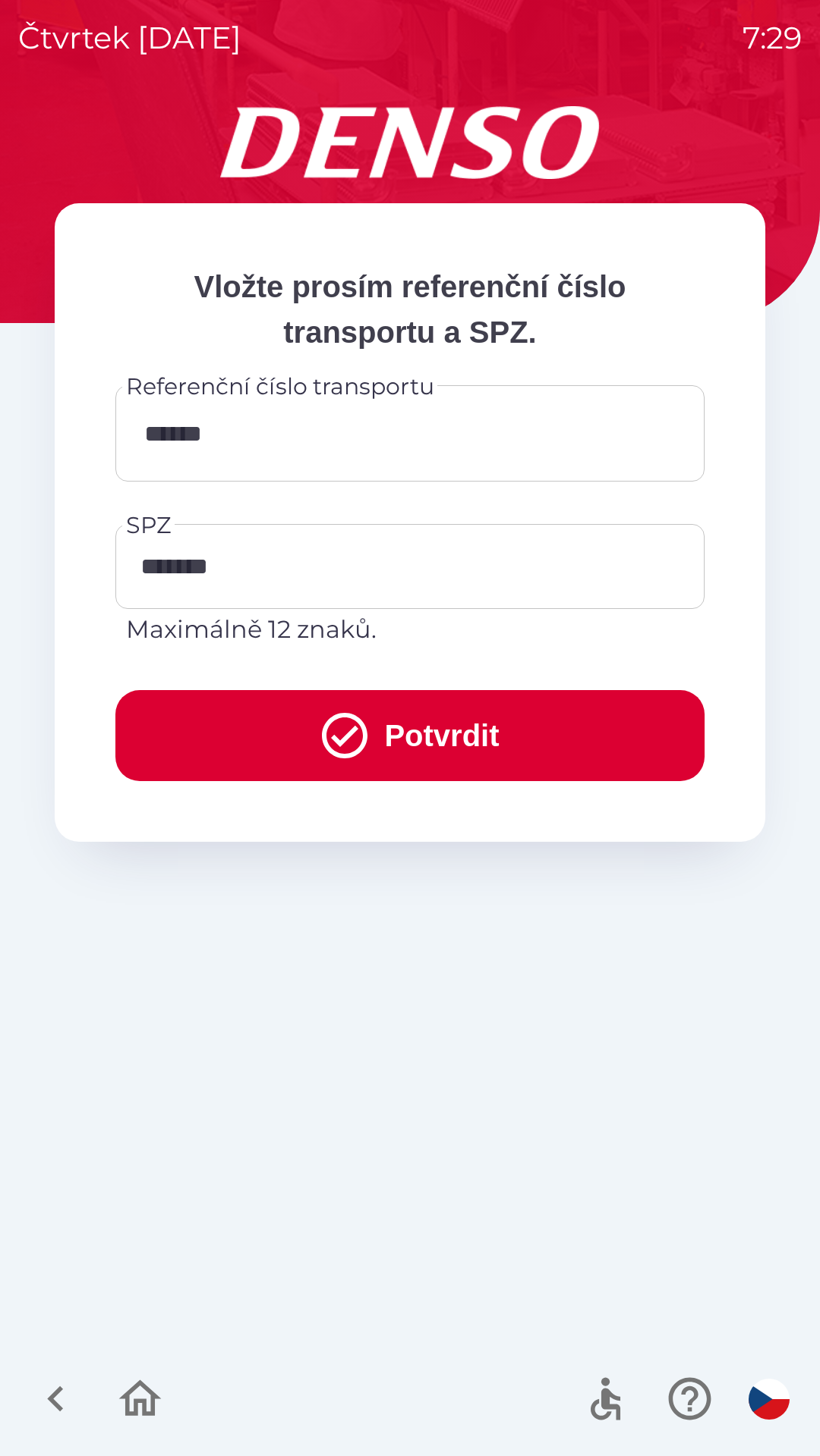
click at [323, 740] on icon "submit" at bounding box center [345, 735] width 55 height 55
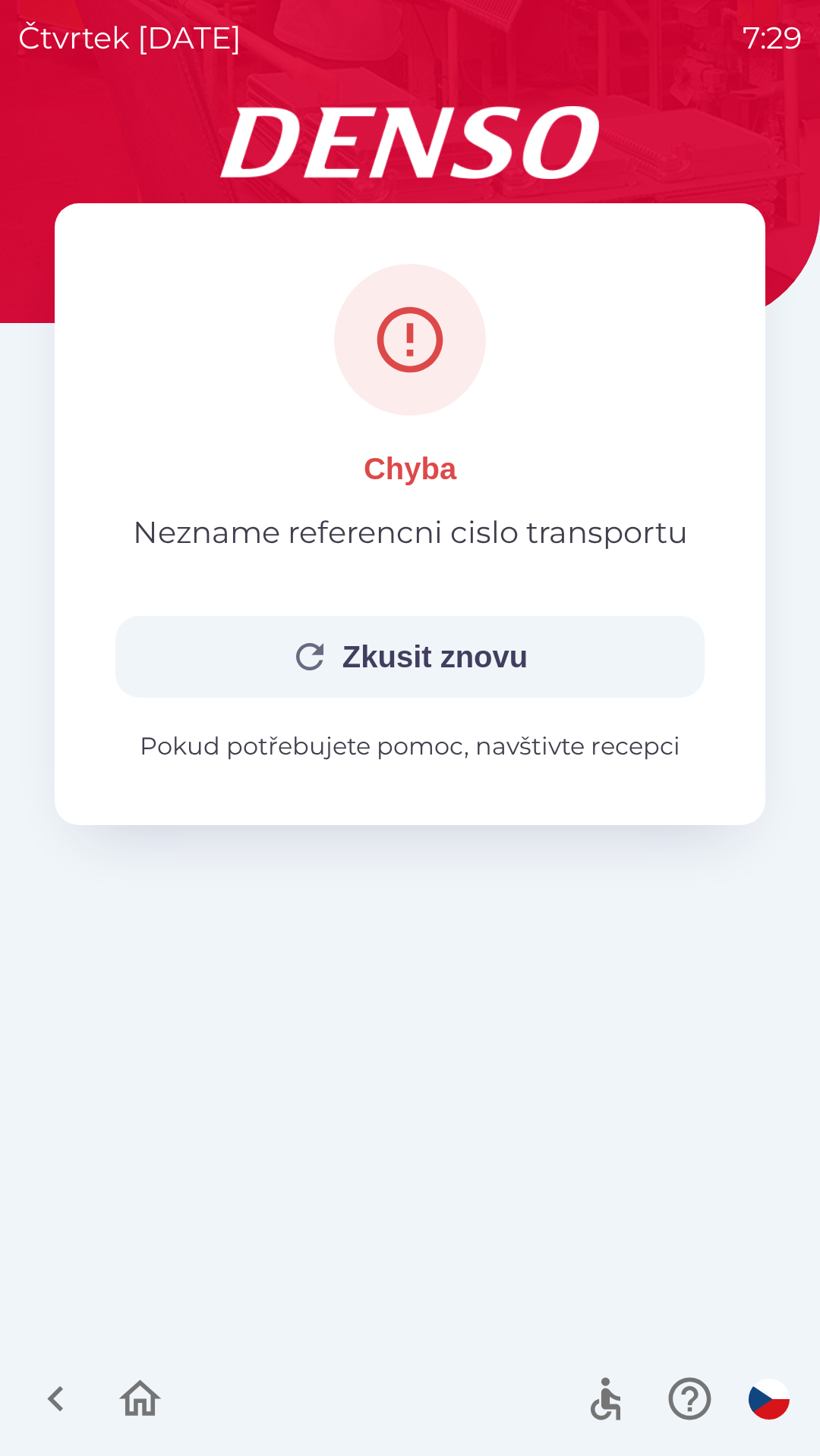
click at [341, 664] on button "Zkusit znovu" at bounding box center [410, 657] width 589 height 82
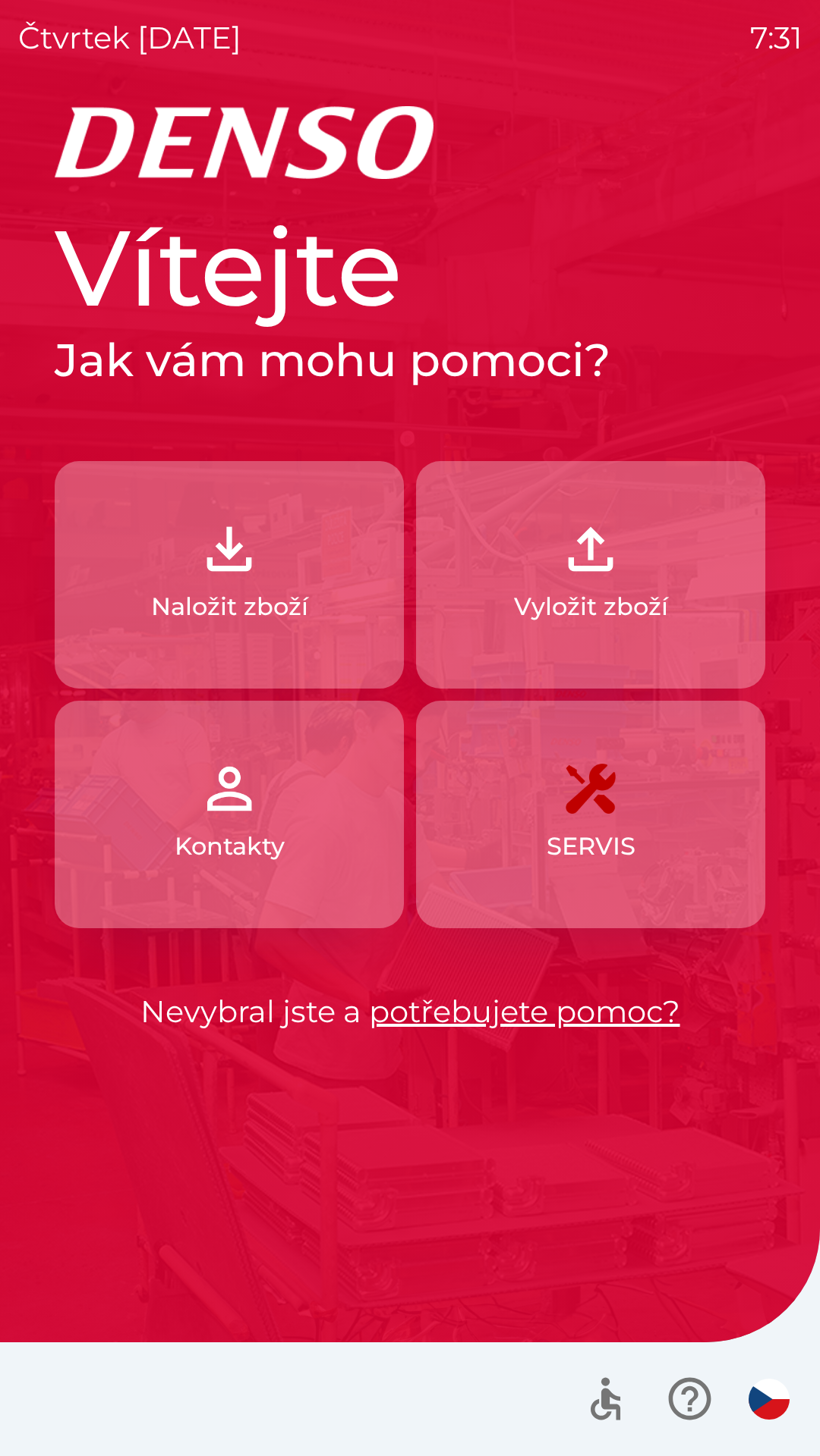
click at [627, 580] on button "Vyložit zboží" at bounding box center [589, 575] width 349 height 228
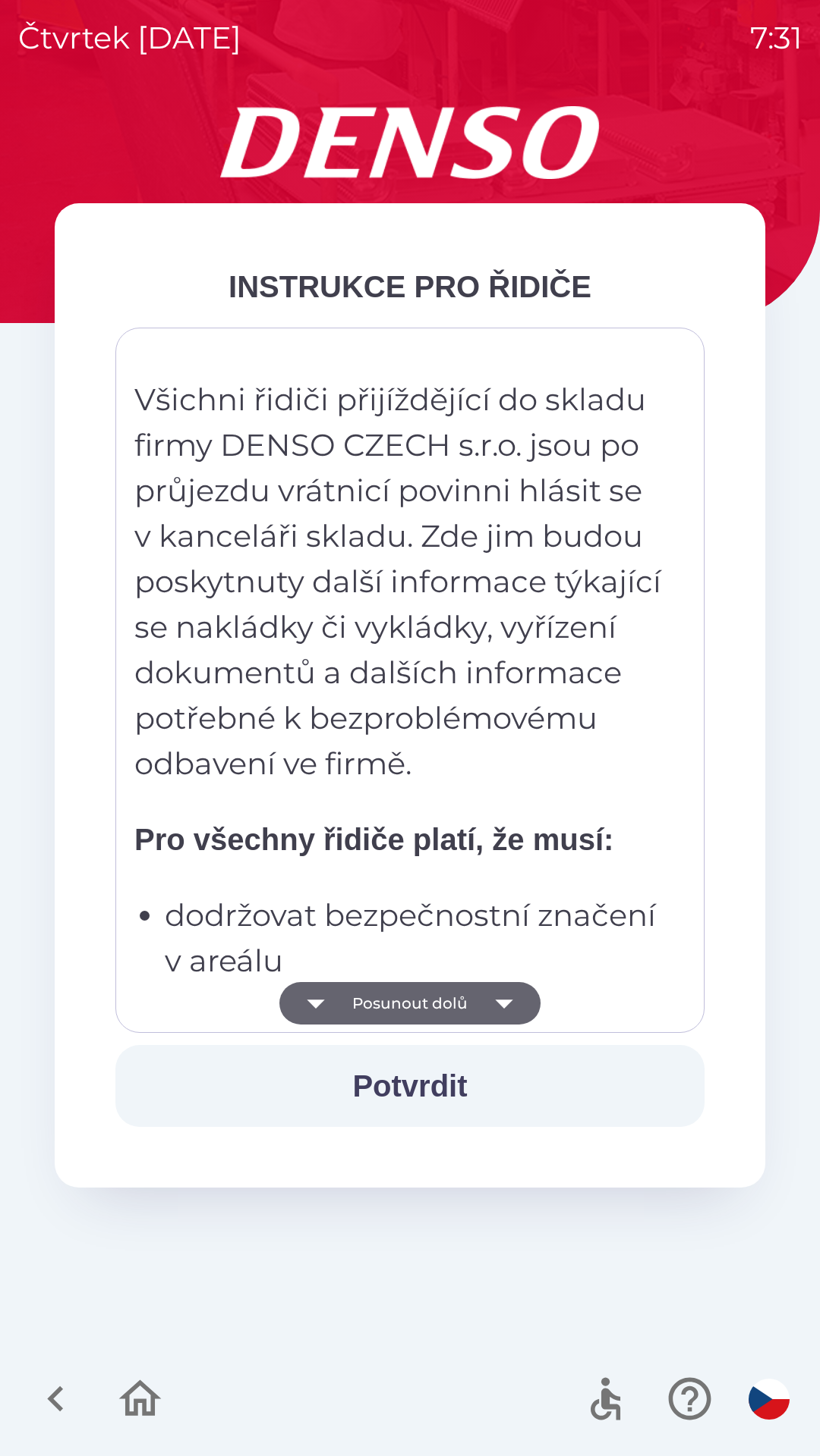
click at [454, 1016] on button "Posunout dolů" at bounding box center [410, 1004] width 261 height 42
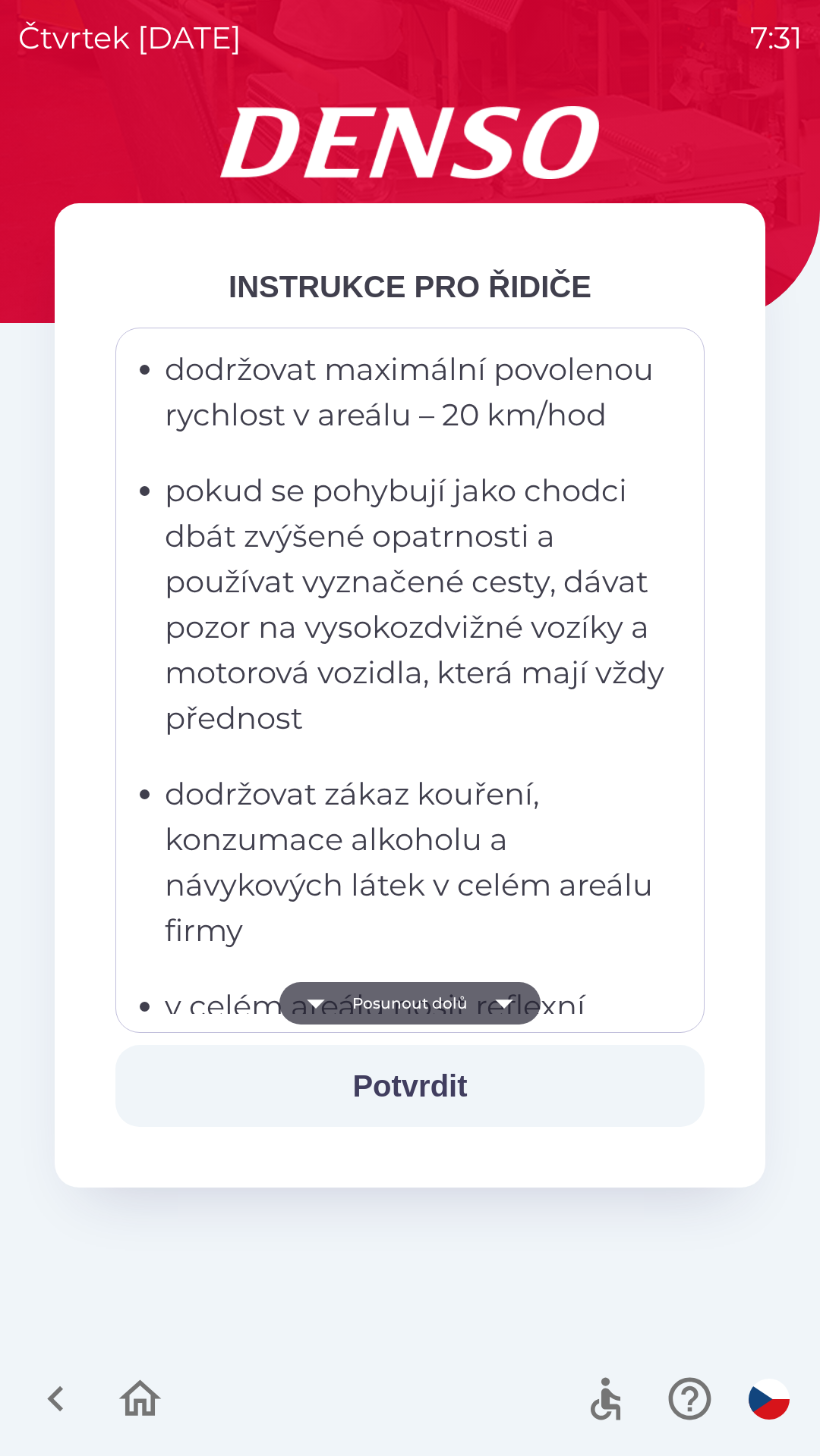
click at [453, 1004] on button "Posunout dolů" at bounding box center [410, 1004] width 261 height 42
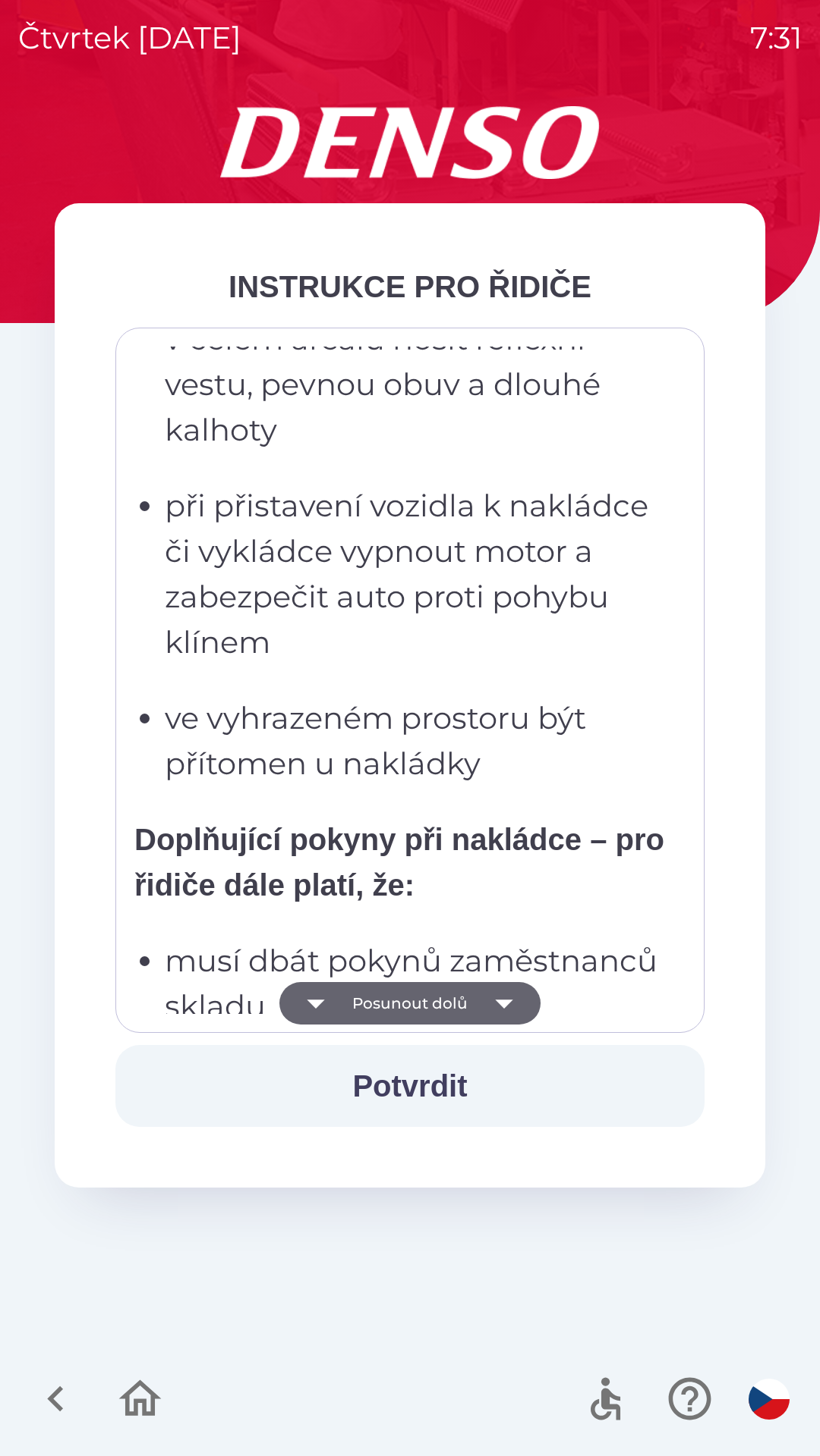
click at [453, 999] on button "Posunout dolů" at bounding box center [410, 1004] width 261 height 42
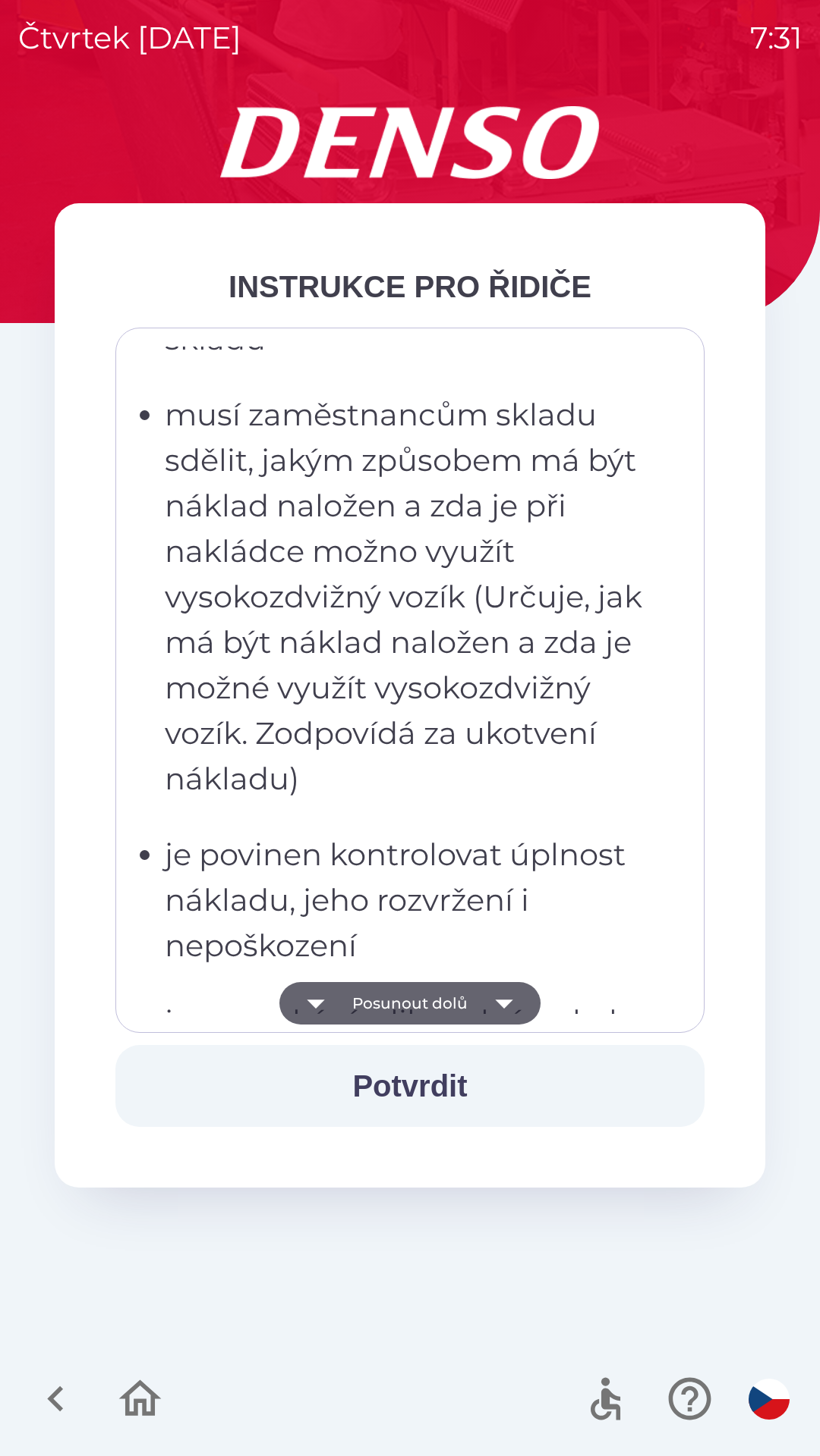
click at [451, 1005] on button "Posunout dolů" at bounding box center [410, 1004] width 261 height 42
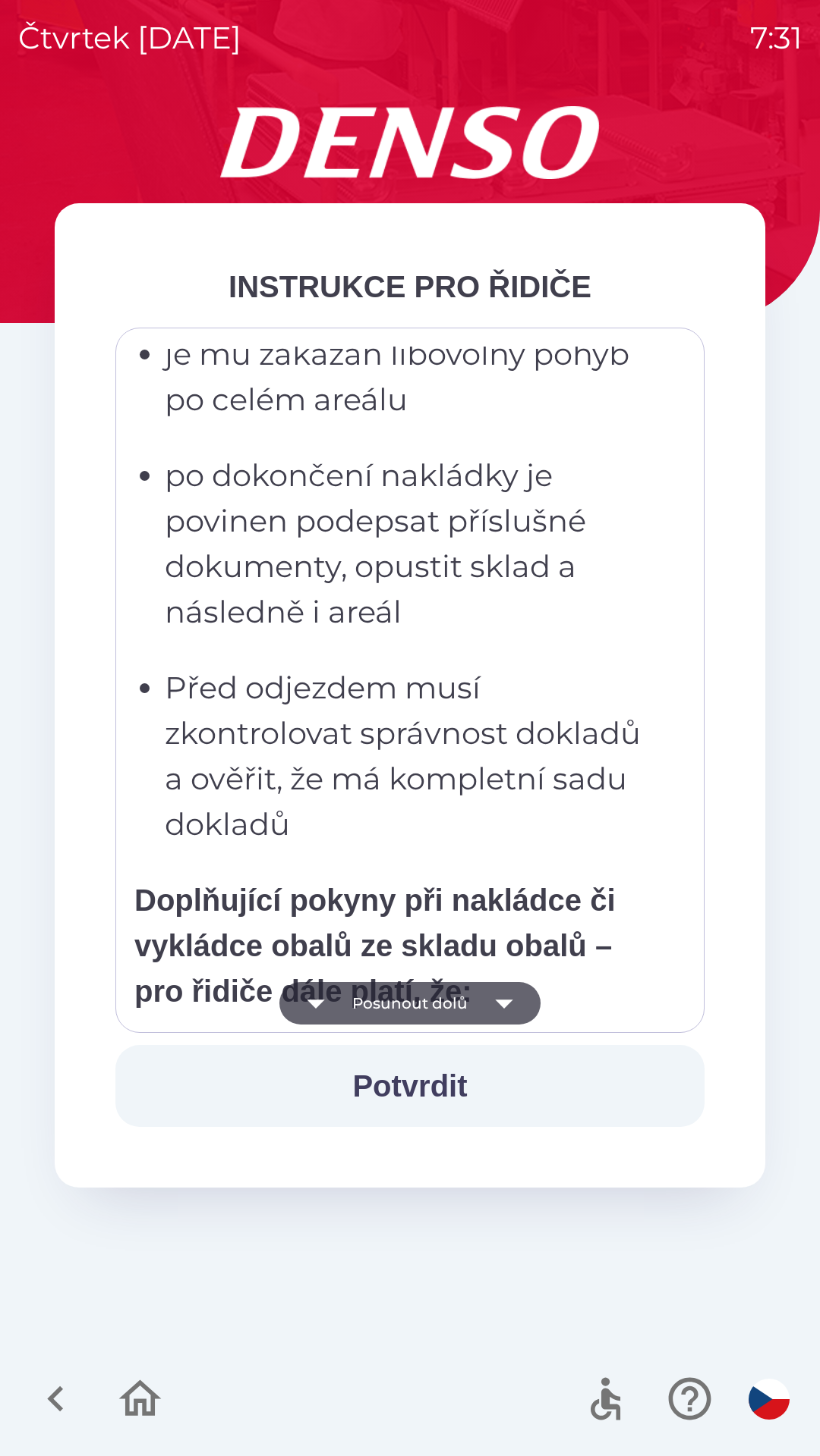
click at [449, 1009] on button "Posunout dolů" at bounding box center [410, 1004] width 261 height 42
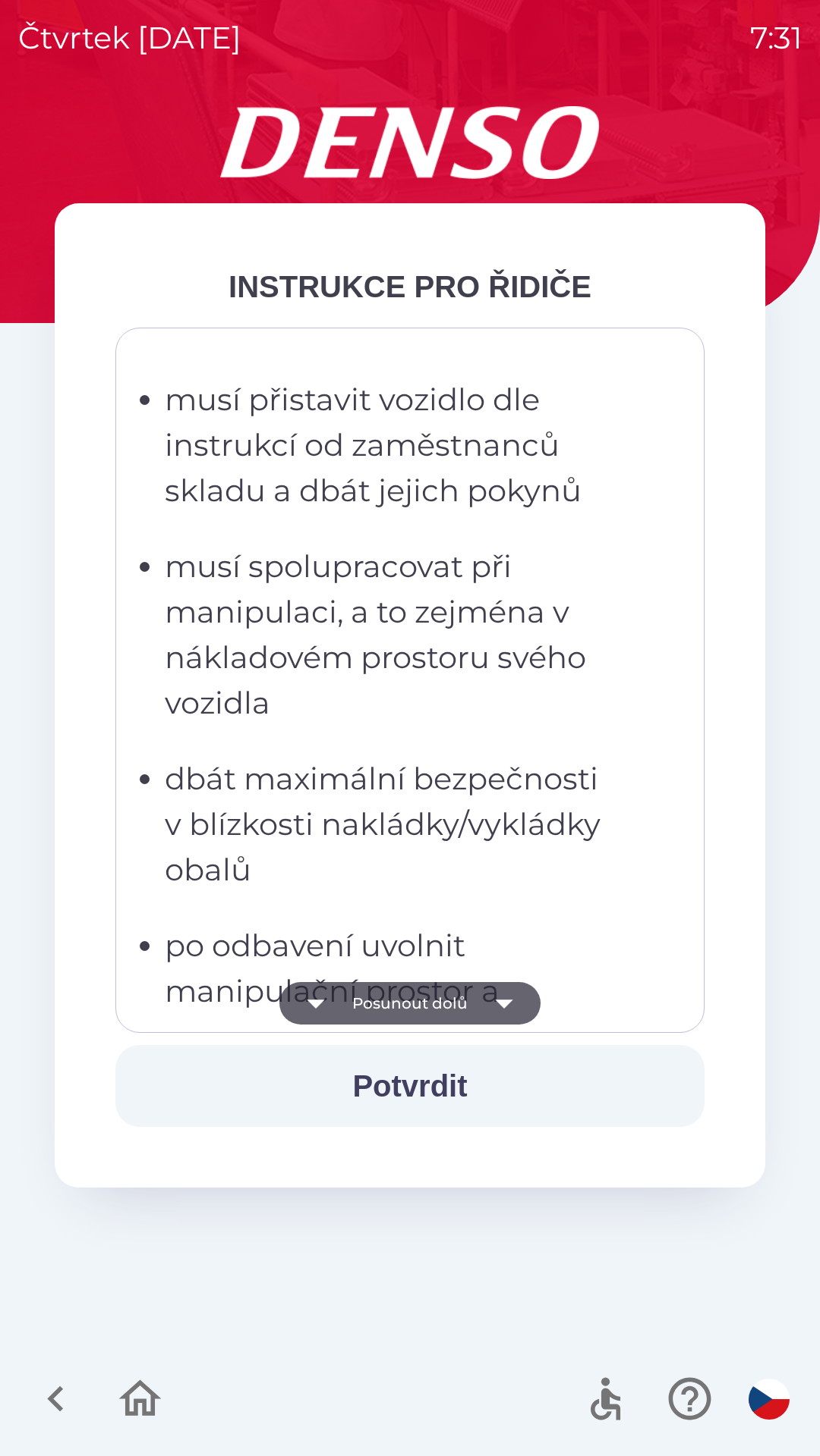
click at [447, 1010] on button "Posunout dolů" at bounding box center [410, 1004] width 261 height 42
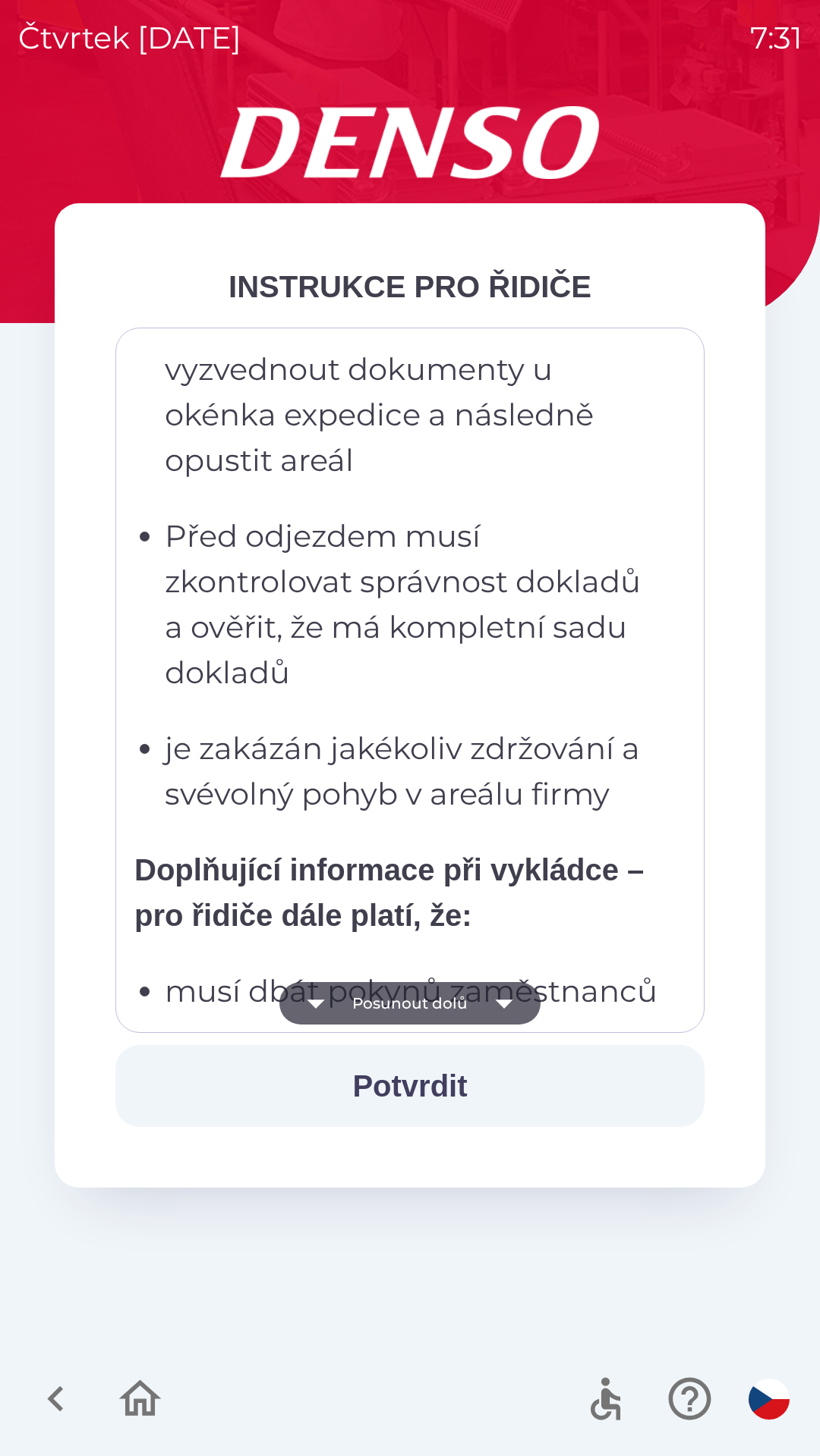
click at [445, 1016] on button "Posunout dolů" at bounding box center [410, 1004] width 261 height 42
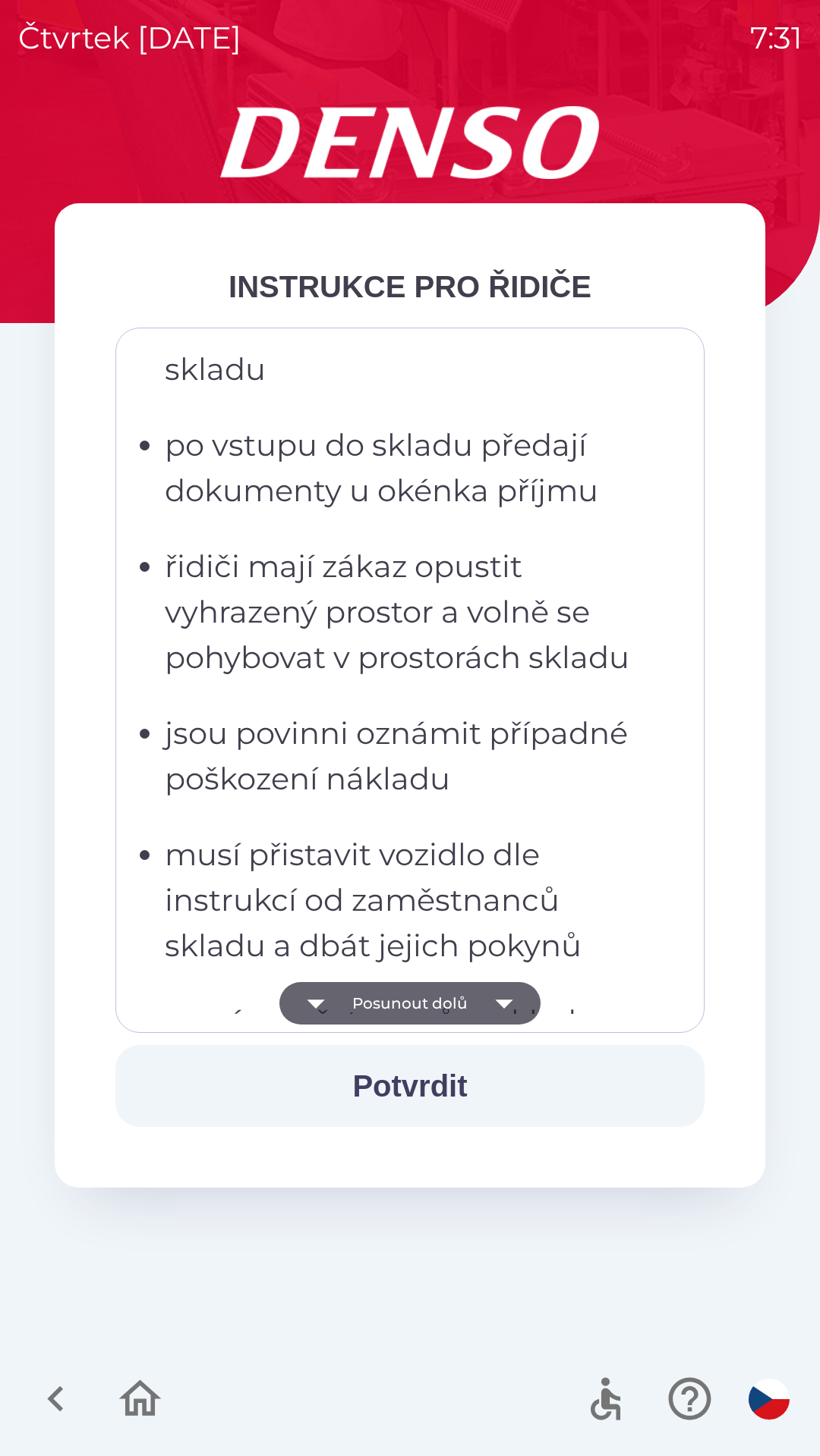
click at [445, 1007] on button "Posunout dolů" at bounding box center [410, 1004] width 261 height 42
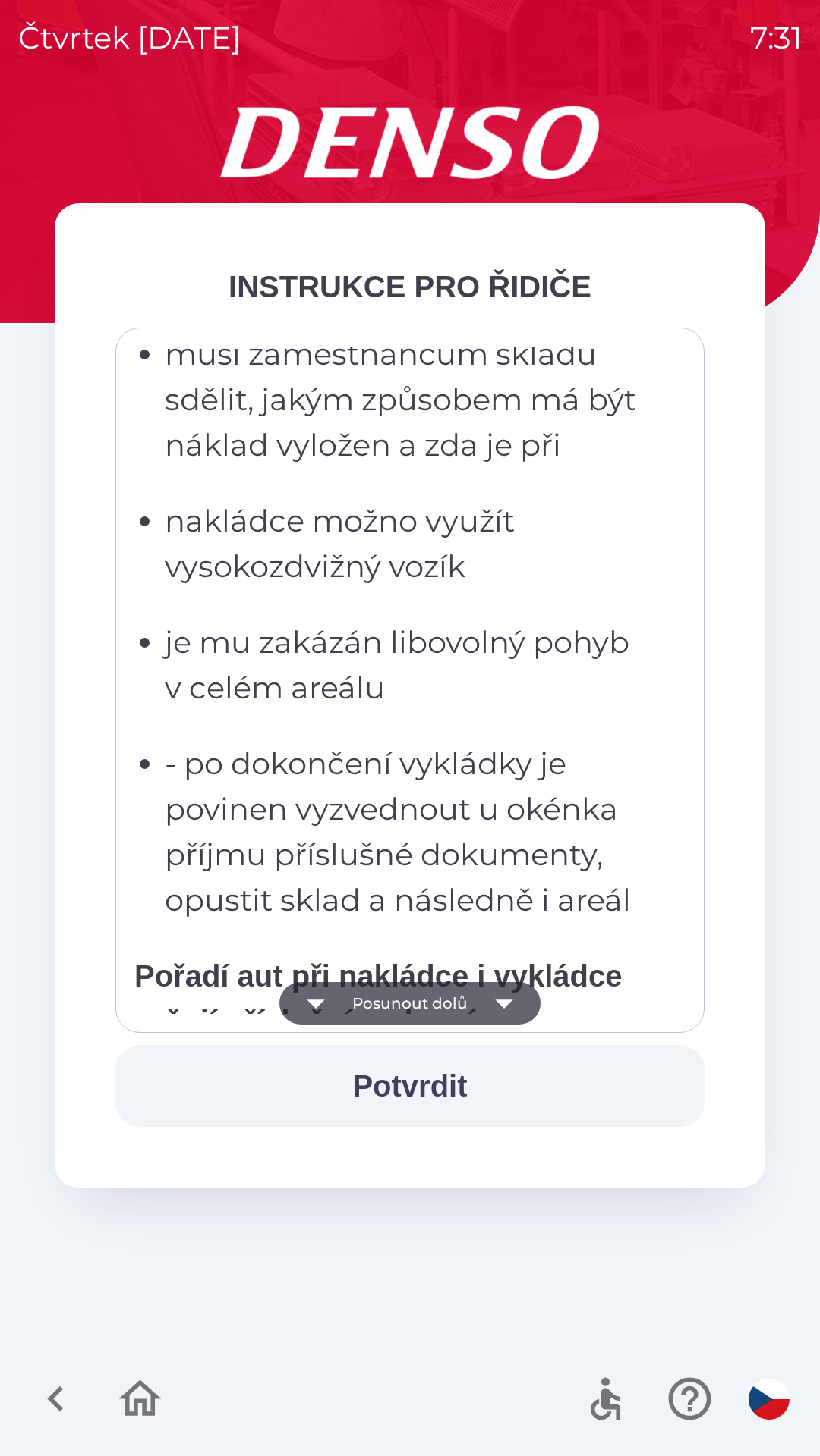
click at [445, 1003] on button "Posunout dolů" at bounding box center [410, 1004] width 261 height 42
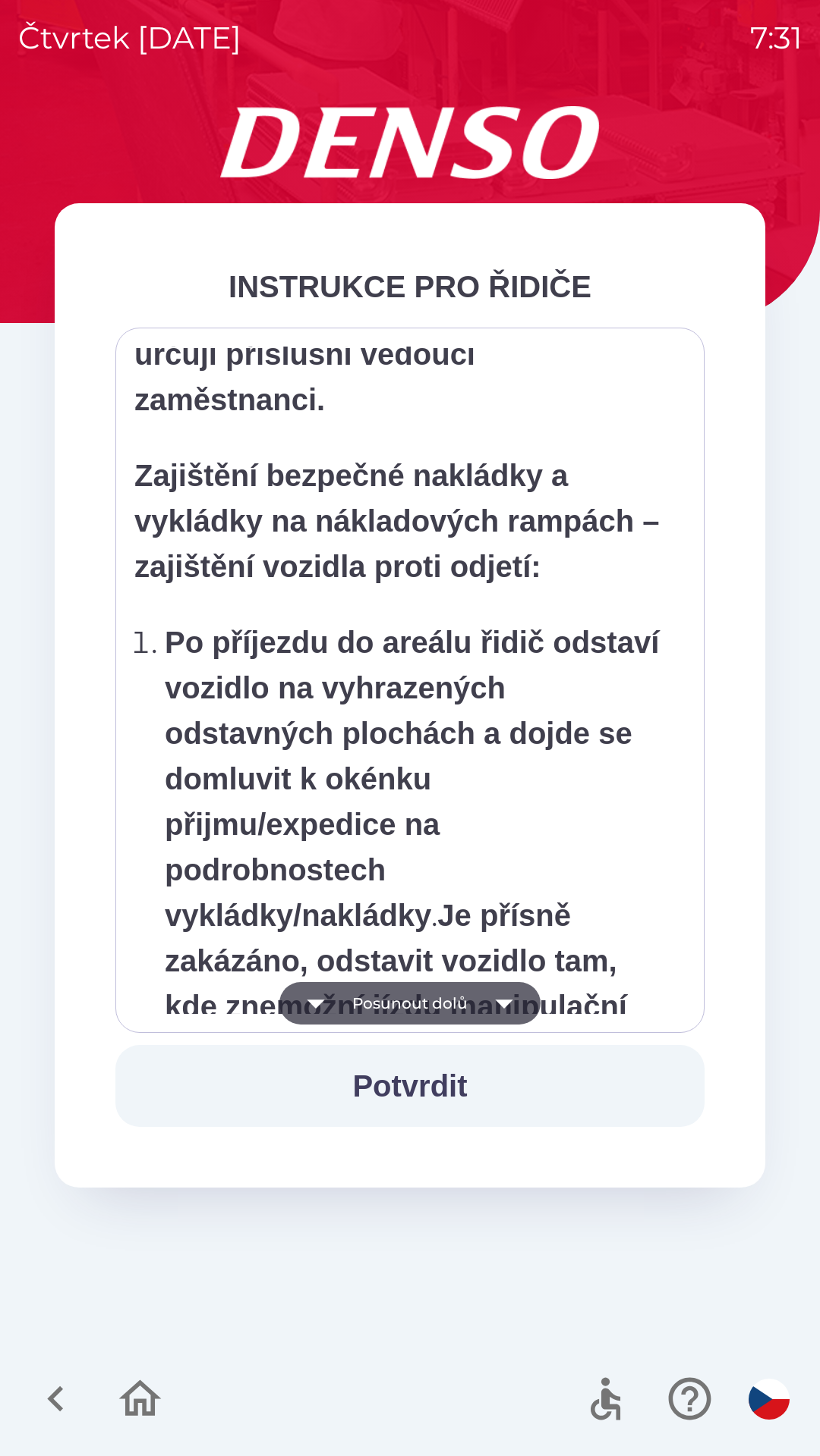
click at [438, 1010] on button "Posunout dolů" at bounding box center [410, 1004] width 261 height 42
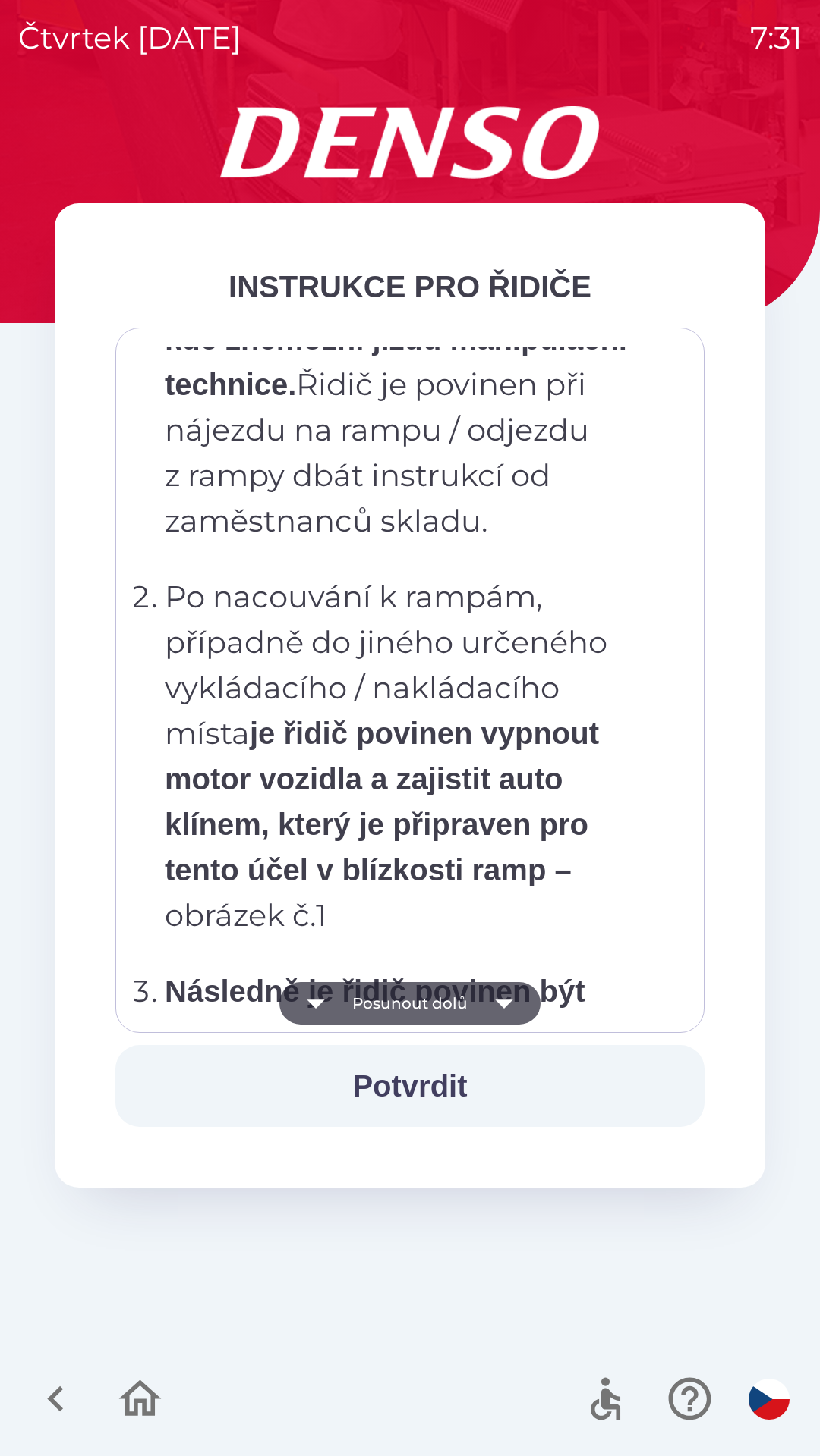
click at [437, 1014] on button "Posunout dolů" at bounding box center [410, 1004] width 261 height 42
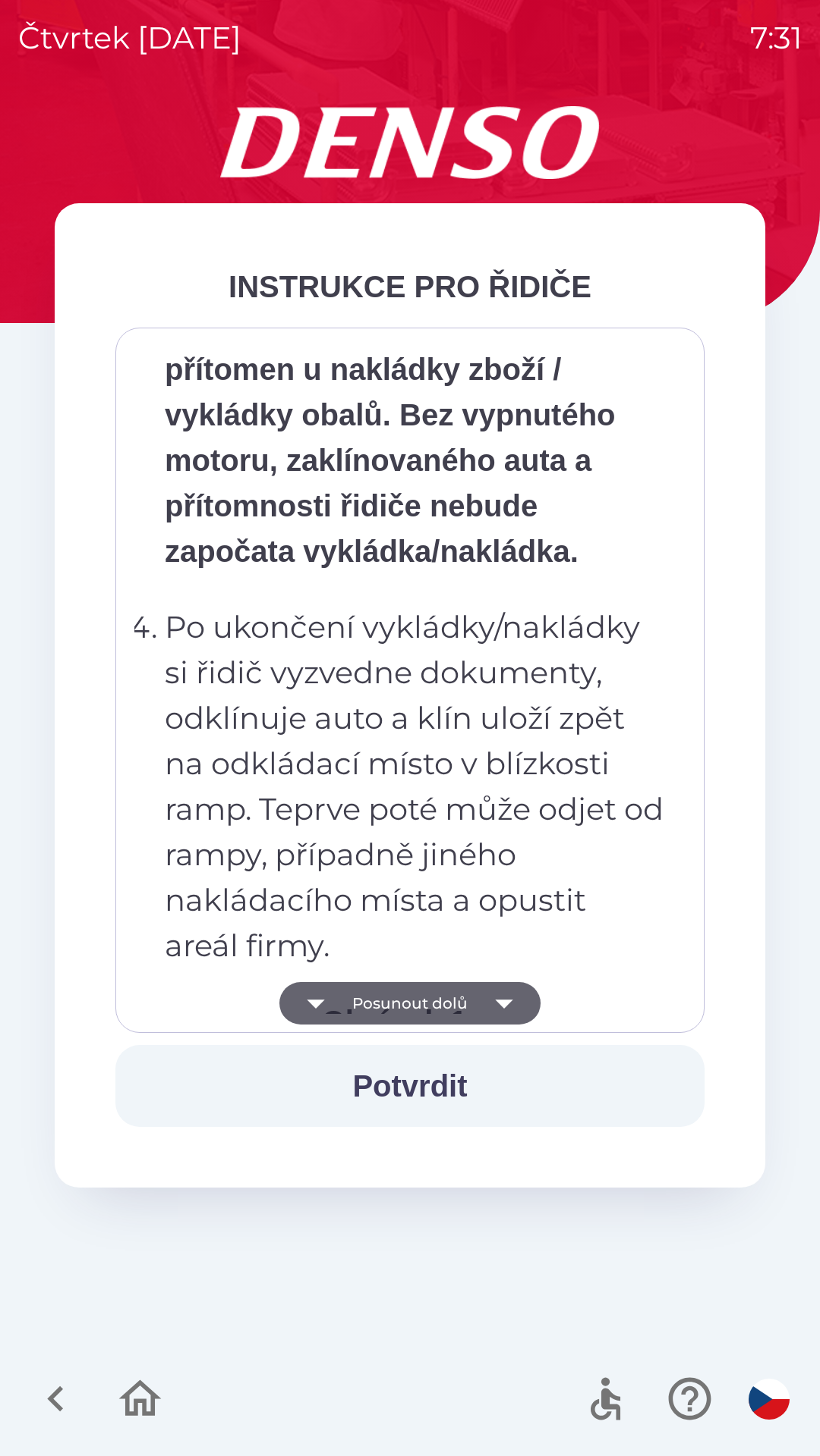
click at [432, 1015] on button "Posunout dolů" at bounding box center [410, 1004] width 261 height 42
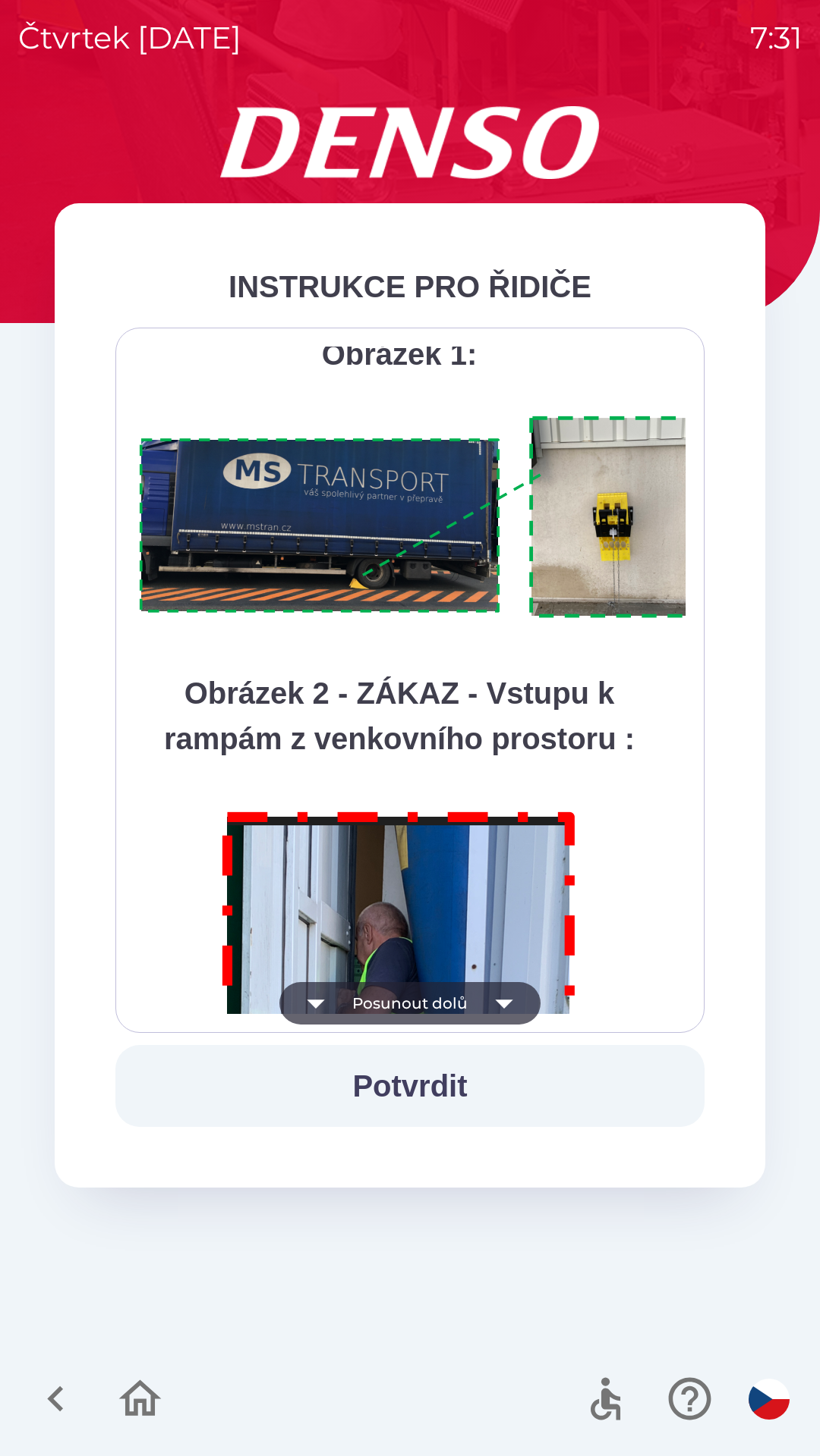
click at [433, 1013] on button "Posunout dolů" at bounding box center [410, 1004] width 261 height 42
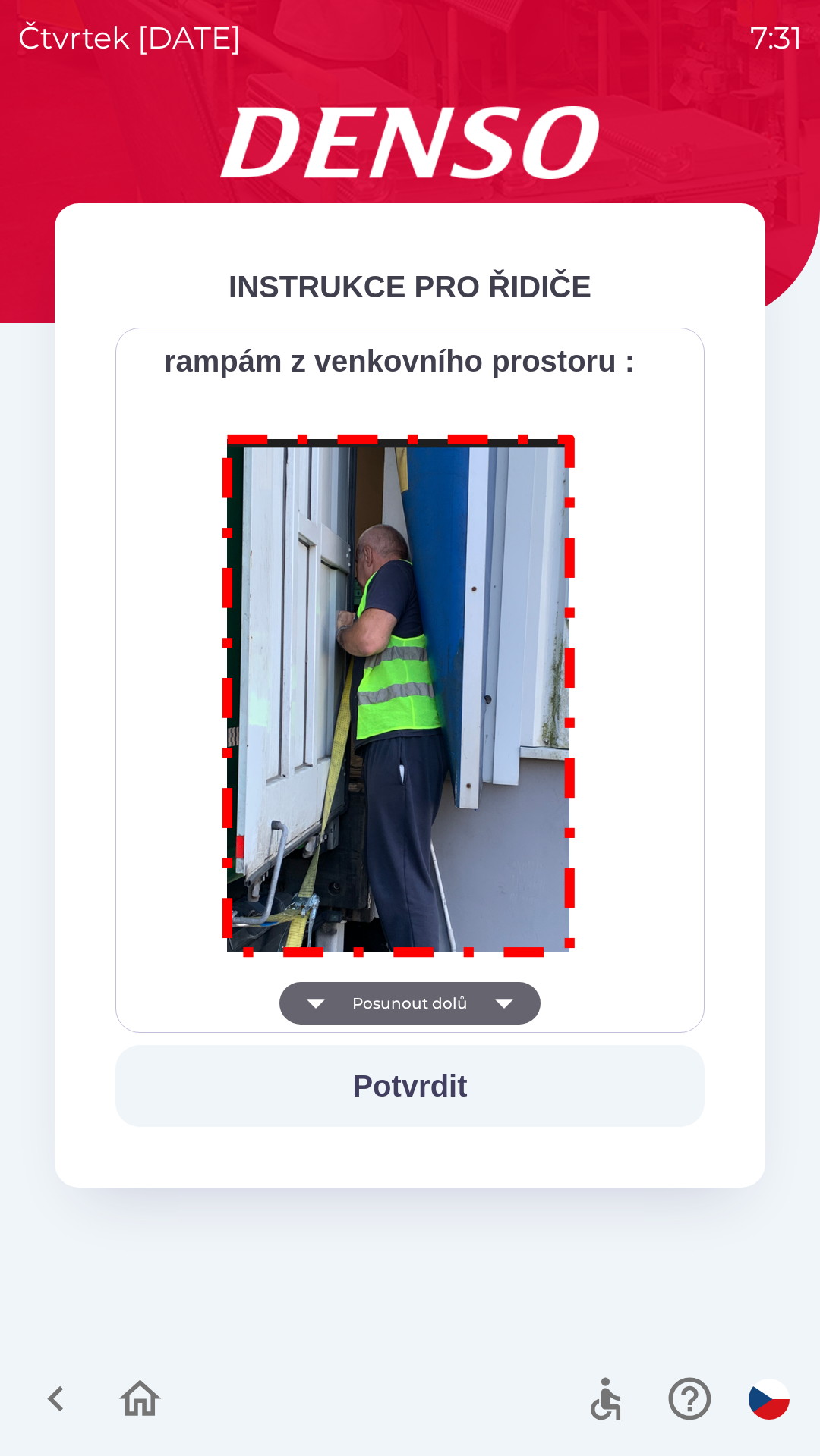
click at [431, 1018] on div "Všichni řidiči přijíždějící do skladu firmy DENSO CZECH s.r.o. jsou po průjezdu…" at bounding box center [410, 680] width 589 height 706
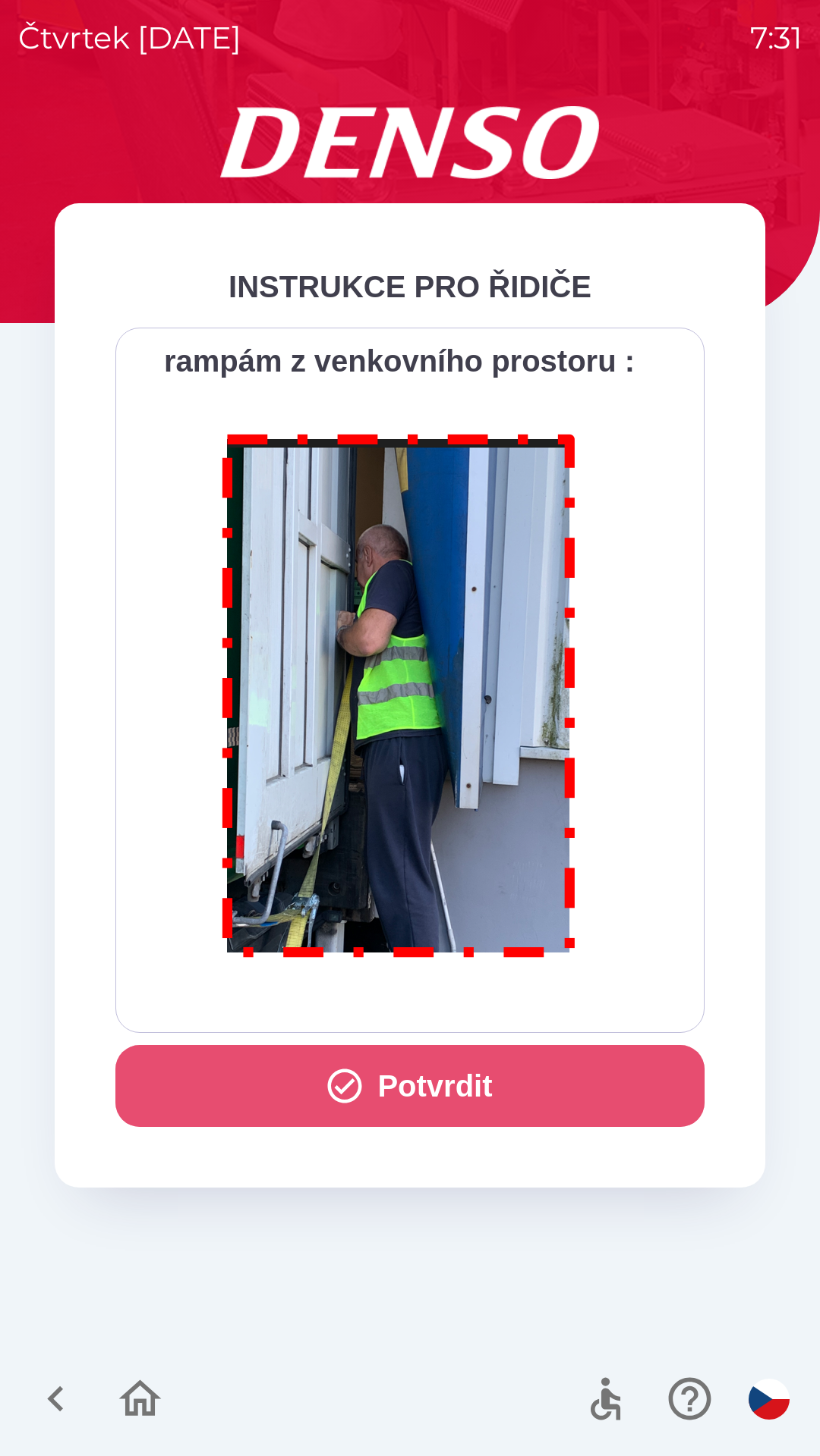
click at [438, 1110] on button "Potvrdit" at bounding box center [410, 1085] width 589 height 82
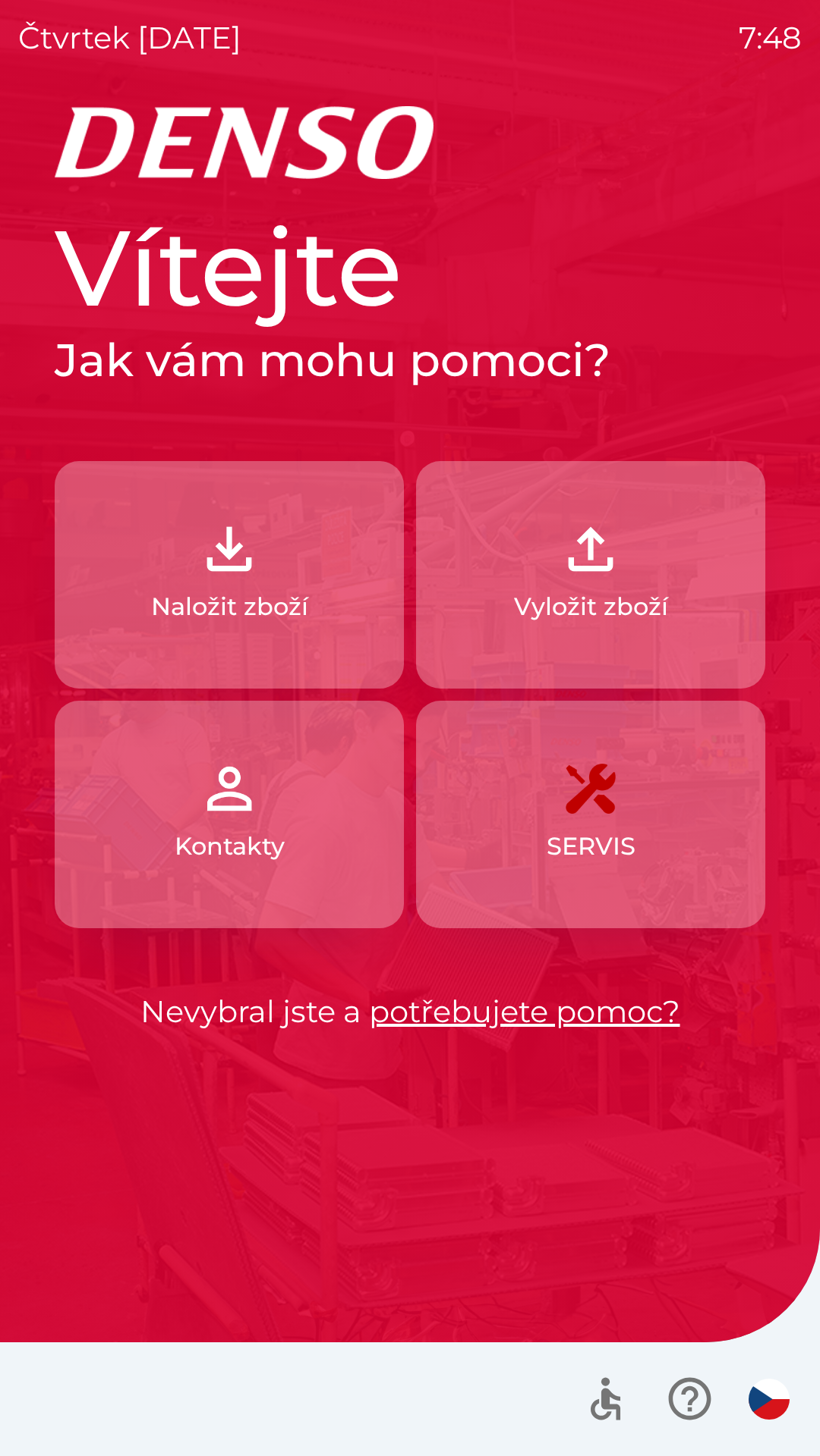
click at [311, 631] on button "Naložit zboží" at bounding box center [229, 575] width 349 height 228
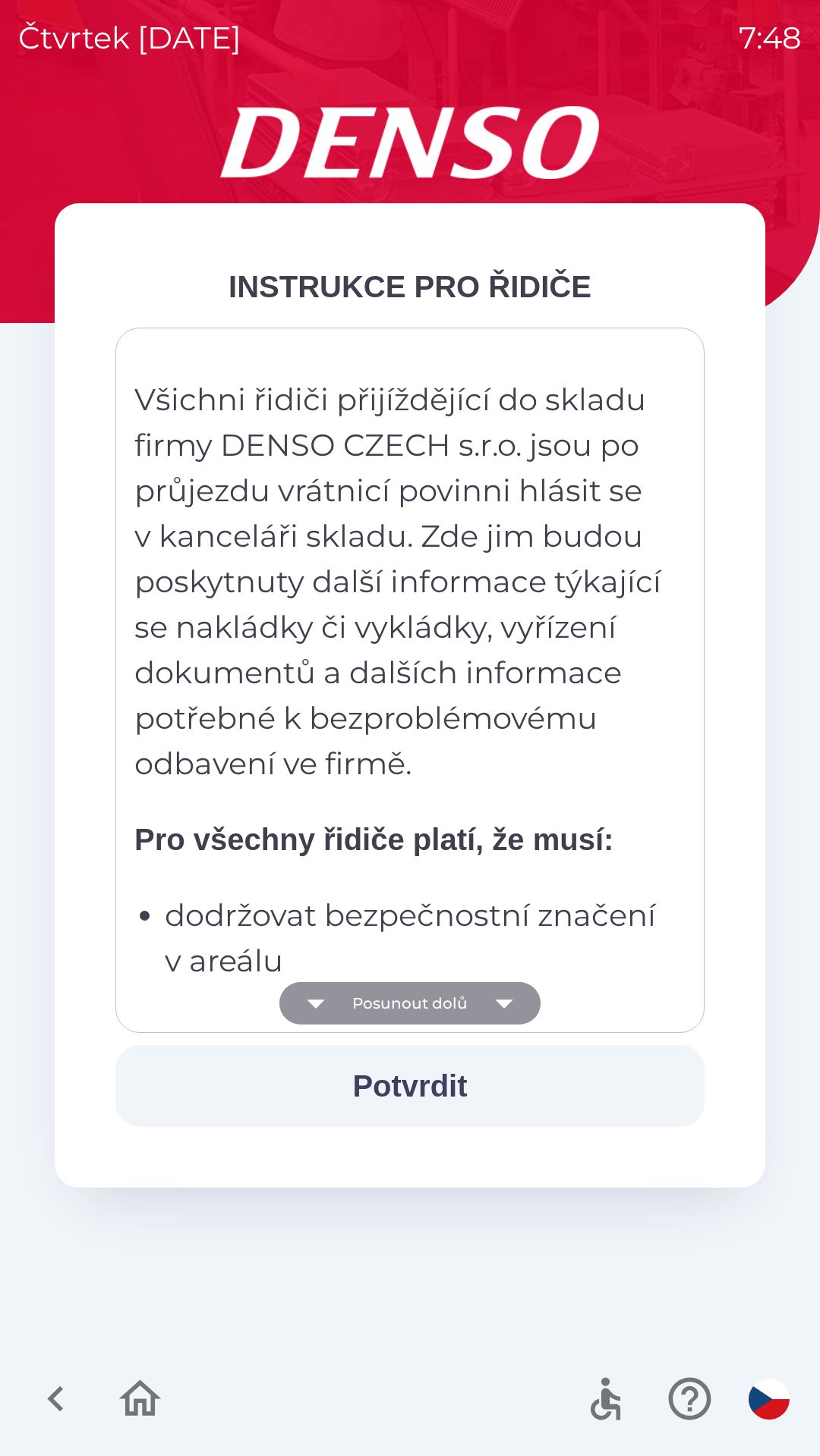
click at [502, 998] on icon "button" at bounding box center [504, 1004] width 42 height 42
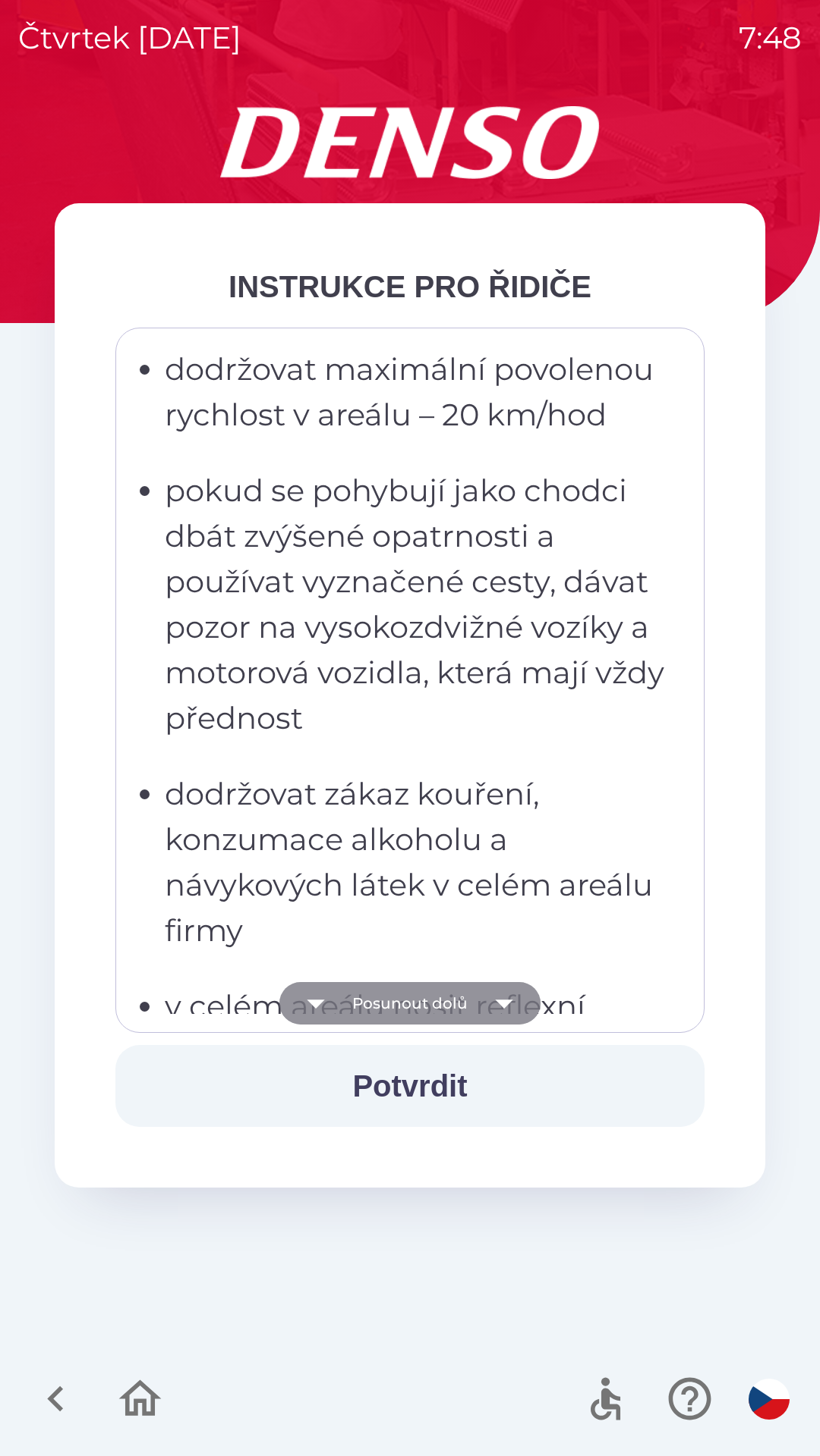
click at [502, 999] on icon "button" at bounding box center [504, 1004] width 42 height 42
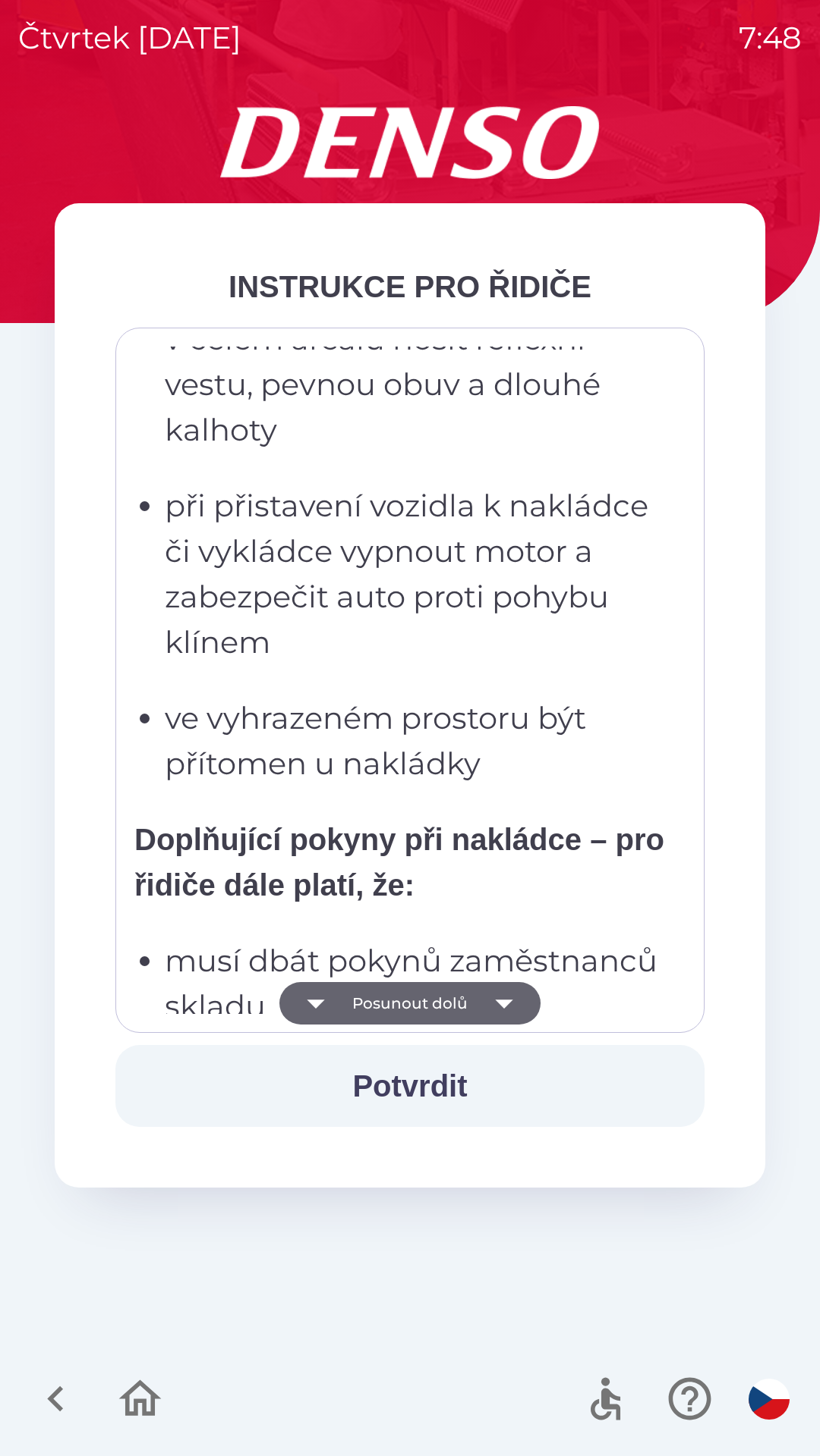
click at [502, 996] on icon "button" at bounding box center [504, 1004] width 42 height 42
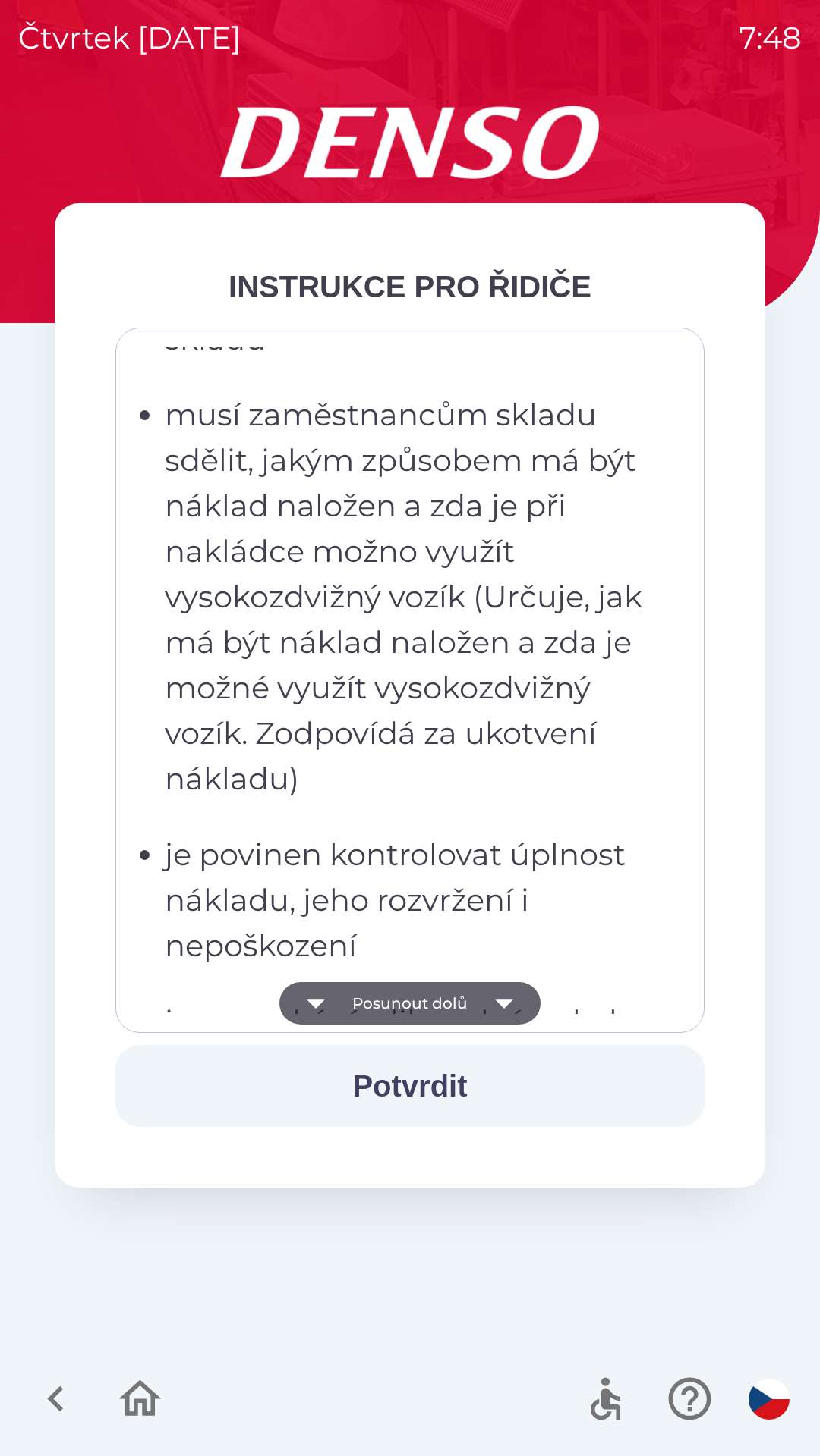
click at [504, 994] on icon "button" at bounding box center [504, 1004] width 42 height 42
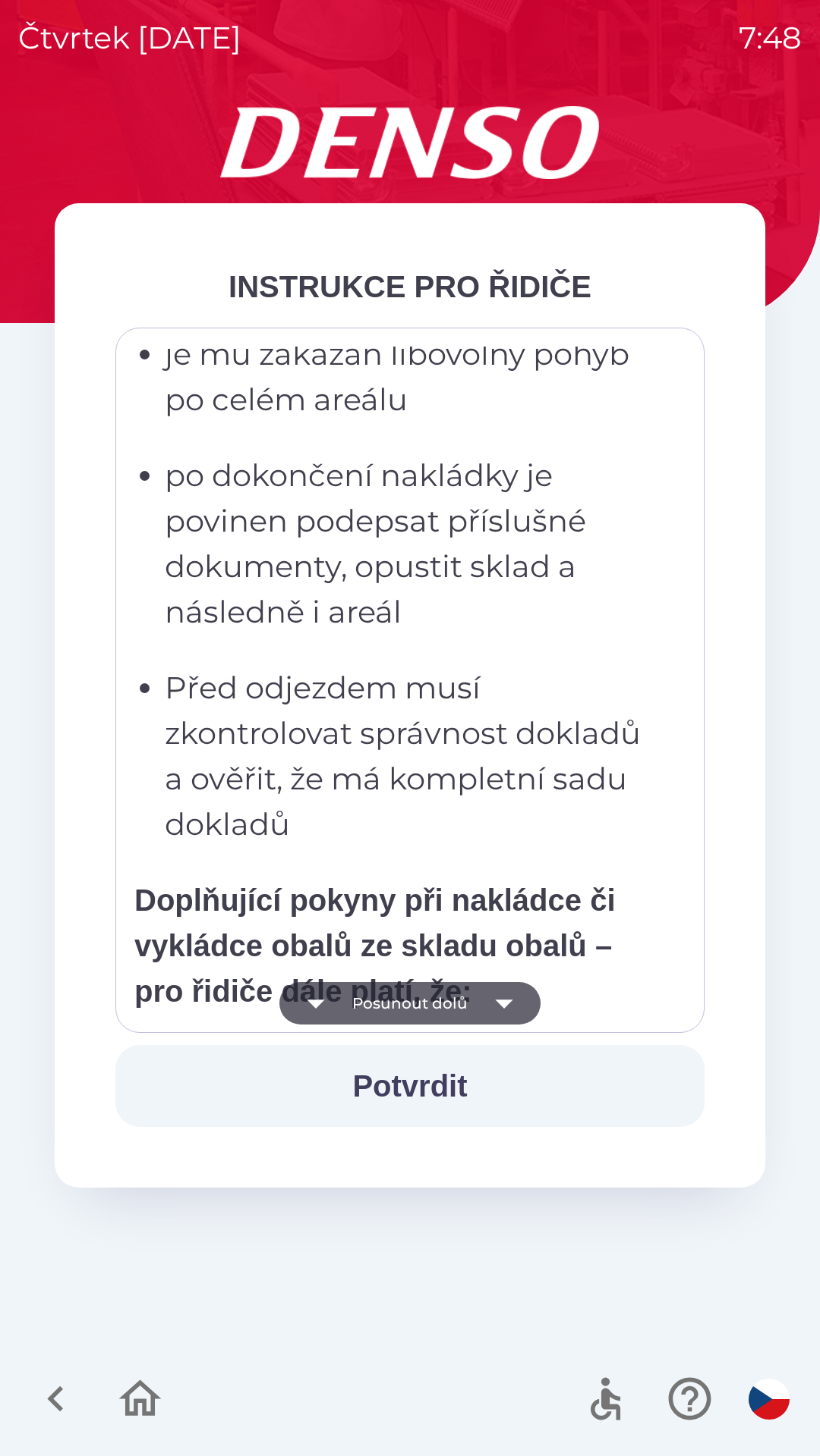
click at [511, 995] on icon "button" at bounding box center [504, 1004] width 42 height 42
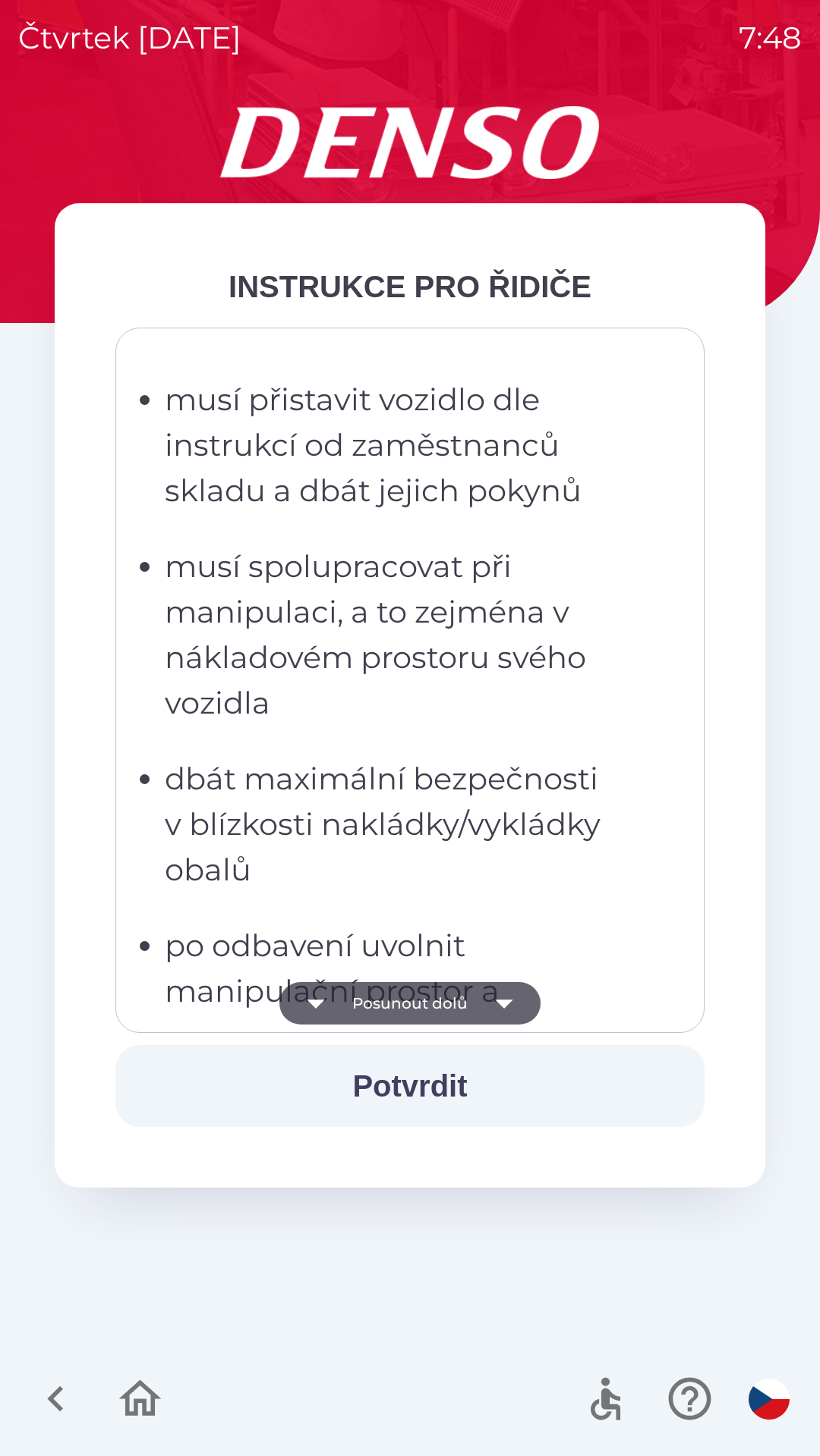
click at [505, 999] on icon "button" at bounding box center [504, 1004] width 42 height 42
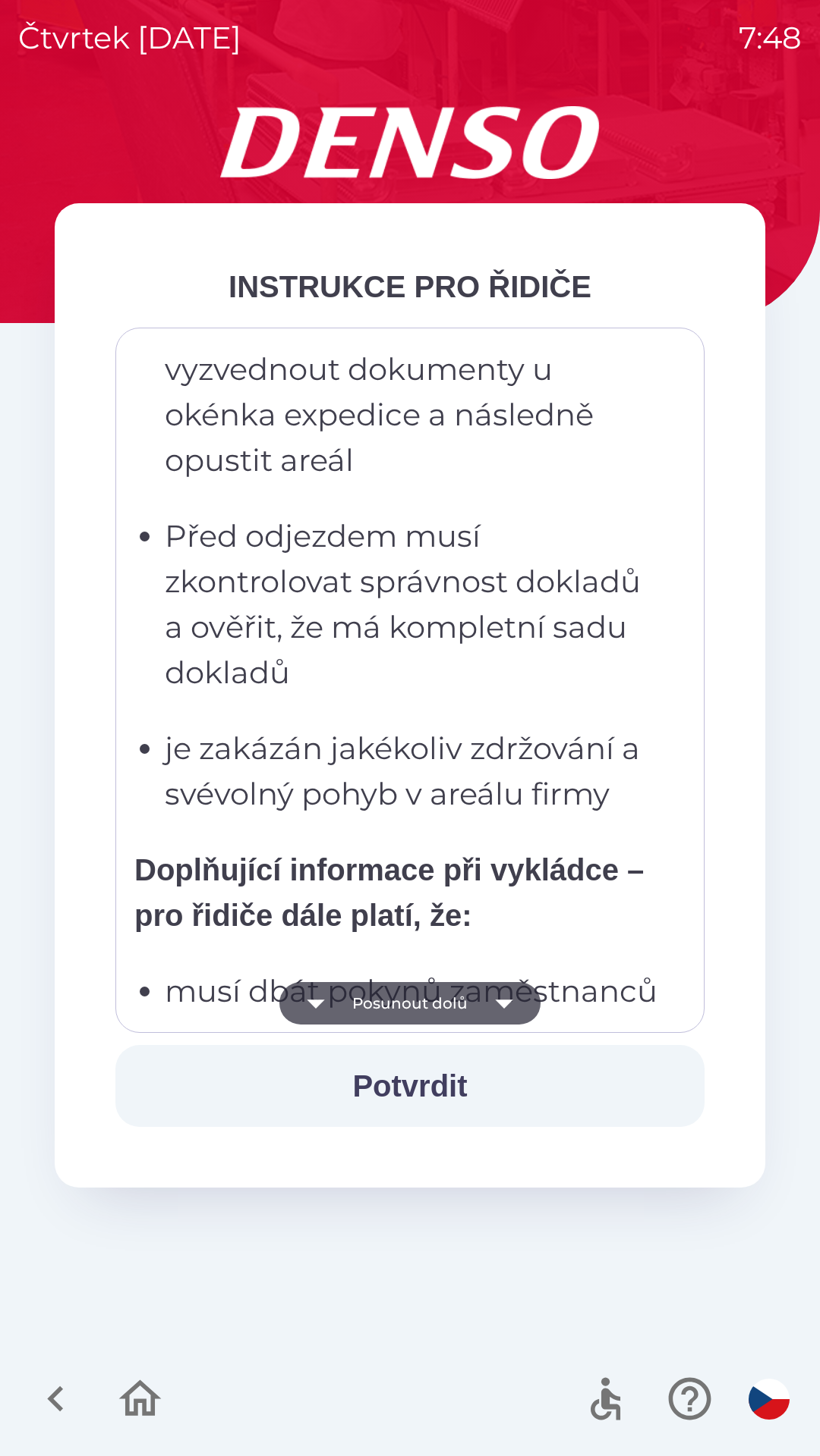
click at [509, 999] on icon "button" at bounding box center [504, 1004] width 42 height 42
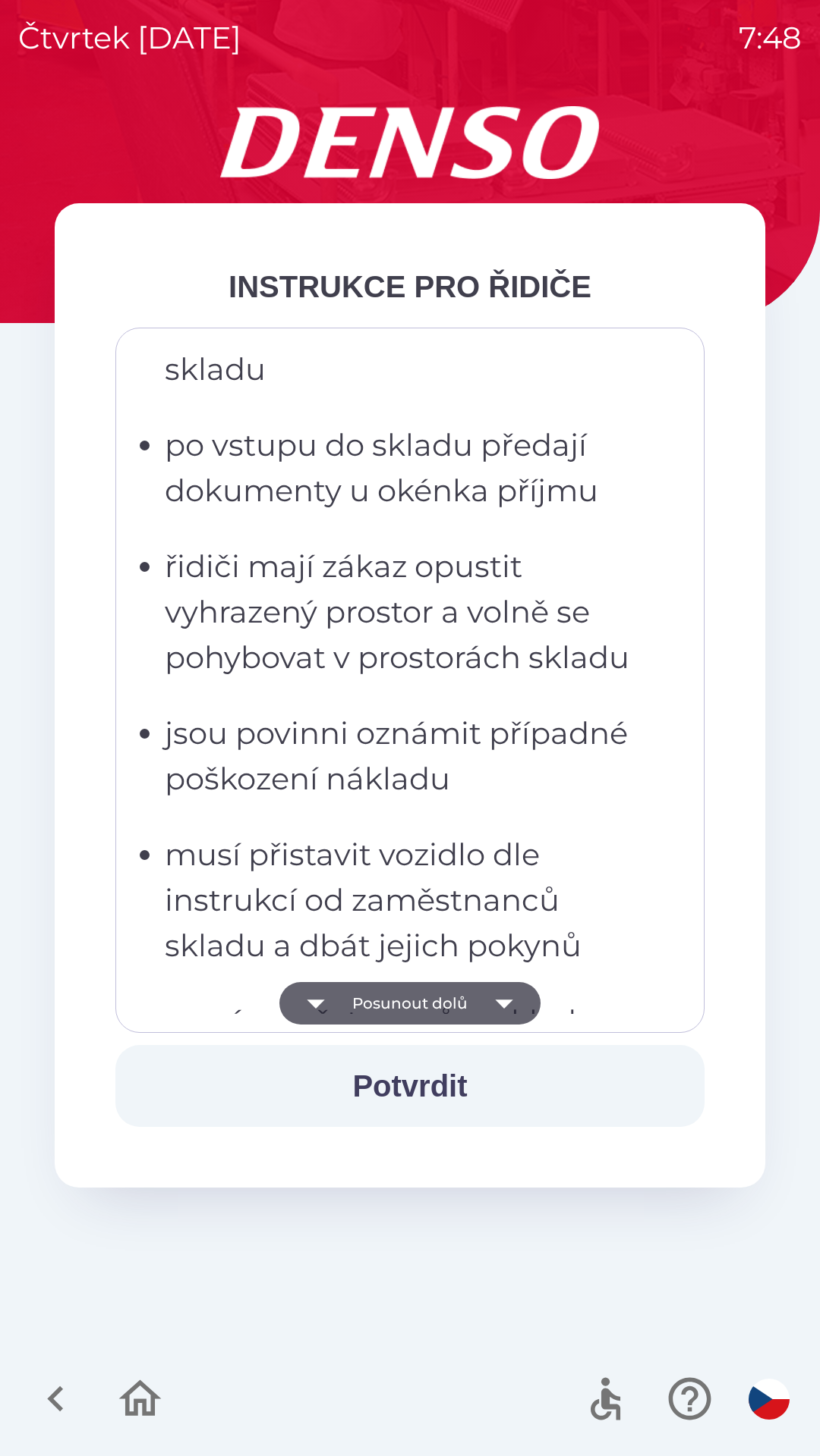
click at [508, 997] on icon "button" at bounding box center [504, 1004] width 42 height 42
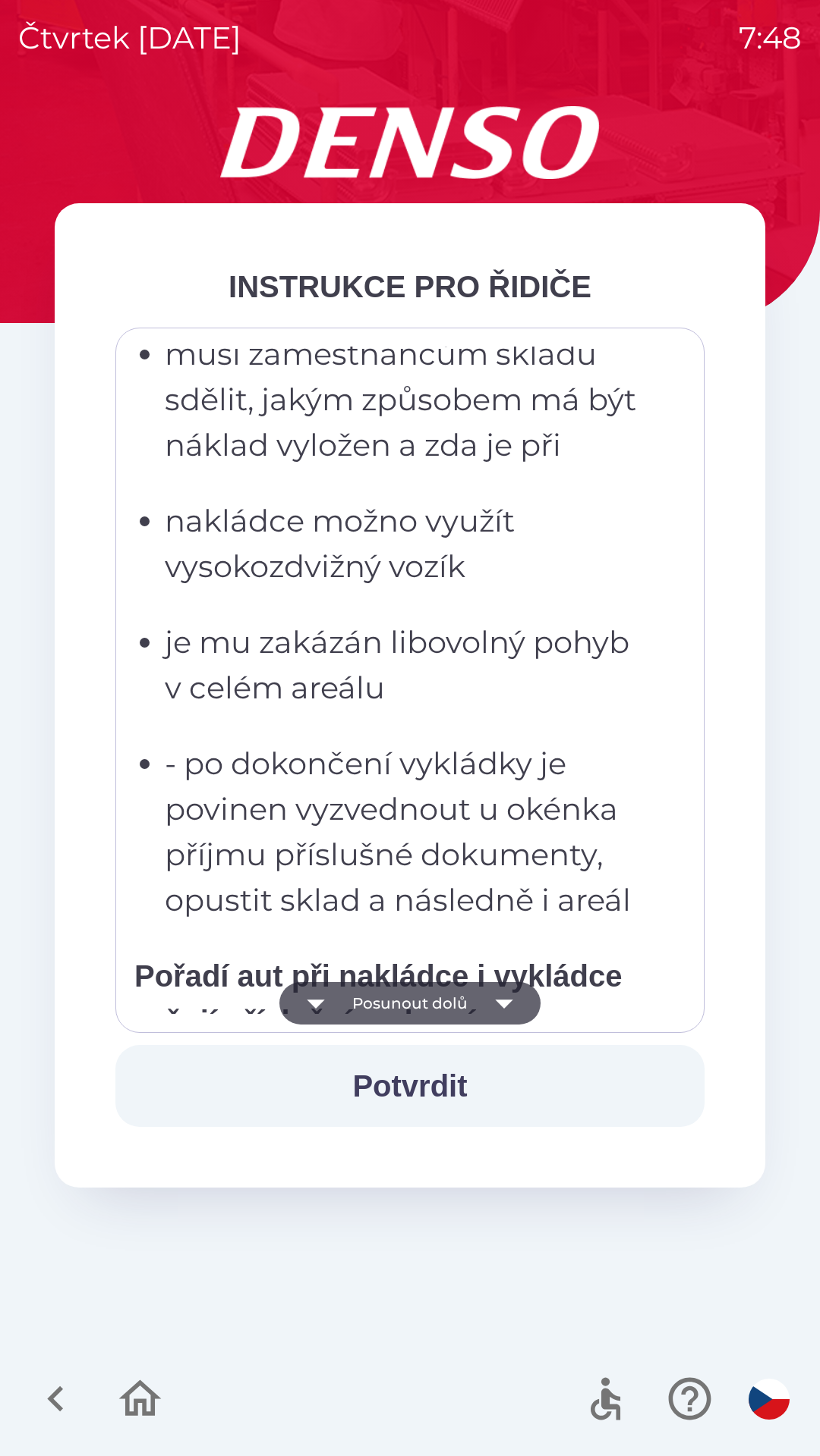
click at [506, 992] on icon "button" at bounding box center [504, 1004] width 42 height 42
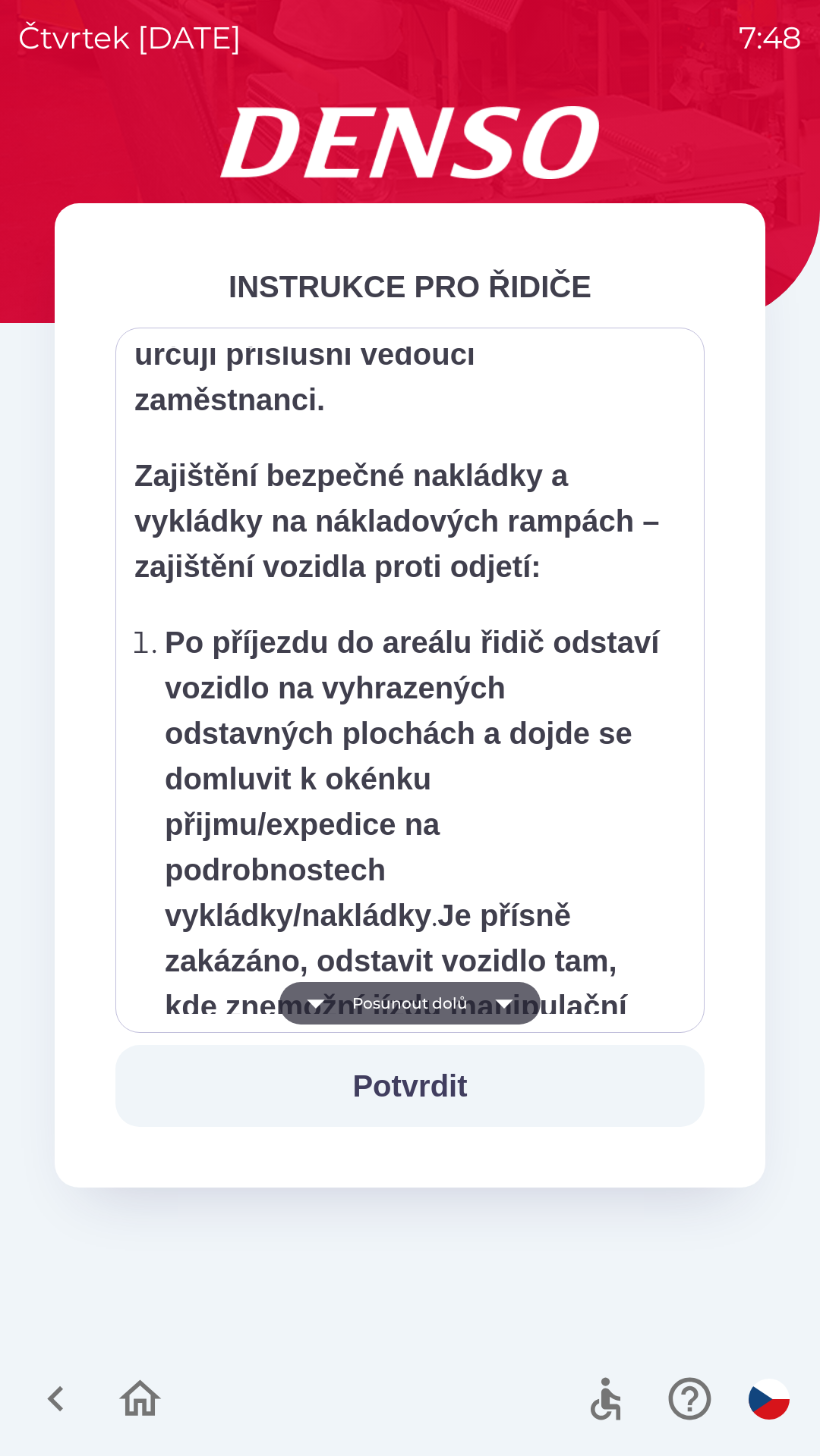
click at [505, 993] on icon "button" at bounding box center [504, 1004] width 42 height 42
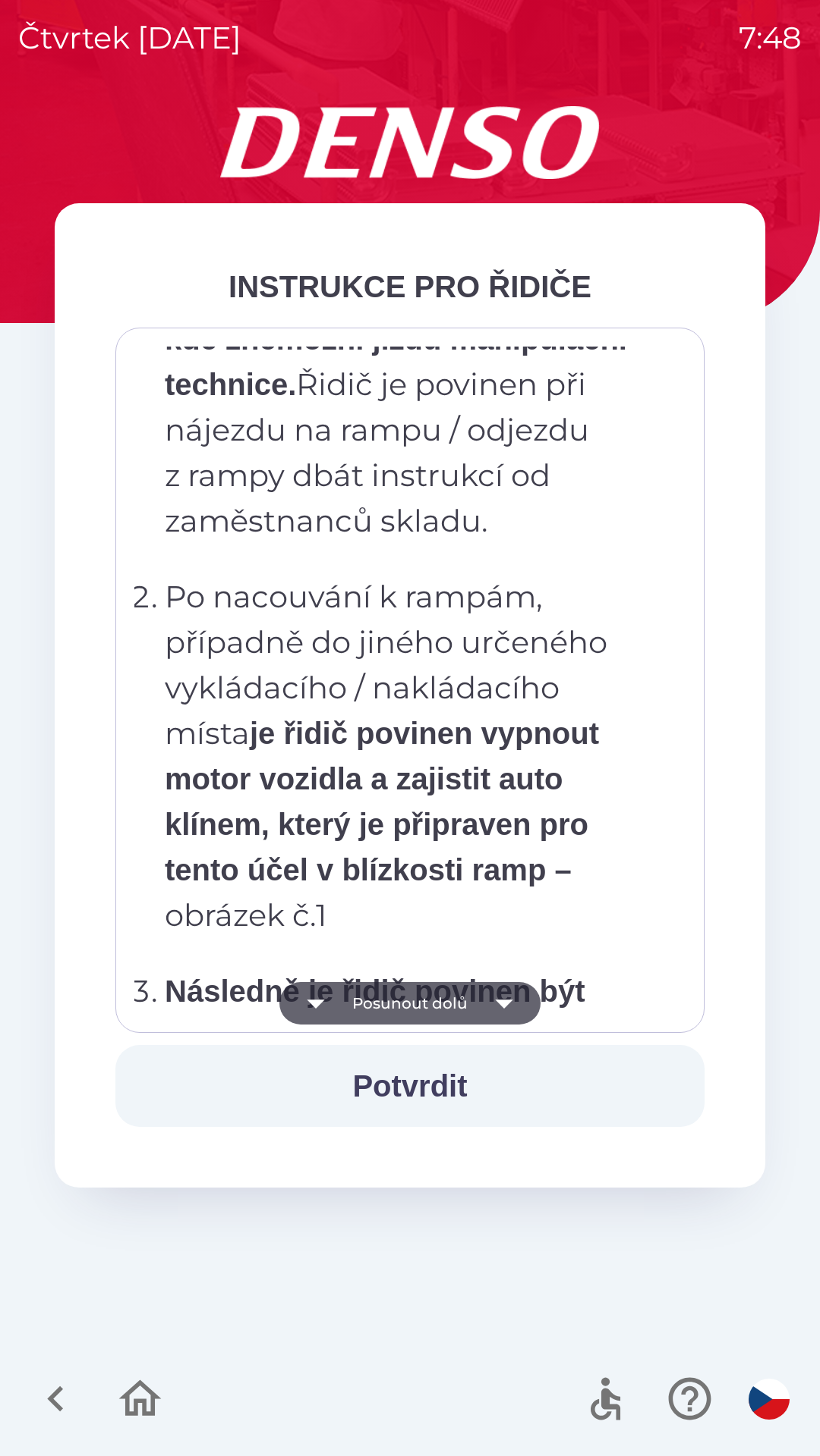
click at [503, 991] on icon "button" at bounding box center [504, 1004] width 42 height 42
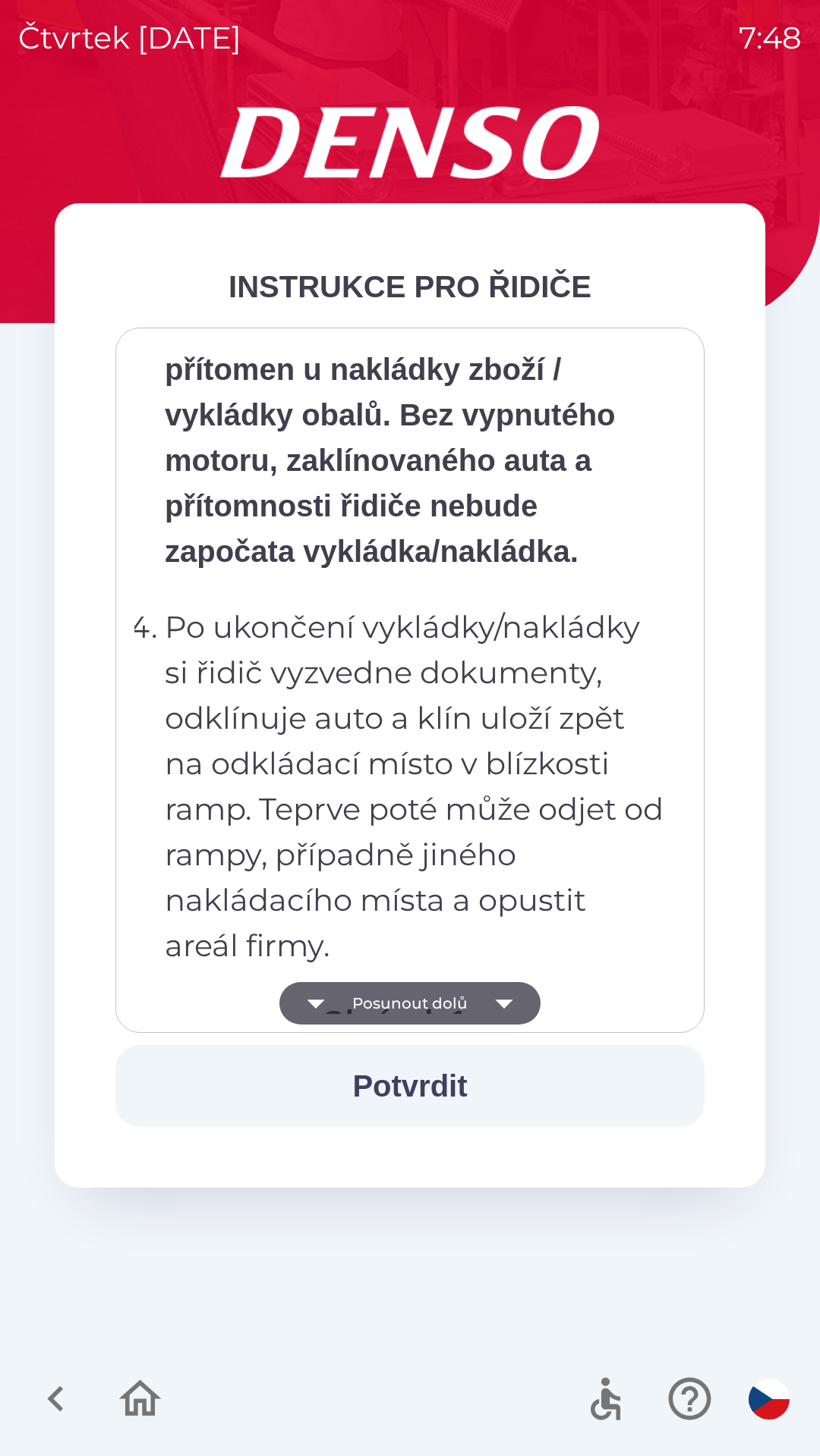
click at [500, 991] on icon "button" at bounding box center [504, 1004] width 42 height 42
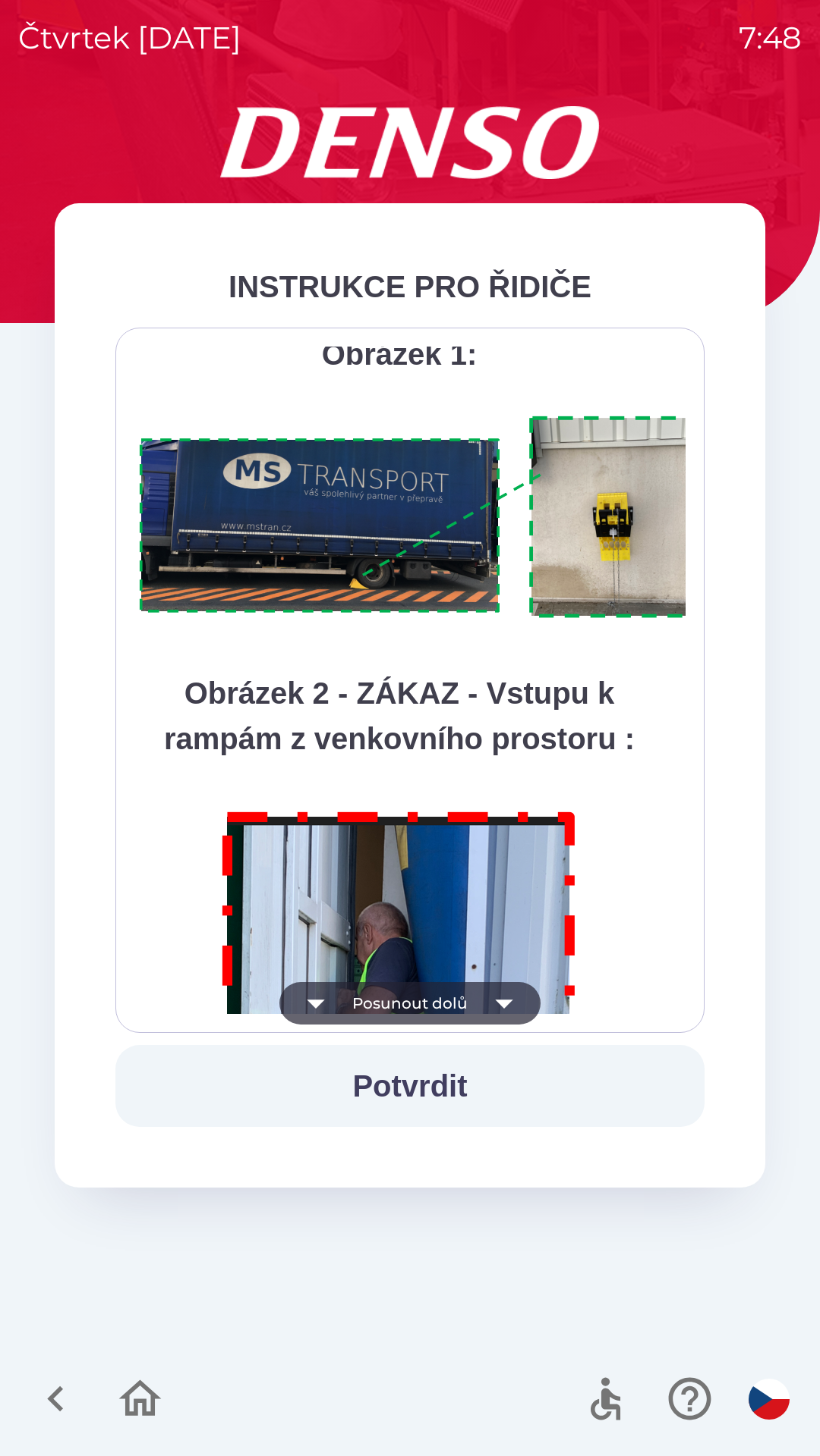
click at [501, 991] on icon "button" at bounding box center [504, 1004] width 42 height 42
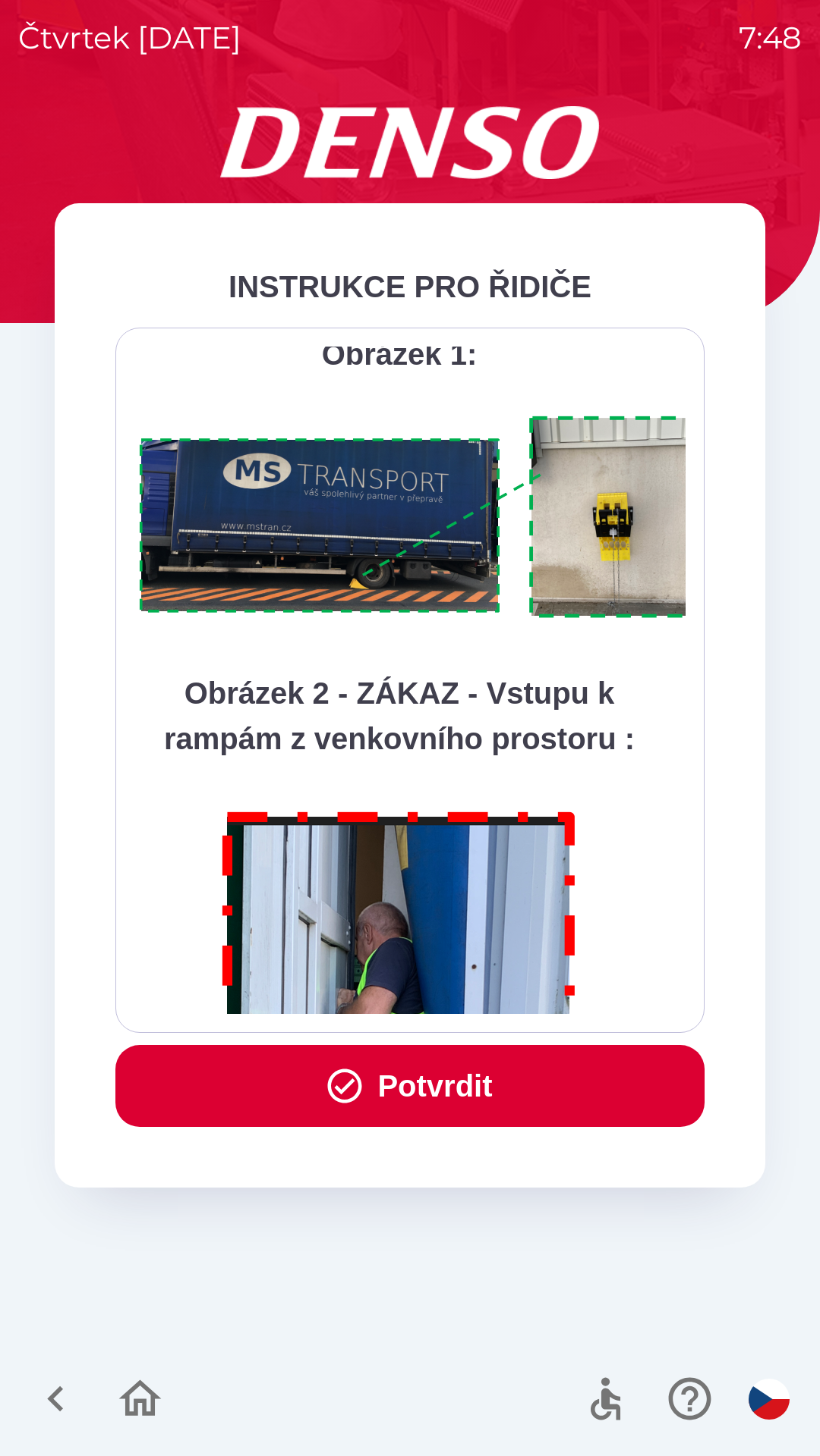
scroll to position [8524, 0]
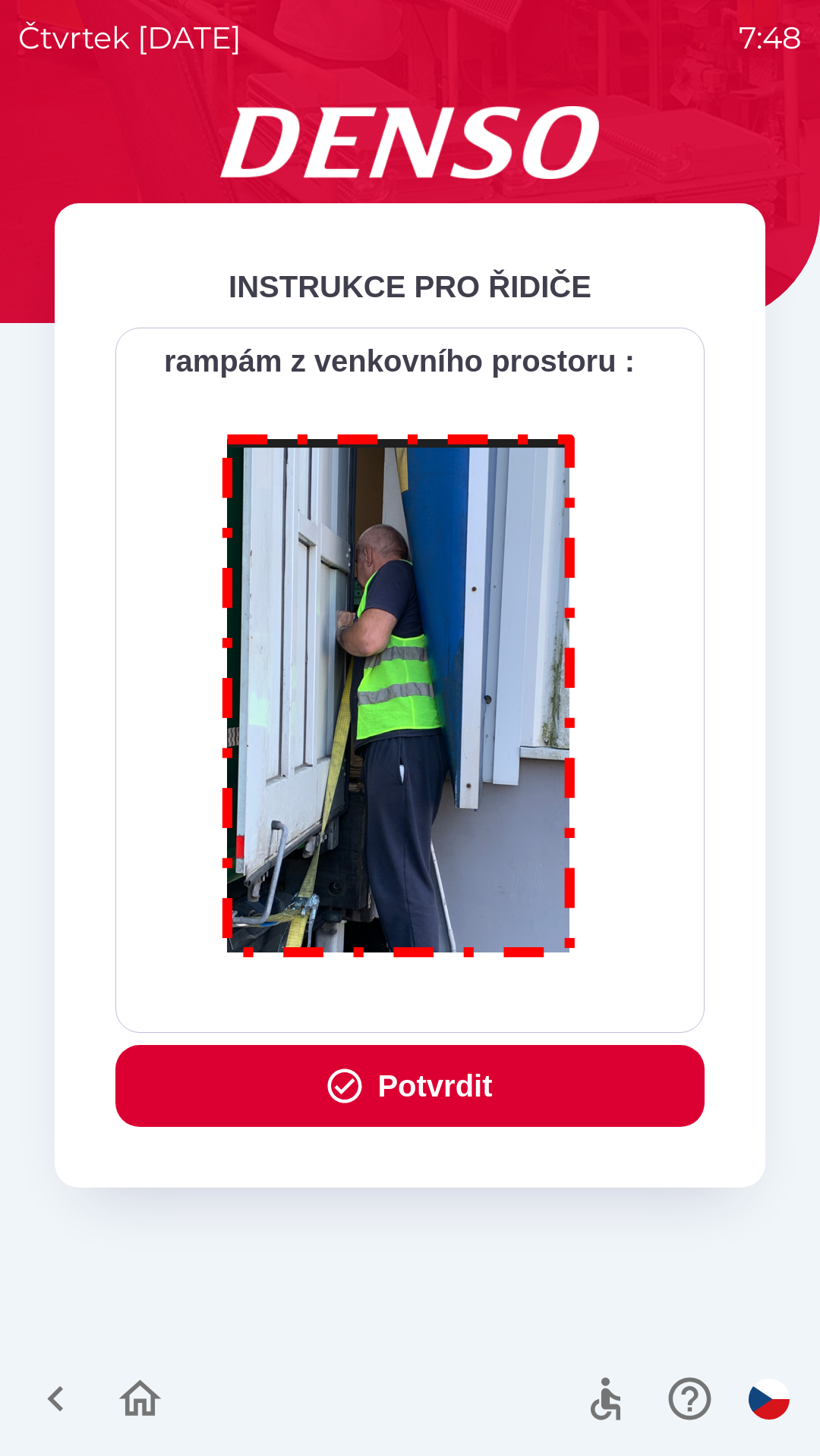
click at [502, 988] on div "Všichni řidiči přijíždějící do skladu firmy DENSO CZECH s.r.o. jsou po průjezdu…" at bounding box center [410, 680] width 551 height 668
click at [512, 1080] on button "Potvrdit" at bounding box center [410, 1085] width 589 height 82
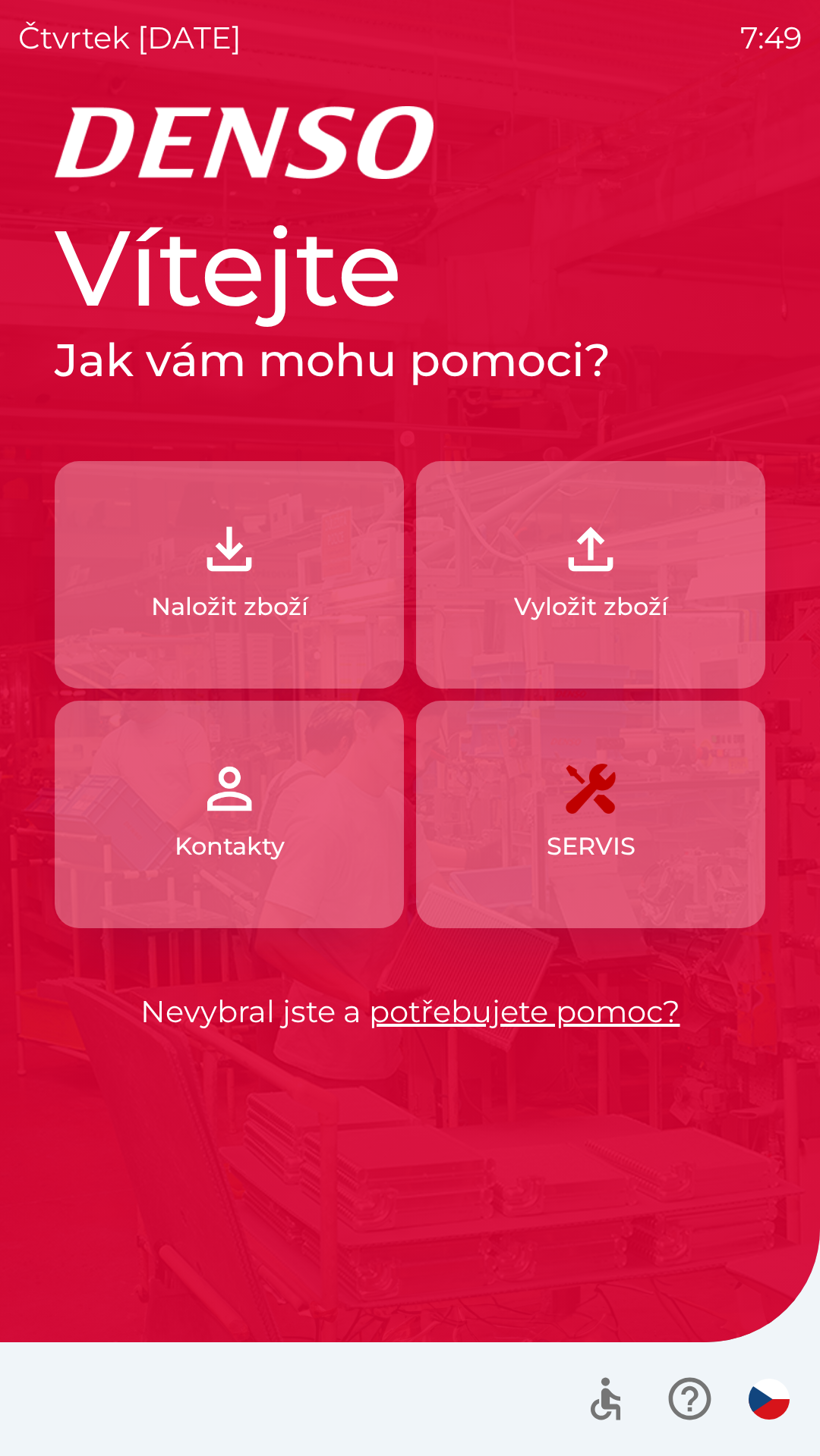
click at [357, 821] on button "Kontakty" at bounding box center [229, 815] width 349 height 228
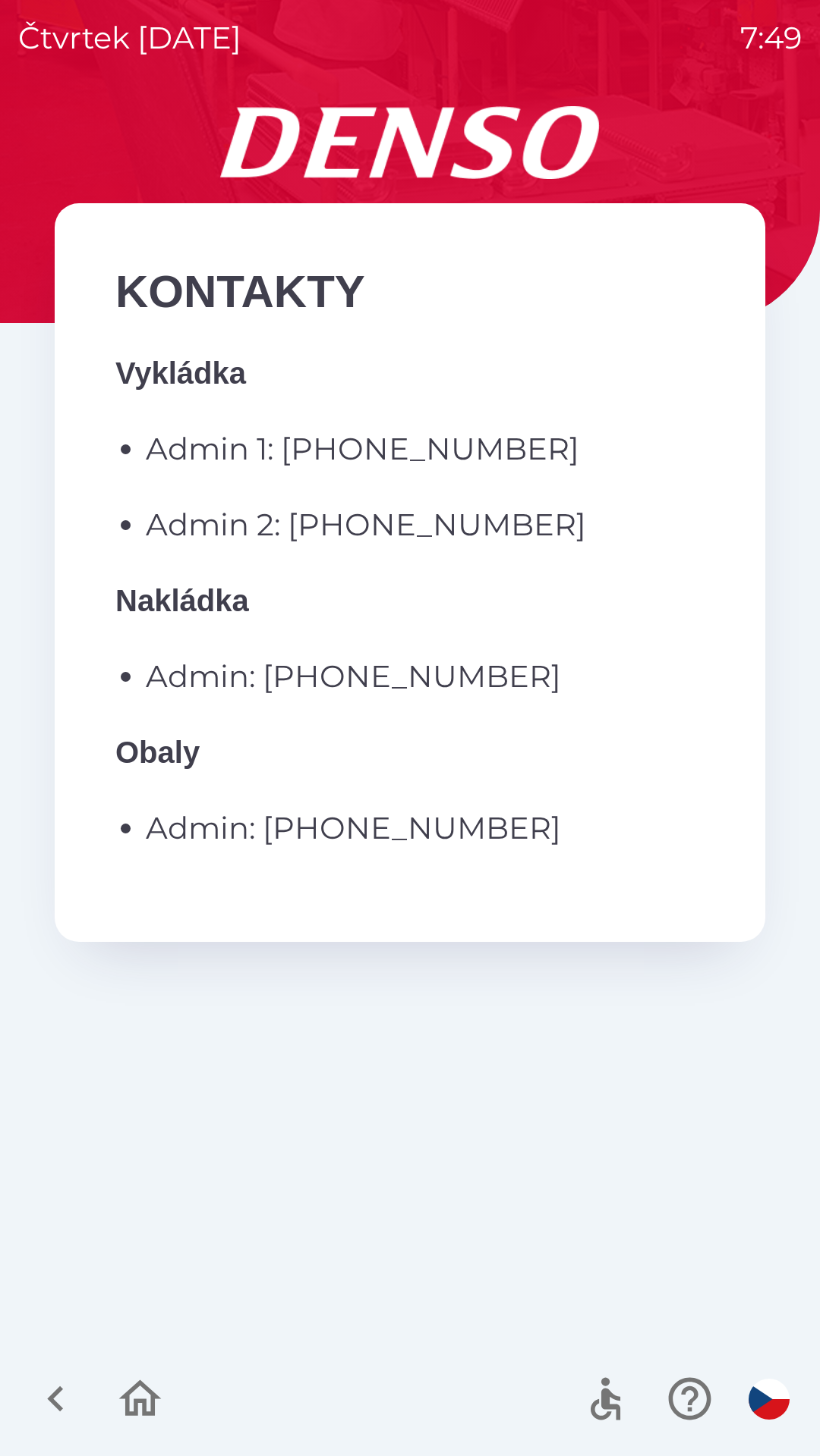
click at [73, 1403] on icon "button" at bounding box center [56, 1399] width 51 height 51
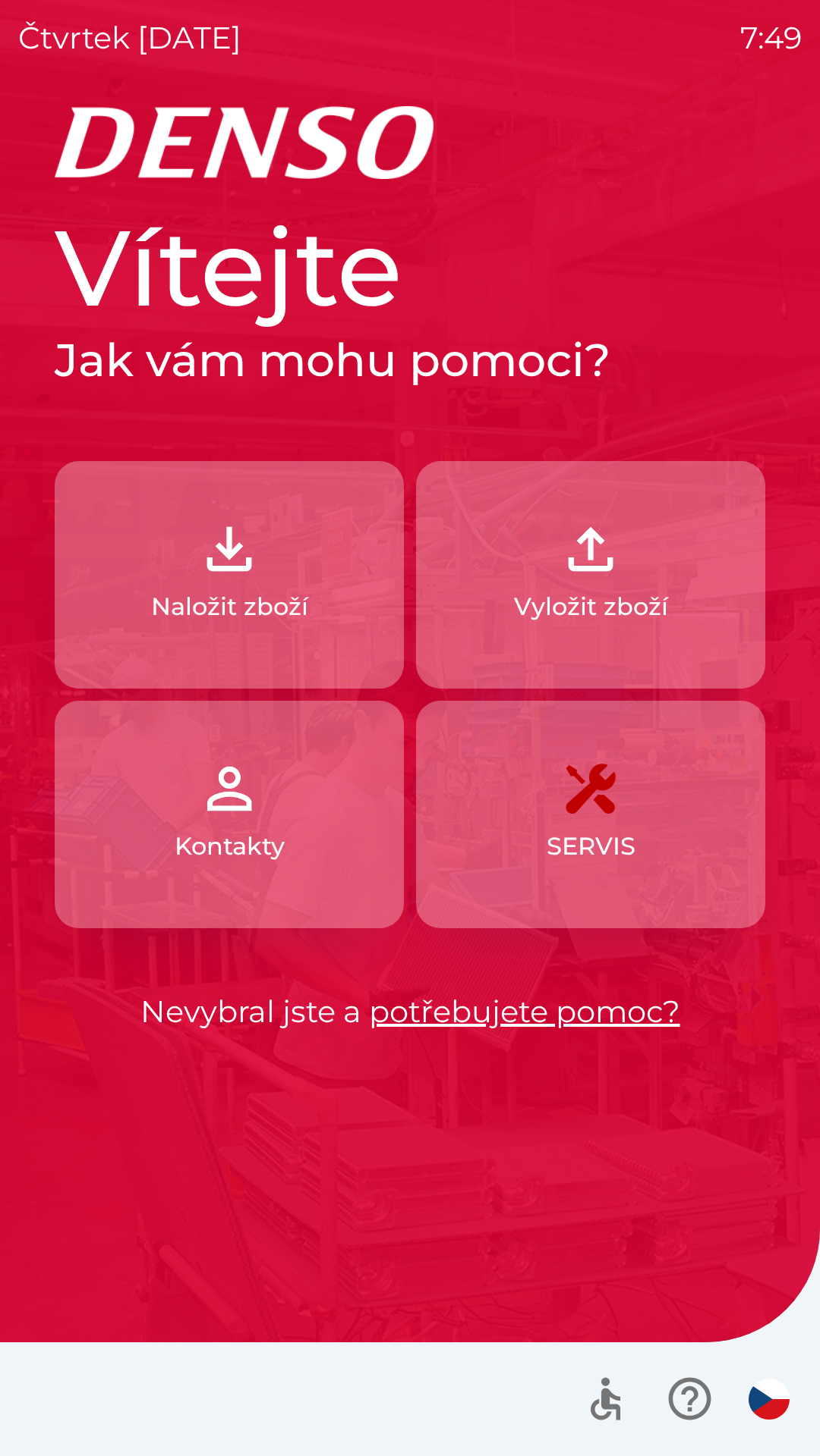
click at [766, 1390] on img "button" at bounding box center [768, 1399] width 41 height 41
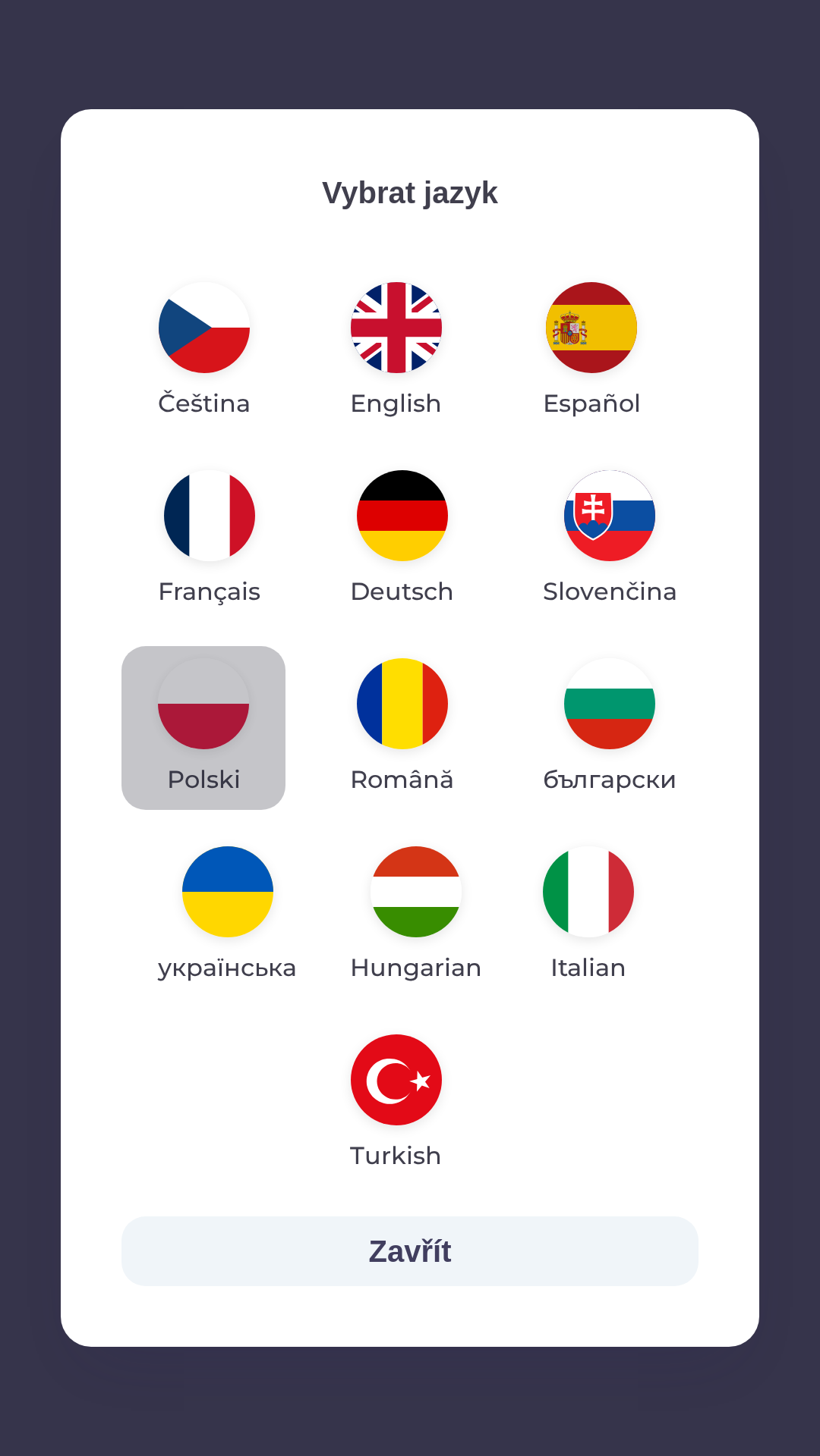
click at [215, 723] on img "button" at bounding box center [204, 704] width 91 height 91
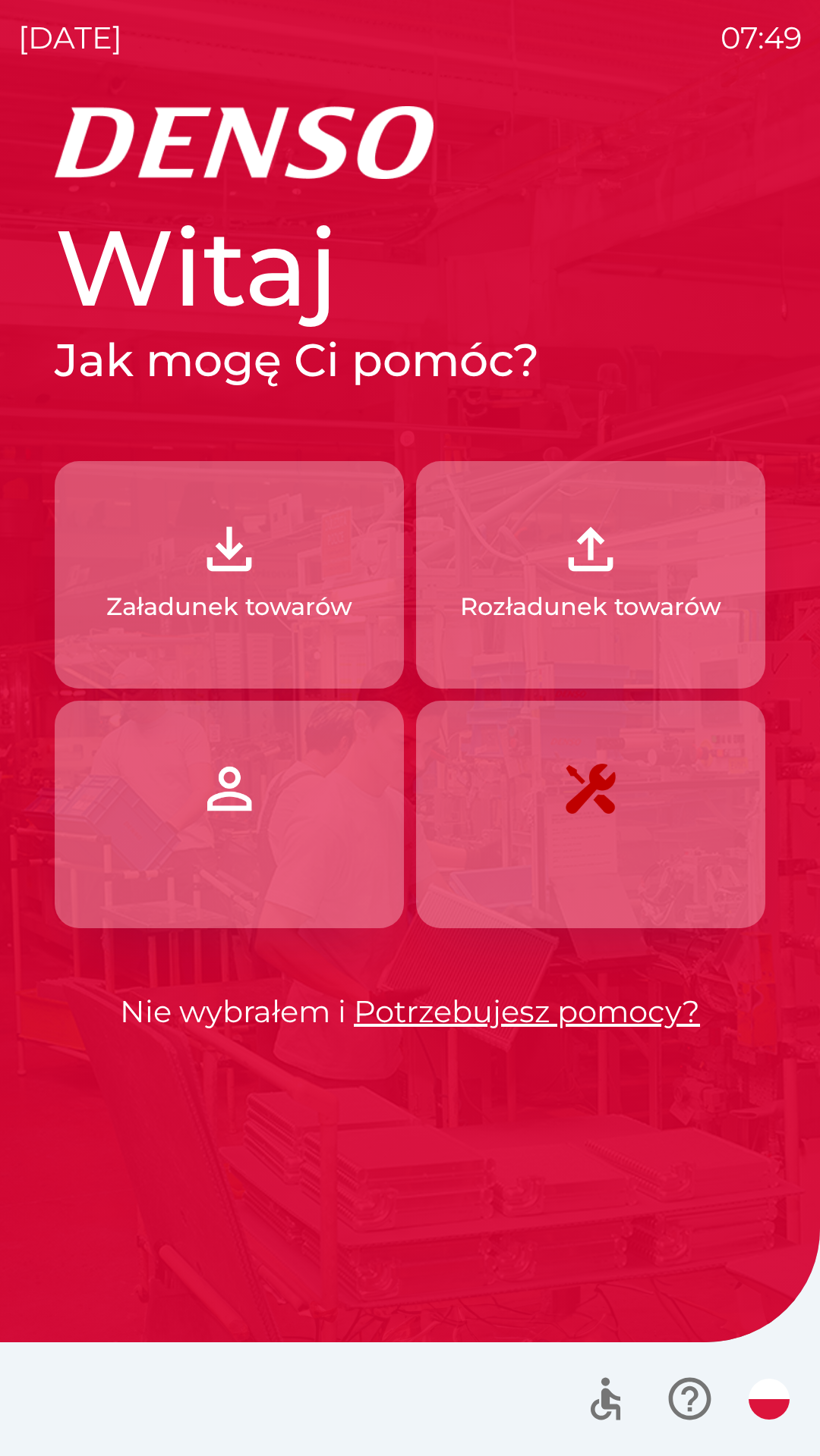
click at [311, 609] on p "Załadunek towarów" at bounding box center [229, 606] width 246 height 36
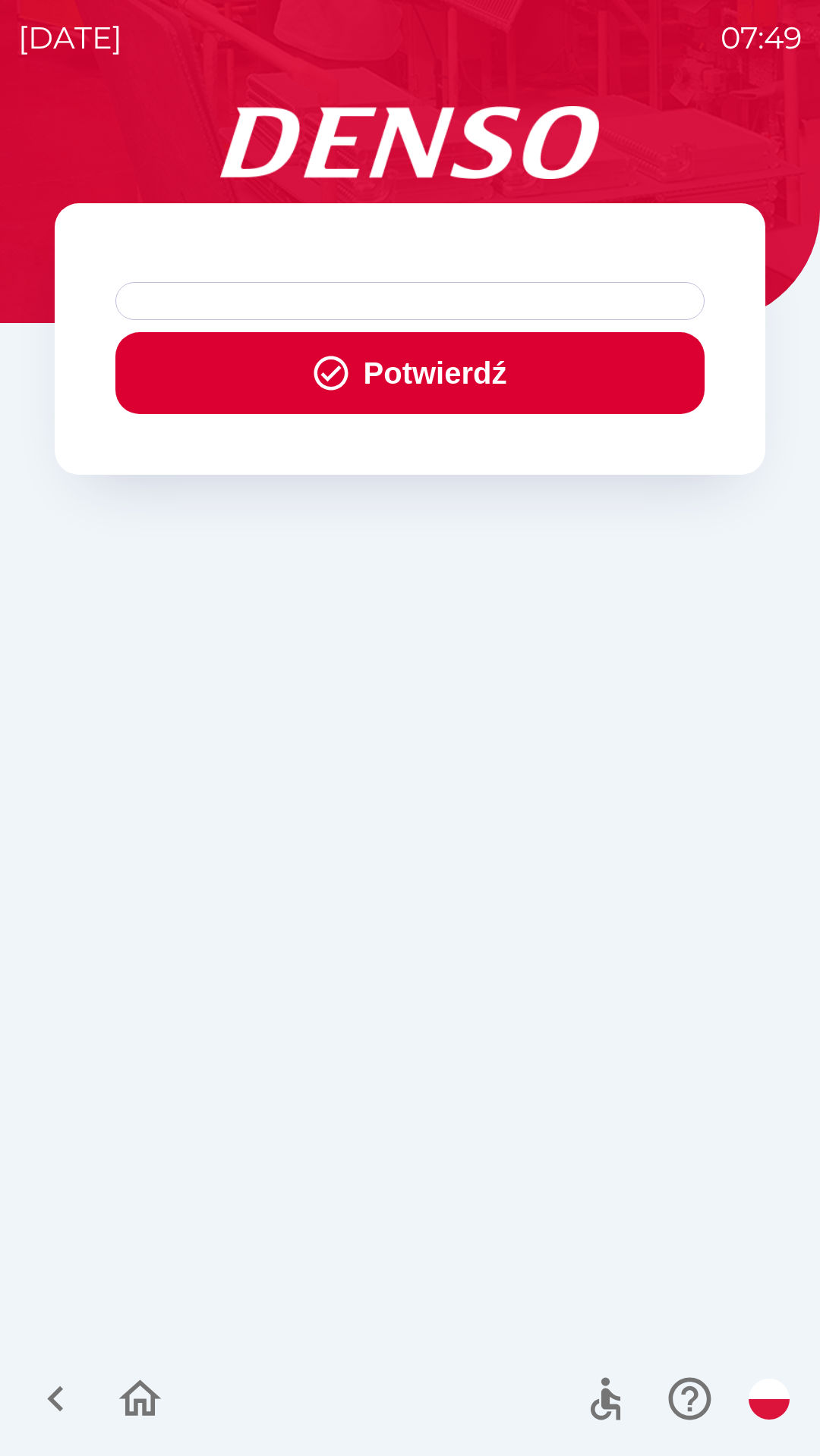
click at [529, 365] on button "Potwierdź" at bounding box center [410, 373] width 589 height 82
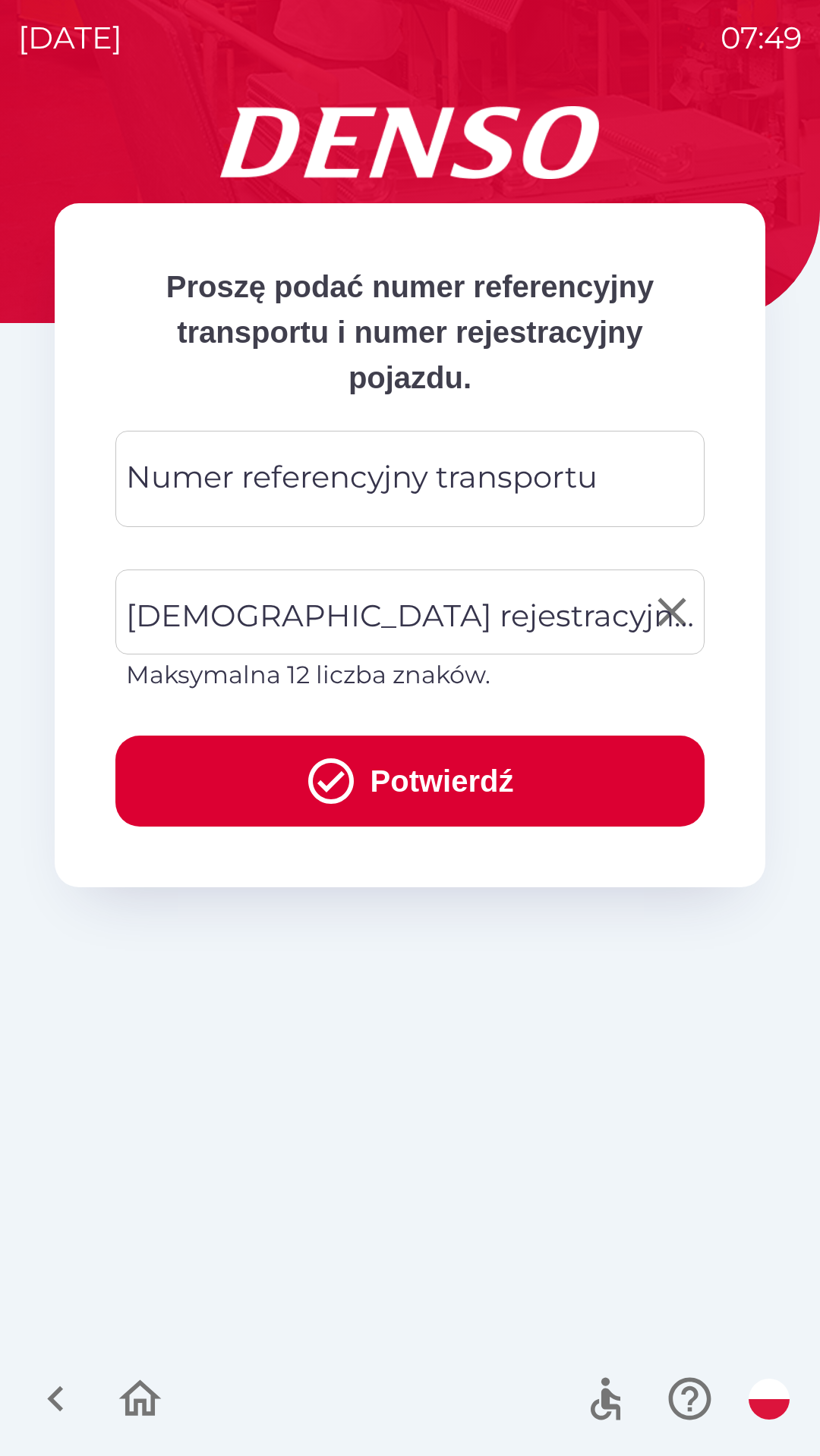
click at [611, 606] on input "[DEMOGRAPHIC_DATA] rejestracyjna pojazdu" at bounding box center [399, 612] width 552 height 71
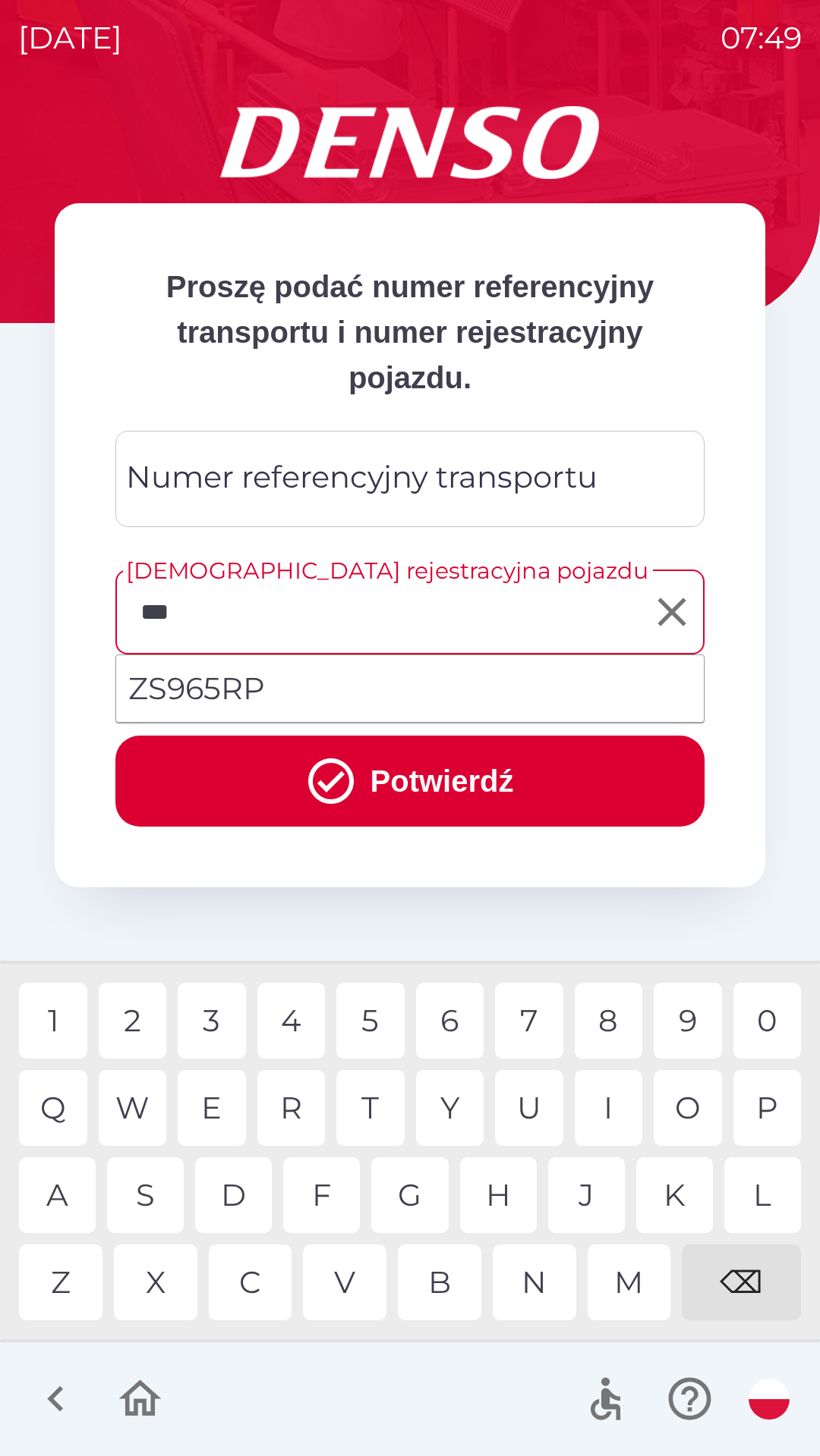
click at [684, 1024] on div "9" at bounding box center [687, 1021] width 68 height 76
click at [385, 1012] on div "5" at bounding box center [370, 1021] width 68 height 76
type input "*******"
click at [756, 1089] on div "P" at bounding box center [767, 1108] width 68 height 76
click at [604, 468] on input "Numer referencyjny transportu" at bounding box center [410, 479] width 552 height 60
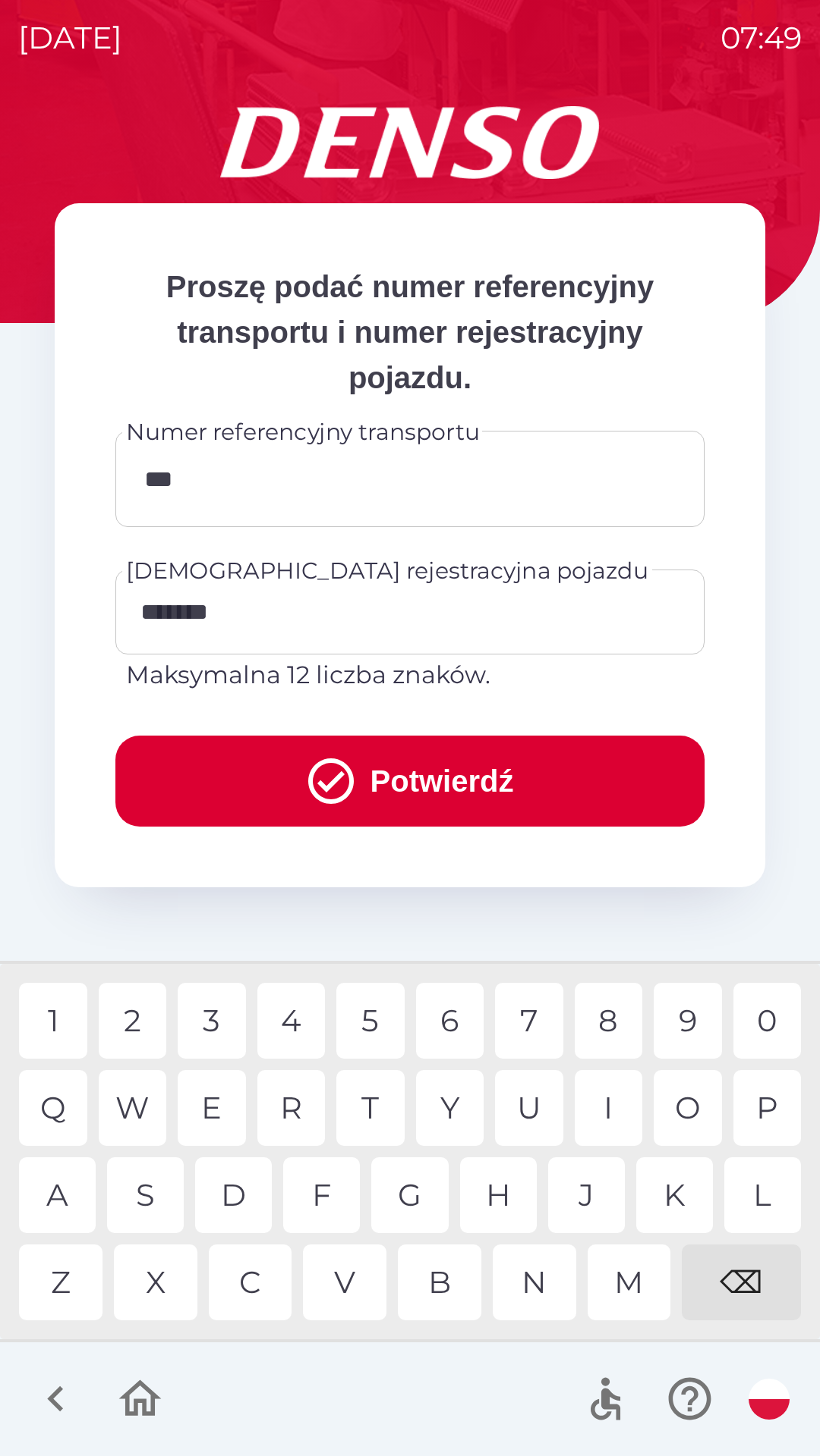
click at [766, 1010] on div "0" at bounding box center [767, 1021] width 68 height 76
click at [461, 1021] on div "6" at bounding box center [449, 1021] width 68 height 76
click at [138, 1032] on div "2" at bounding box center [133, 1021] width 68 height 76
type input "*******"
click at [366, 1020] on div "5" at bounding box center [370, 1021] width 68 height 76
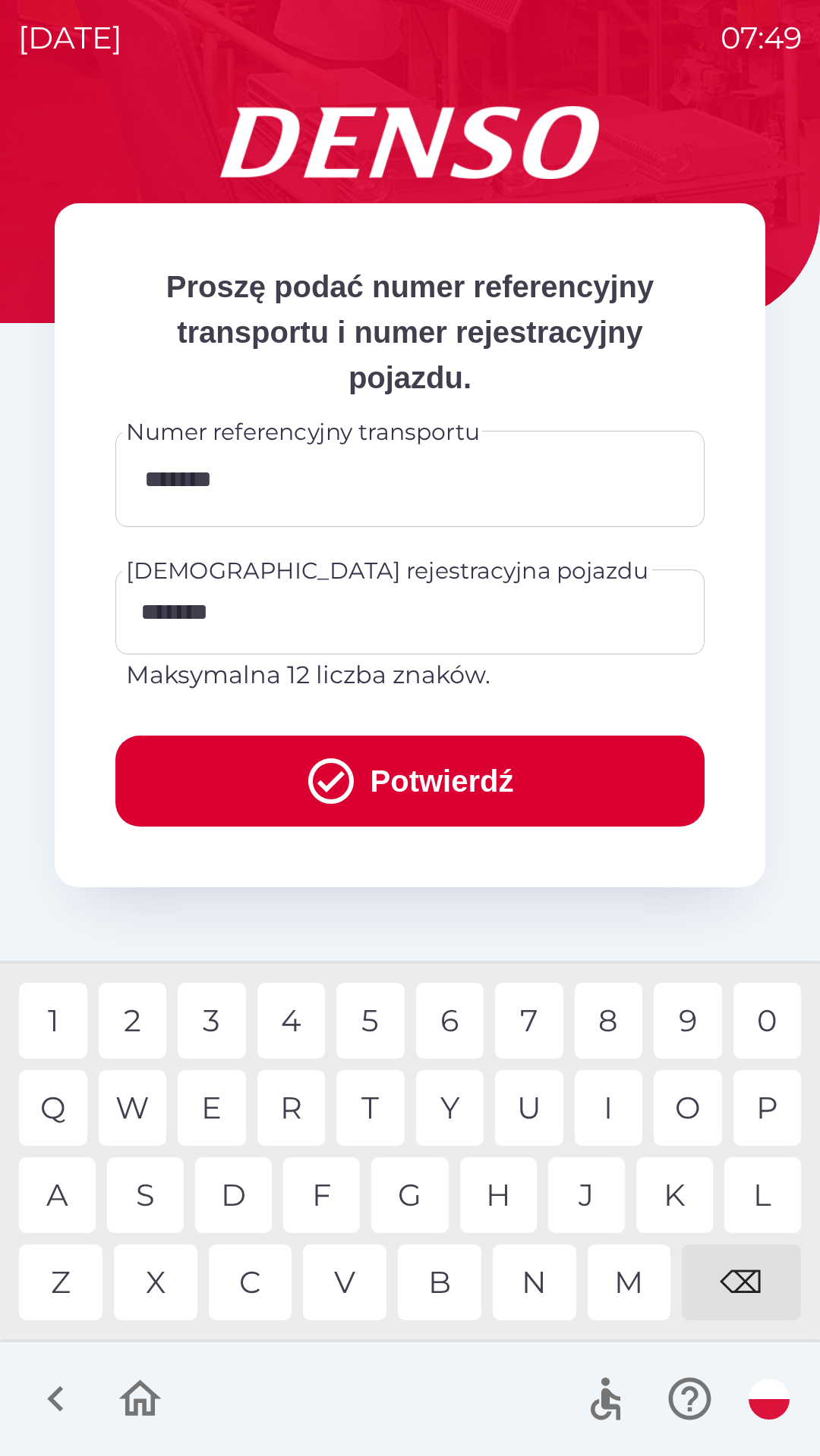
click at [551, 790] on button "Potwierdź" at bounding box center [410, 782] width 589 height 91
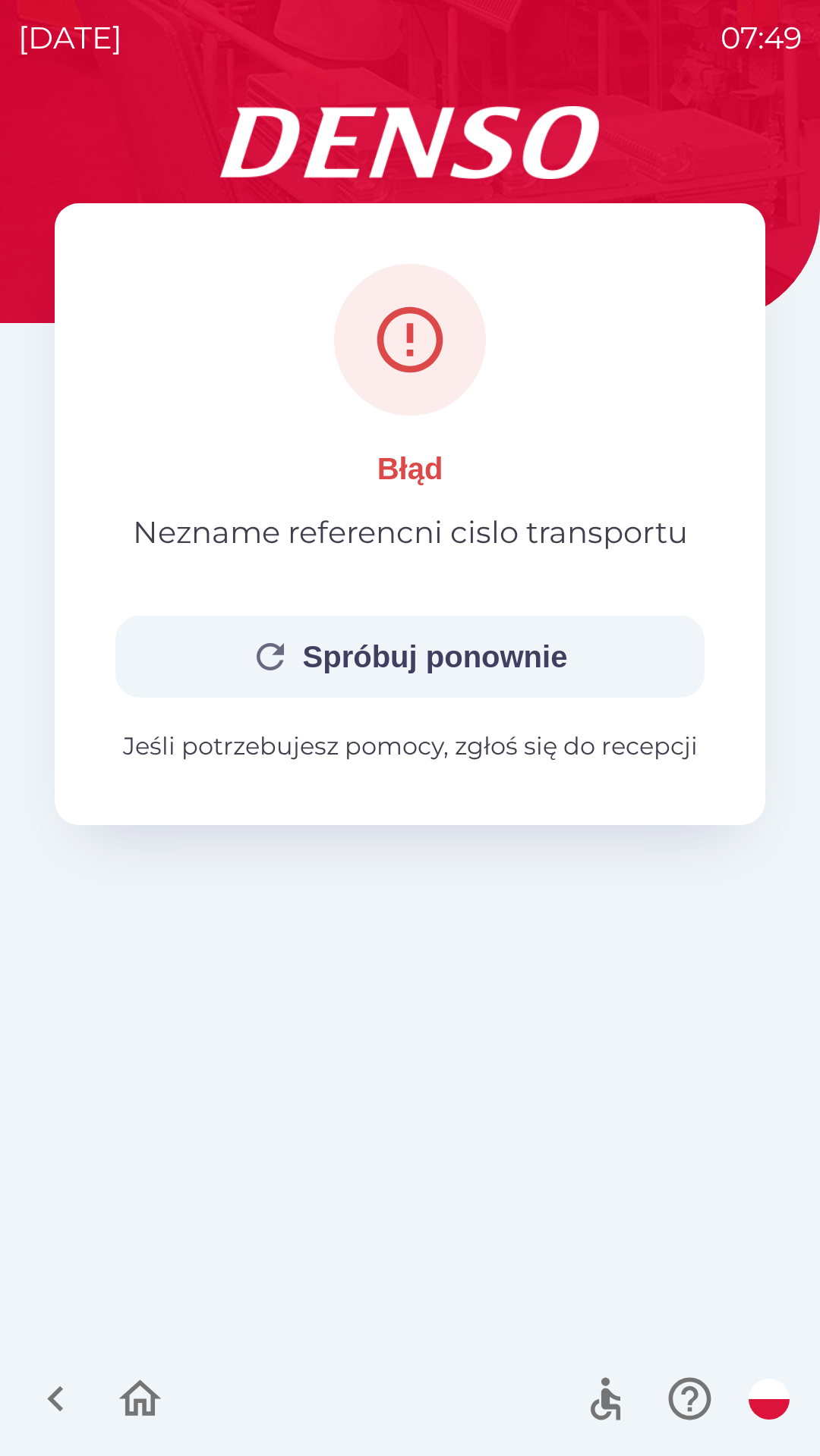
click at [601, 655] on button "Spróbuj ponownie" at bounding box center [410, 657] width 589 height 82
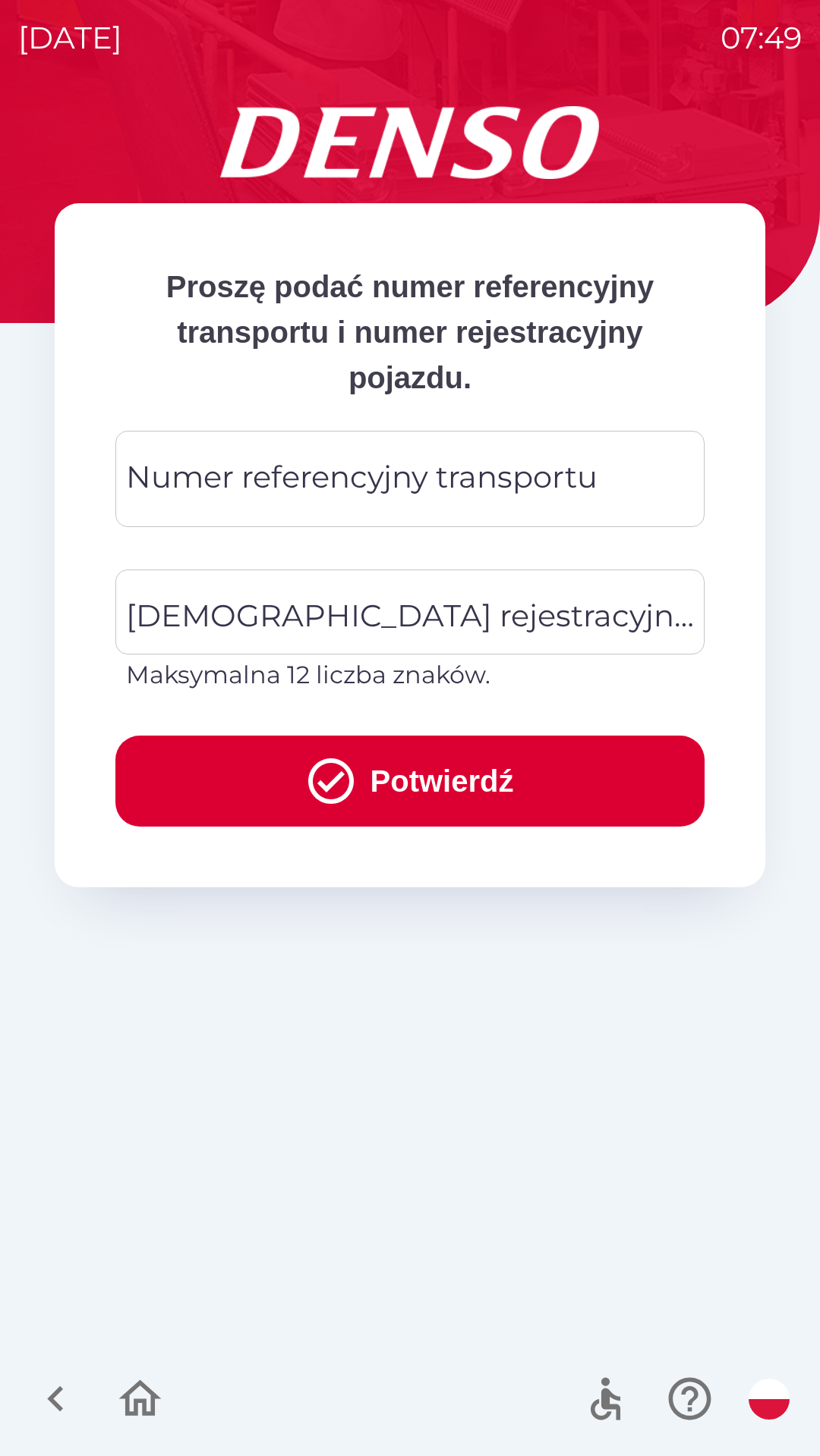
click at [632, 472] on input "Numer referencyjny transportu" at bounding box center [410, 479] width 552 height 60
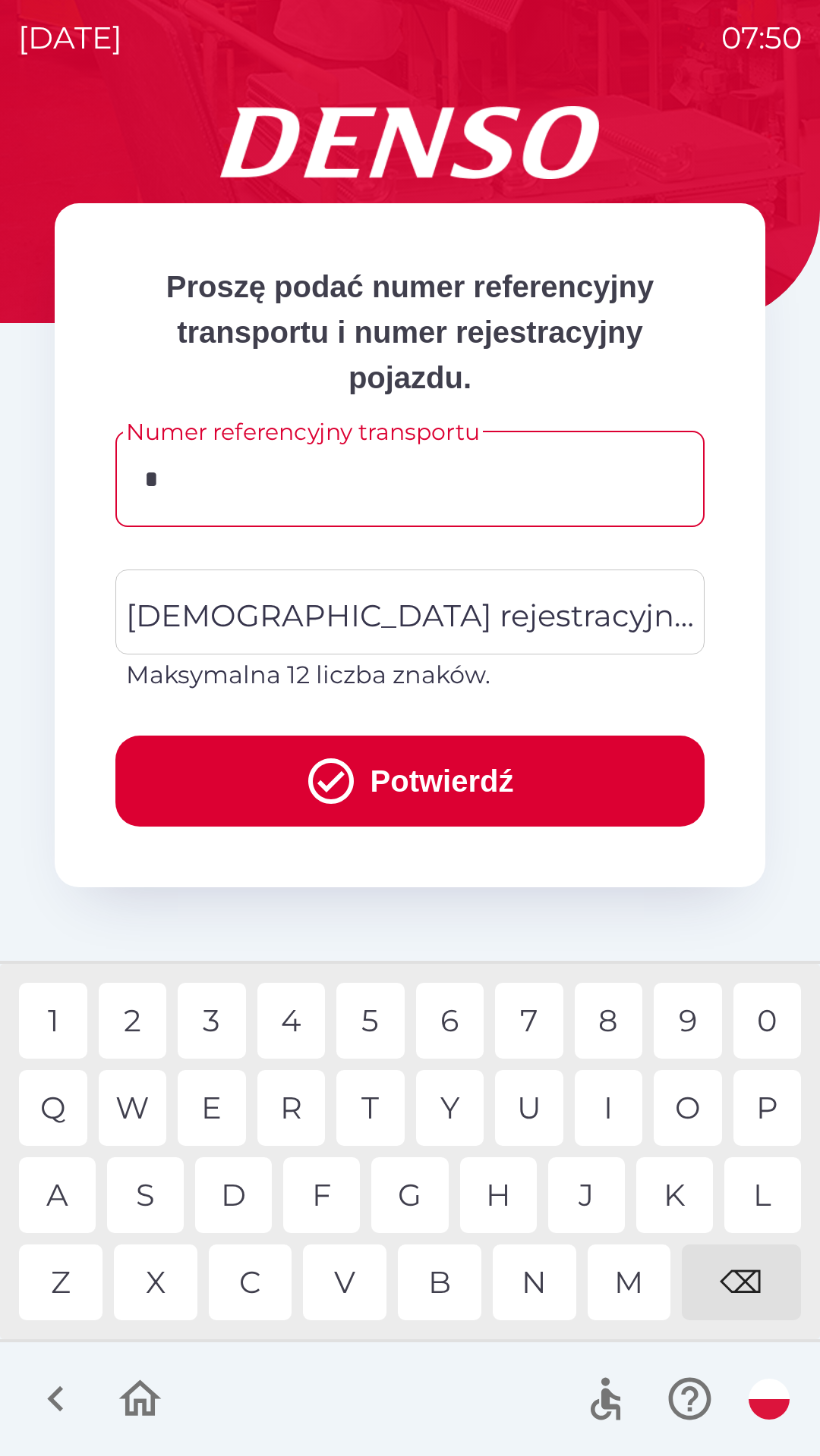
click at [293, 1024] on div "4" at bounding box center [291, 1021] width 68 height 76
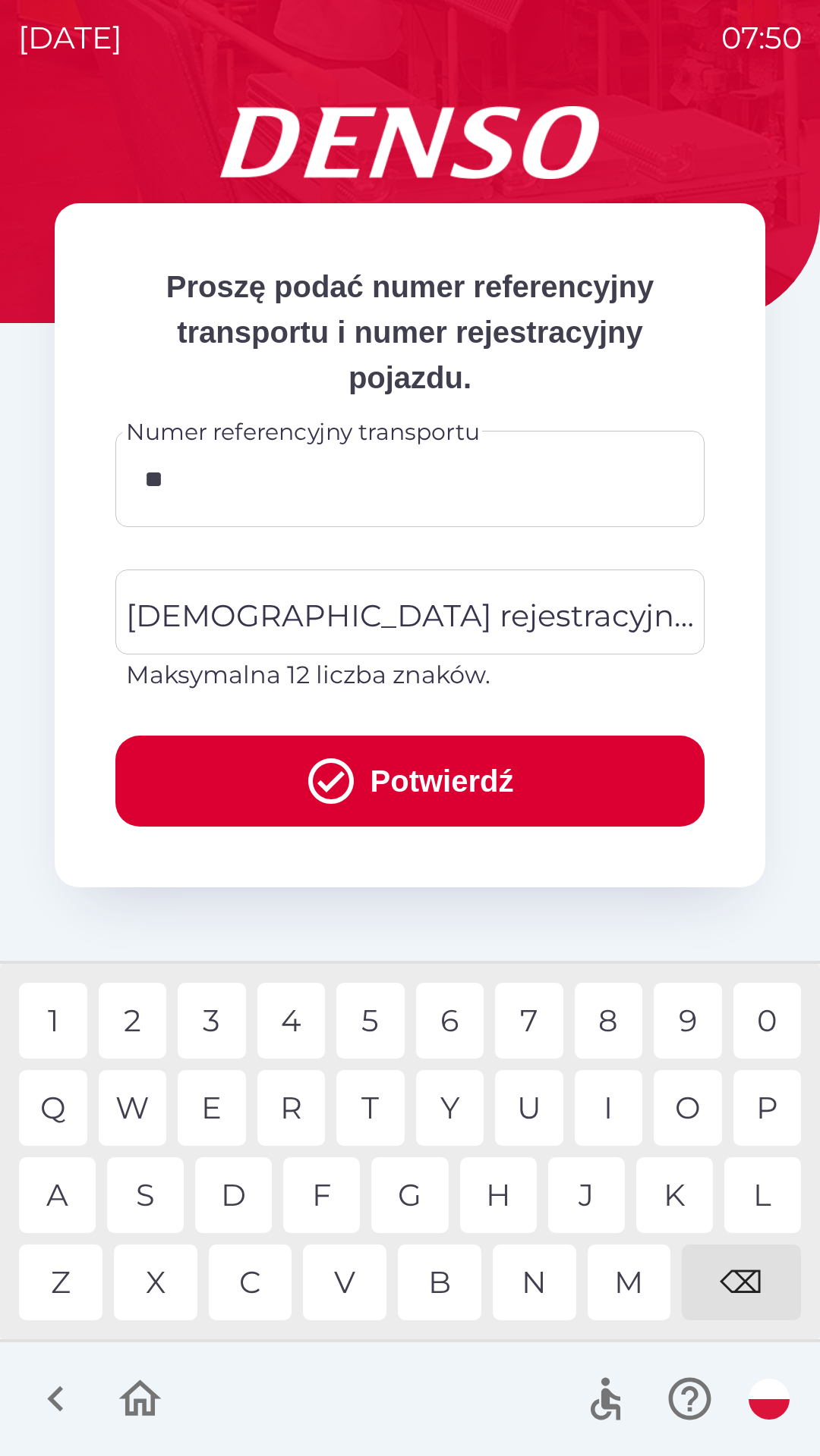
click at [680, 1018] on div "9" at bounding box center [687, 1021] width 68 height 76
click at [454, 1022] on div "6" at bounding box center [449, 1021] width 68 height 76
click at [151, 1026] on div "2" at bounding box center [133, 1021] width 68 height 76
type input "*******"
click at [381, 1018] on div "5" at bounding box center [370, 1021] width 68 height 76
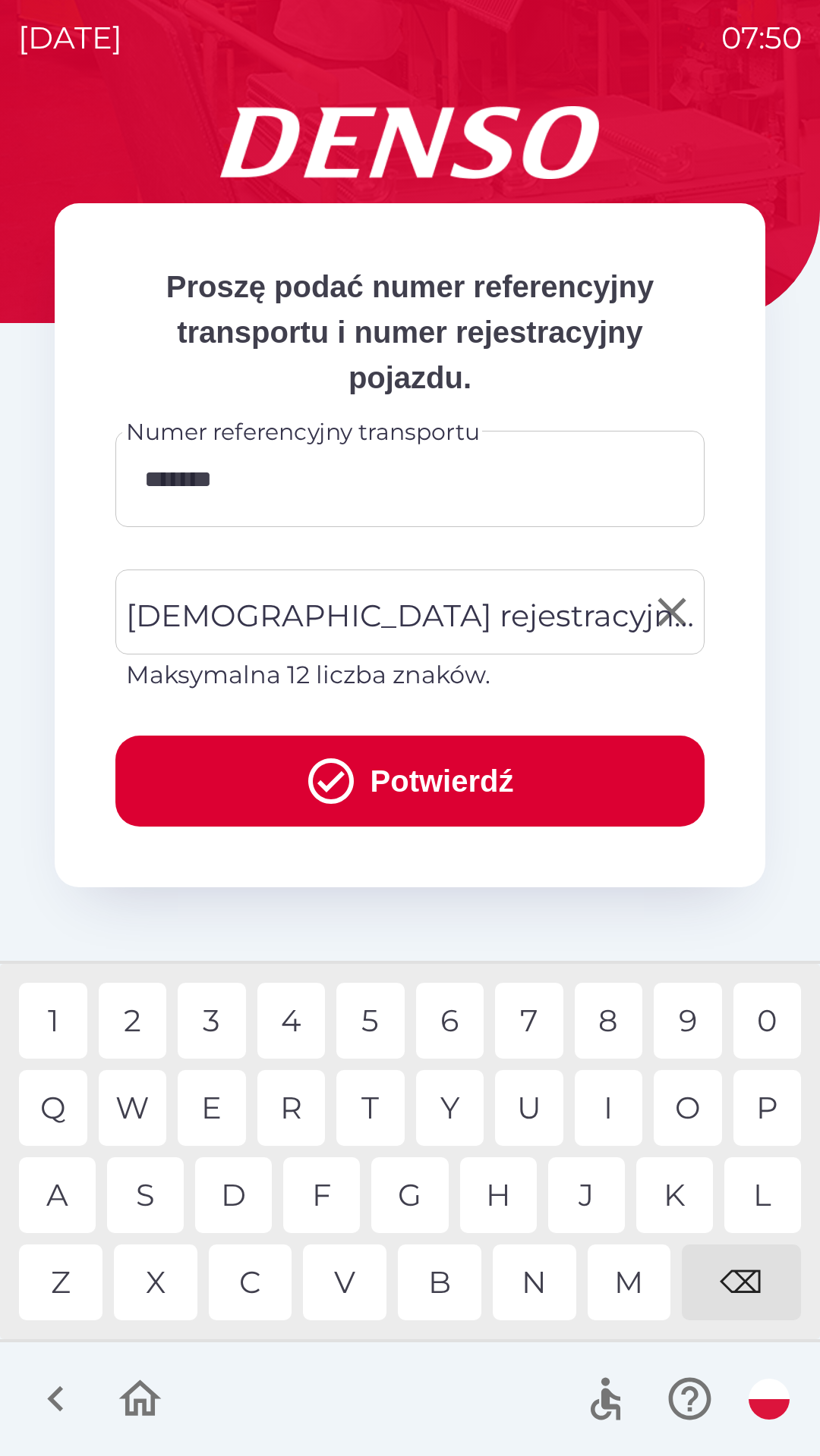
click at [601, 601] on input "[DEMOGRAPHIC_DATA] rejestracyjna pojazdu" at bounding box center [399, 612] width 552 height 71
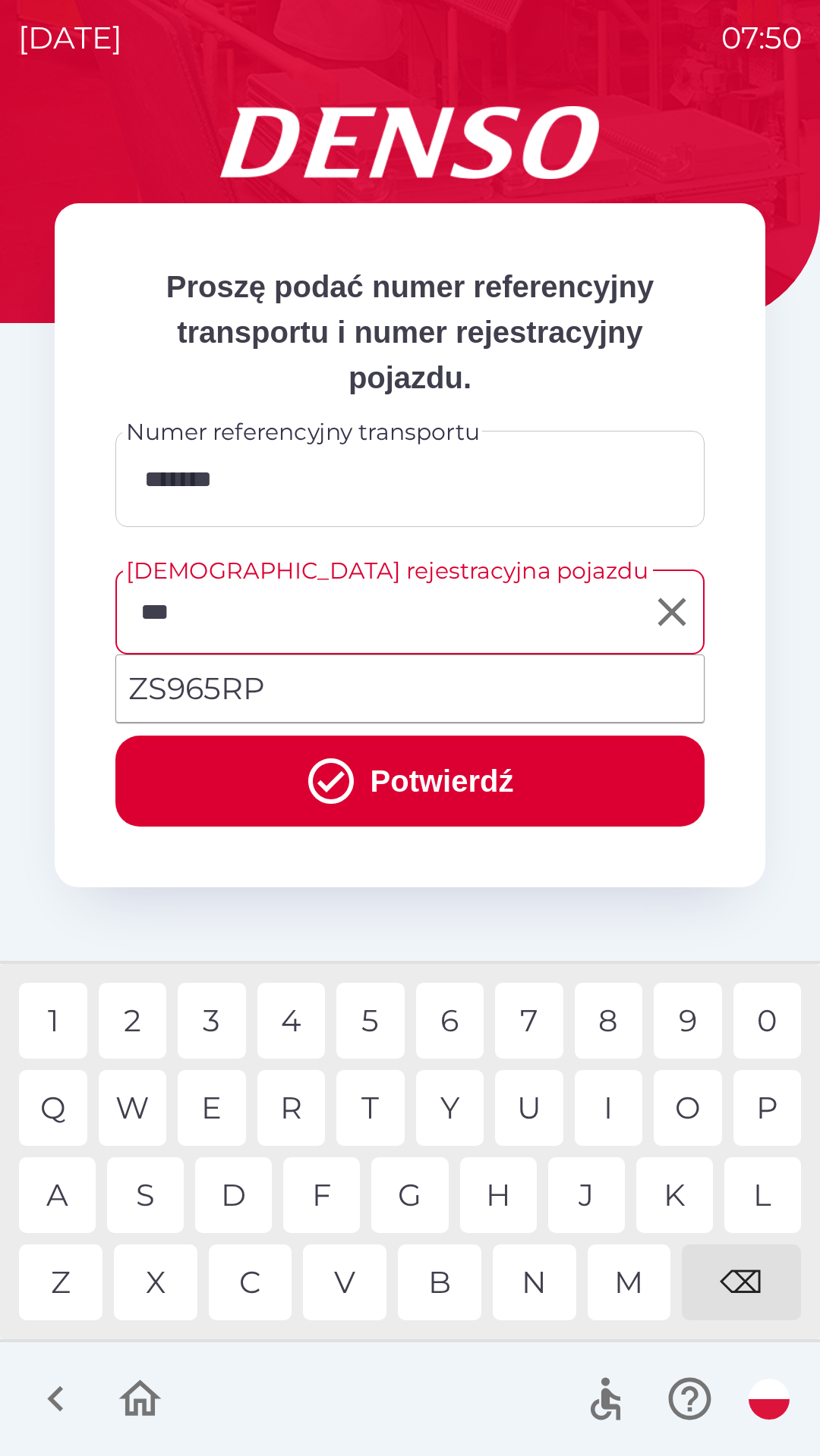
click at [688, 1019] on div "9" at bounding box center [687, 1021] width 68 height 76
click at [382, 1020] on div "5" at bounding box center [370, 1021] width 68 height 76
type input "*******"
click at [752, 1099] on div "P" at bounding box center [767, 1108] width 68 height 76
click at [519, 685] on li "ZS965RP" at bounding box center [410, 689] width 588 height 55
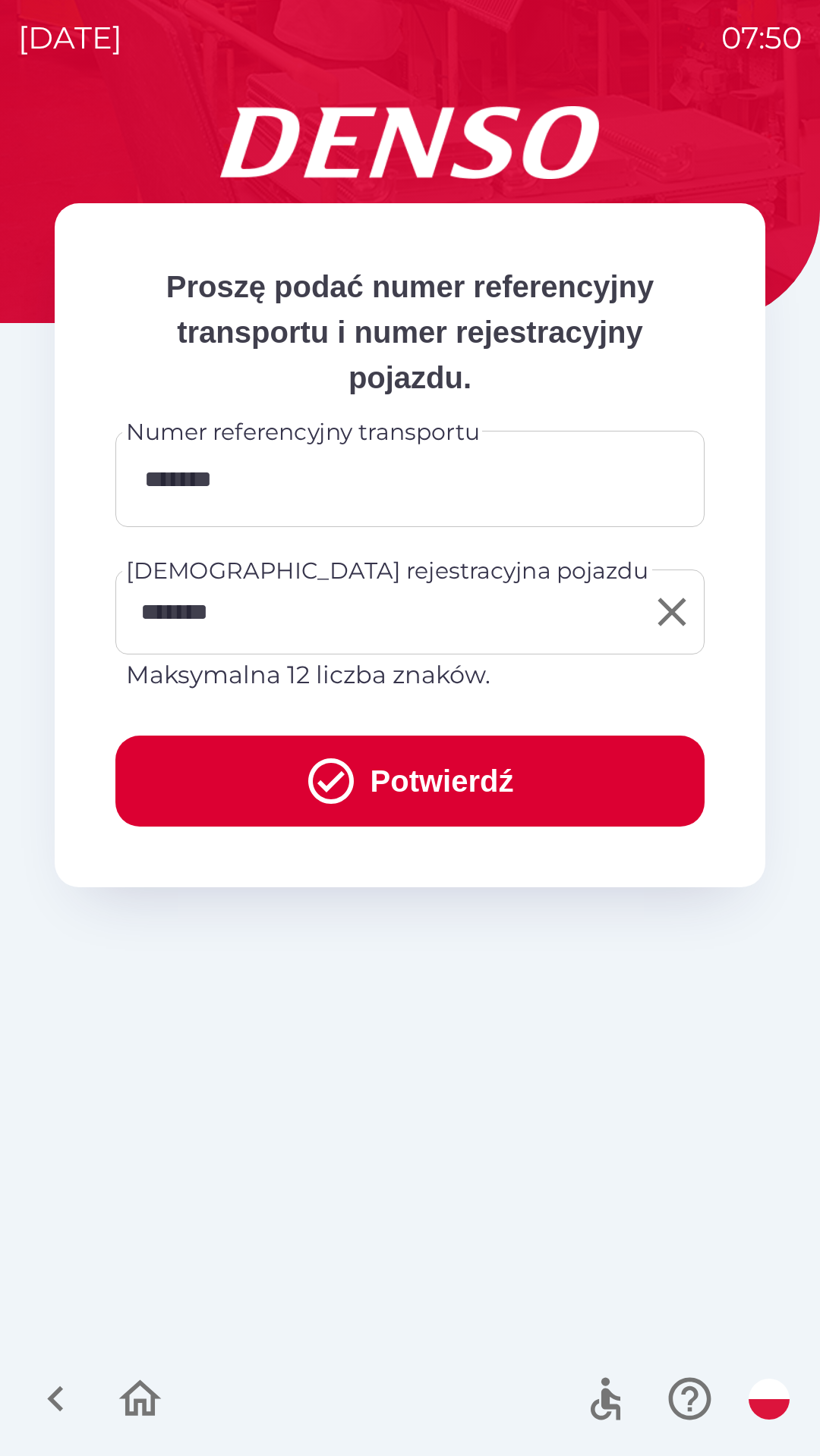
click at [564, 791] on button "Potwierdź" at bounding box center [410, 782] width 589 height 91
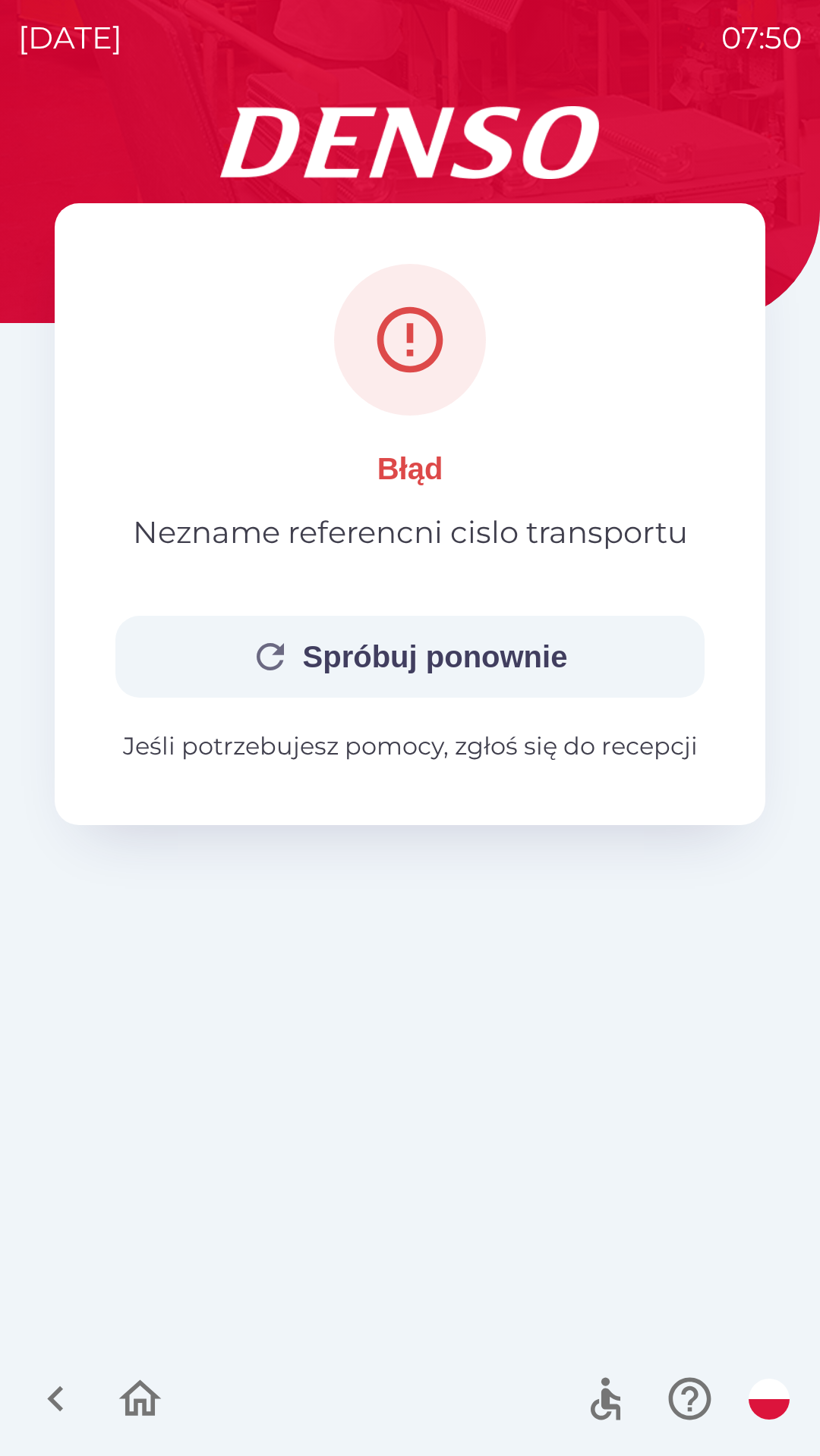
click at [69, 1402] on icon "button" at bounding box center [56, 1399] width 51 height 51
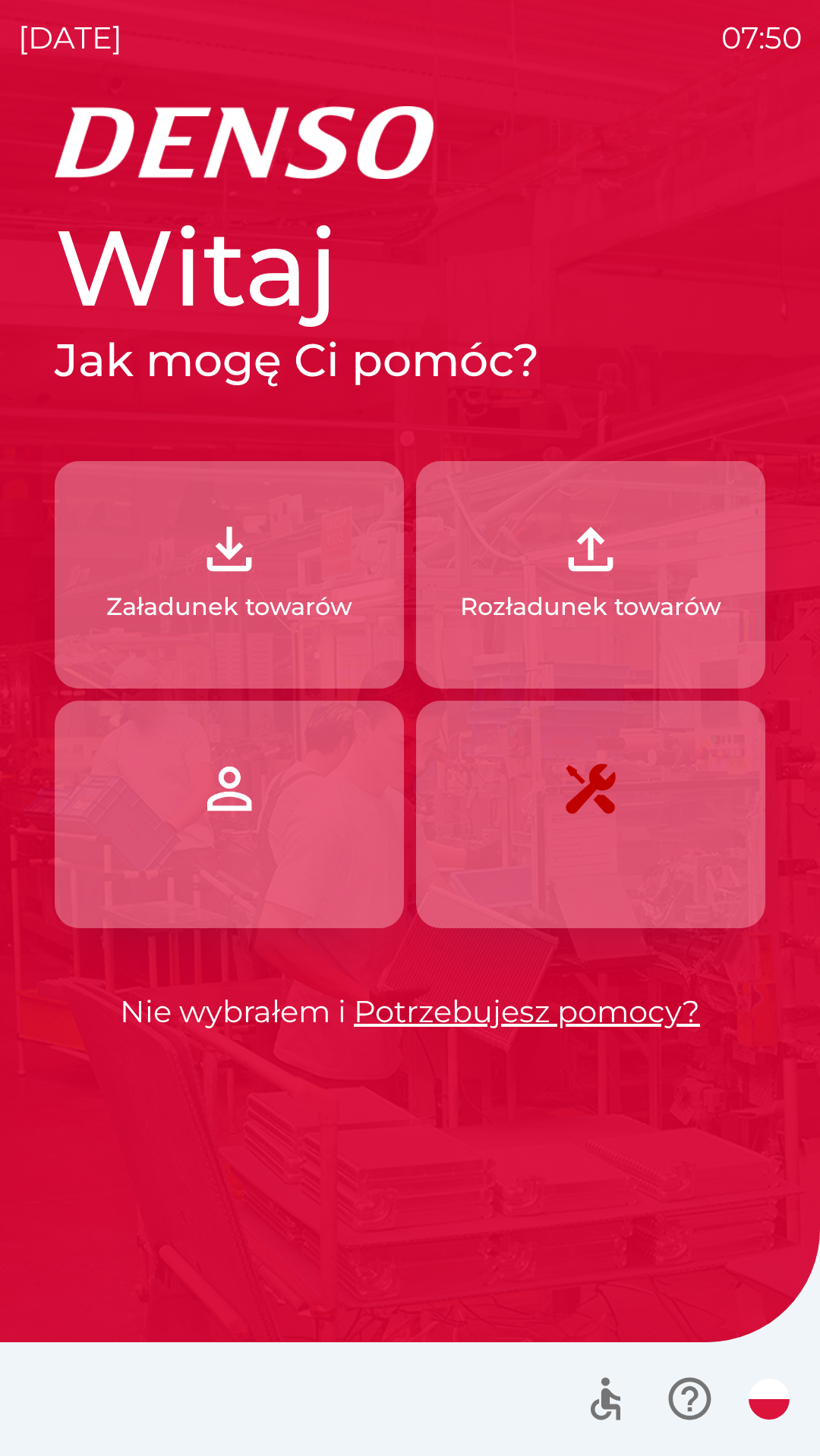
click at [374, 851] on button "button" at bounding box center [229, 815] width 349 height 228
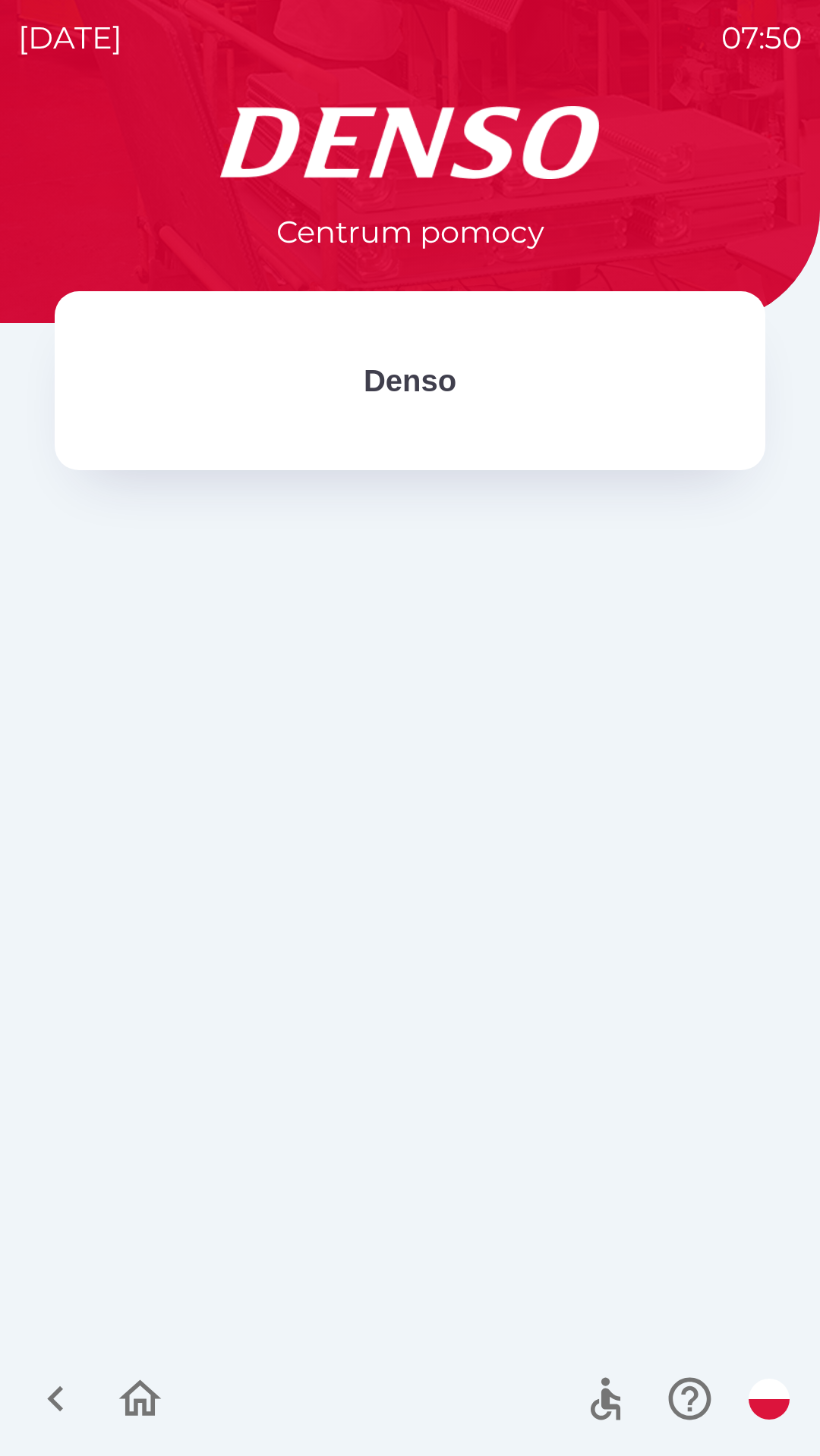
click at [513, 388] on div "Denso" at bounding box center [410, 381] width 589 height 57
click at [415, 376] on p "Denso" at bounding box center [410, 381] width 93 height 46
click at [423, 377] on p "Denso" at bounding box center [410, 381] width 93 height 46
click at [427, 376] on p "Denso" at bounding box center [410, 381] width 93 height 46
click at [73, 1405] on icon "button" at bounding box center [56, 1399] width 51 height 51
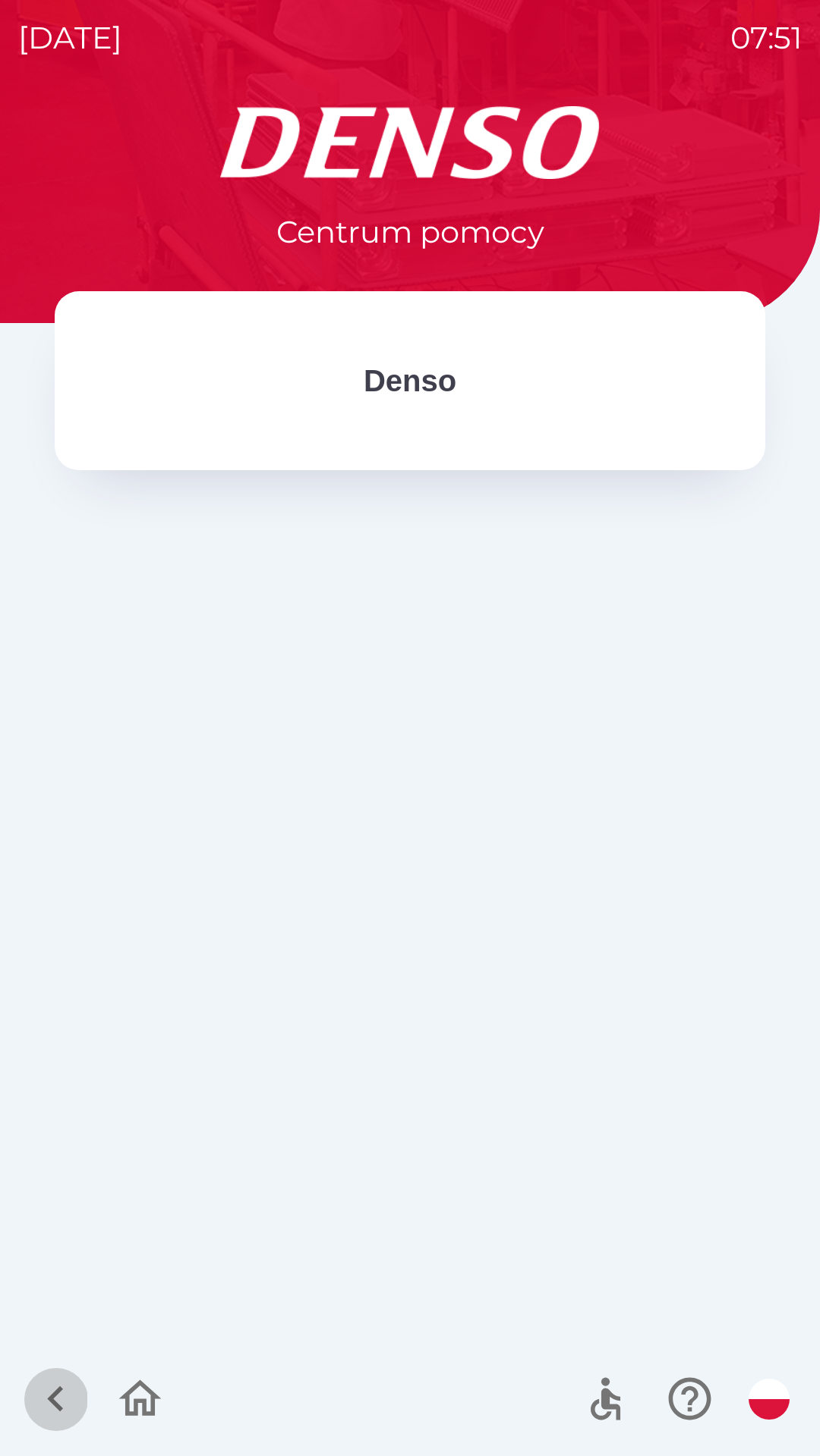
click at [52, 1394] on icon "button" at bounding box center [56, 1399] width 51 height 51
click at [54, 1383] on icon "button" at bounding box center [56, 1399] width 51 height 51
click at [57, 1418] on icon "button" at bounding box center [56, 1399] width 51 height 51
click at [48, 1394] on icon "button" at bounding box center [56, 1399] width 51 height 51
click at [61, 1401] on icon "button" at bounding box center [56, 1399] width 51 height 51
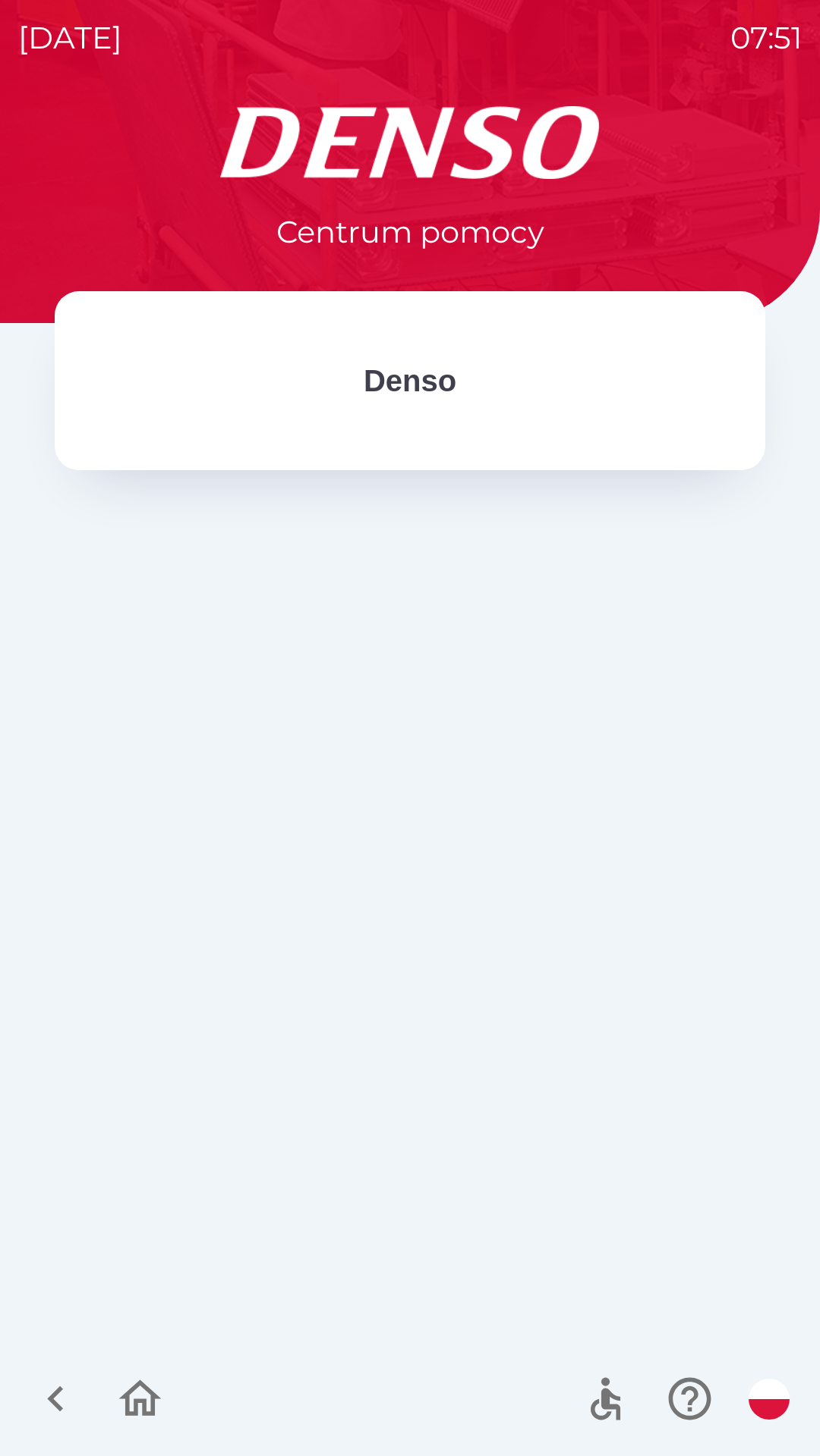
click at [59, 1383] on icon "button" at bounding box center [56, 1399] width 51 height 51
click at [64, 1407] on icon "button" at bounding box center [56, 1399] width 51 height 51
click at [149, 1406] on icon "button" at bounding box center [140, 1399] width 51 height 51
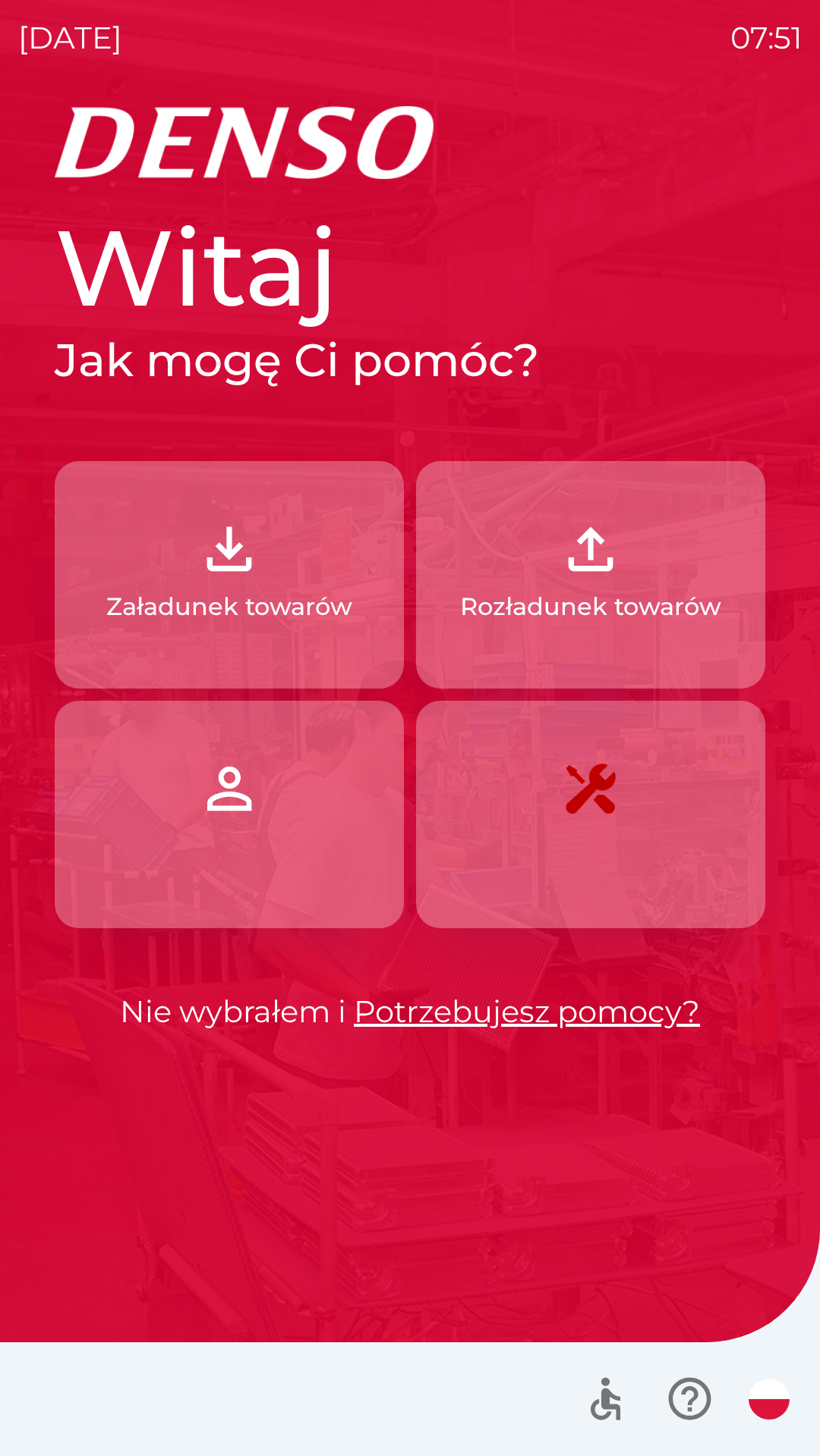
click at [350, 626] on button "Załadunek towarów" at bounding box center [229, 575] width 349 height 228
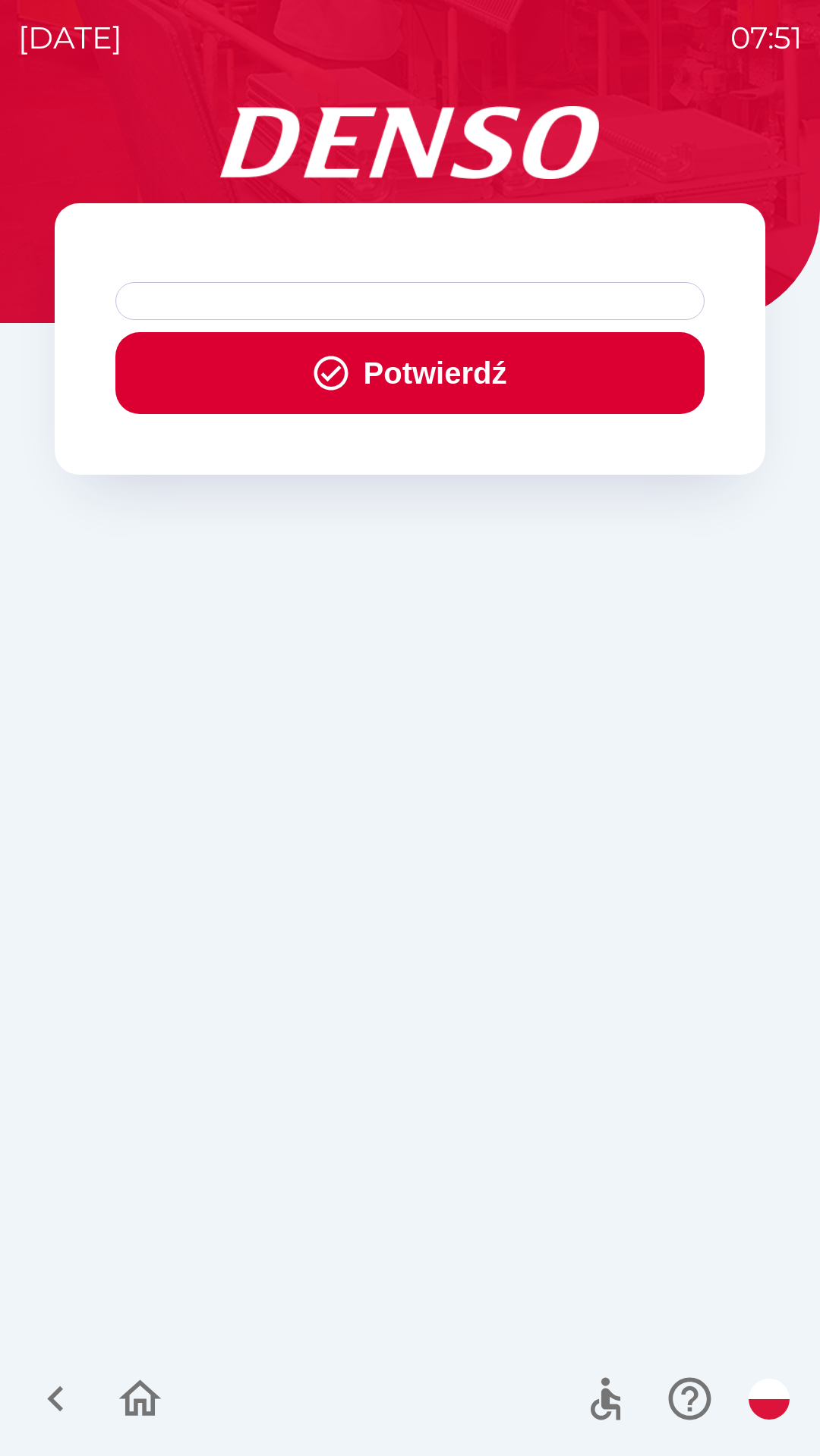
click at [535, 392] on button "Potwierdź" at bounding box center [410, 373] width 589 height 82
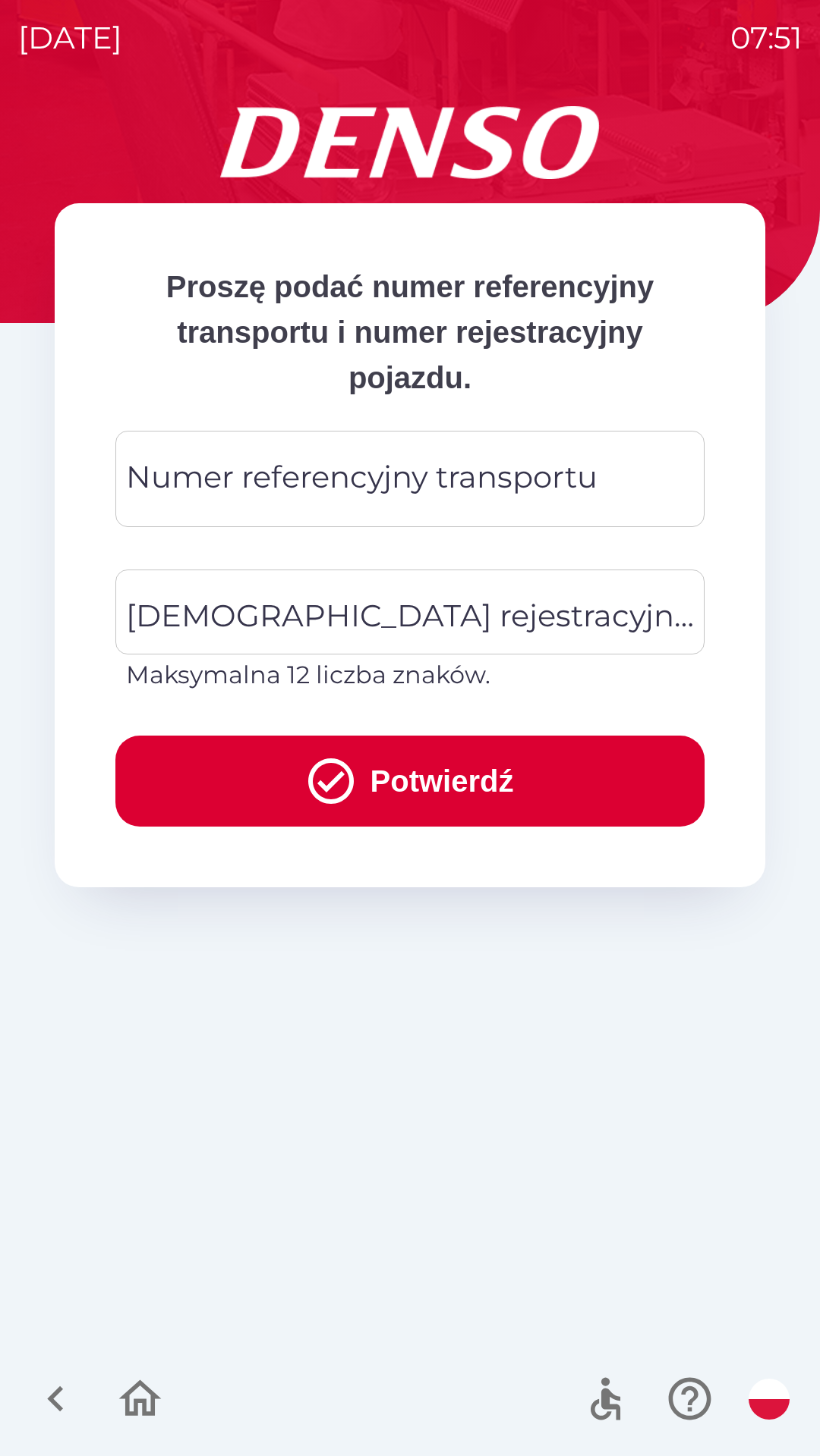
click at [622, 495] on input "Numer referencyjny transportu" at bounding box center [410, 479] width 552 height 60
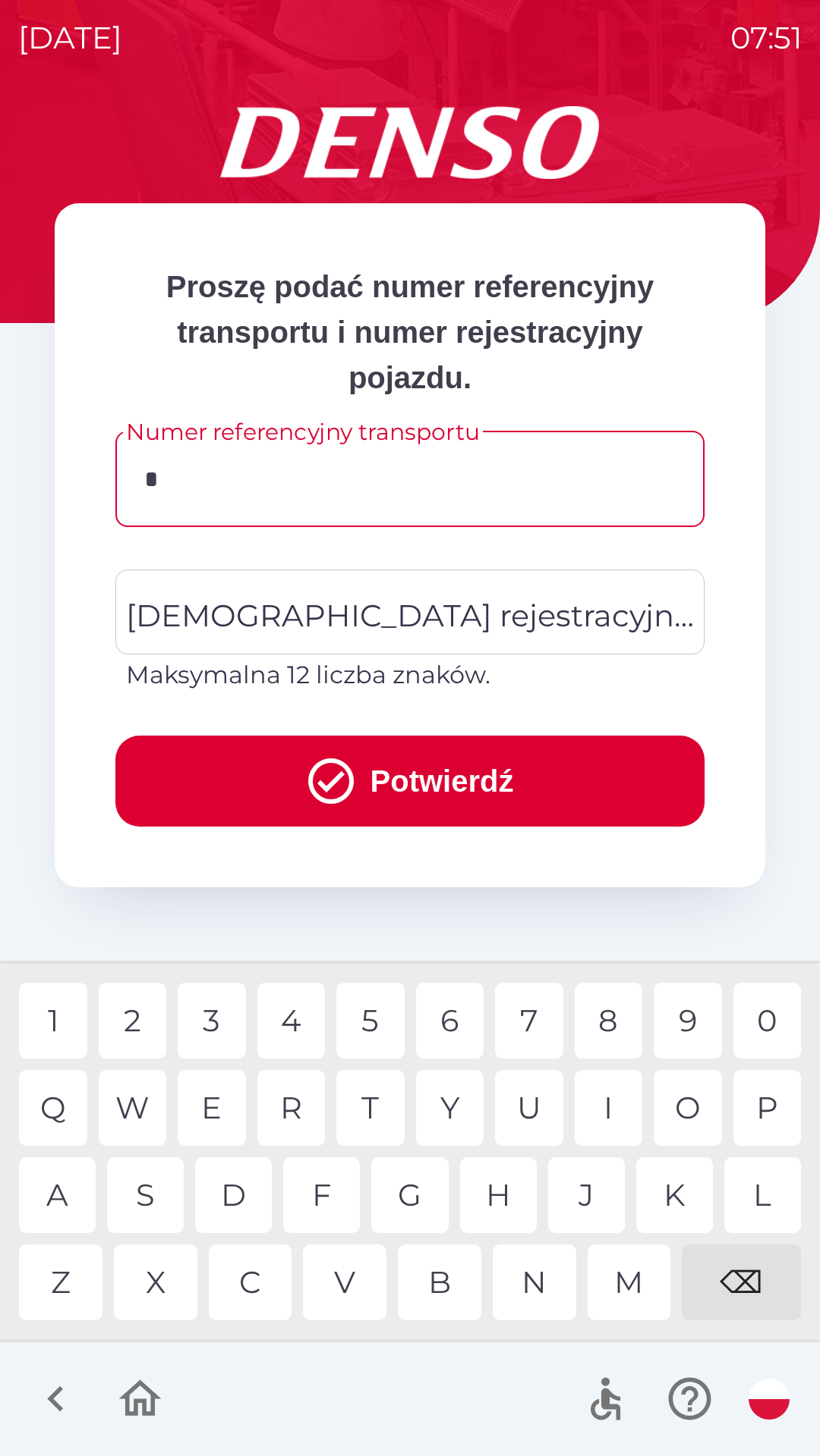
click at [60, 1019] on div "1" at bounding box center [52, 1021] width 68 height 76
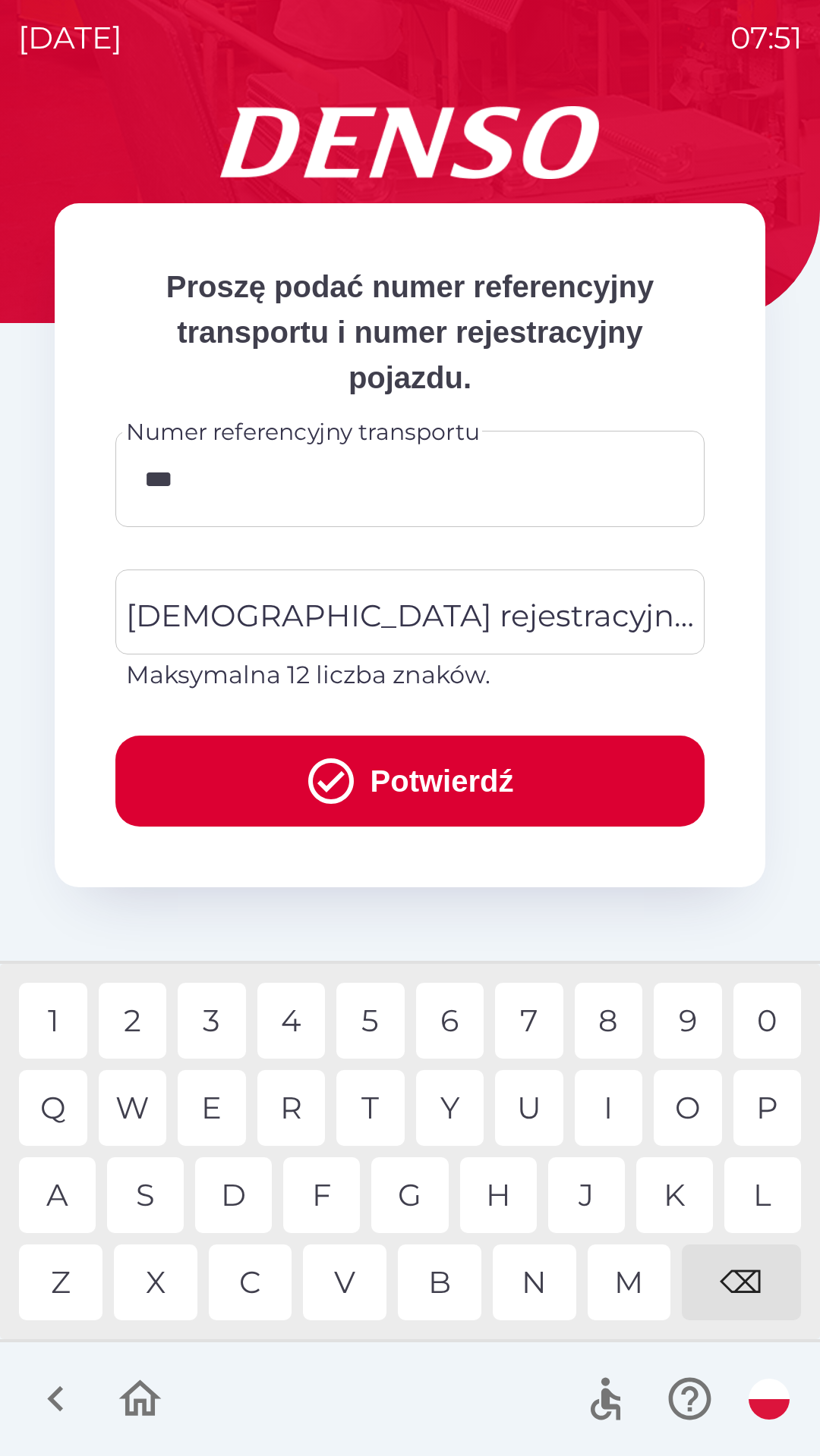
click at [691, 1018] on div "9" at bounding box center [687, 1021] width 68 height 76
click at [606, 1020] on div "8" at bounding box center [608, 1021] width 68 height 76
click at [138, 1015] on div "2" at bounding box center [133, 1021] width 68 height 76
type input "*******"
click at [374, 1020] on div "5" at bounding box center [370, 1021] width 68 height 76
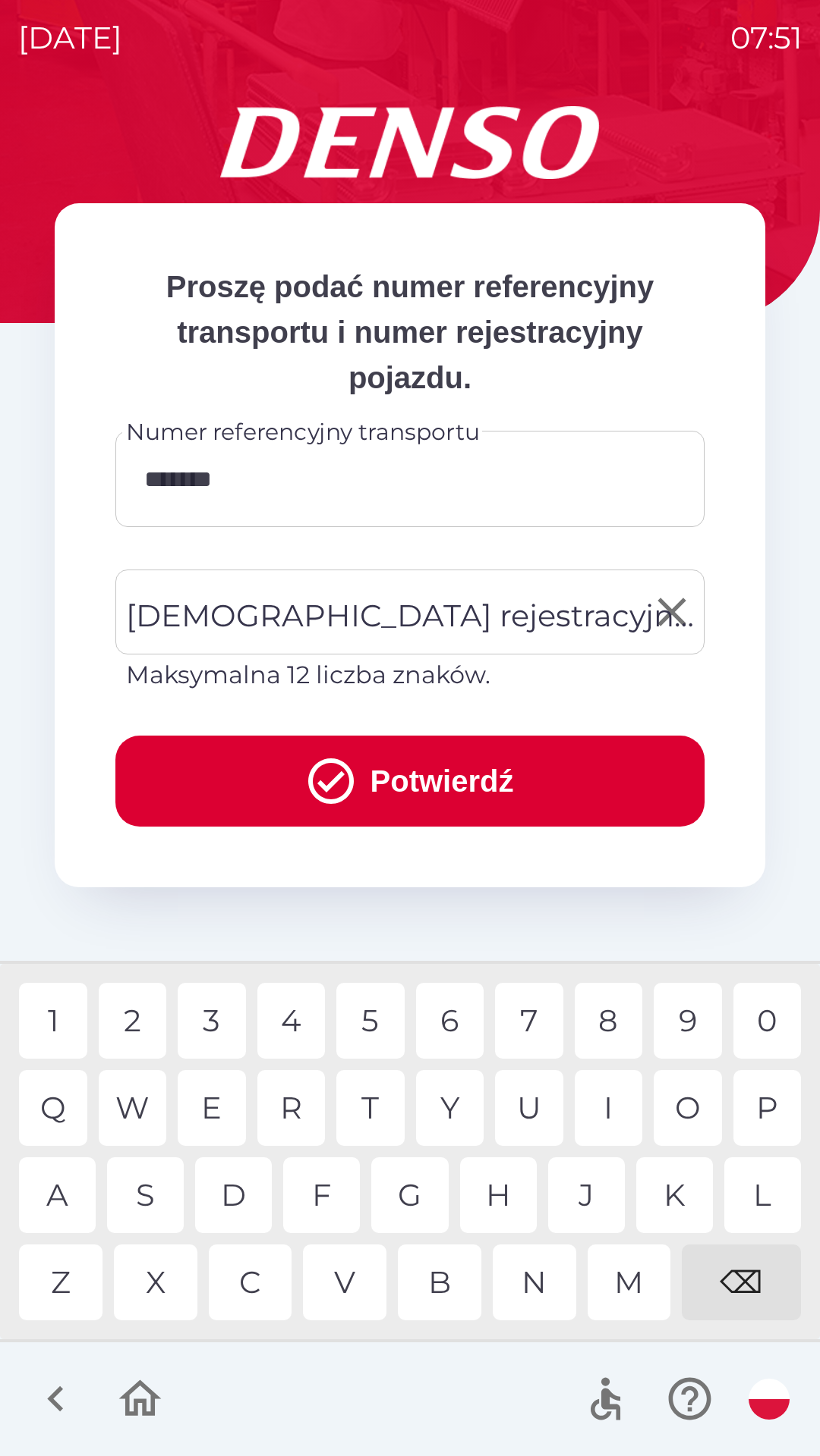
click at [476, 598] on div "[DEMOGRAPHIC_DATA] rejestracyjna pojazdu [DEMOGRAPHIC_DATA] rejestracyjna pojaz…" at bounding box center [410, 631] width 589 height 123
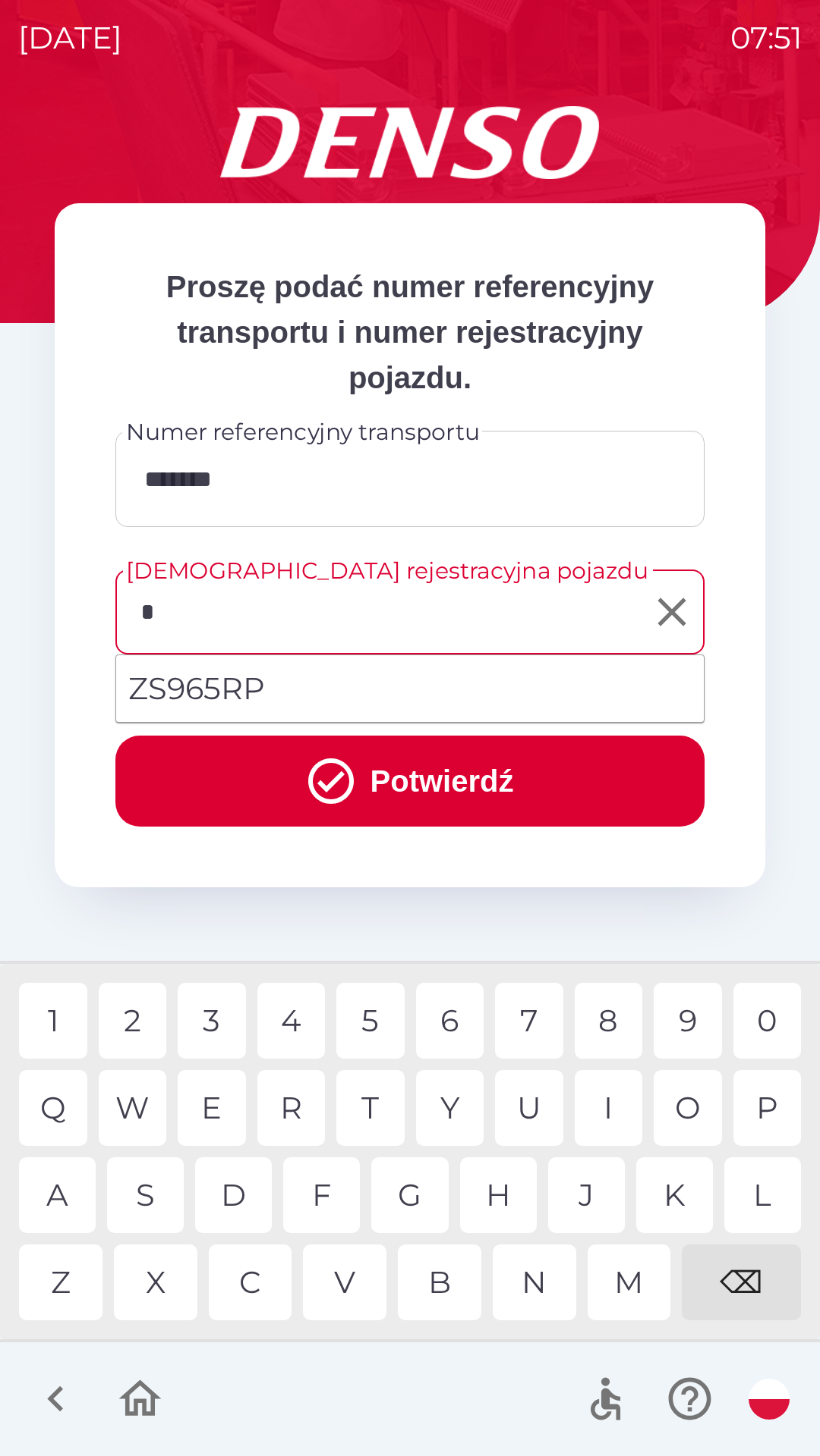
click at [66, 1282] on div "Z" at bounding box center [60, 1283] width 84 height 76
type input "*******"
click at [760, 1094] on div "P" at bounding box center [767, 1108] width 68 height 76
click at [558, 777] on button "Potwierdź" at bounding box center [410, 782] width 589 height 91
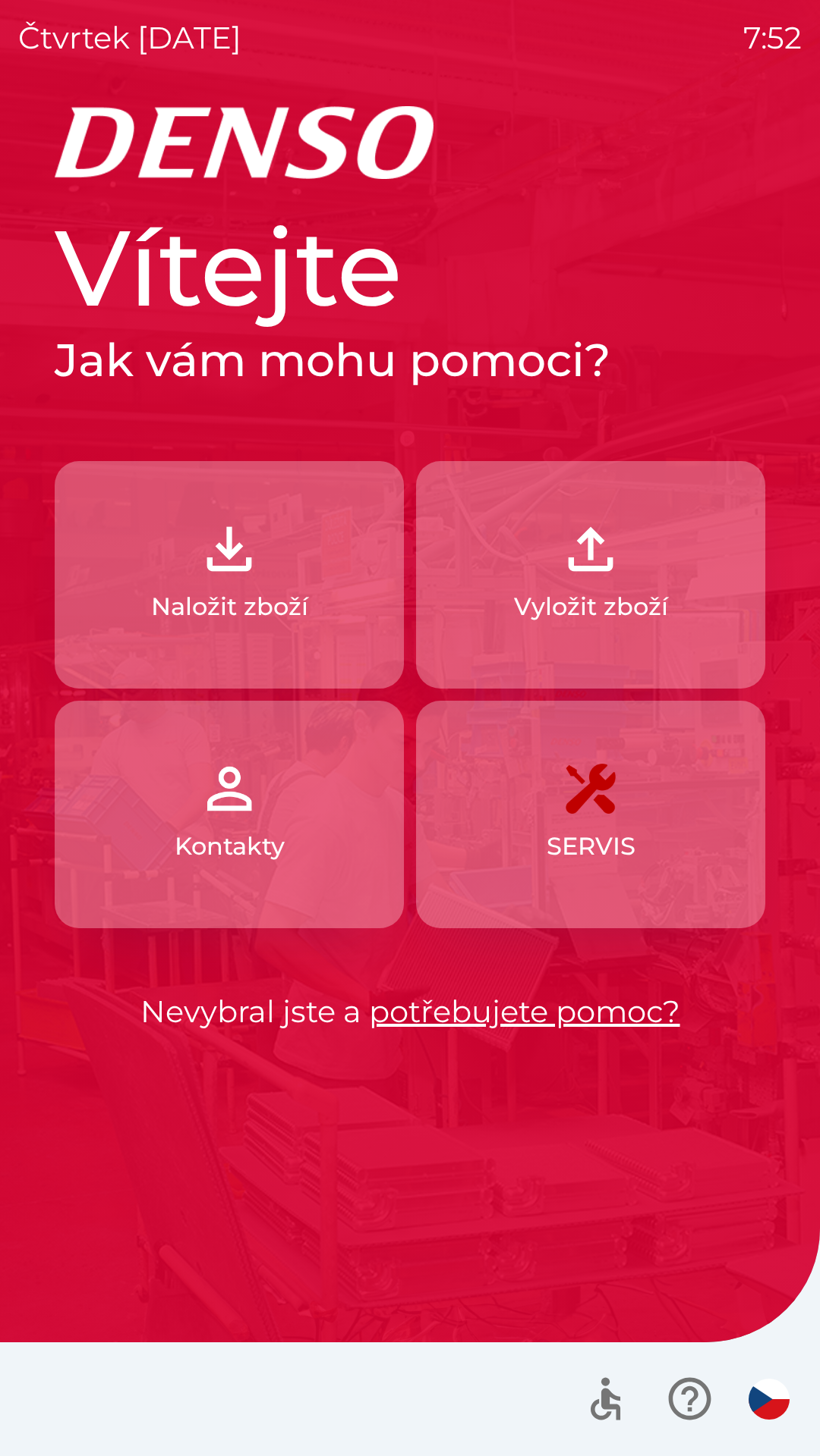
click at [342, 587] on button "Naložit zboží" at bounding box center [229, 575] width 349 height 228
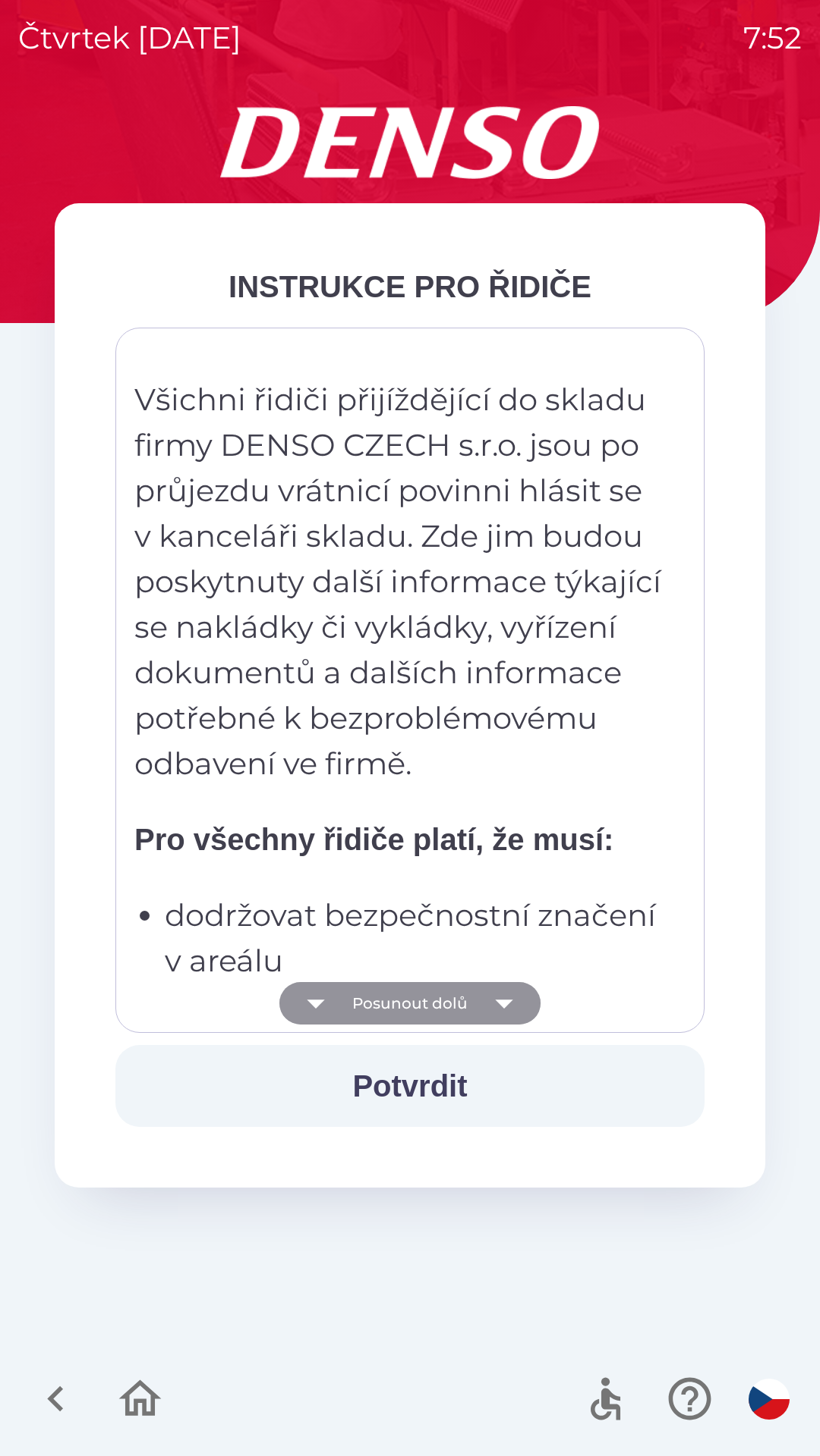
click at [511, 999] on icon "button" at bounding box center [504, 1004] width 42 height 42
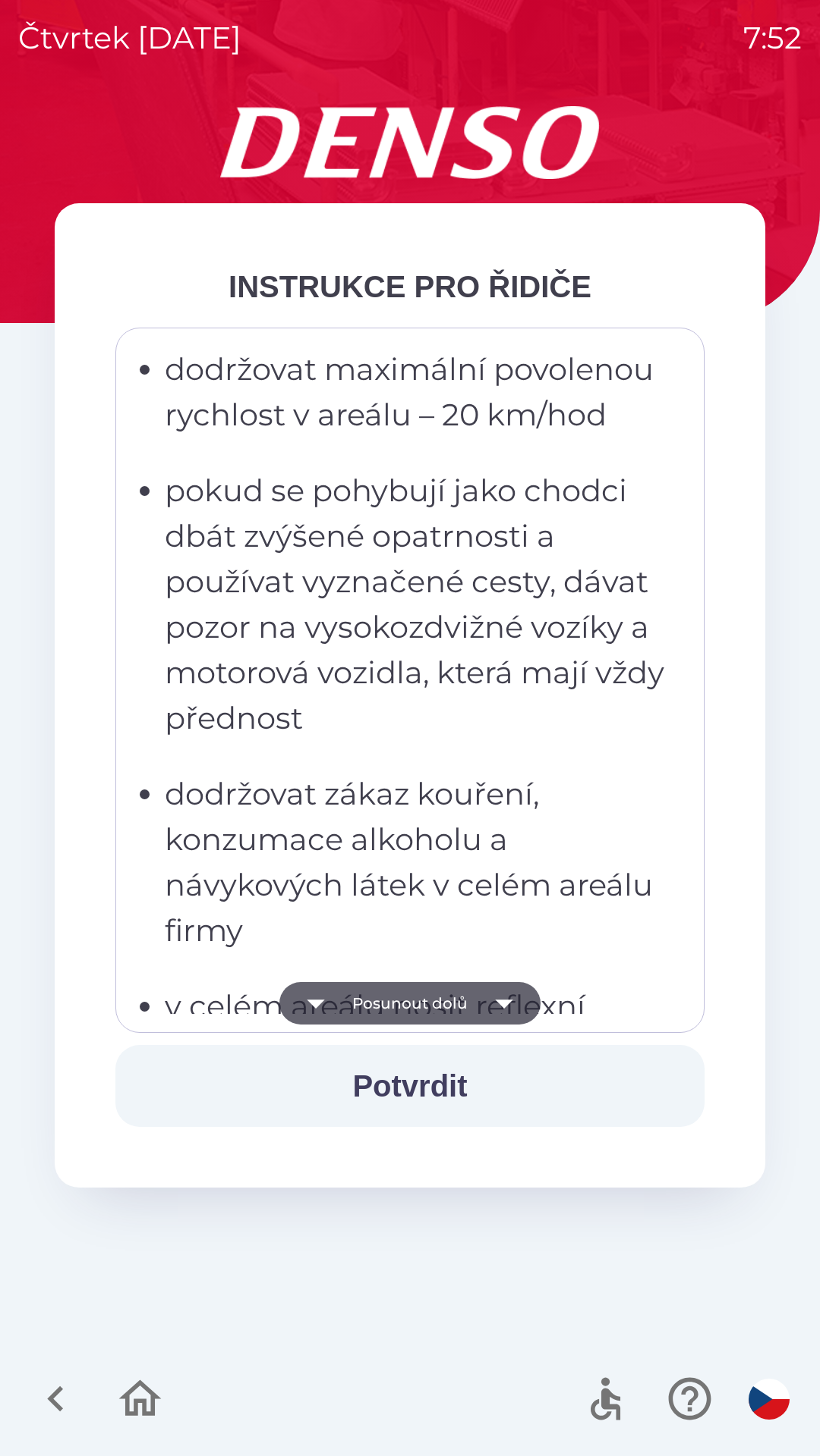
click at [512, 998] on icon "button" at bounding box center [504, 1004] width 42 height 42
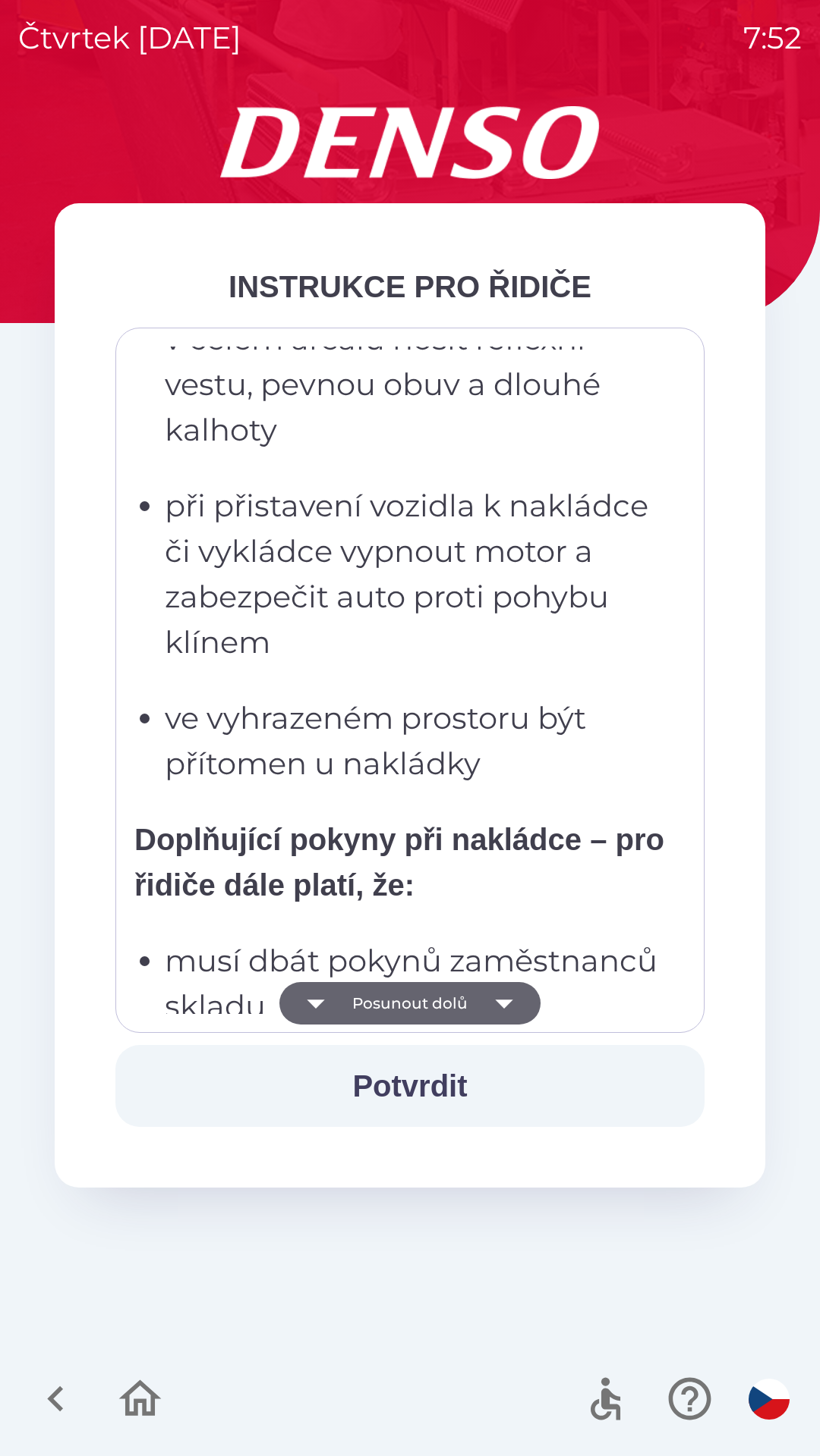
click at [503, 1001] on icon "button" at bounding box center [503, 1004] width 18 height 9
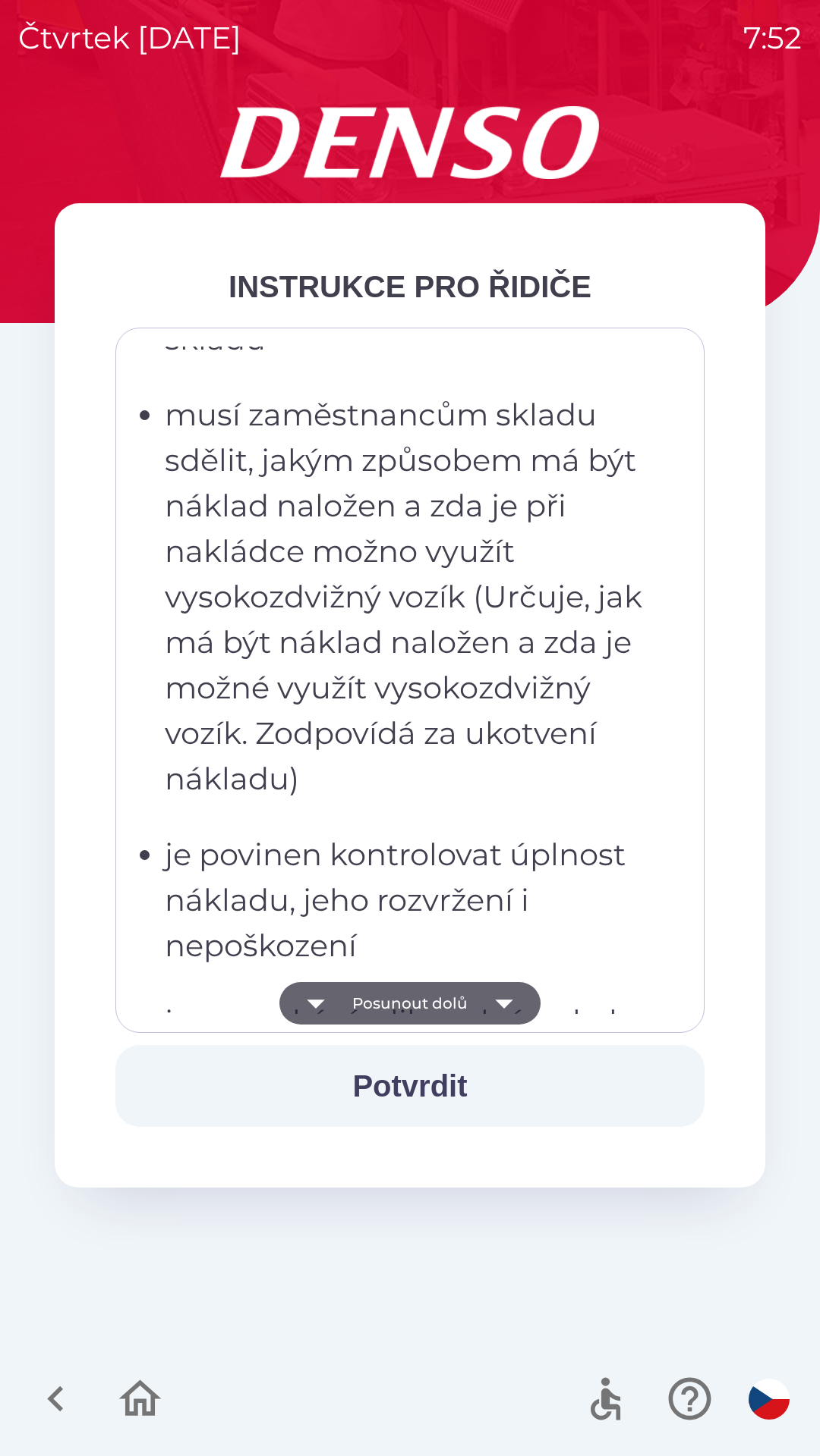
click at [500, 996] on icon "button" at bounding box center [504, 1004] width 42 height 42
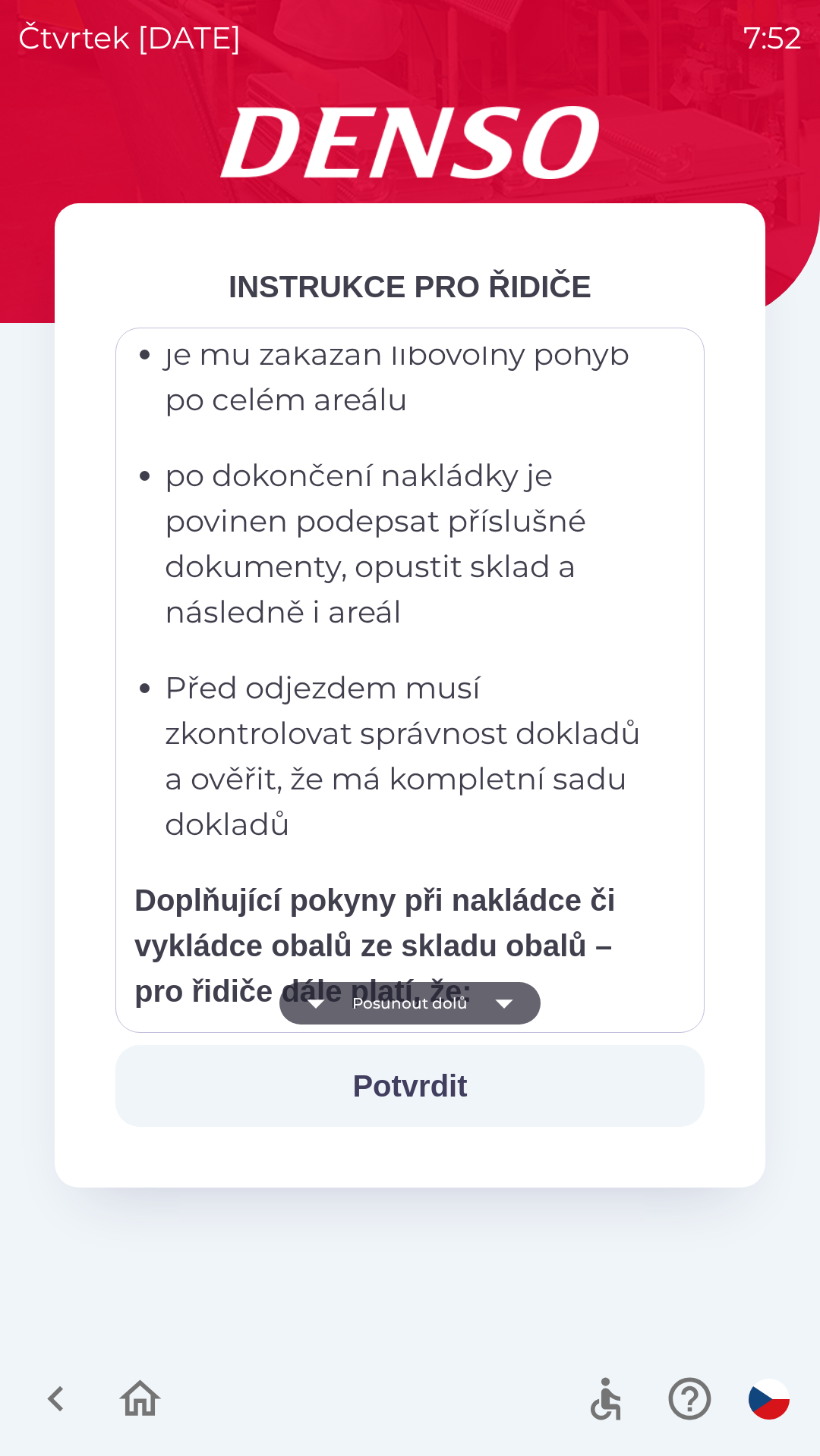
click at [498, 996] on icon "button" at bounding box center [504, 1004] width 42 height 42
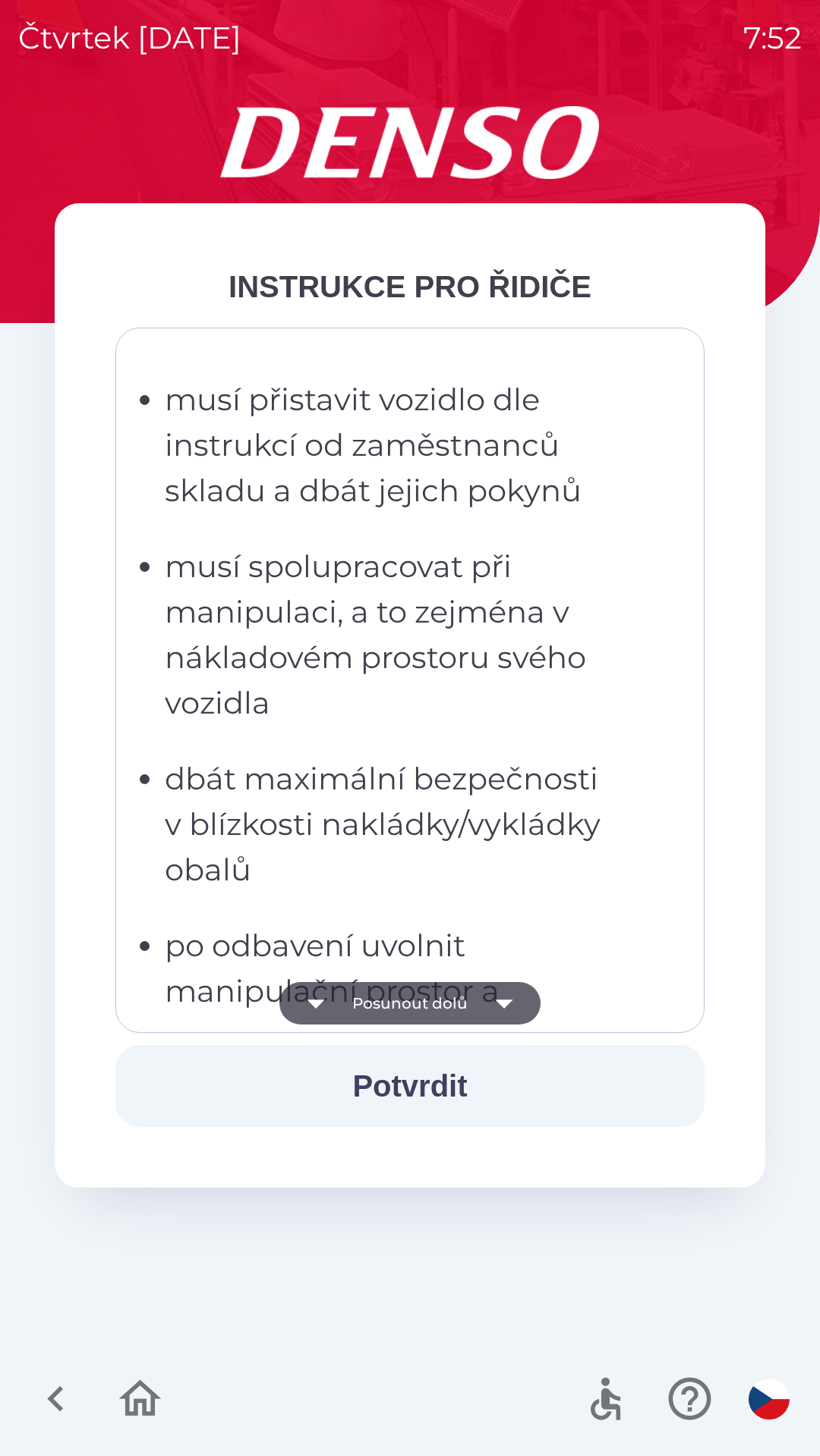
click at [500, 995] on icon "button" at bounding box center [504, 1004] width 42 height 42
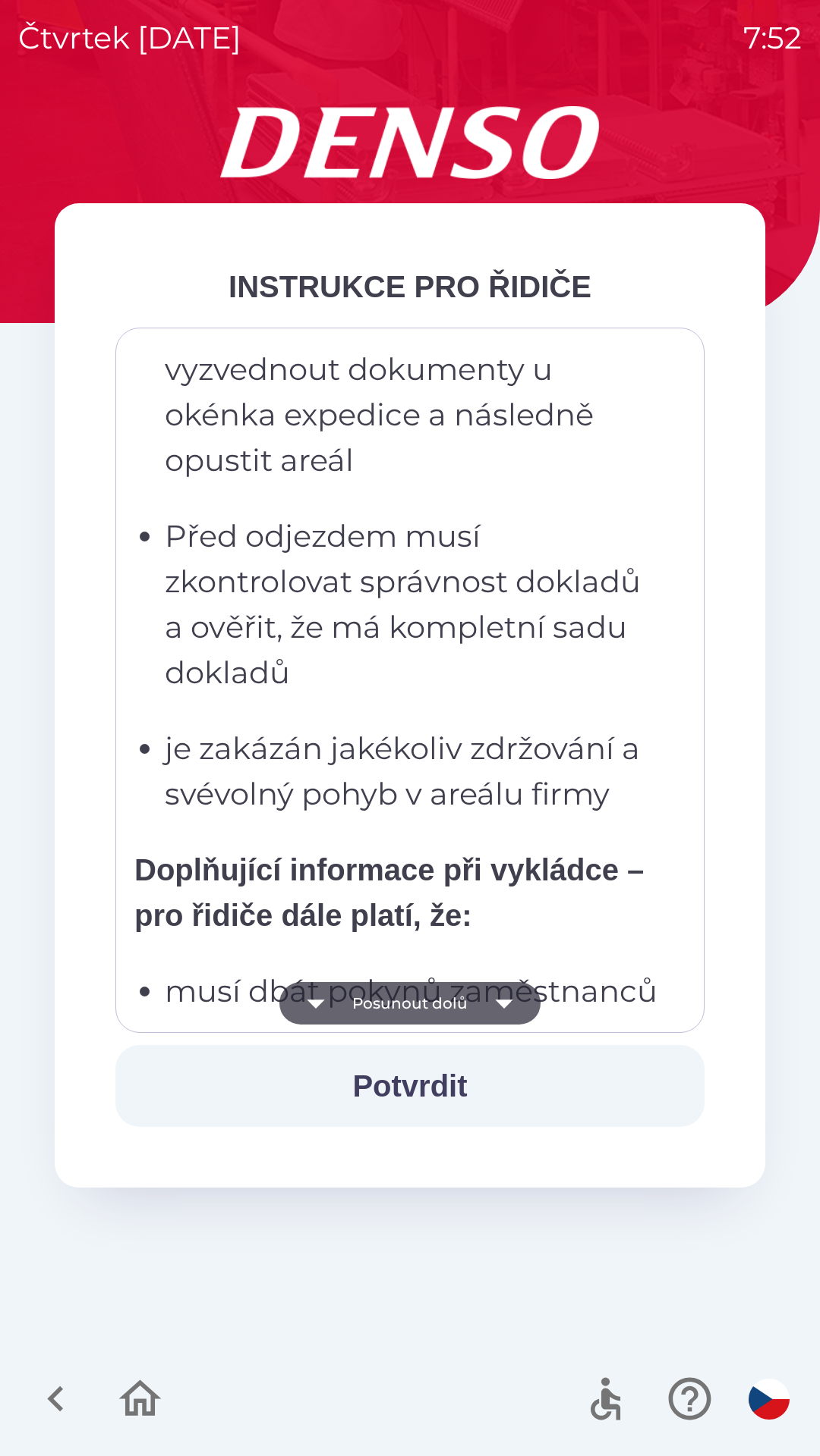
click at [498, 996] on icon "button" at bounding box center [504, 1004] width 42 height 42
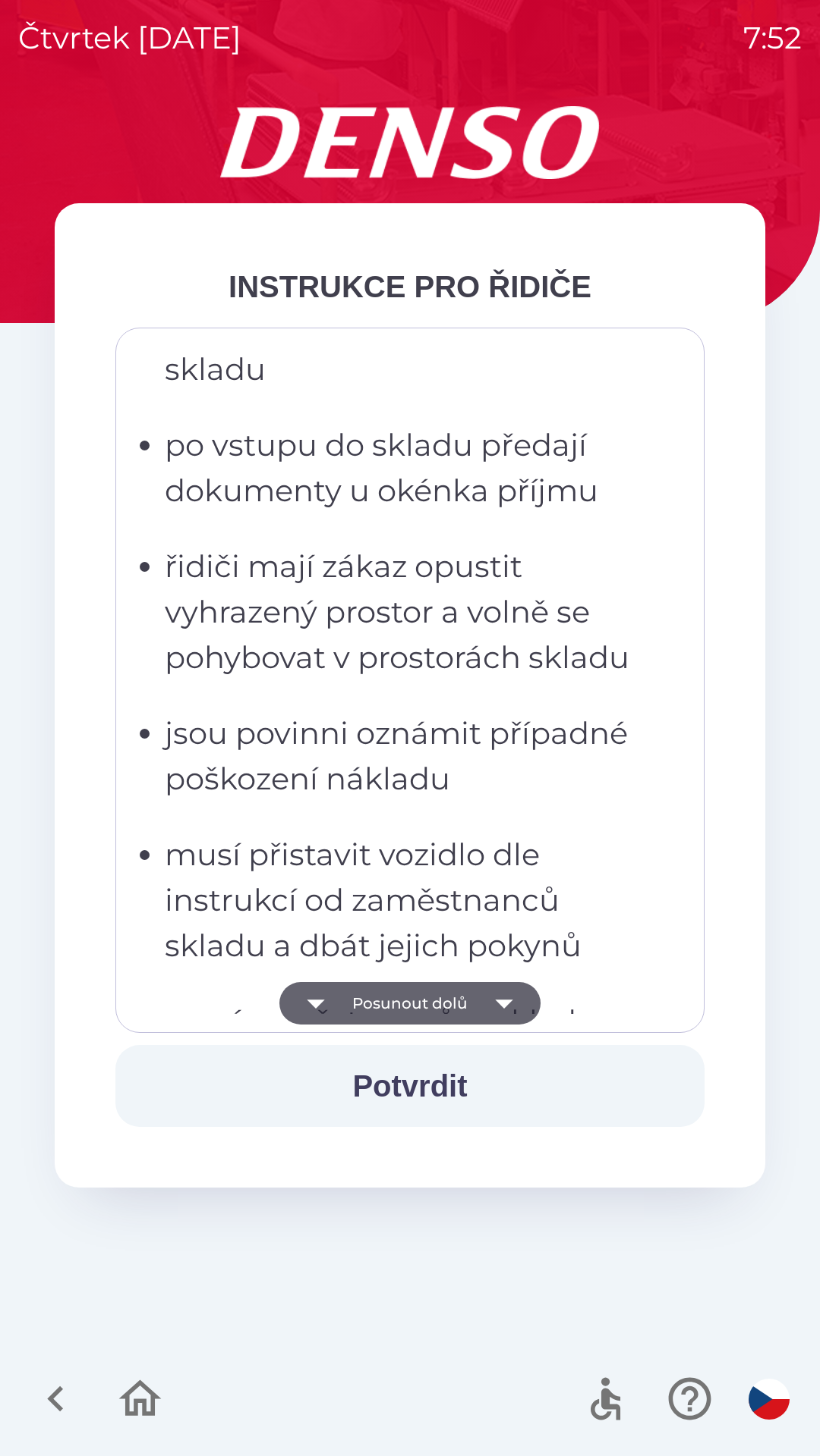
click at [498, 997] on icon "button" at bounding box center [504, 1004] width 42 height 42
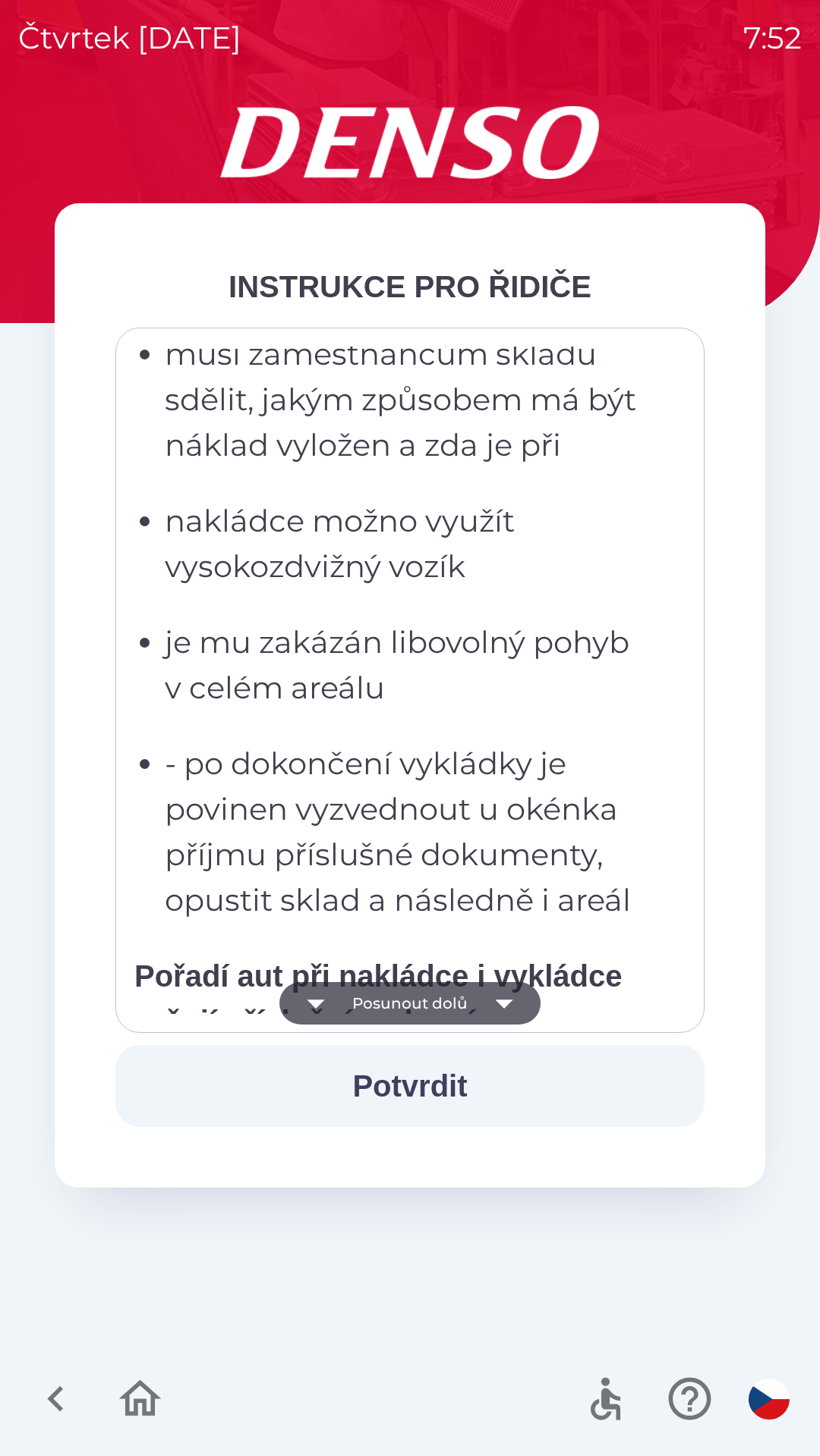
click at [499, 992] on icon "button" at bounding box center [504, 1004] width 42 height 42
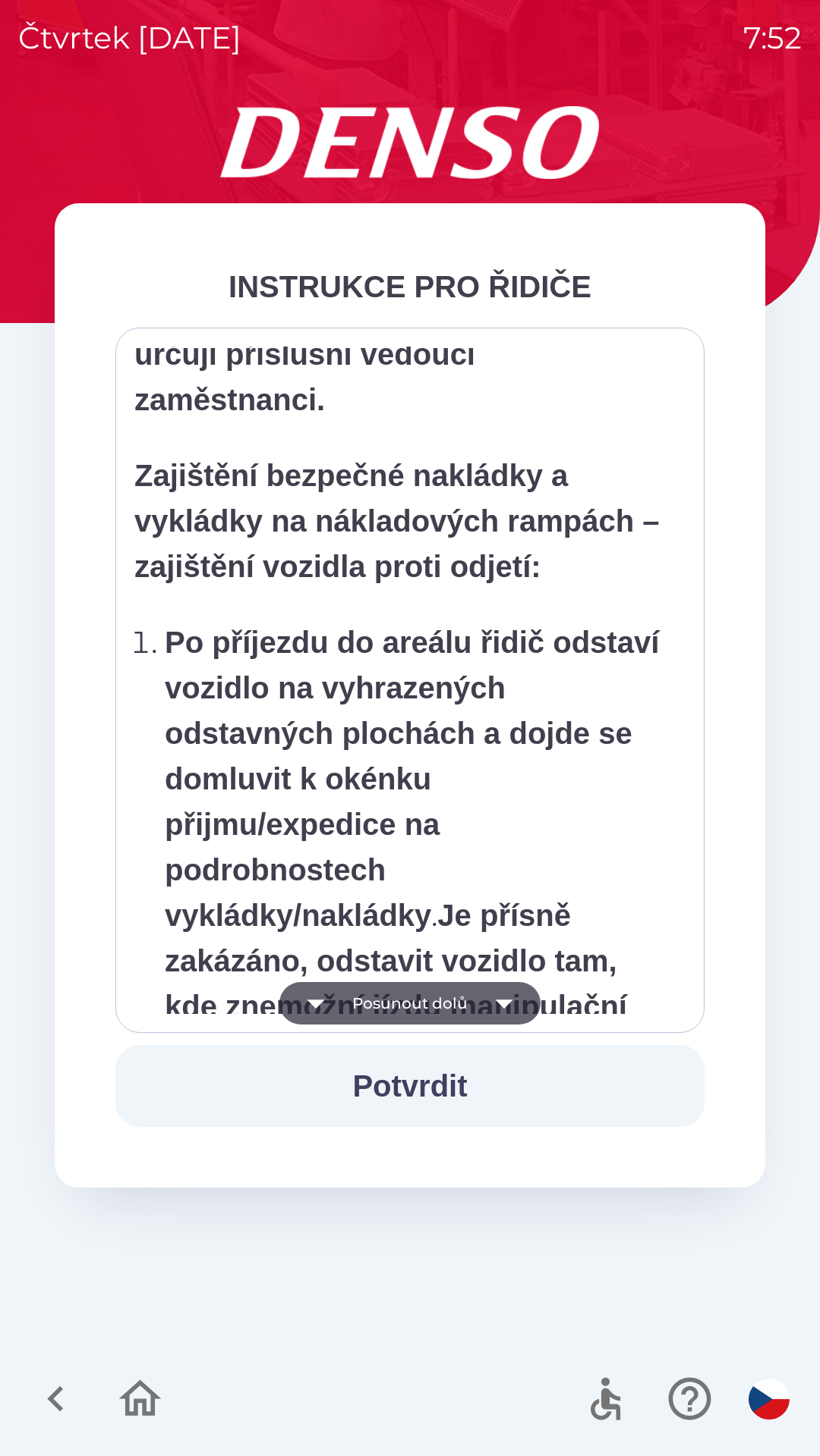
click at [496, 995] on icon "button" at bounding box center [504, 1004] width 42 height 42
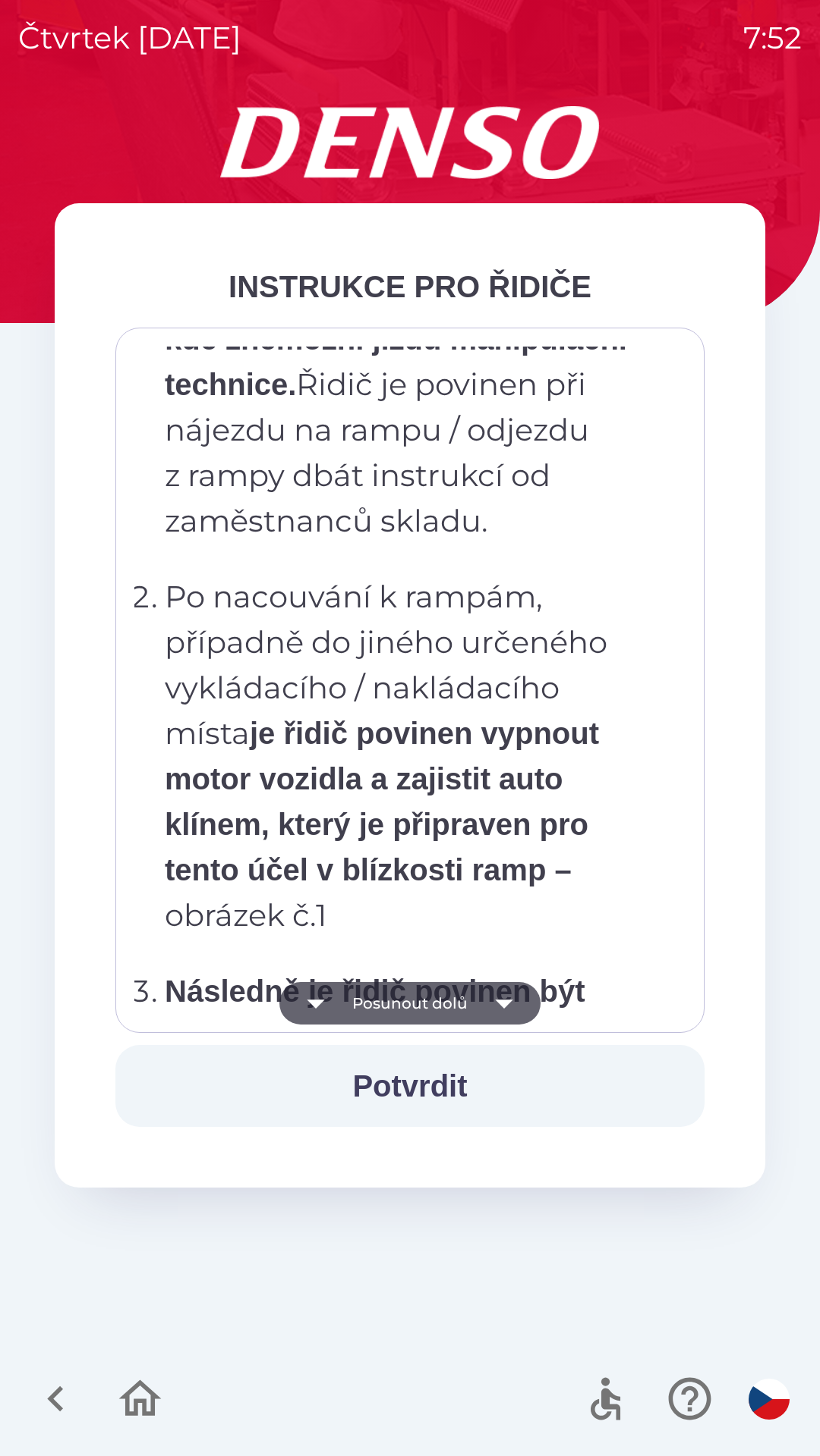
click at [499, 992] on icon "button" at bounding box center [504, 1004] width 42 height 42
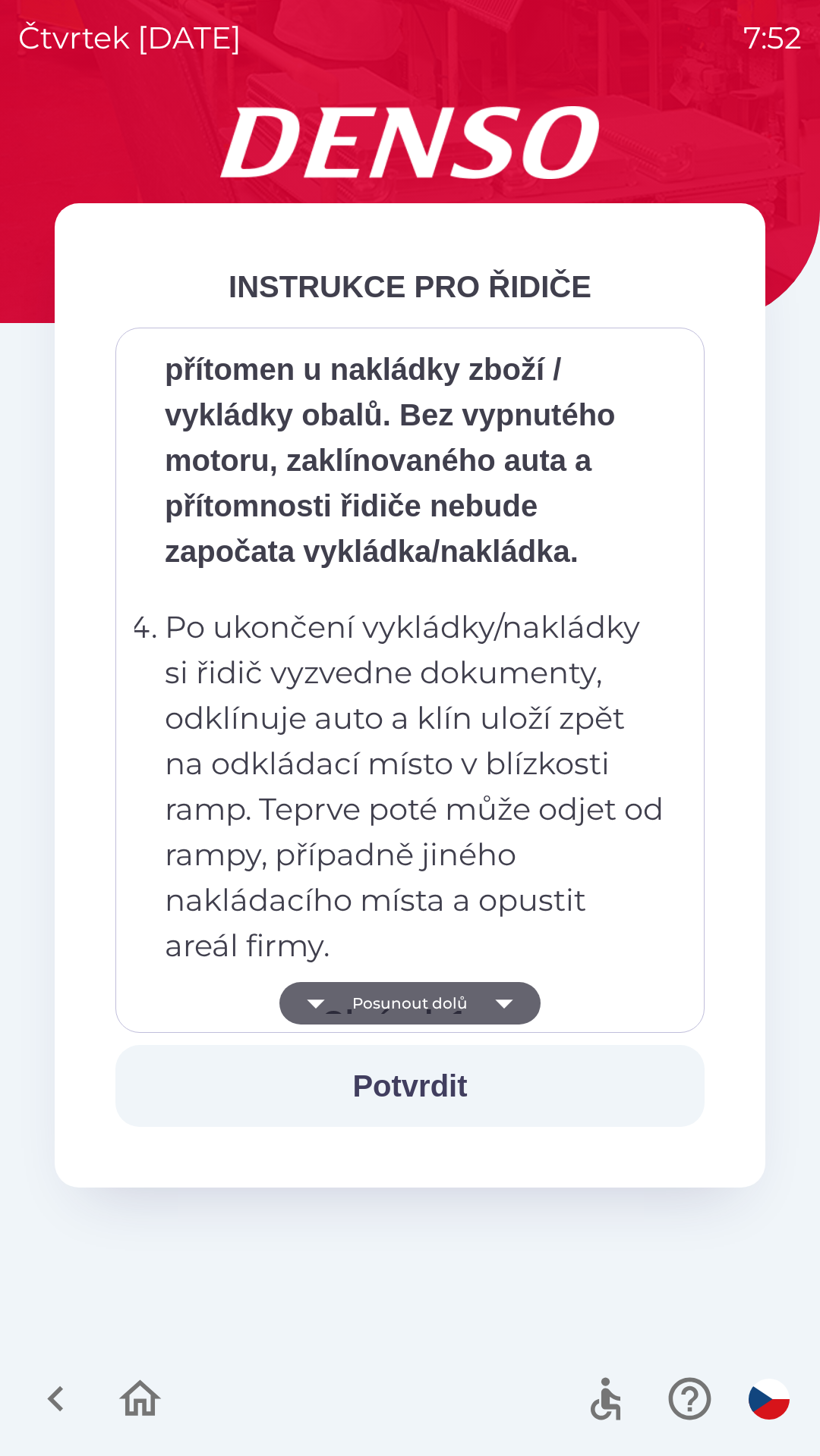
click at [500, 994] on icon "button" at bounding box center [504, 1004] width 42 height 42
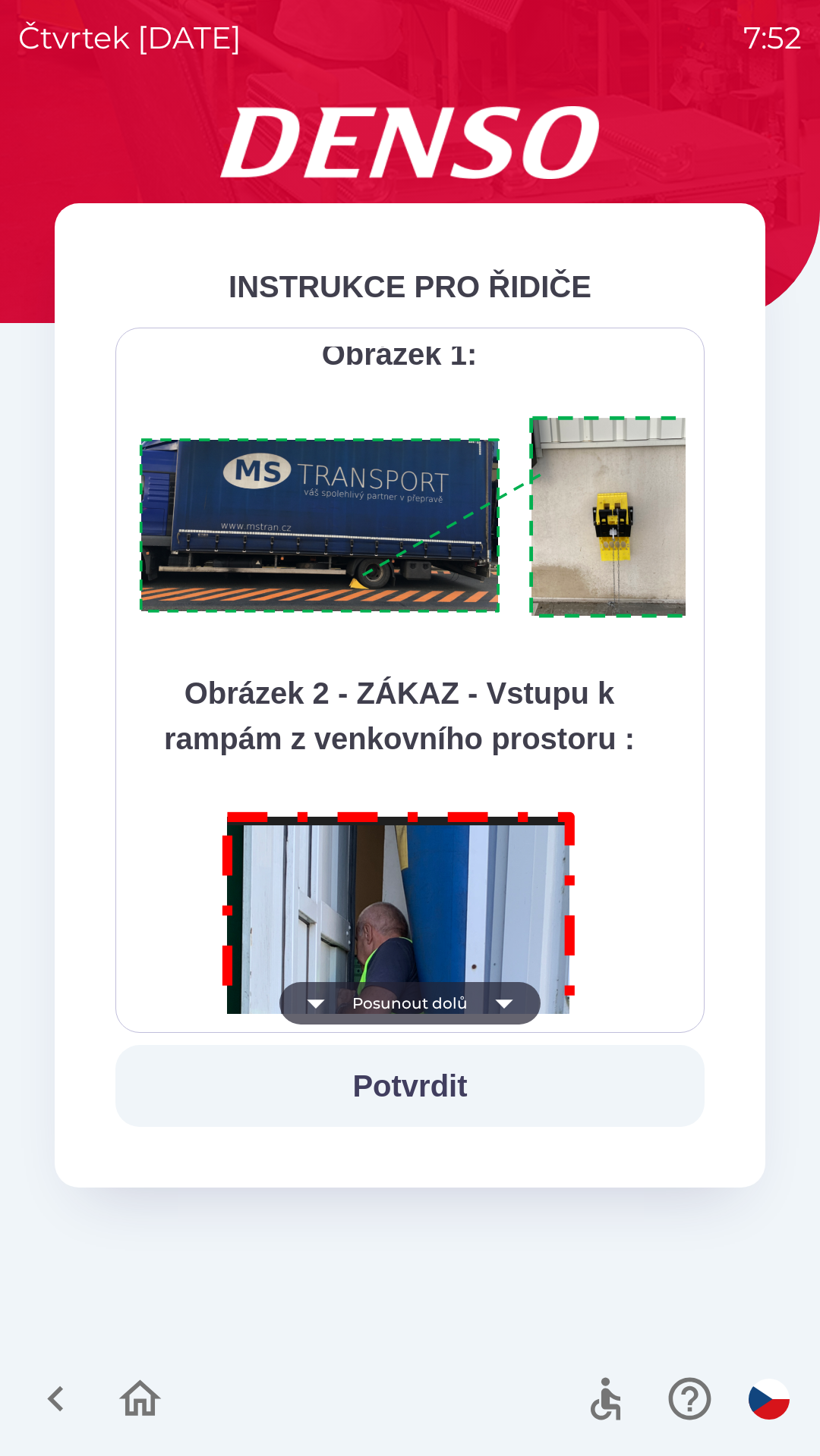
click at [502, 993] on icon "button" at bounding box center [504, 1004] width 42 height 42
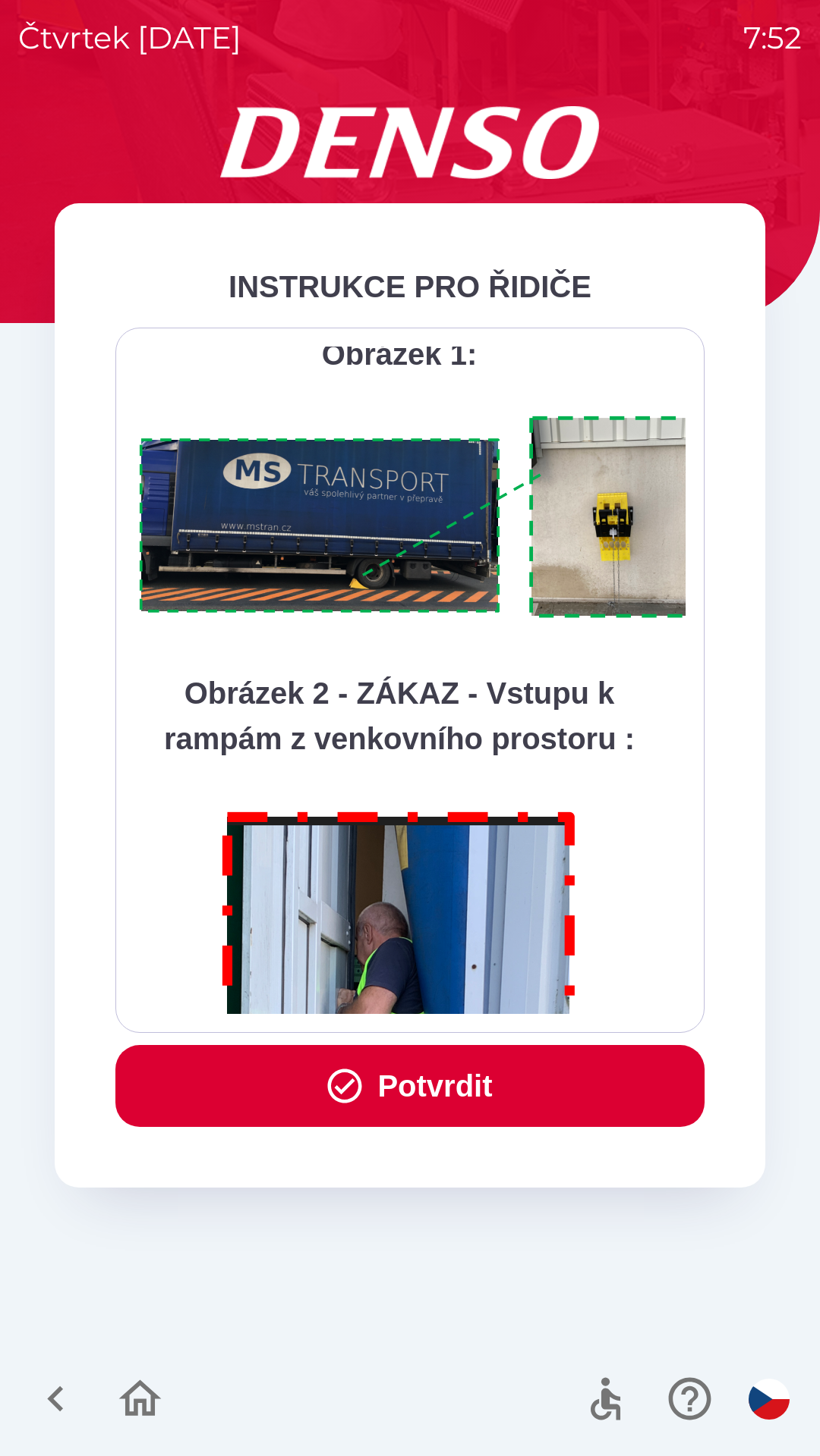
scroll to position [8524, 0]
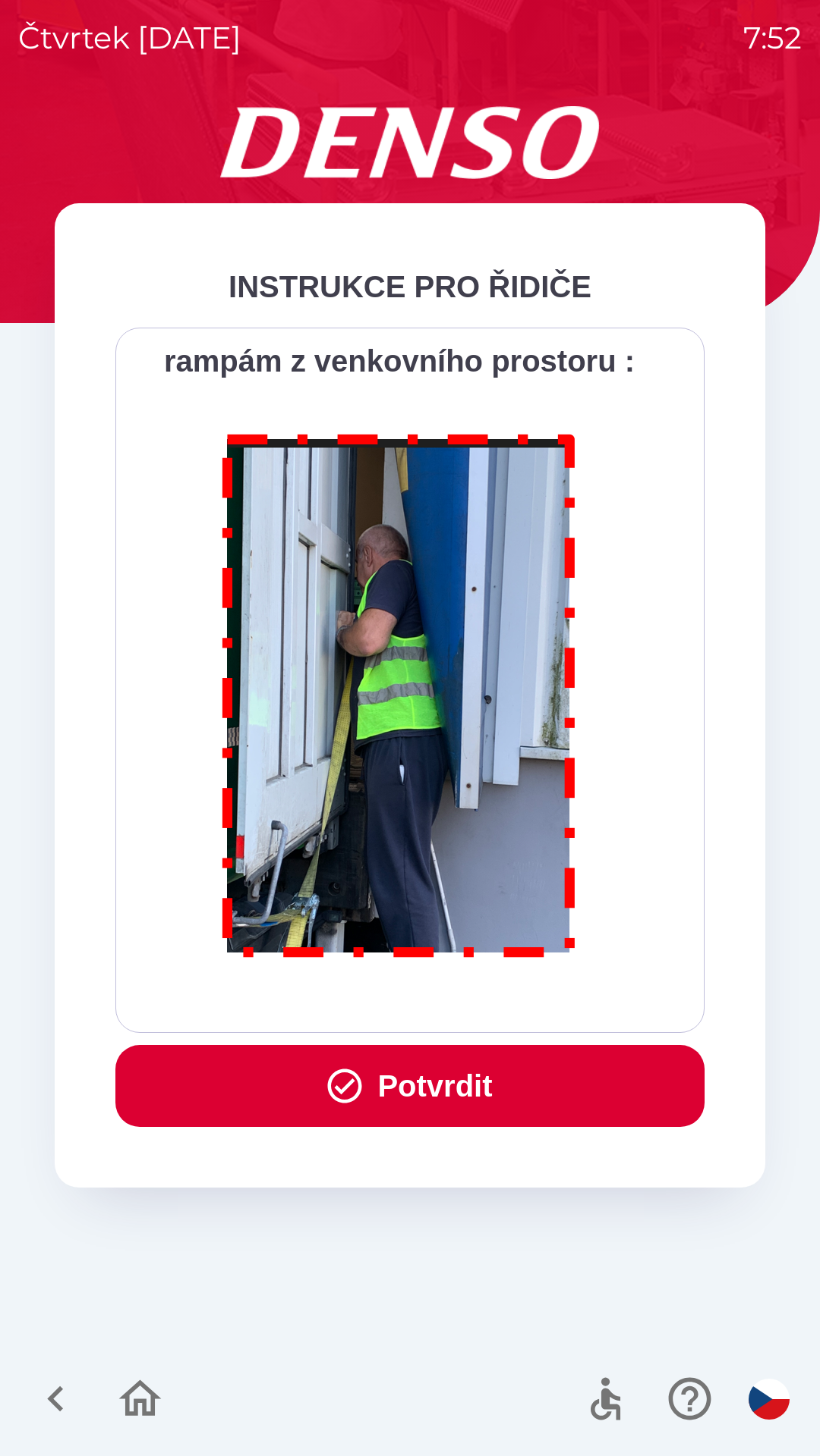
click at [502, 993] on div "Všichni řidiči přijíždějící do skladu firmy DENSO CZECH s.r.o. jsou po průjezdu…" at bounding box center [410, 680] width 551 height 668
click at [508, 1081] on button "Potvrdit" at bounding box center [410, 1085] width 589 height 82
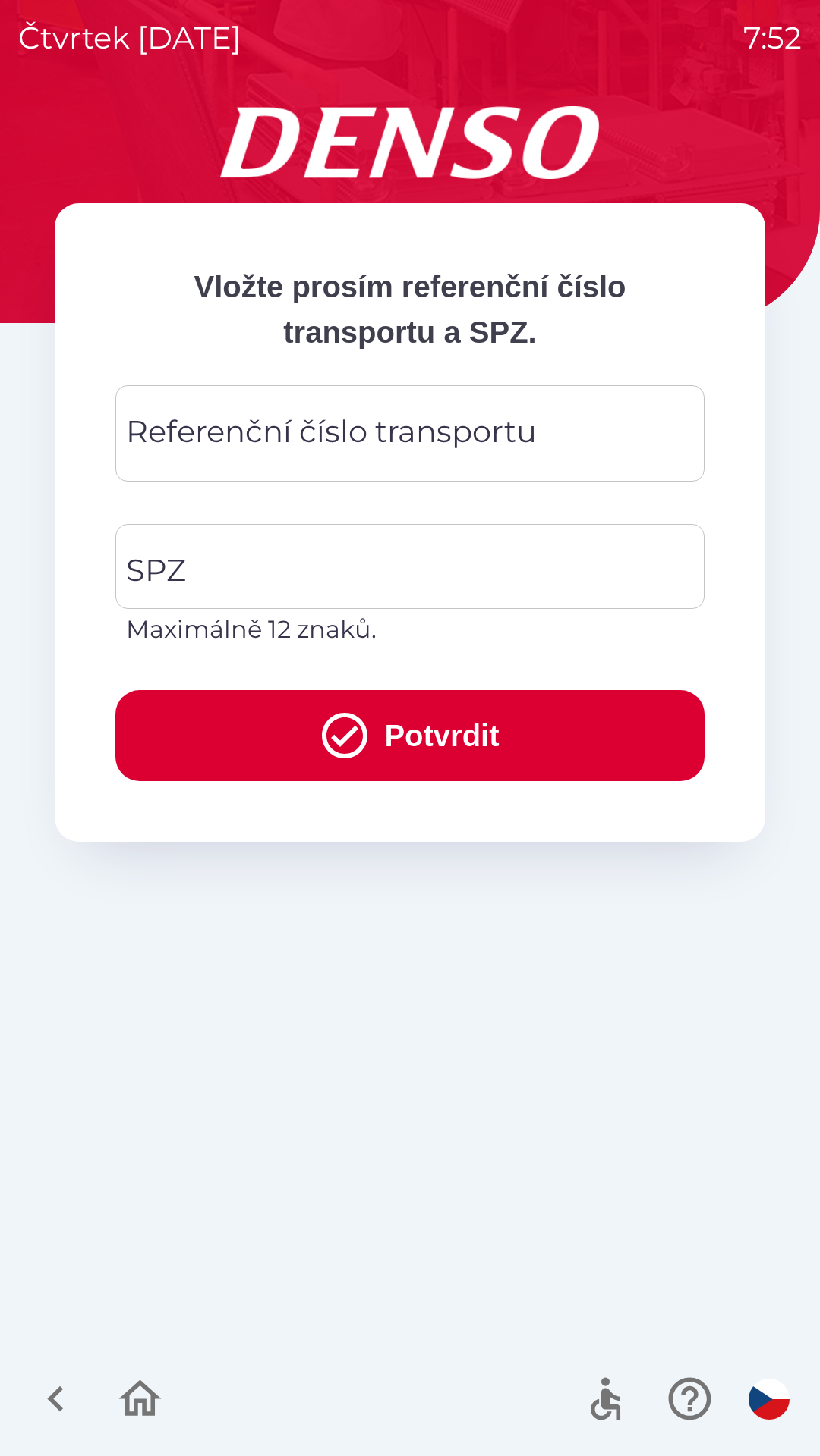
click at [605, 440] on input "Referenční číslo transportu" at bounding box center [410, 433] width 552 height 60
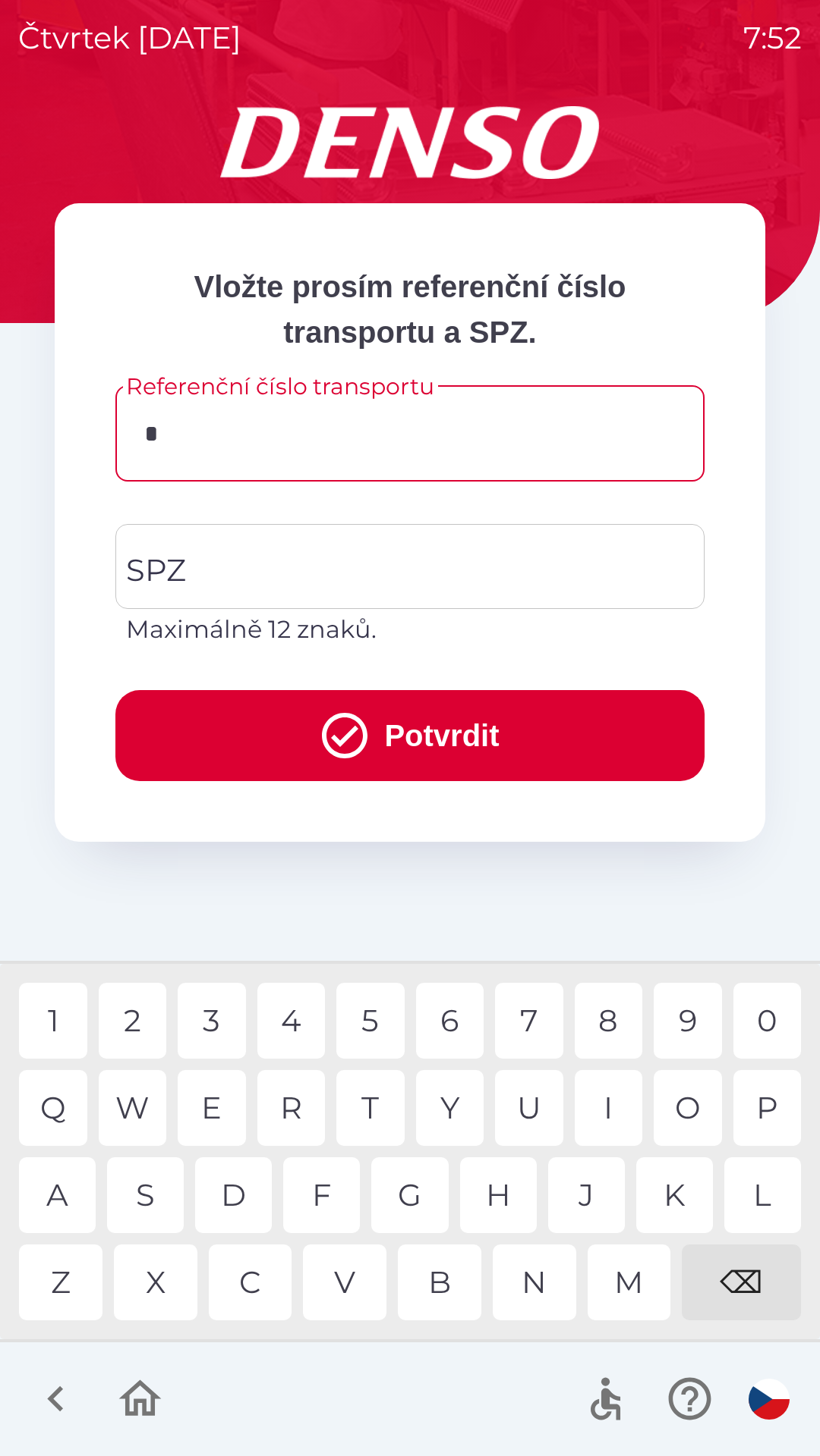
click at [62, 1034] on div "1" at bounding box center [52, 1021] width 68 height 76
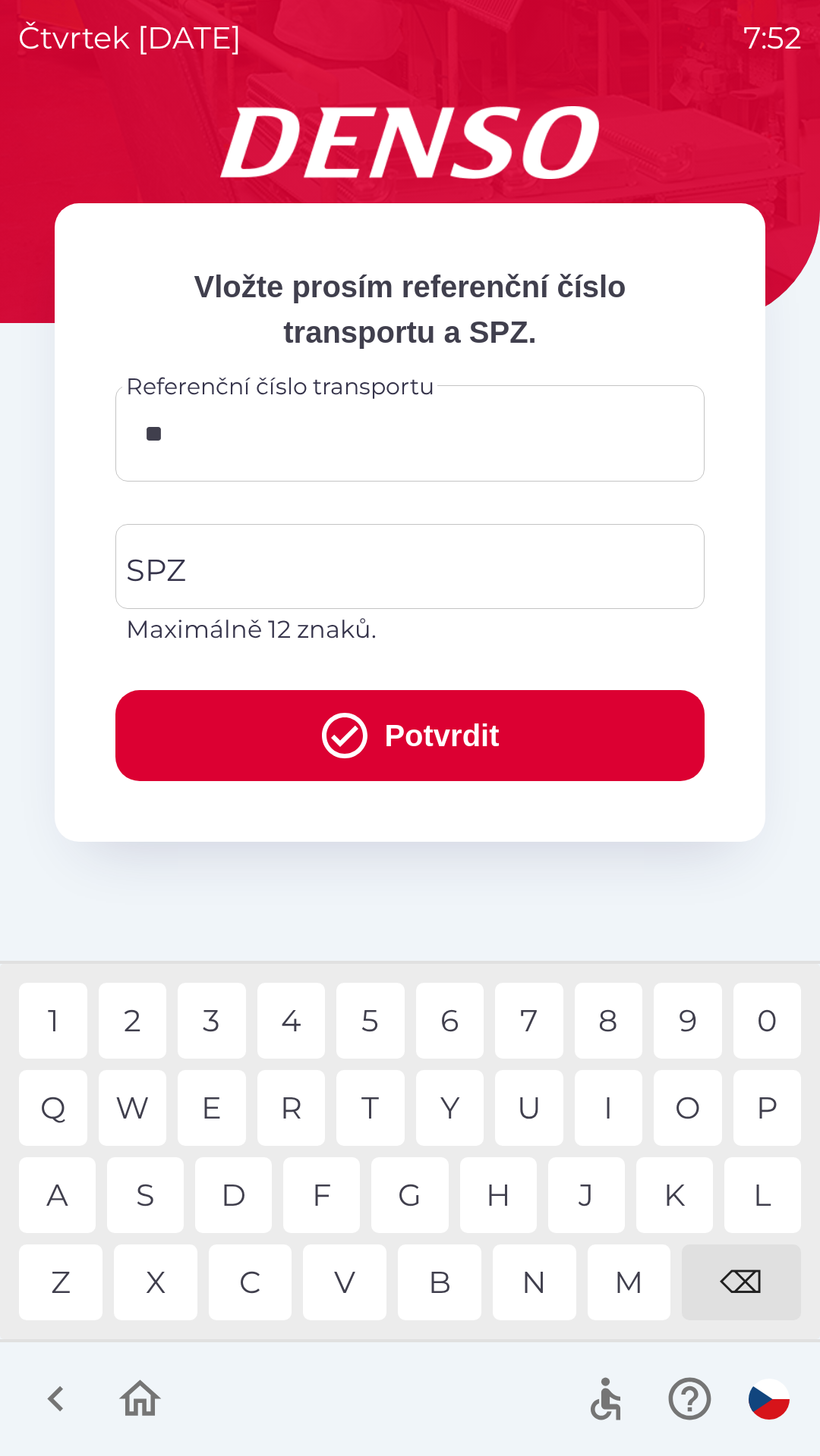
click at [768, 1022] on div "0" at bounding box center [767, 1021] width 68 height 76
click at [768, 1026] on div "0" at bounding box center [767, 1021] width 68 height 76
click at [619, 1021] on div "8" at bounding box center [608, 1021] width 68 height 76
click at [131, 1025] on div "2" at bounding box center [133, 1021] width 68 height 76
type input "*******"
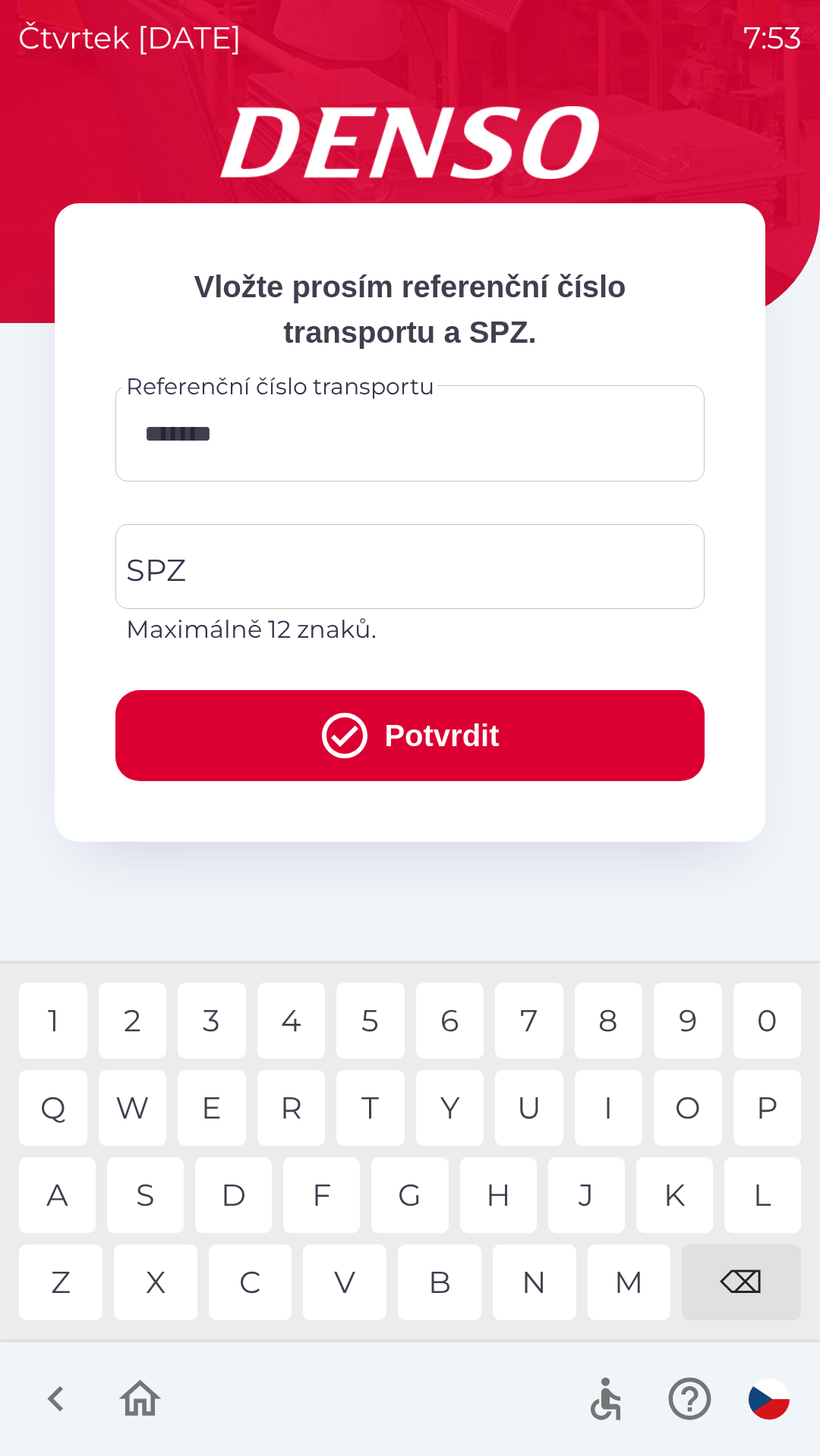
click at [372, 1018] on div "5" at bounding box center [370, 1021] width 68 height 76
click at [538, 554] on input "SPZ" at bounding box center [399, 566] width 552 height 71
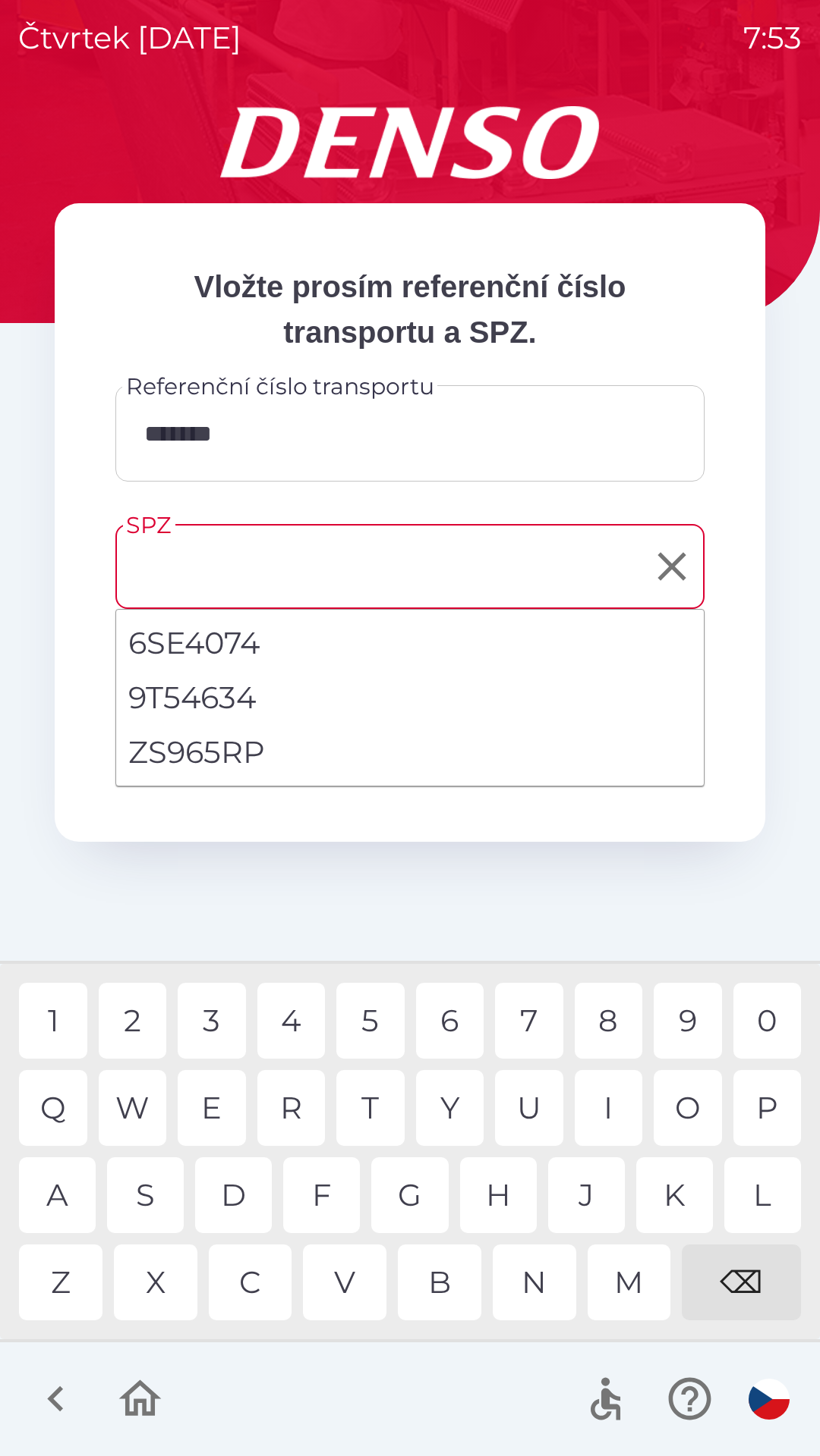
click at [265, 755] on li "ZS965RP" at bounding box center [410, 752] width 588 height 55
type input "*******"
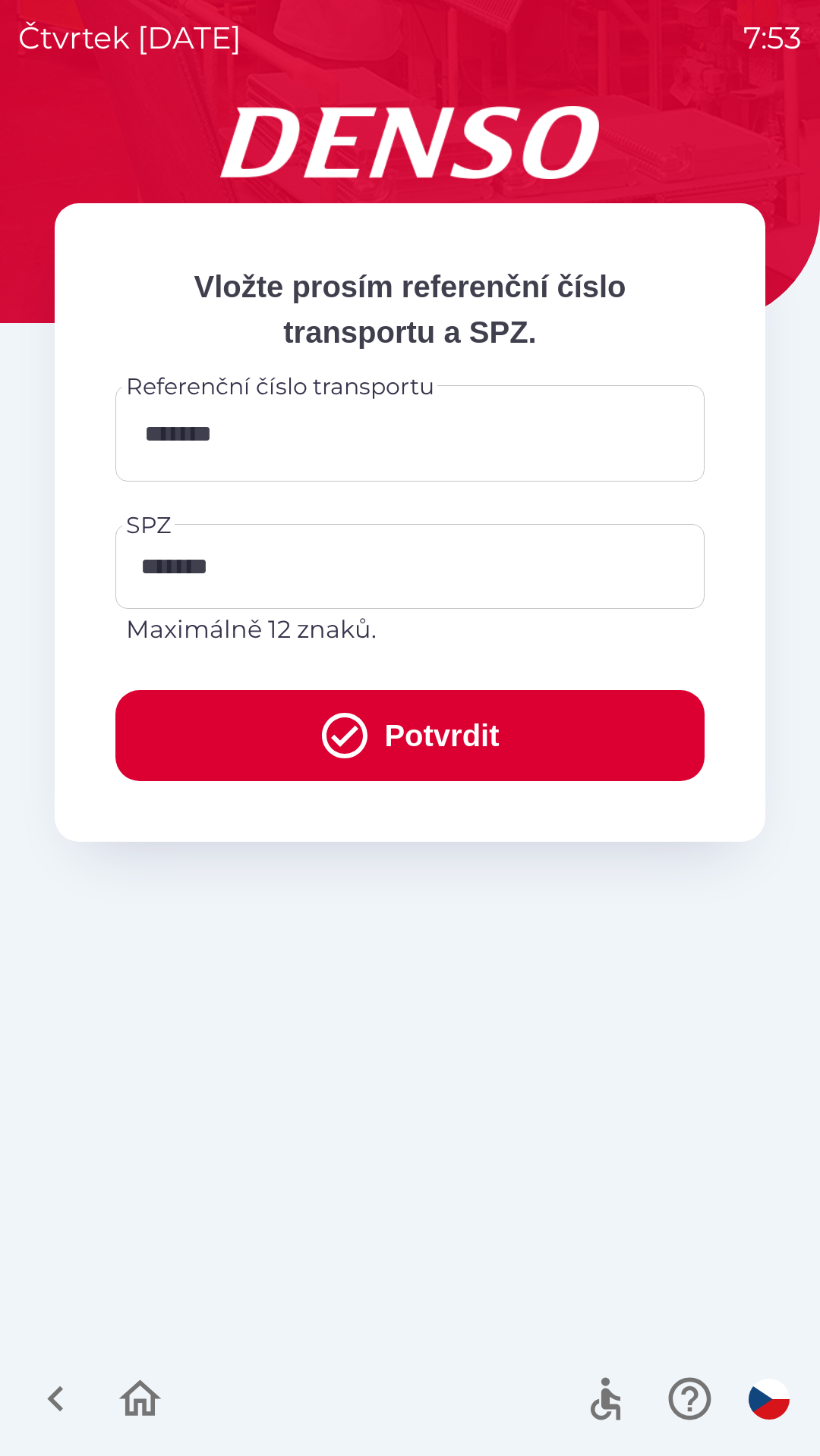
click at [498, 728] on button "Potvrdit" at bounding box center [410, 736] width 589 height 91
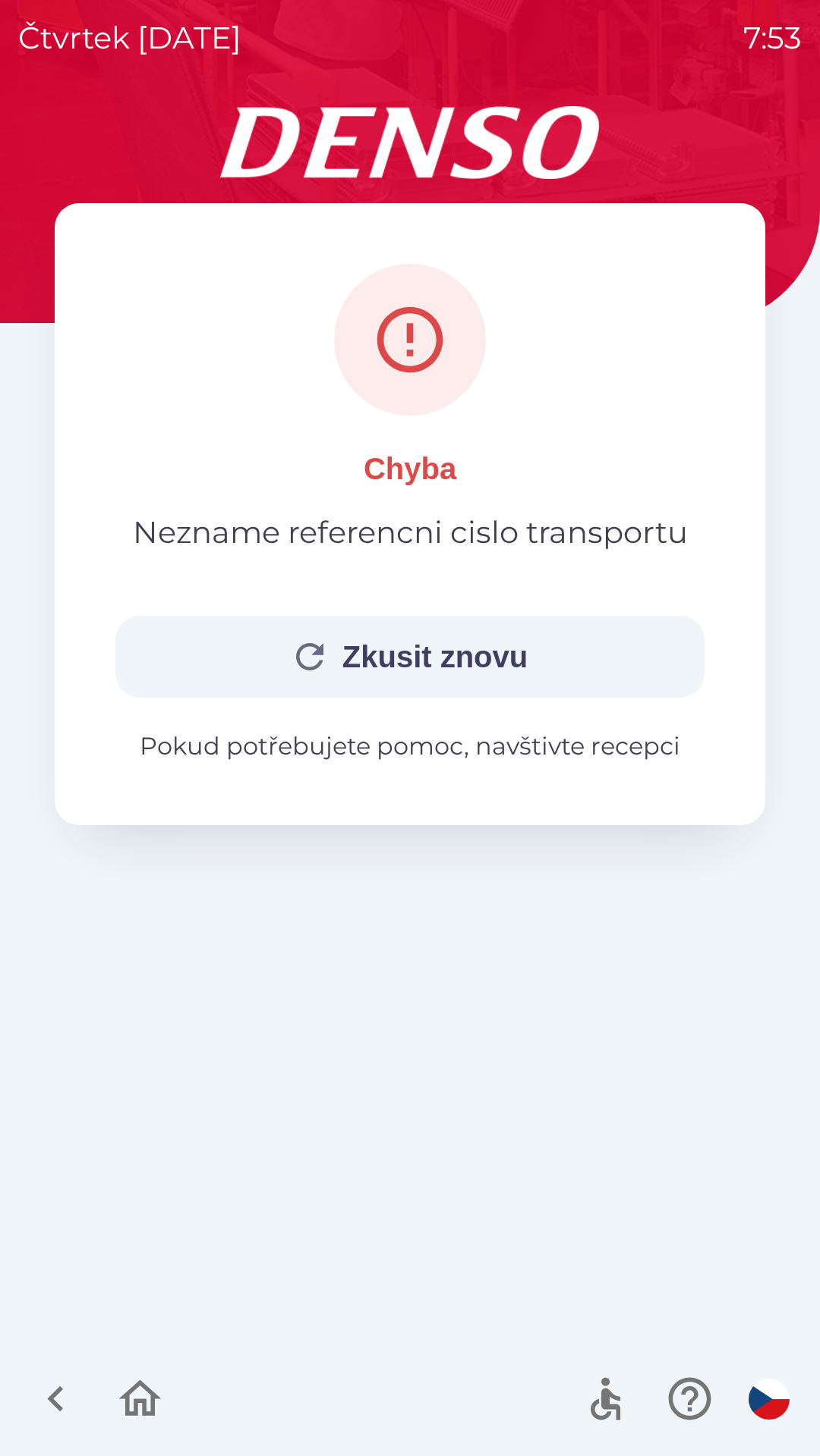
click at [569, 652] on button "Zkusit znovu" at bounding box center [410, 657] width 589 height 82
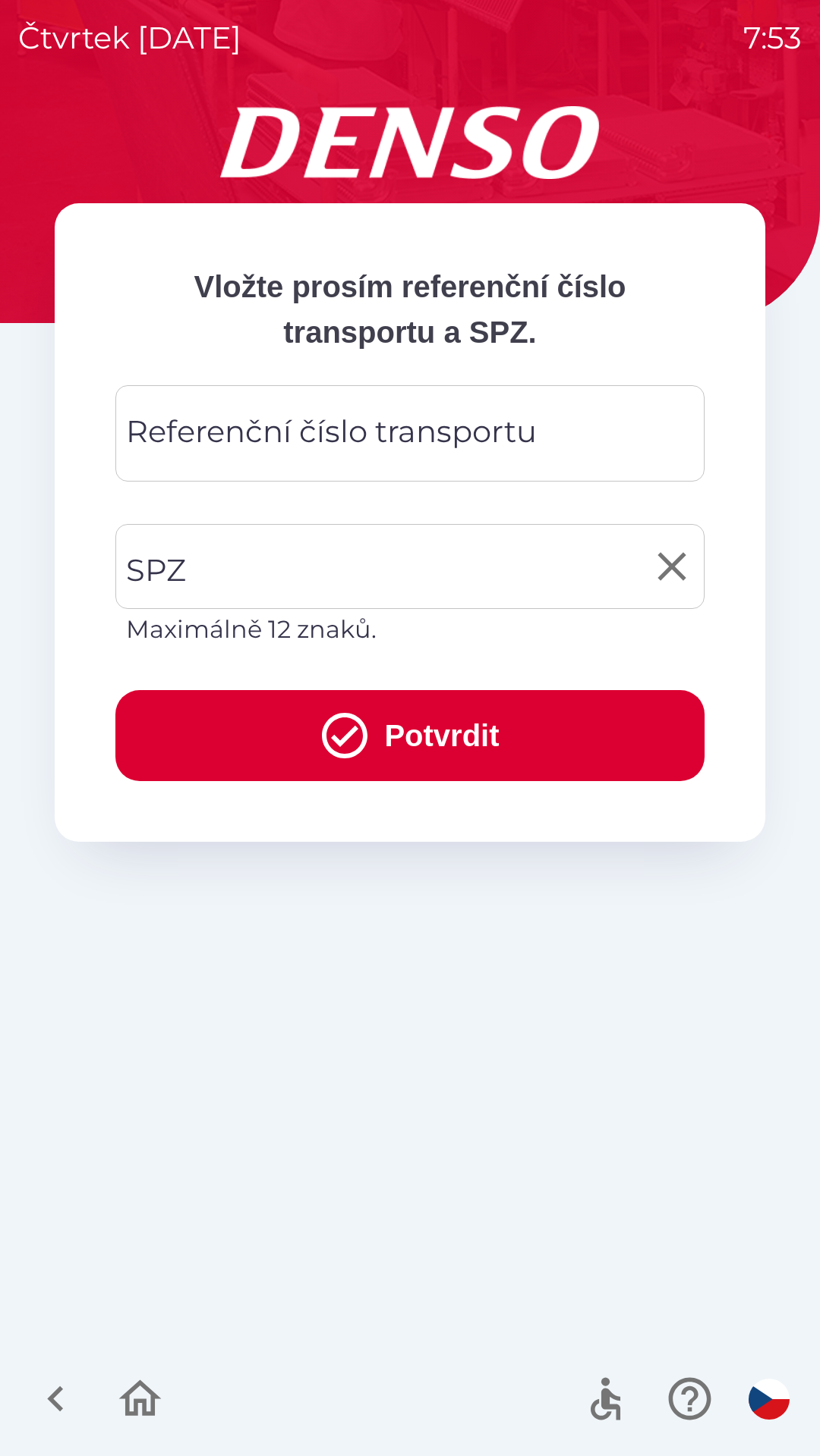
click at [531, 581] on input "SPZ" at bounding box center [399, 566] width 552 height 71
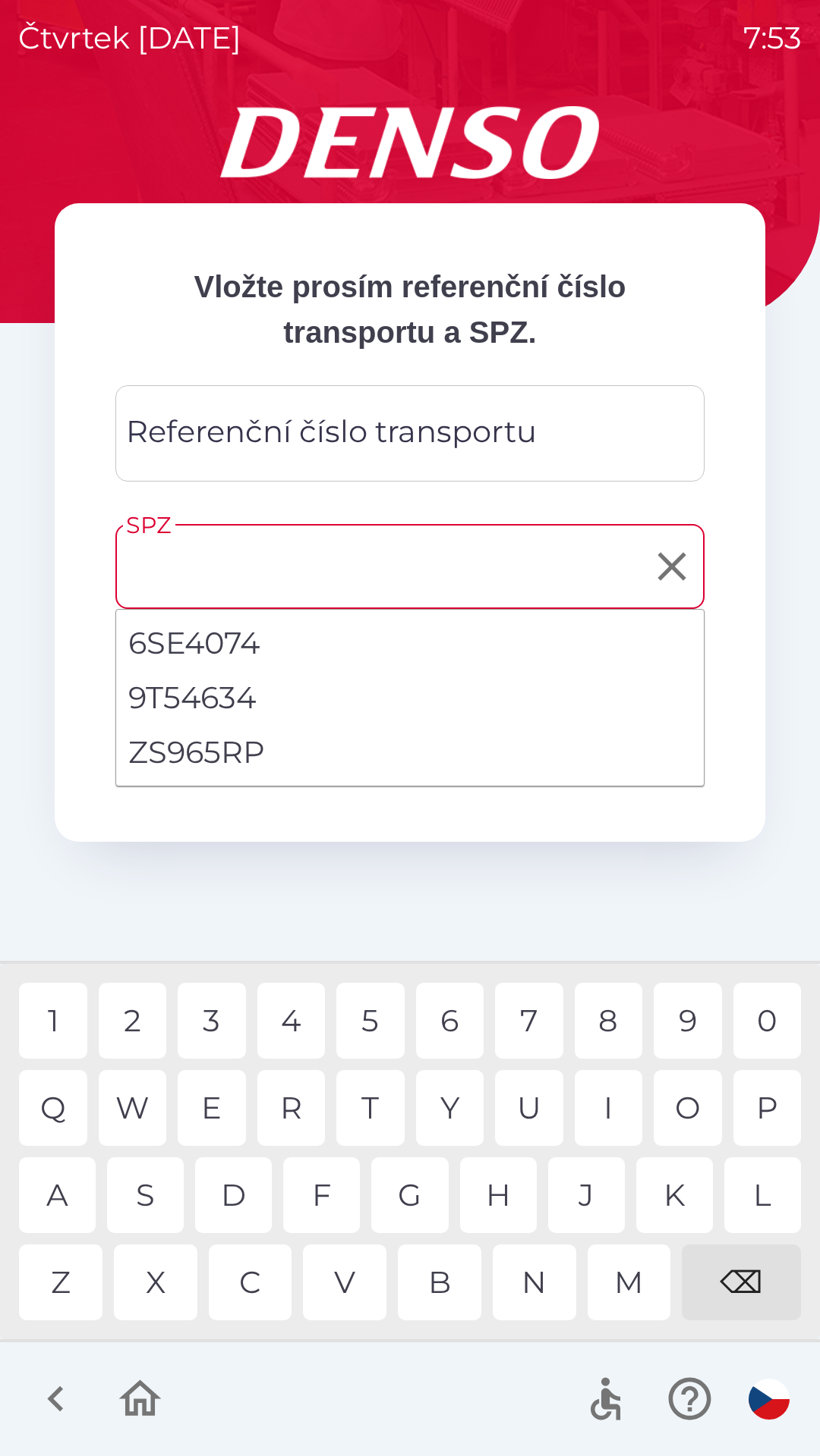
click at [255, 748] on li "ZS965RP" at bounding box center [410, 752] width 588 height 55
type input "*******"
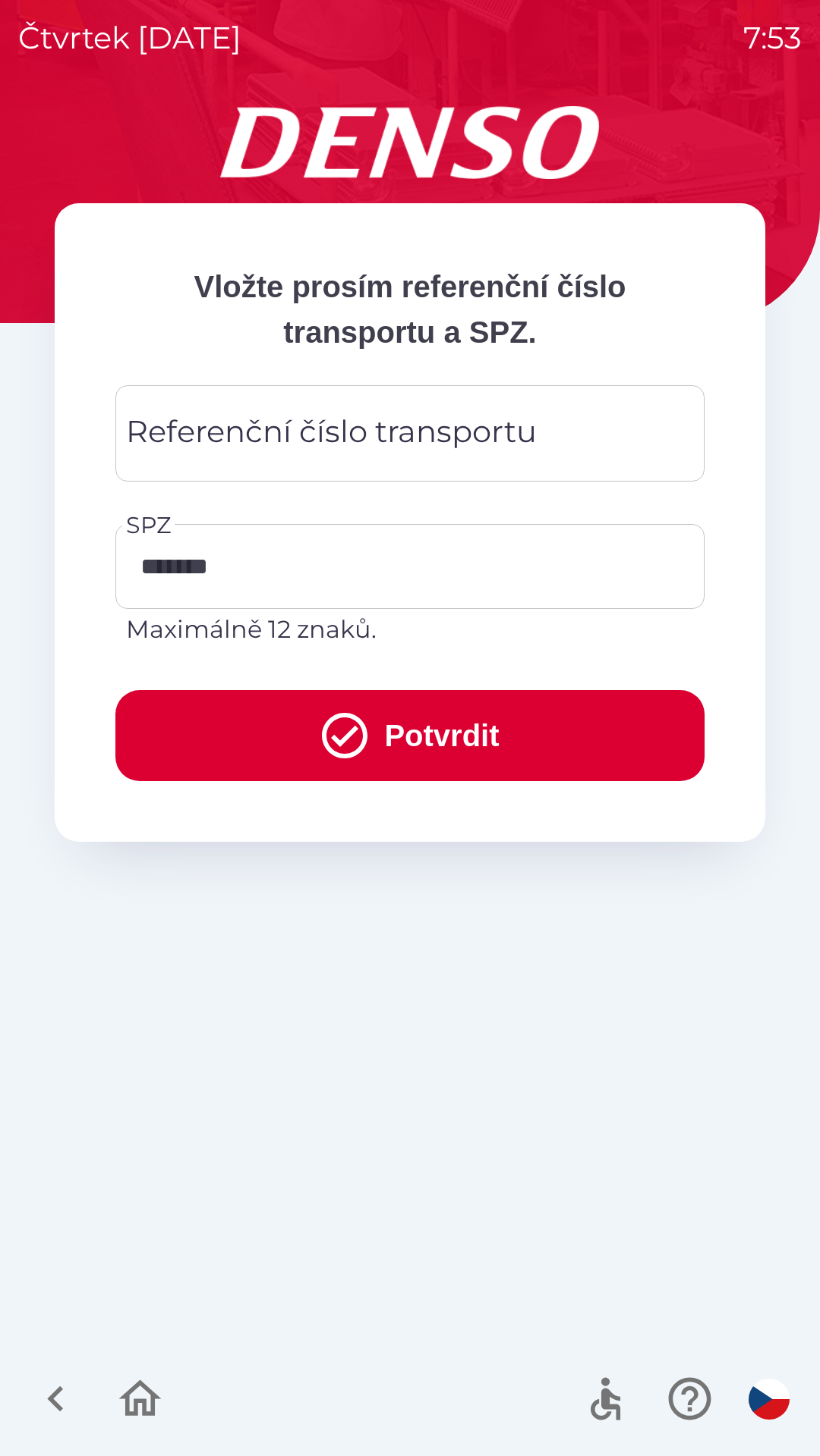
click at [622, 446] on input "Referenční číslo transportu" at bounding box center [410, 433] width 552 height 60
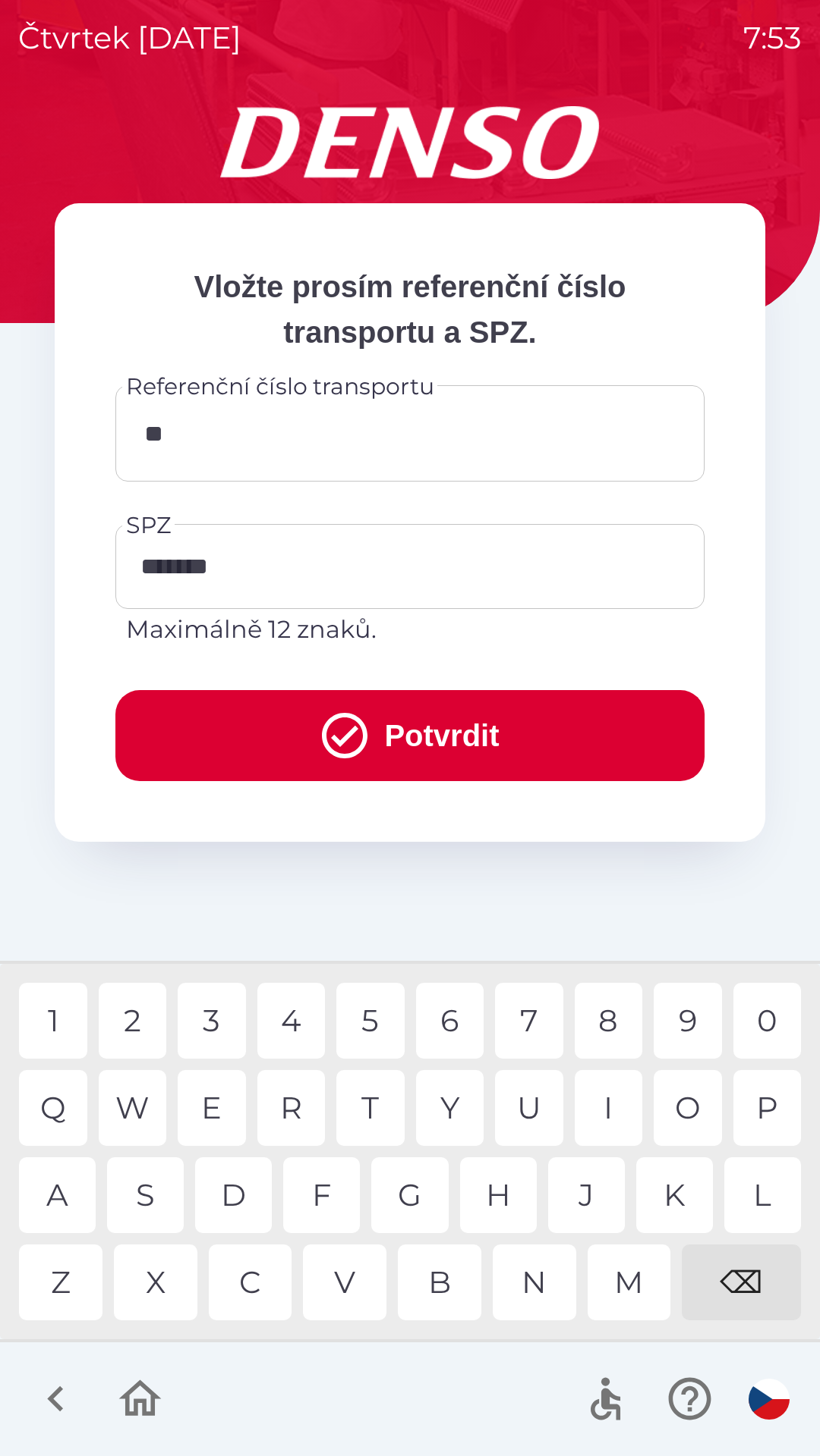
click at [687, 1018] on div "9" at bounding box center [687, 1021] width 68 height 76
click at [774, 1018] on div "0" at bounding box center [767, 1021] width 68 height 76
click at [691, 1022] on div "9" at bounding box center [687, 1021] width 68 height 76
click at [450, 1024] on div "6" at bounding box center [449, 1021] width 68 height 76
type input "*******"
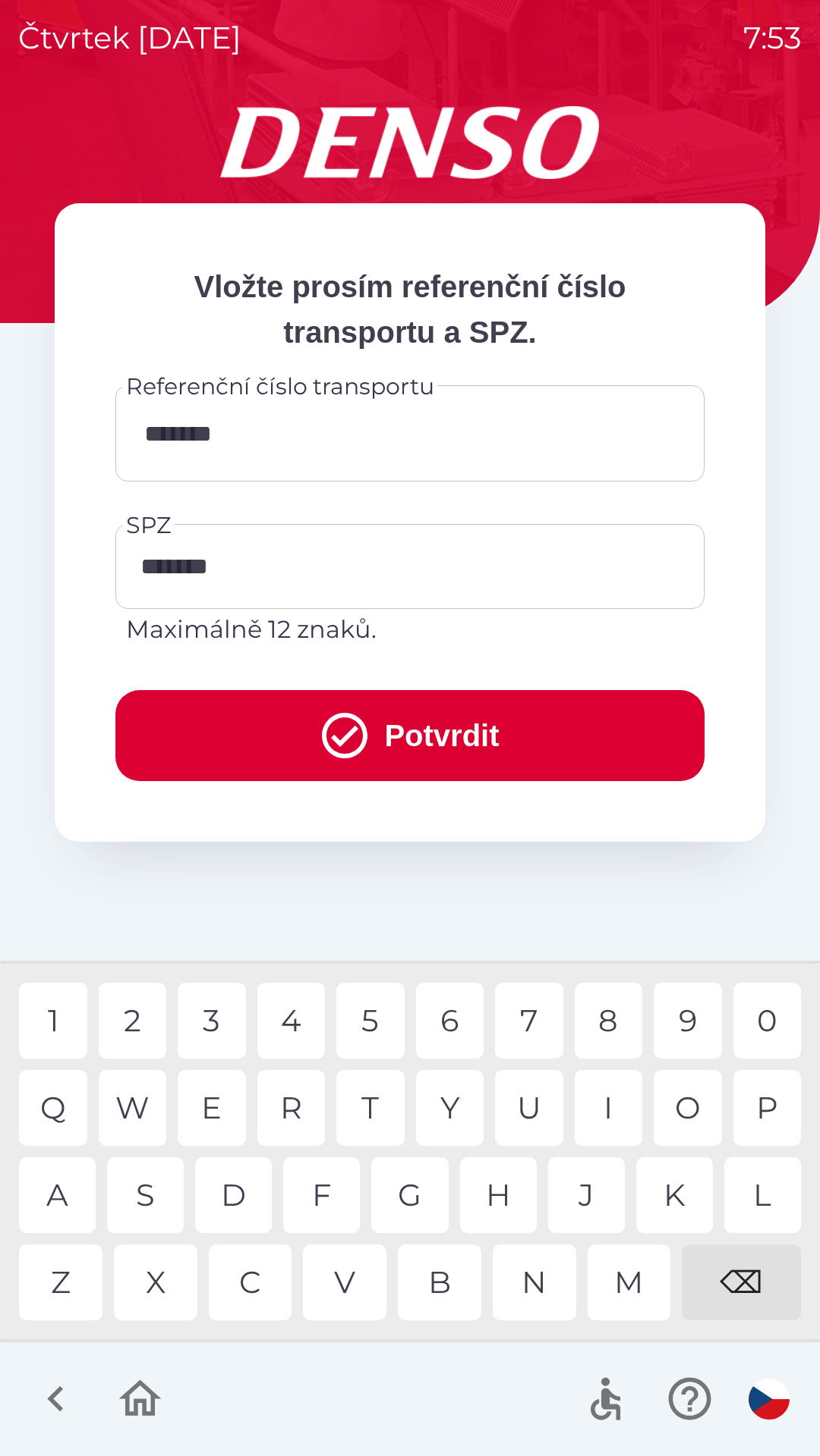
click at [570, 733] on button "Potvrdit" at bounding box center [410, 736] width 589 height 91
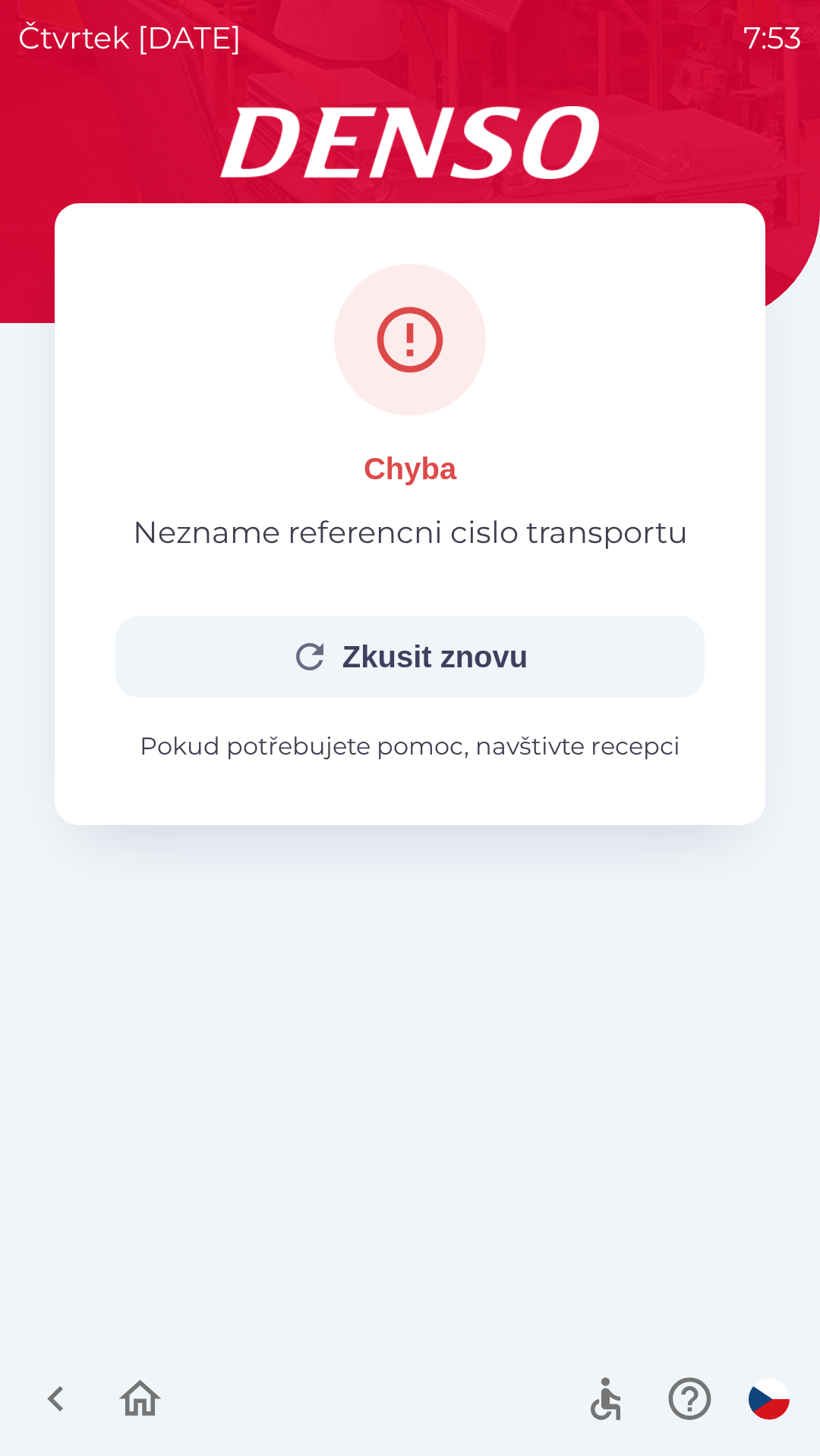
click at [505, 636] on button "Zkusit znovu" at bounding box center [410, 657] width 589 height 82
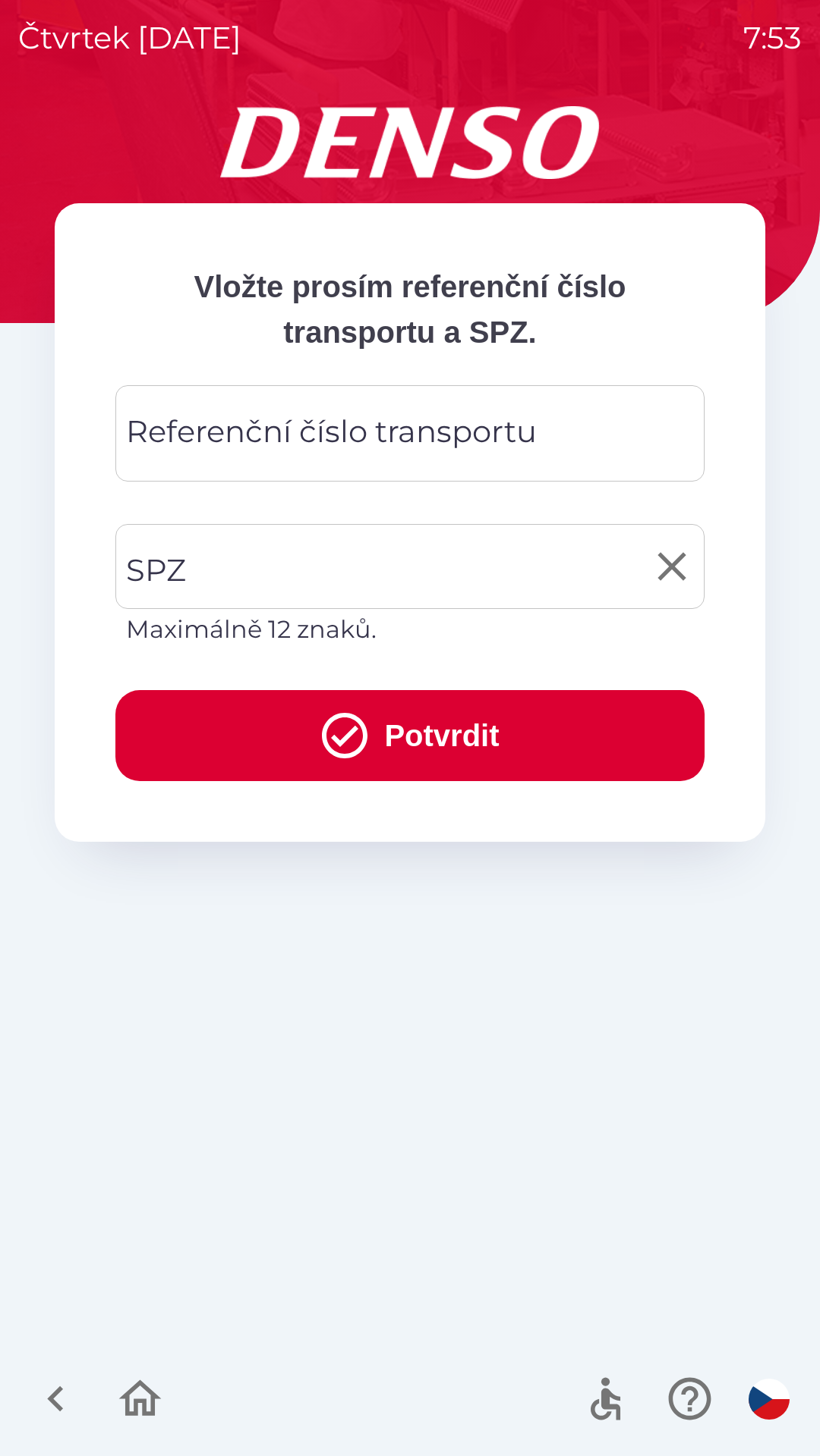
click at [403, 584] on input "SPZ" at bounding box center [399, 566] width 552 height 71
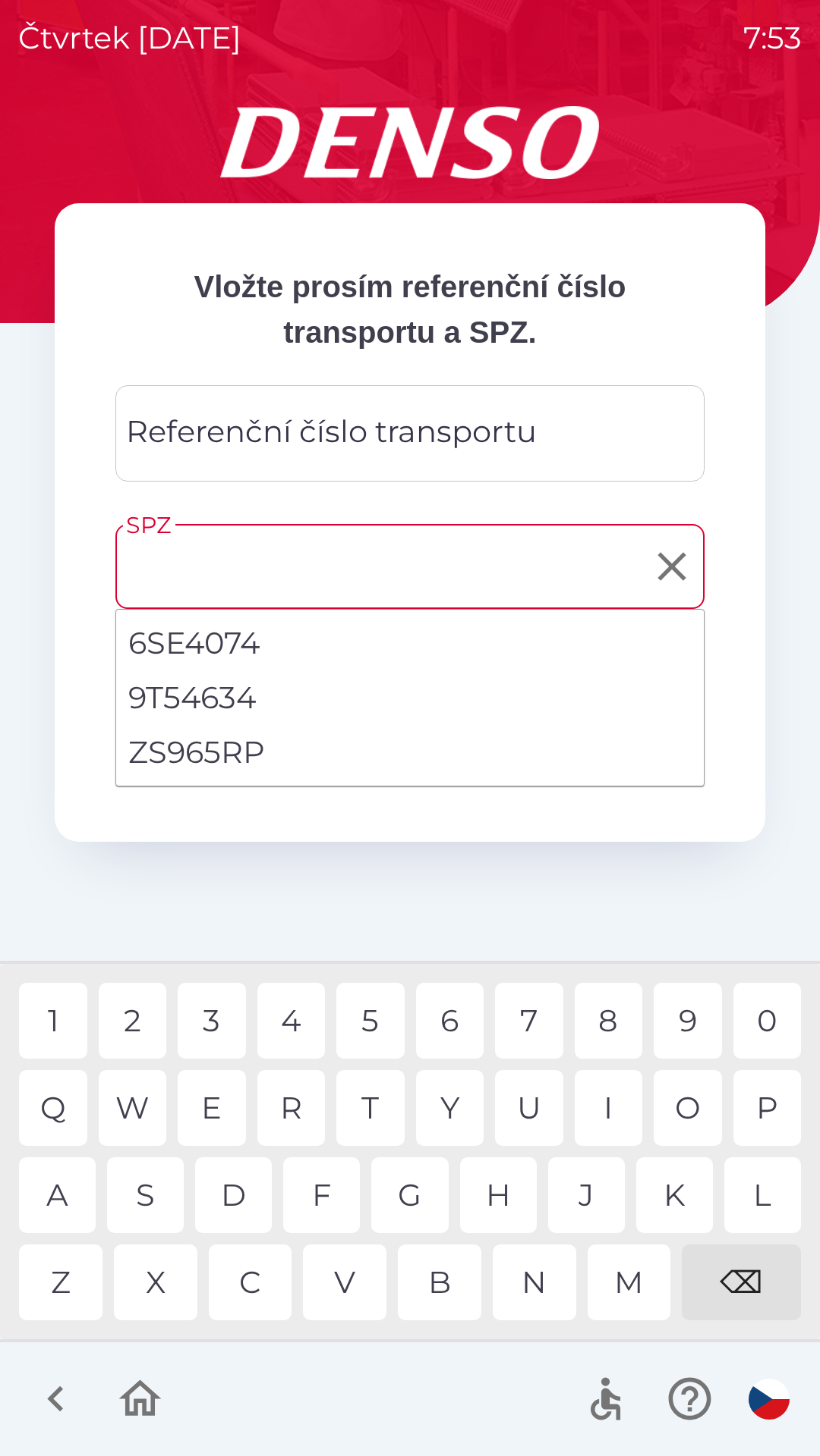
click at [259, 747] on li "ZS965RP" at bounding box center [410, 752] width 588 height 55
type input "*******"
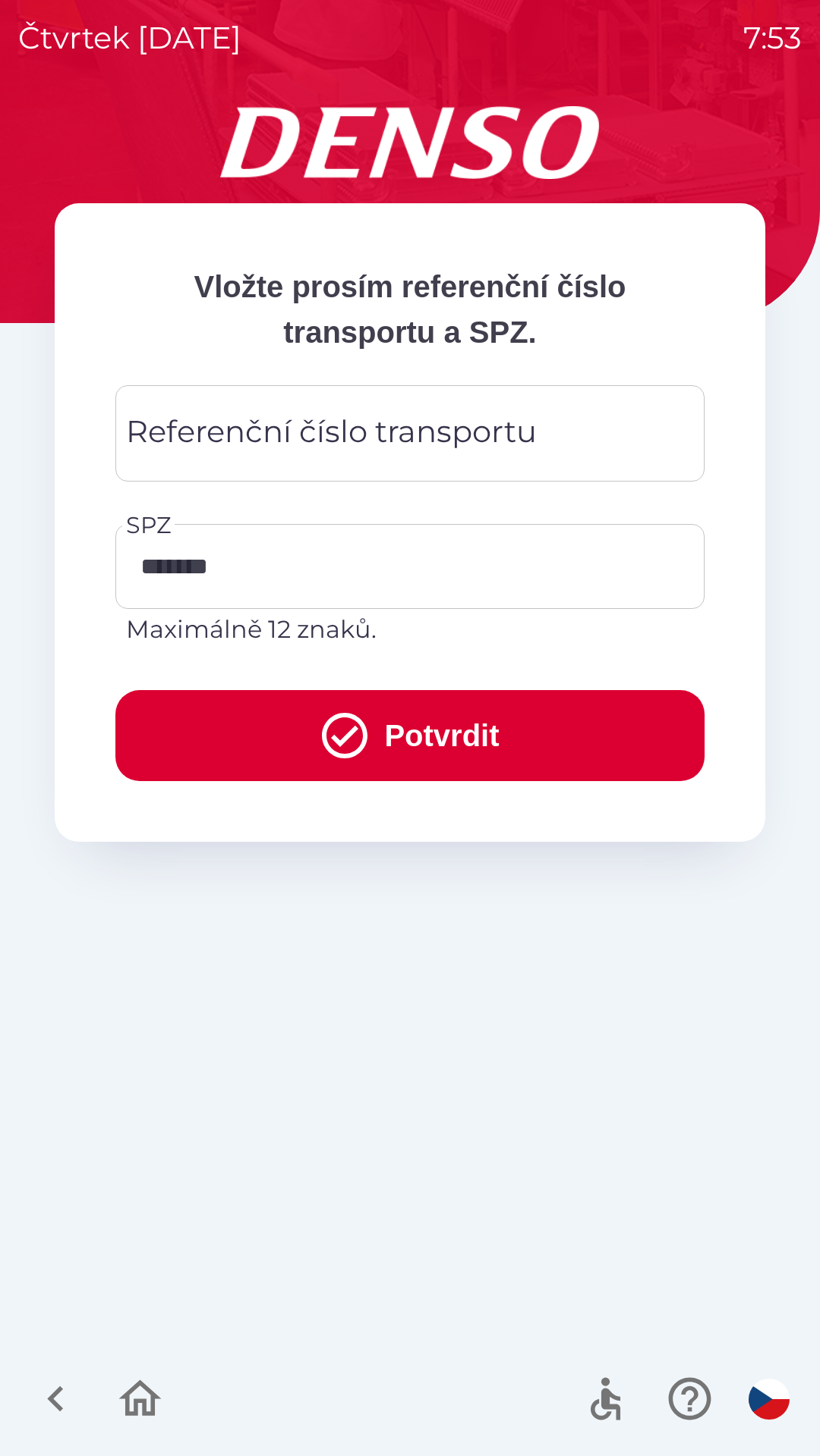
click at [438, 447] on div "Referenční číslo transportu Referenční číslo transportu" at bounding box center [410, 434] width 589 height 96
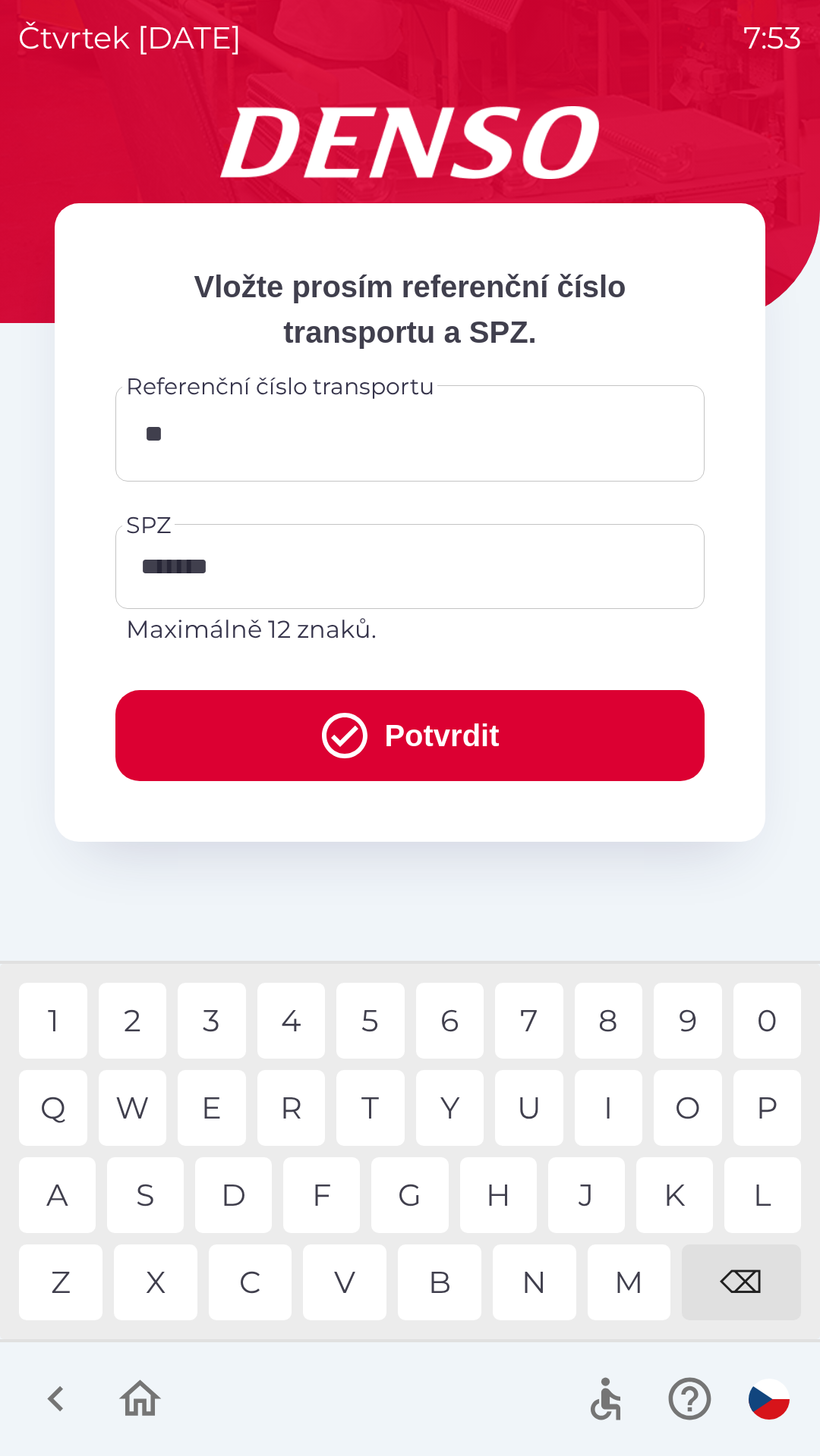
click at [298, 1009] on div "4" at bounding box center [291, 1021] width 68 height 76
click at [538, 1026] on div "7" at bounding box center [529, 1021] width 68 height 76
click at [696, 1024] on div "9" at bounding box center [687, 1021] width 68 height 76
type input "******"
click at [516, 728] on button "Potvrdit" at bounding box center [410, 736] width 589 height 91
